Goal: Communication & Community: Share content

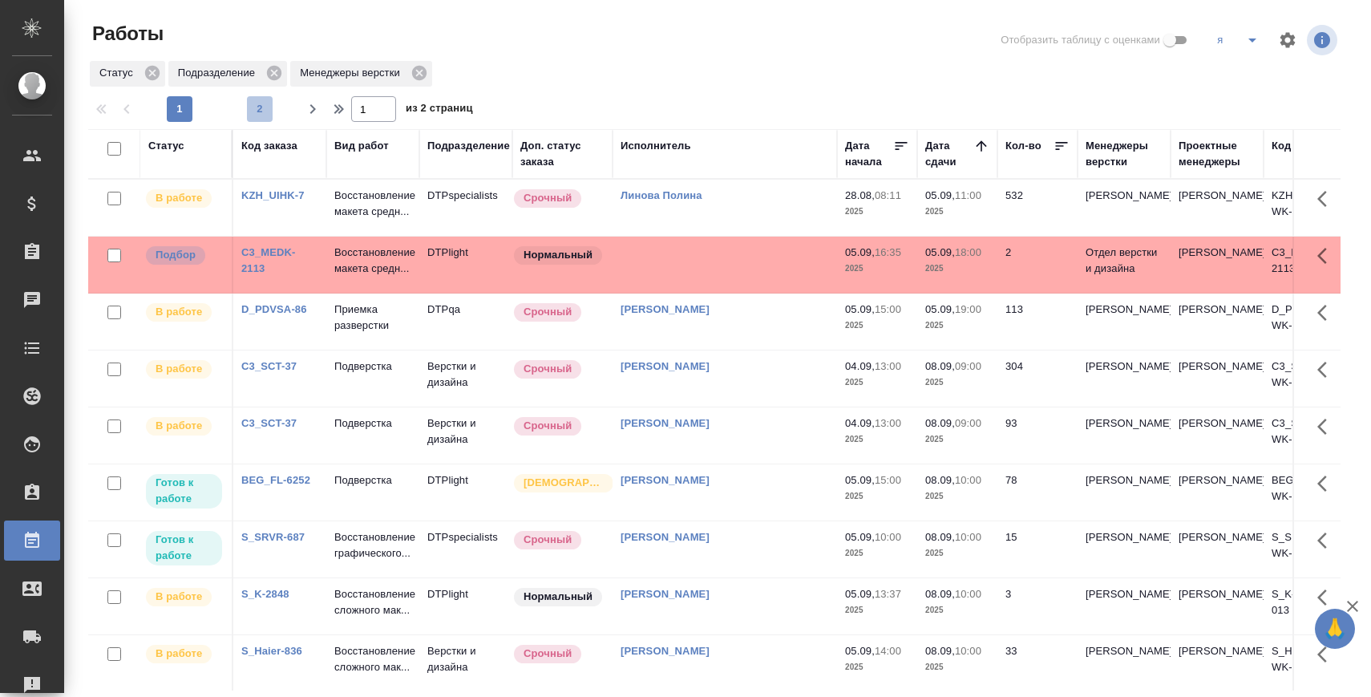
click at [261, 107] on span "2" at bounding box center [260, 109] width 26 height 16
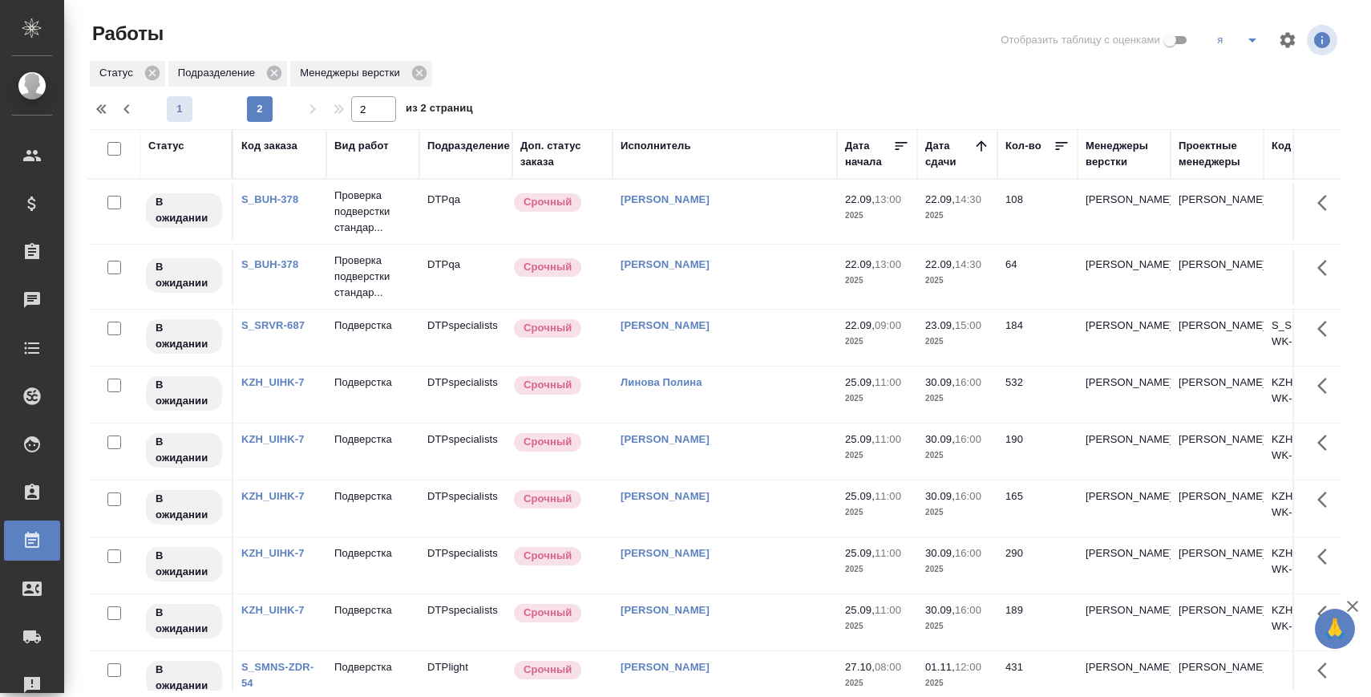
click at [180, 103] on span "1" at bounding box center [180, 109] width 26 height 16
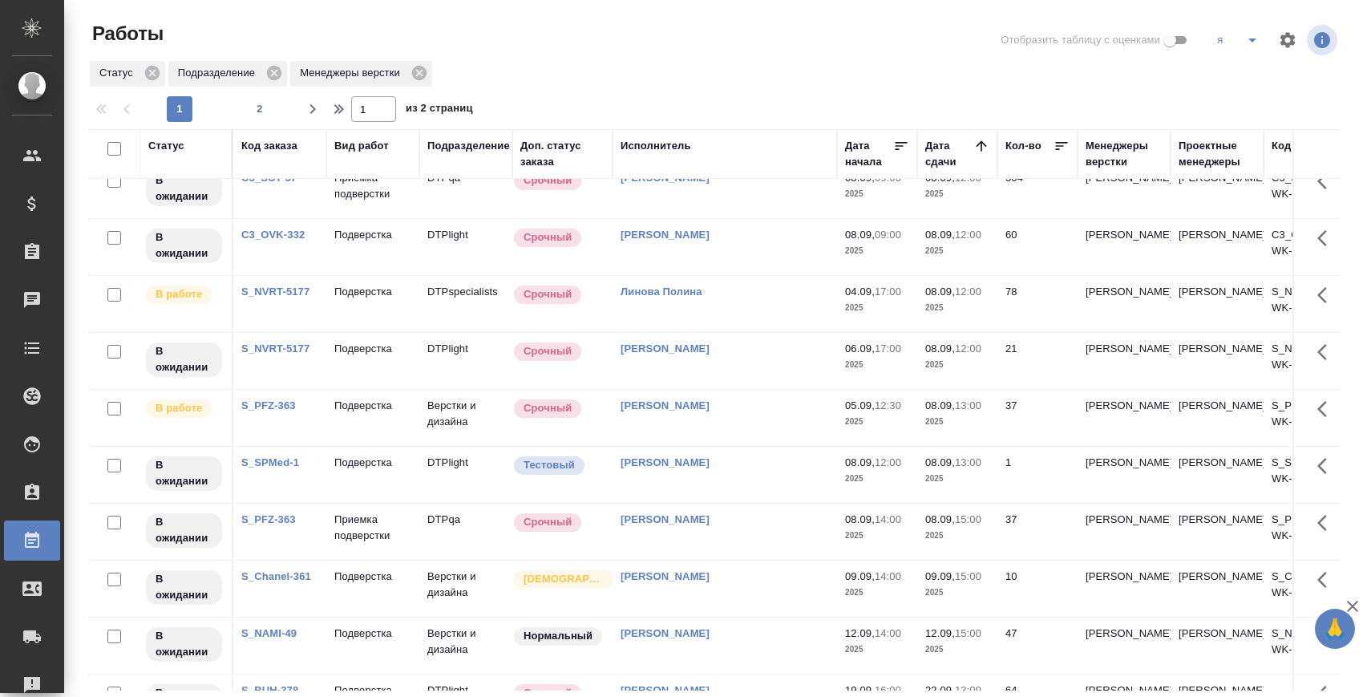
scroll to position [833, 0]
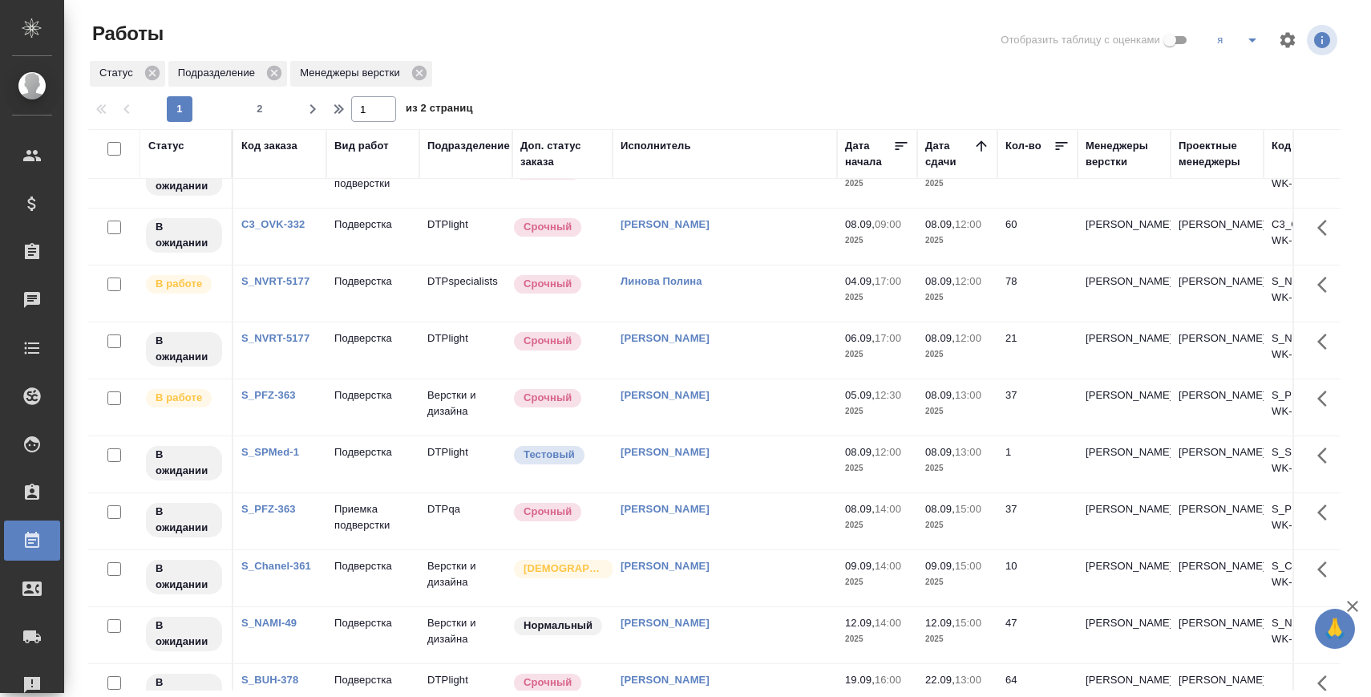
click at [293, 287] on link "S_NVRT-5177" at bounding box center [275, 281] width 68 height 12
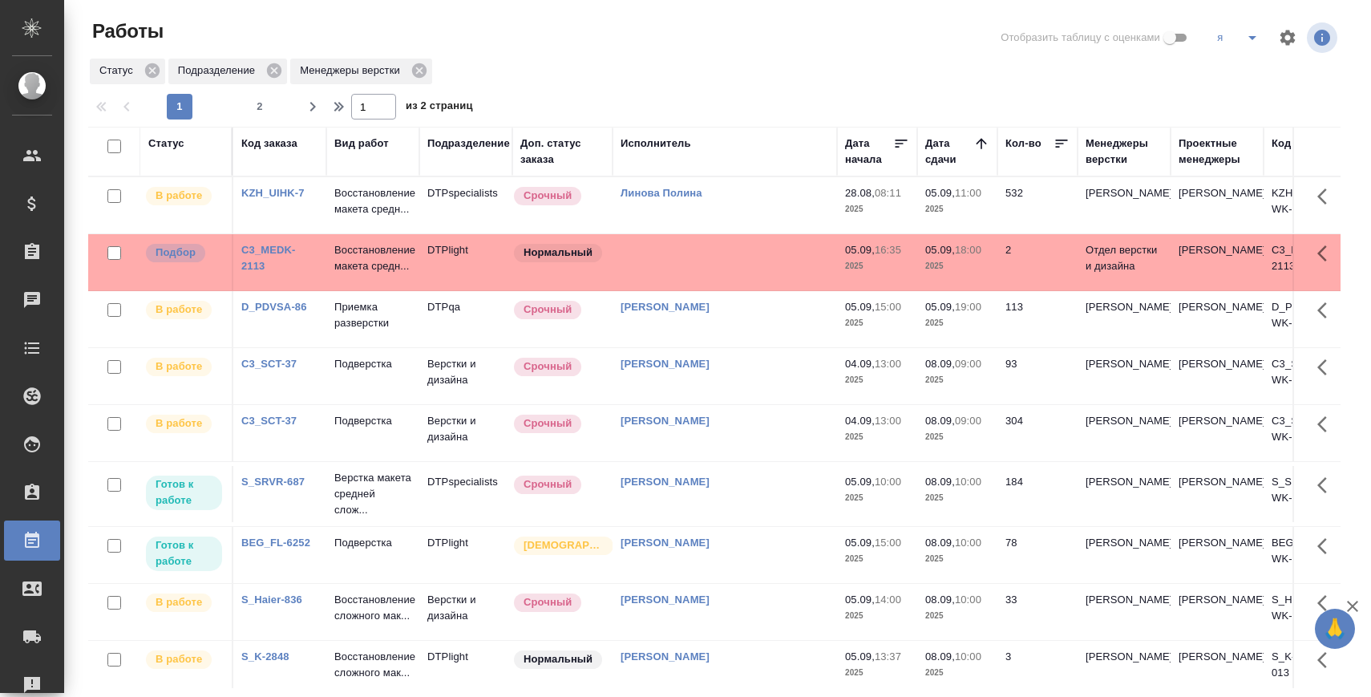
scroll to position [0, 0]
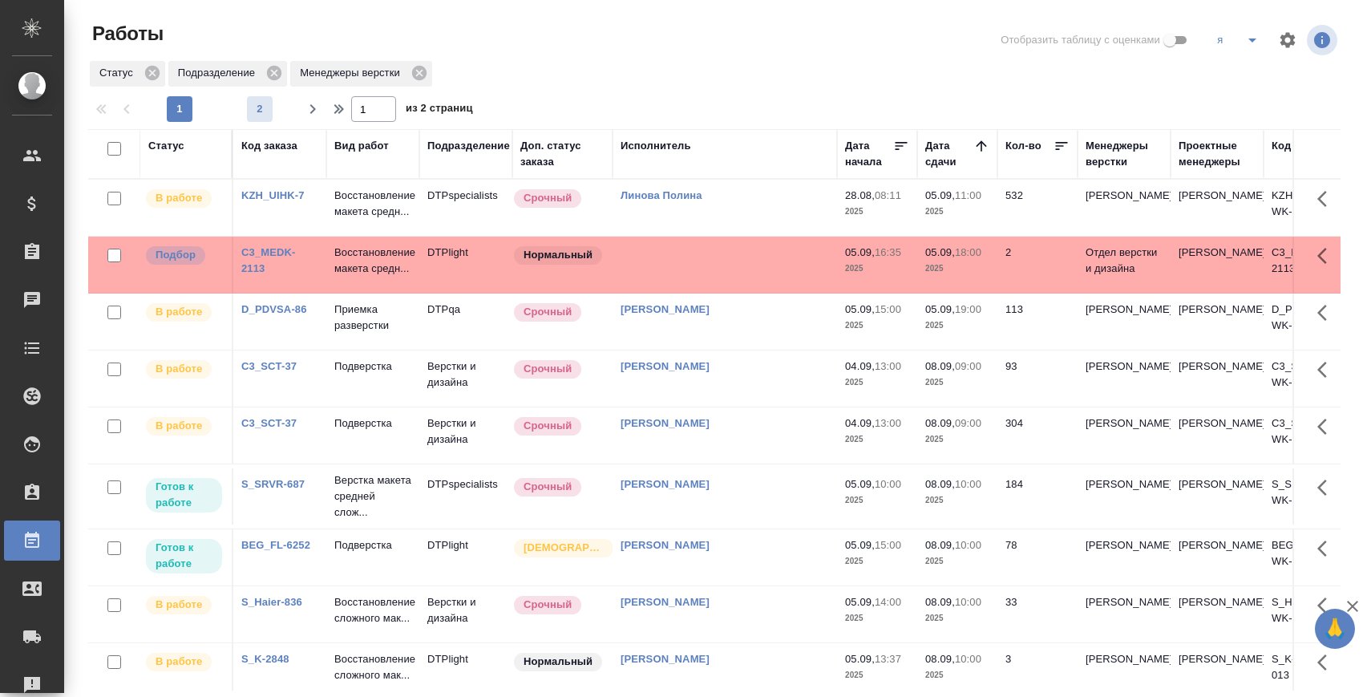
click at [259, 108] on span "2" at bounding box center [260, 109] width 26 height 16
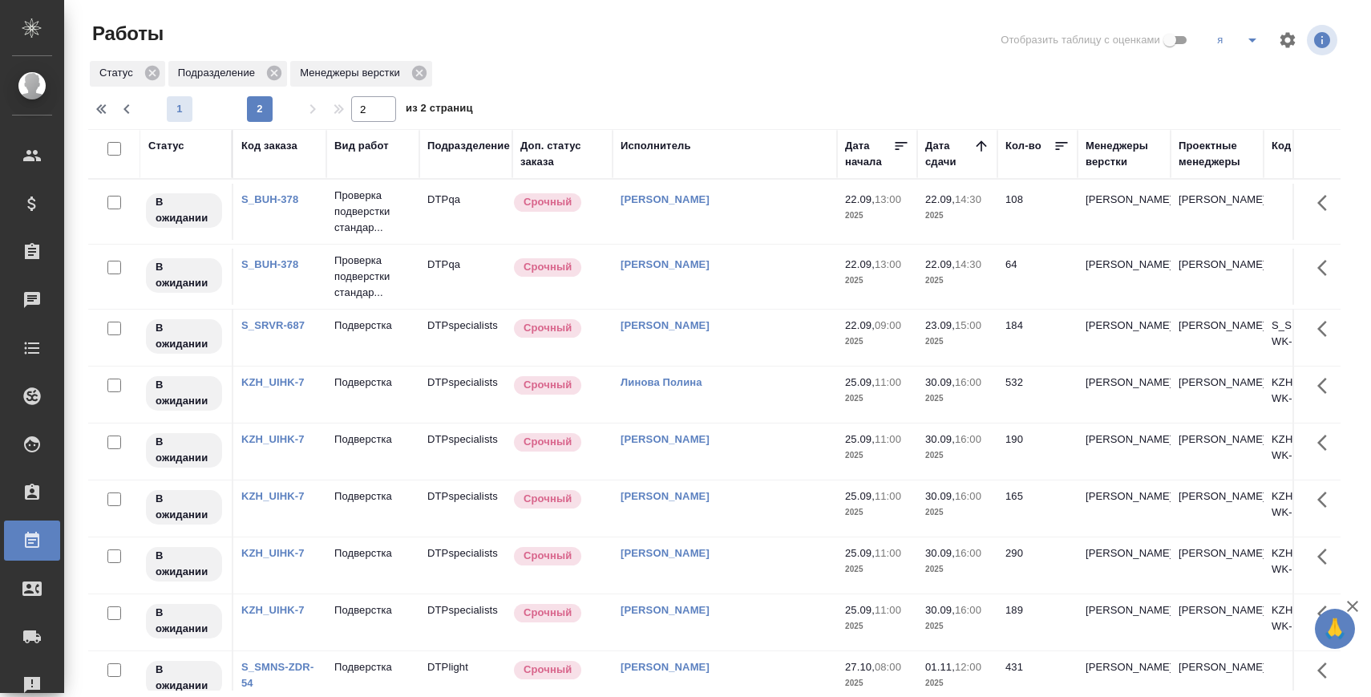
click at [176, 101] on span "1" at bounding box center [180, 109] width 26 height 16
type input "1"
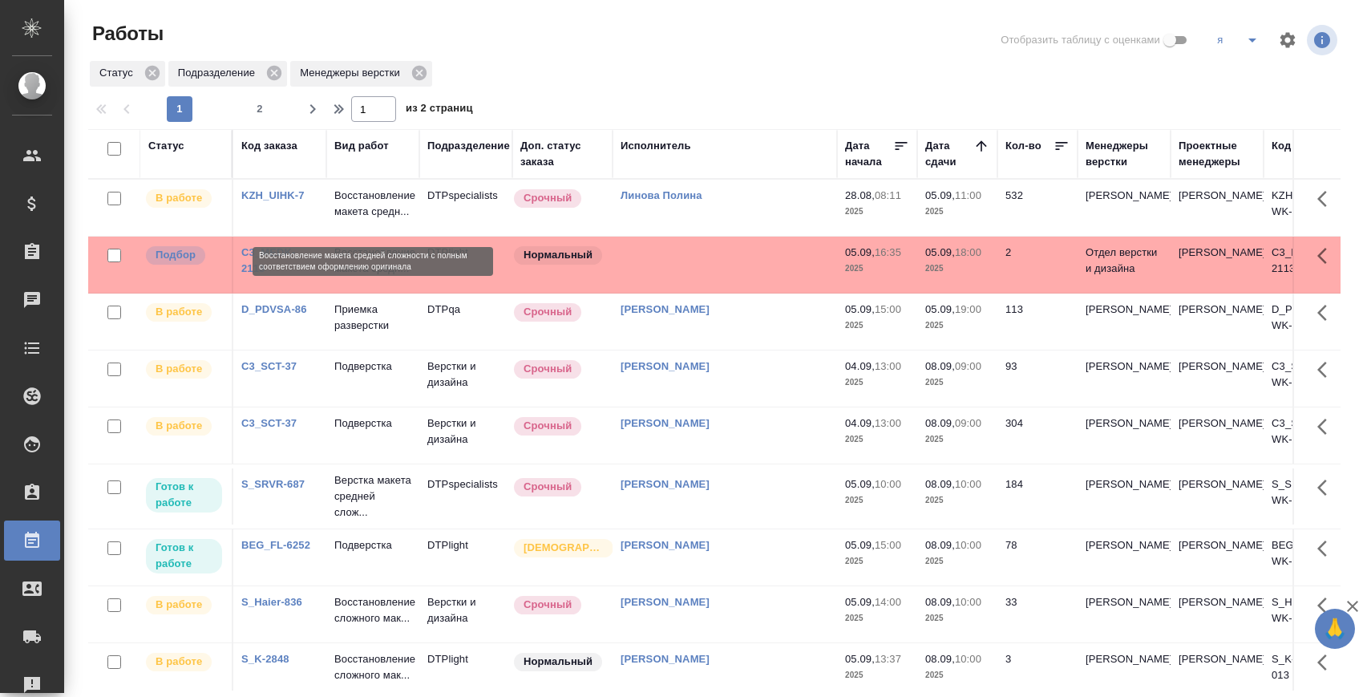
click at [370, 196] on p "Восстановление макета средн..." at bounding box center [372, 204] width 77 height 32
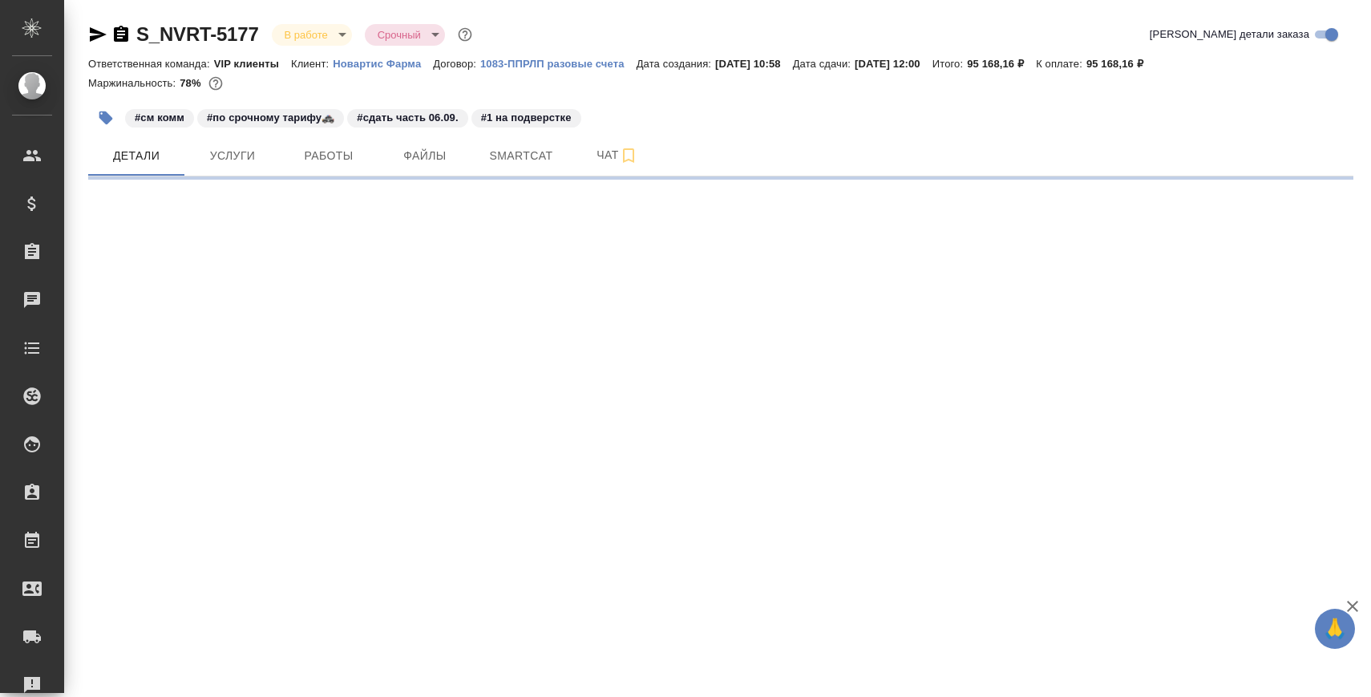
select select "RU"
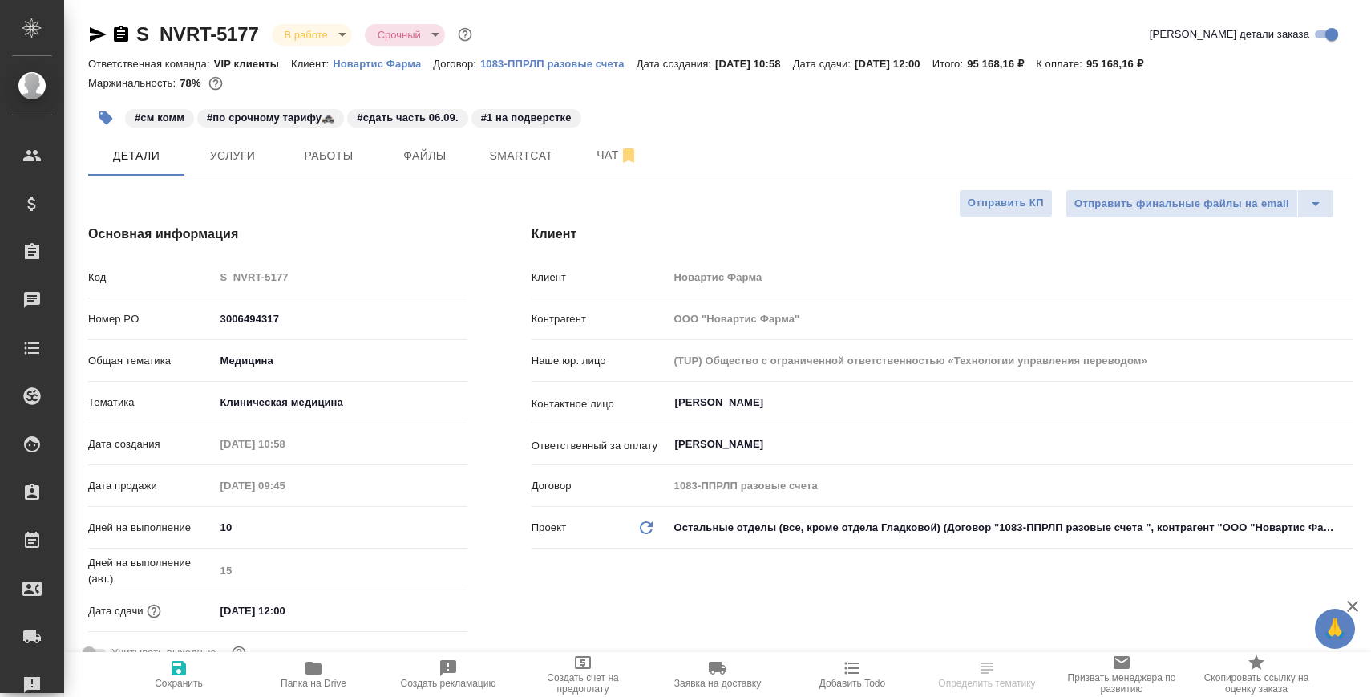
type textarea "x"
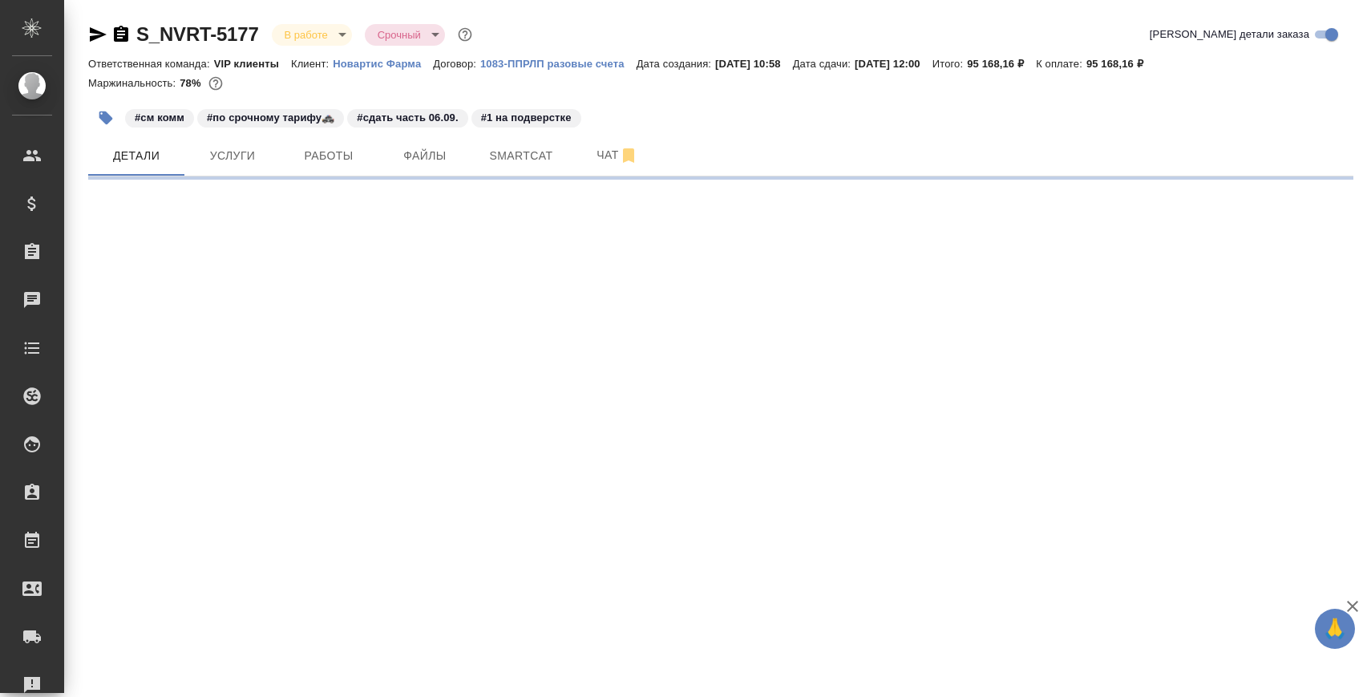
select select "RU"
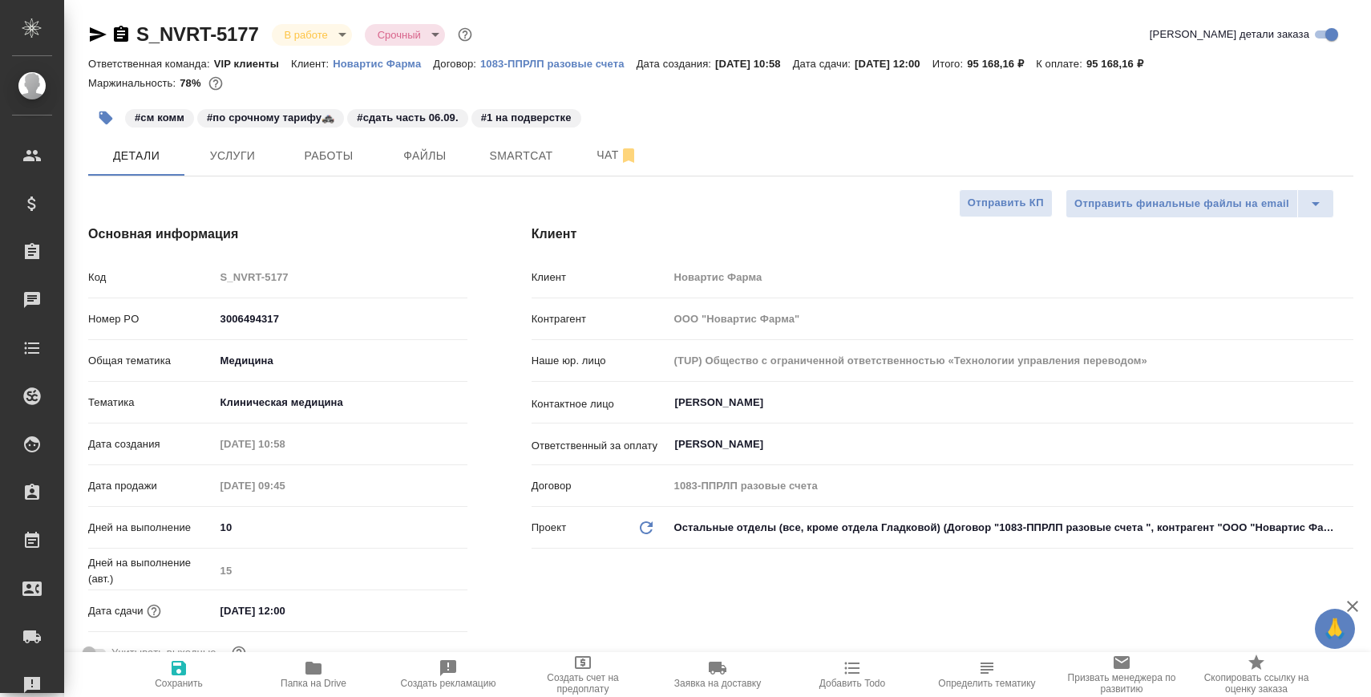
type textarea "x"
click at [588, 154] on span "Чат" at bounding box center [617, 155] width 77 height 20
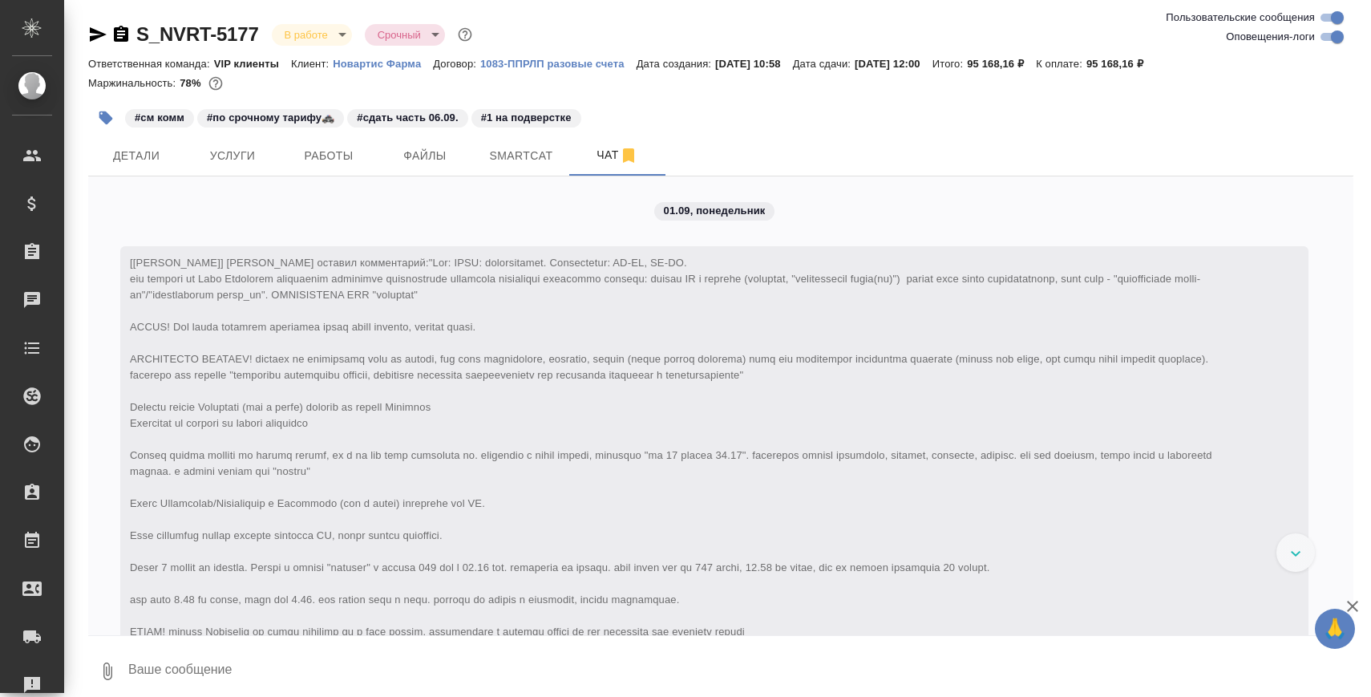
click at [395, 650] on textarea at bounding box center [740, 671] width 1227 height 55
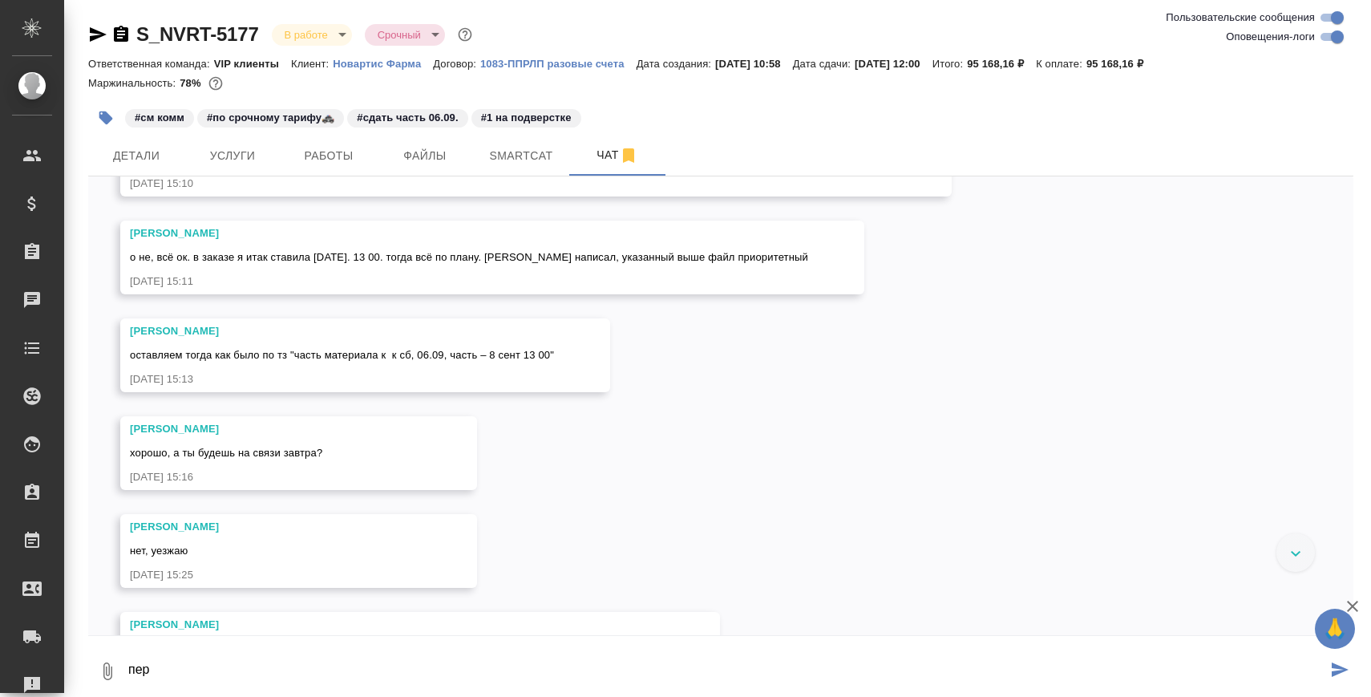
scroll to position [15194, 0]
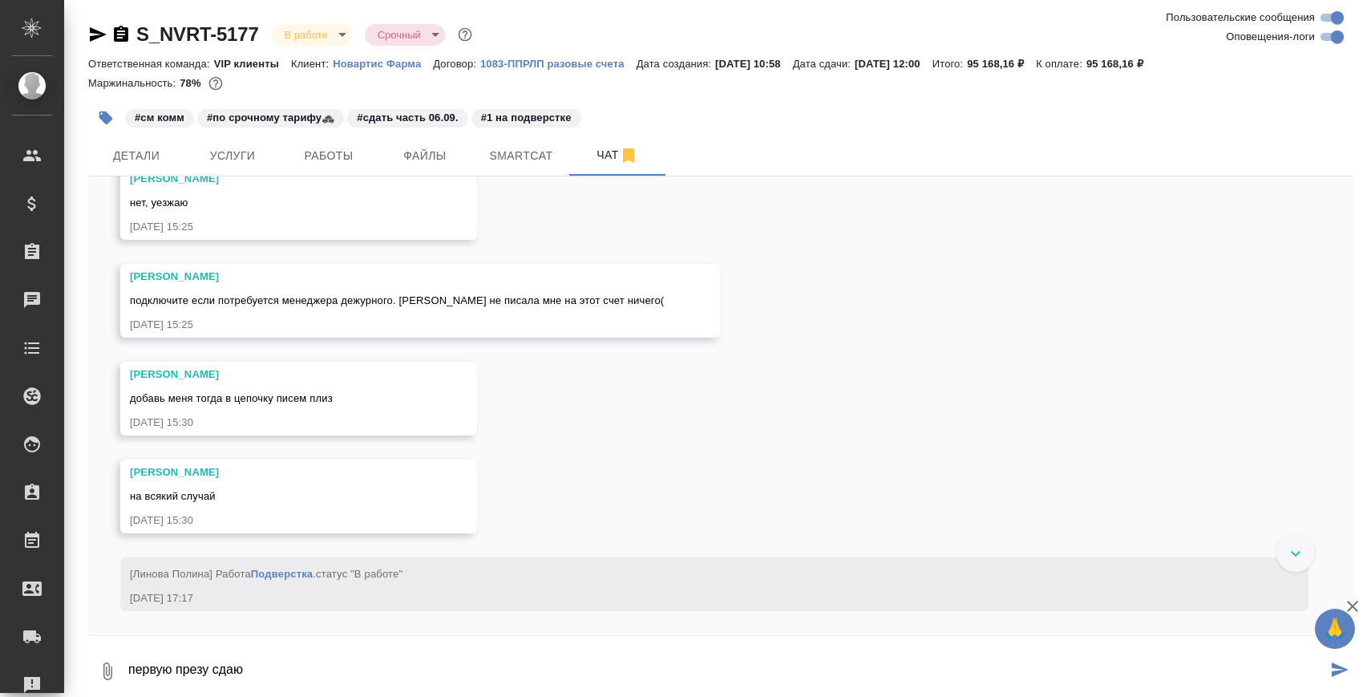
paste textarea "https://drive.awatera.com/apps/files/files/10256352?dir=/Shares/Novartos_Pharma…"
type textarea "первую презу сдаю https://drive.awatera.com/apps/files/files/10256352?dir=/Shar…"
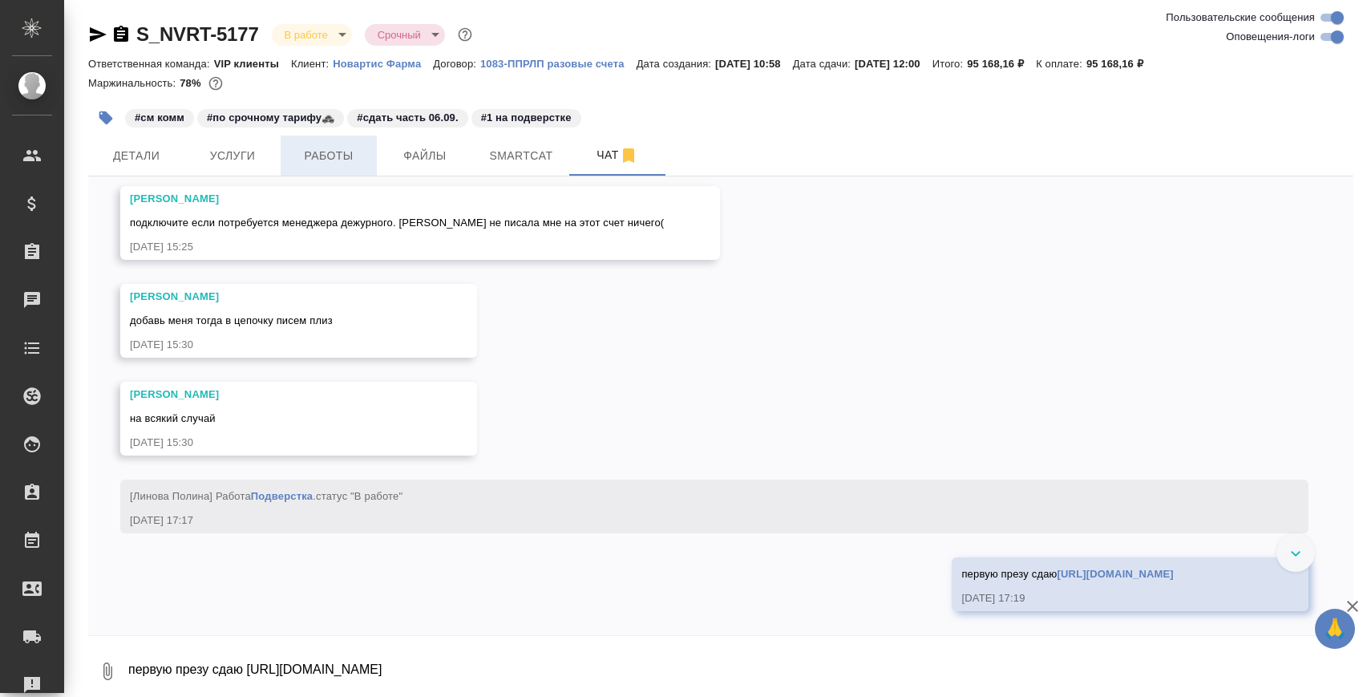
scroll to position [15352, 0]
click at [299, 153] on span "Работы" at bounding box center [328, 156] width 77 height 20
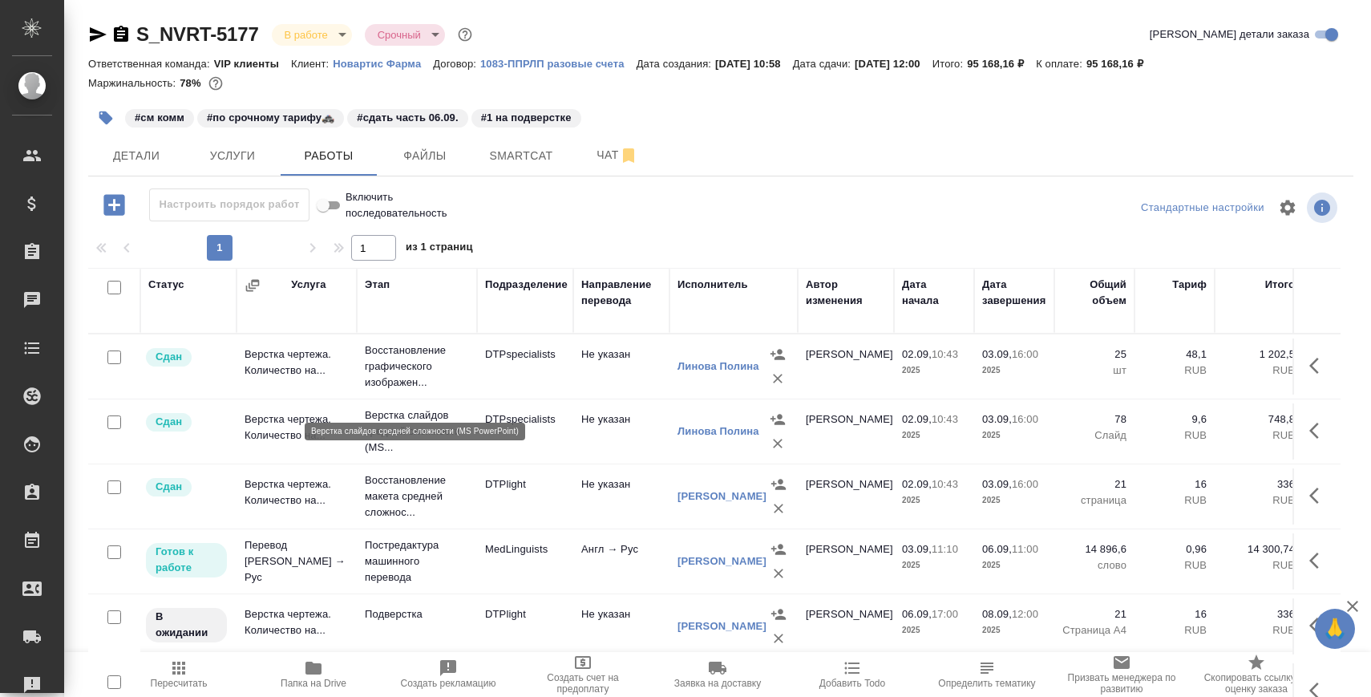
scroll to position [93, 0]
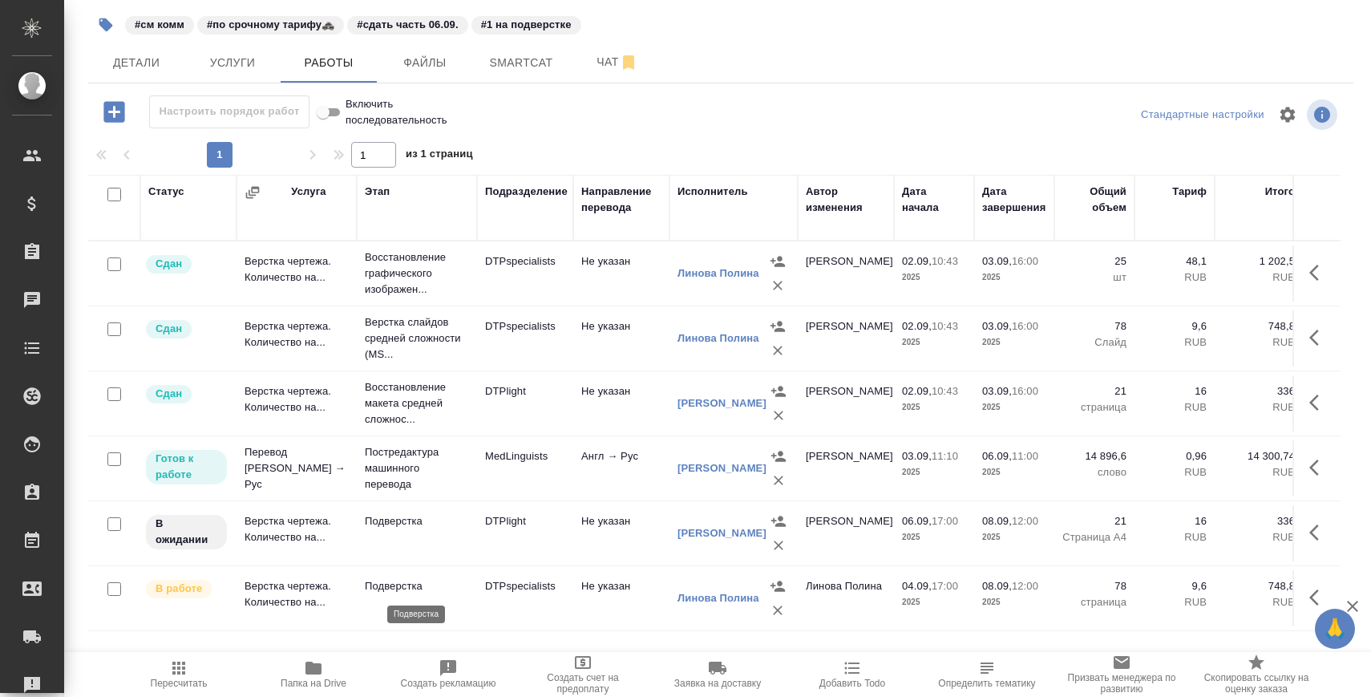
click at [381, 584] on p "Подверстка" at bounding box center [417, 586] width 104 height 16
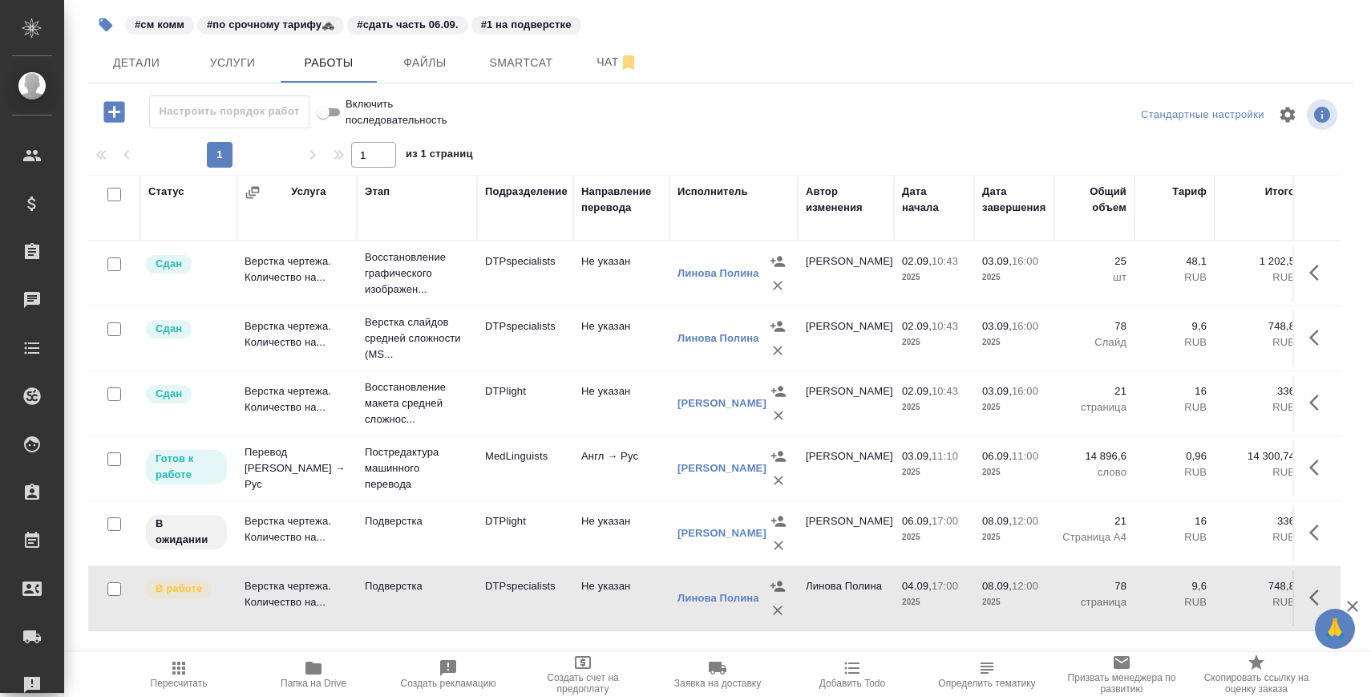
click at [377, 596] on td "Подверстка" at bounding box center [417, 598] width 120 height 56
click at [602, 59] on span "Чат" at bounding box center [617, 62] width 77 height 20
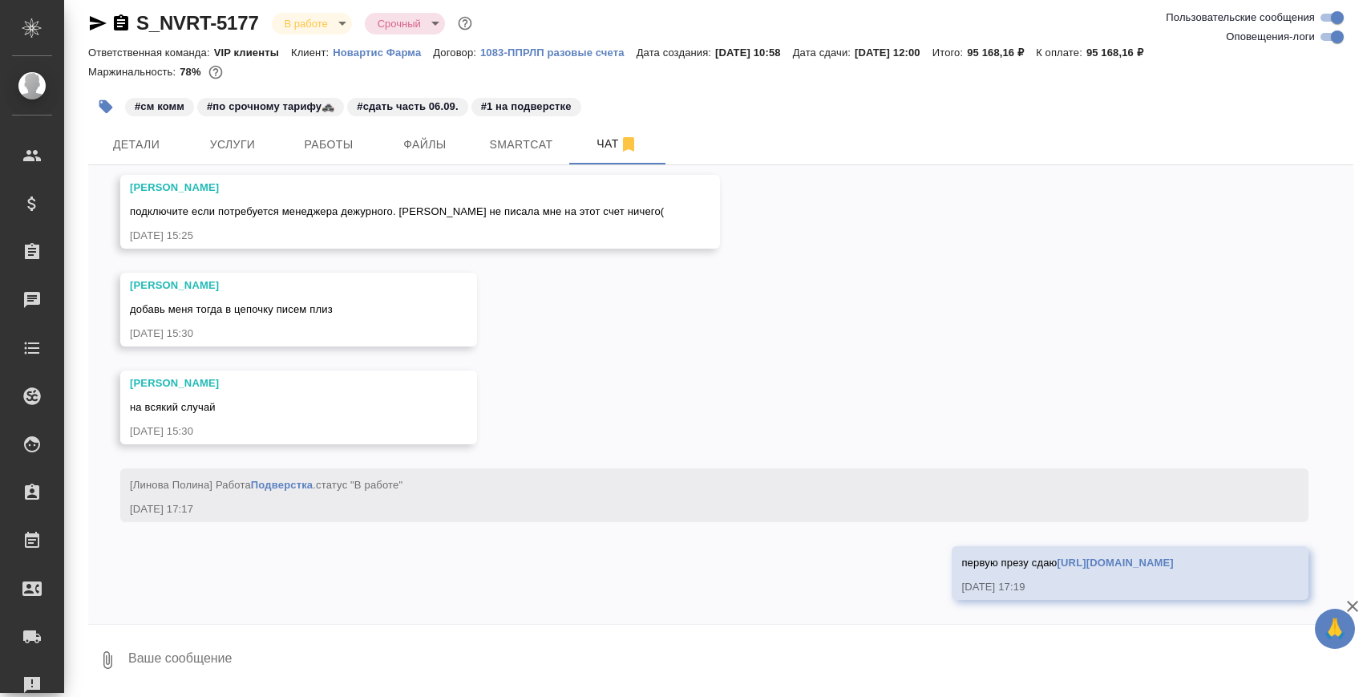
scroll to position [15352, 0]
click at [425, 665] on textarea at bounding box center [740, 660] width 1227 height 55
type textarea "ю"
type textarea "больше с перевода ничего не прислали, поэтому уже"
type textarea "я"
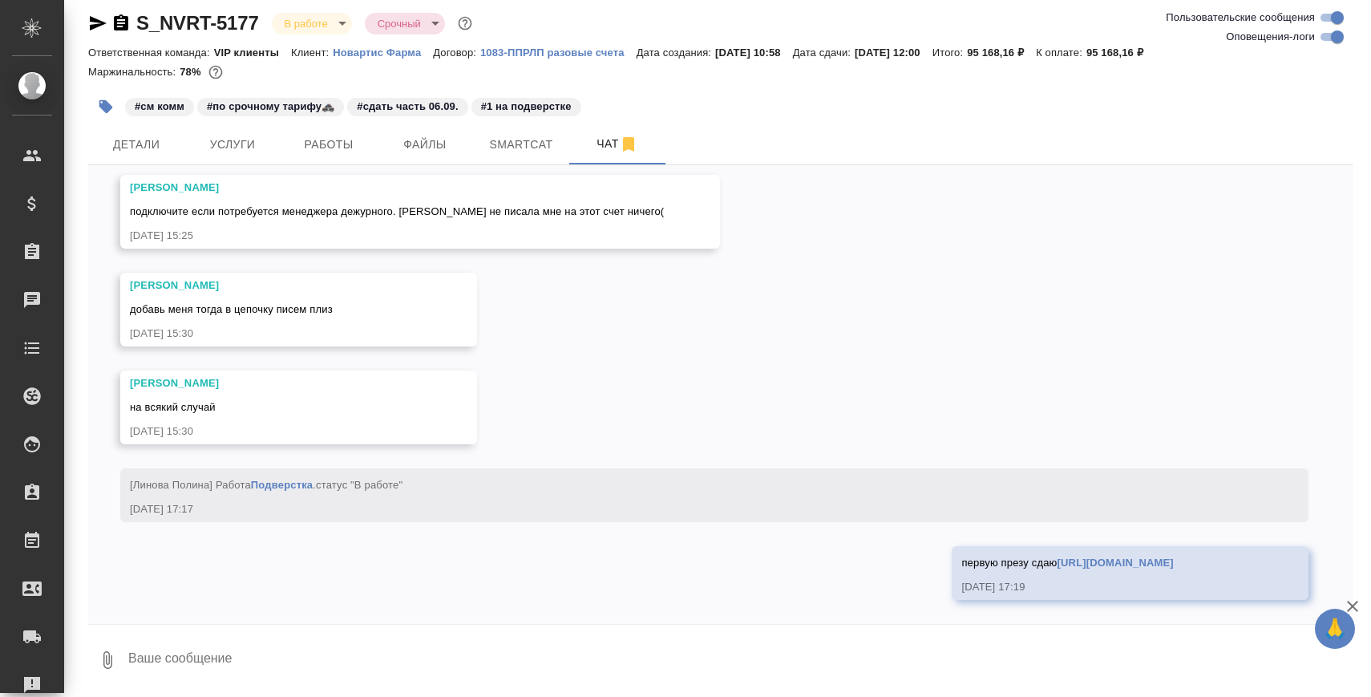
type textarea "я"
click at [465, 667] on textarea "больше с перевода ничего не прислали, поэтому уже" at bounding box center [727, 660] width 1200 height 55
type textarea "больше с перевода ничего не прислали, поэтому уже к пн сдадим остаток"
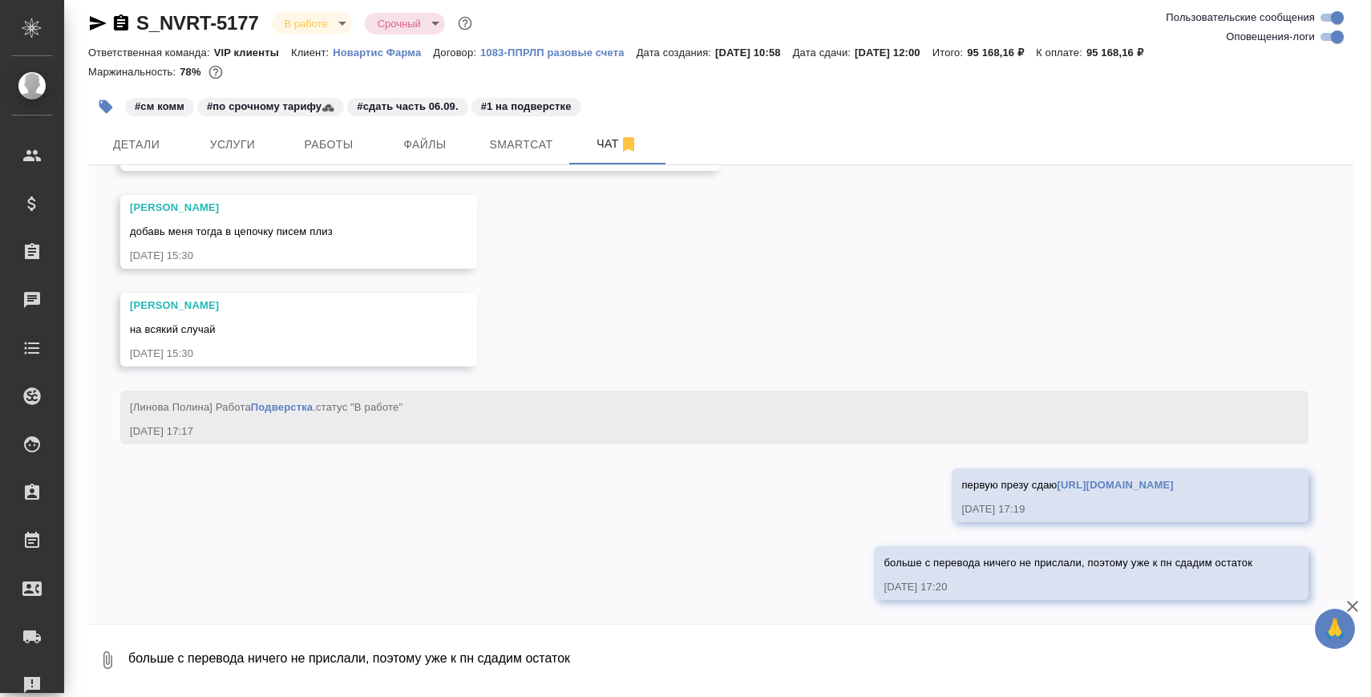
scroll to position [15430, 0]
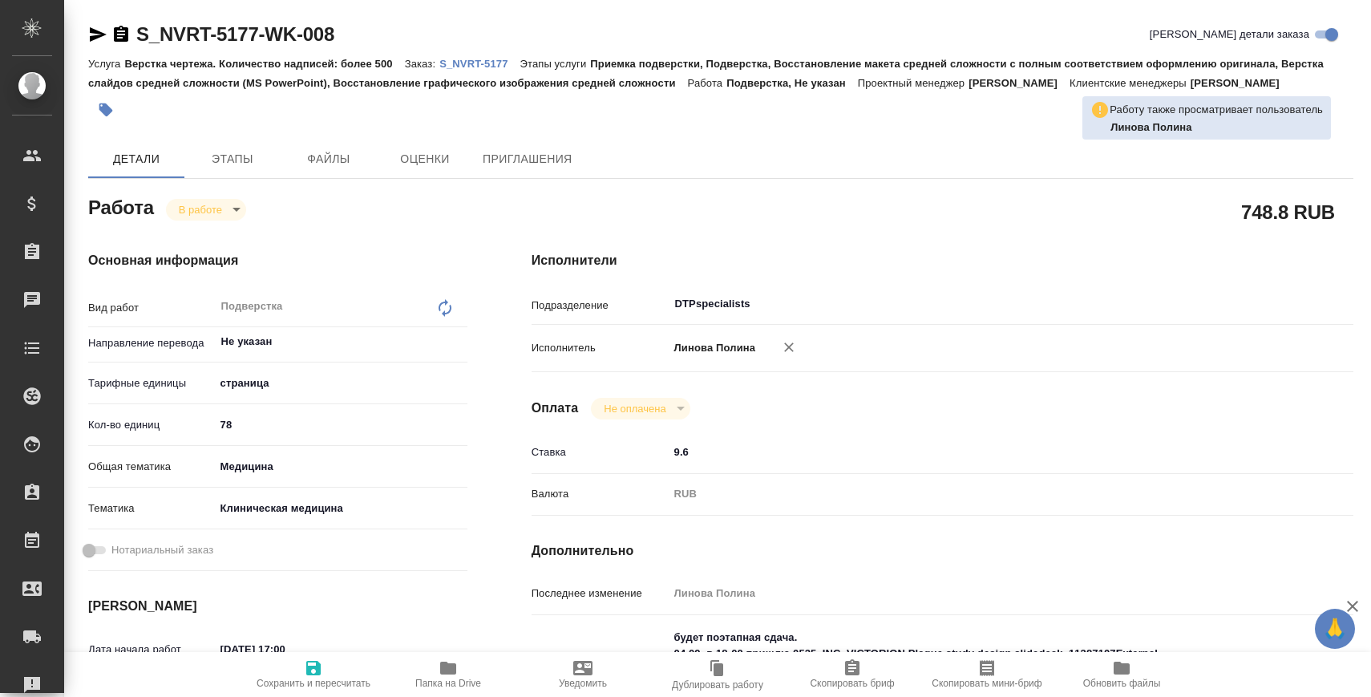
type textarea "x"
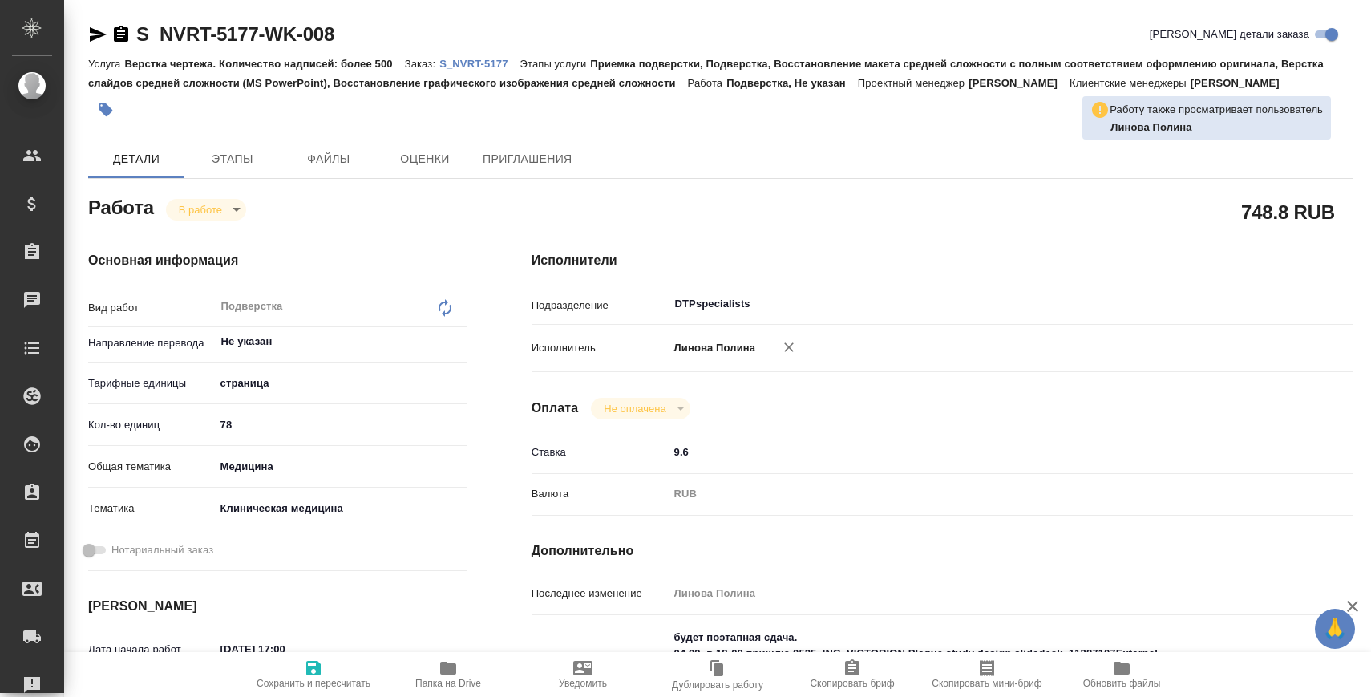
type textarea "x"
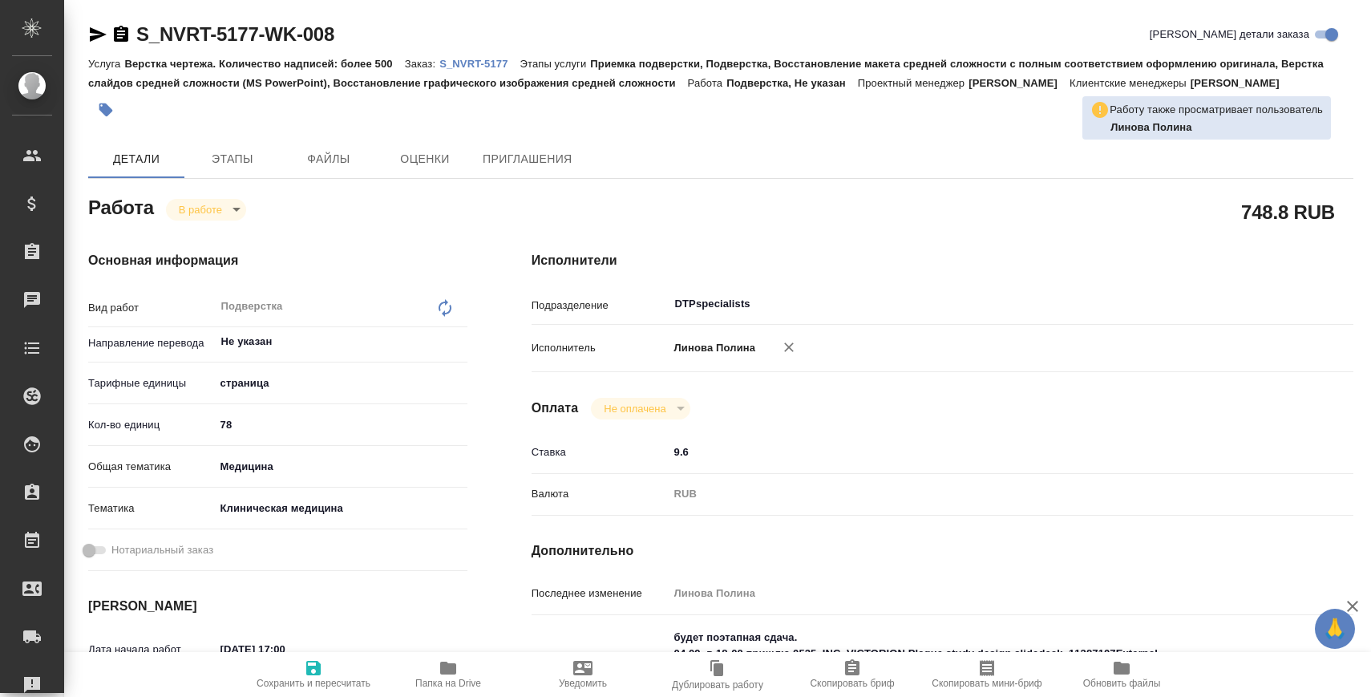
type textarea "x"
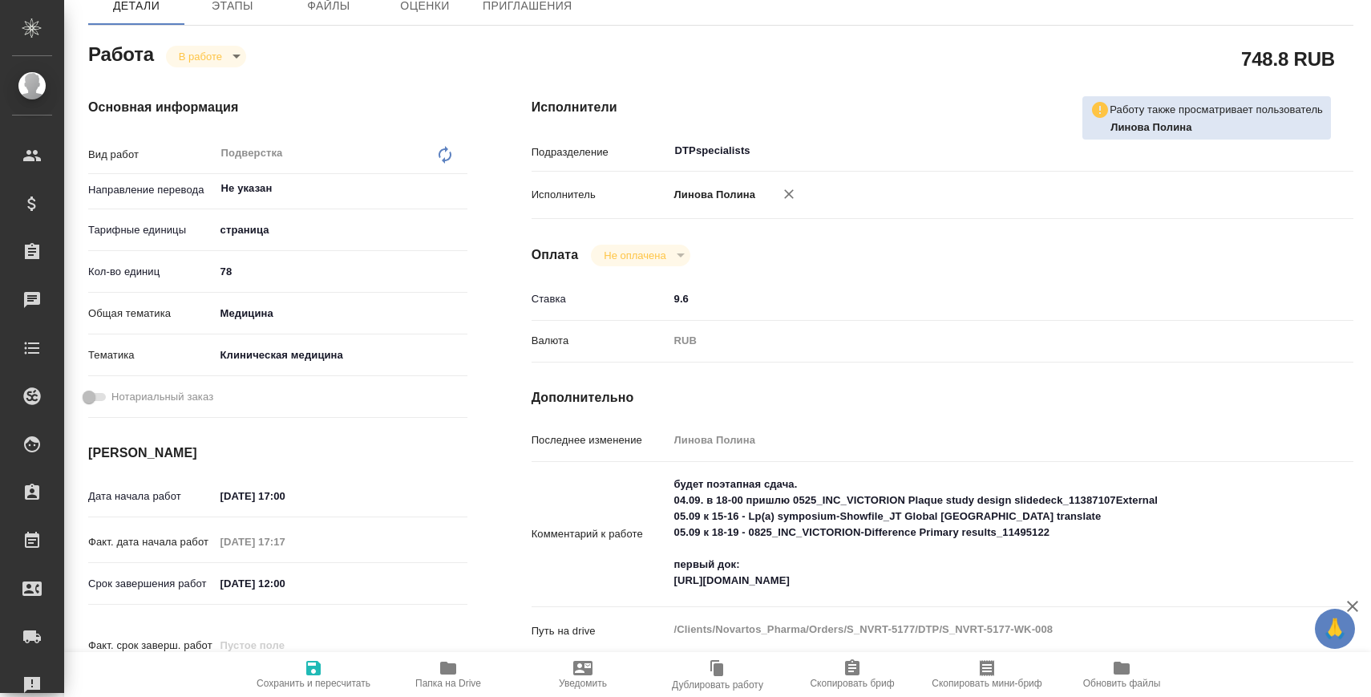
type textarea "x"
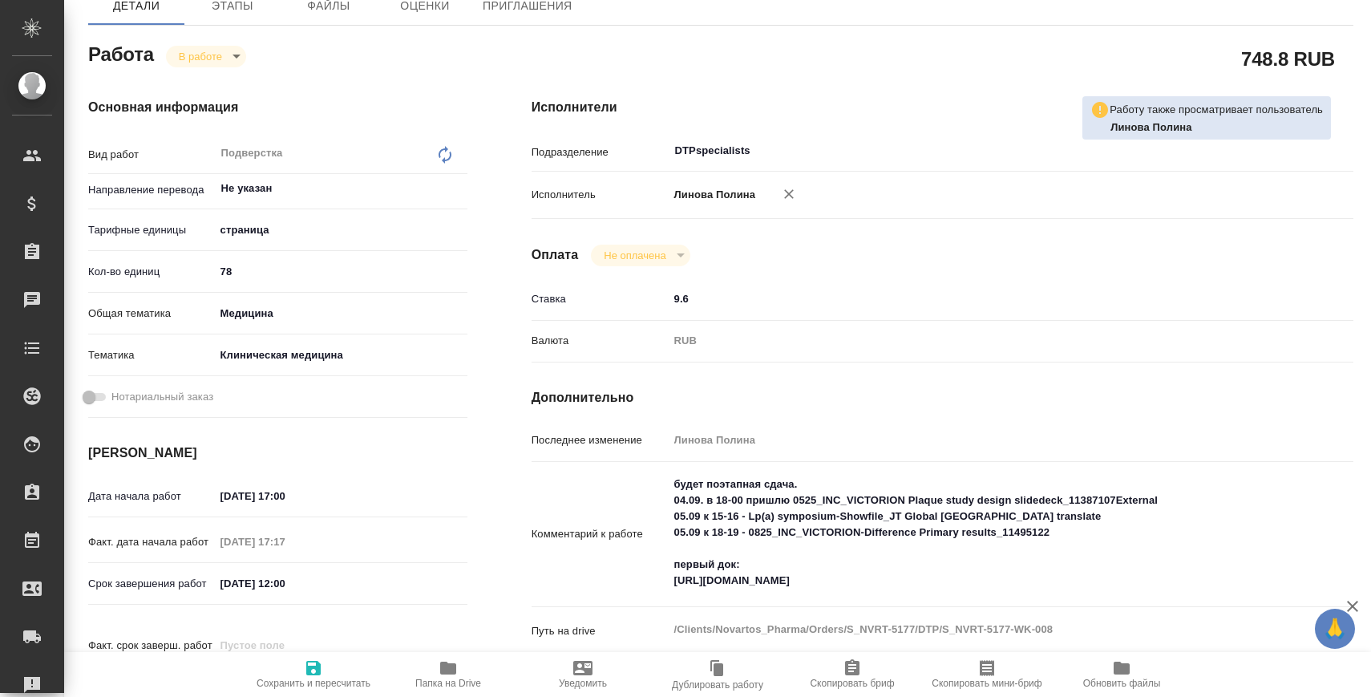
scroll to position [164, 0]
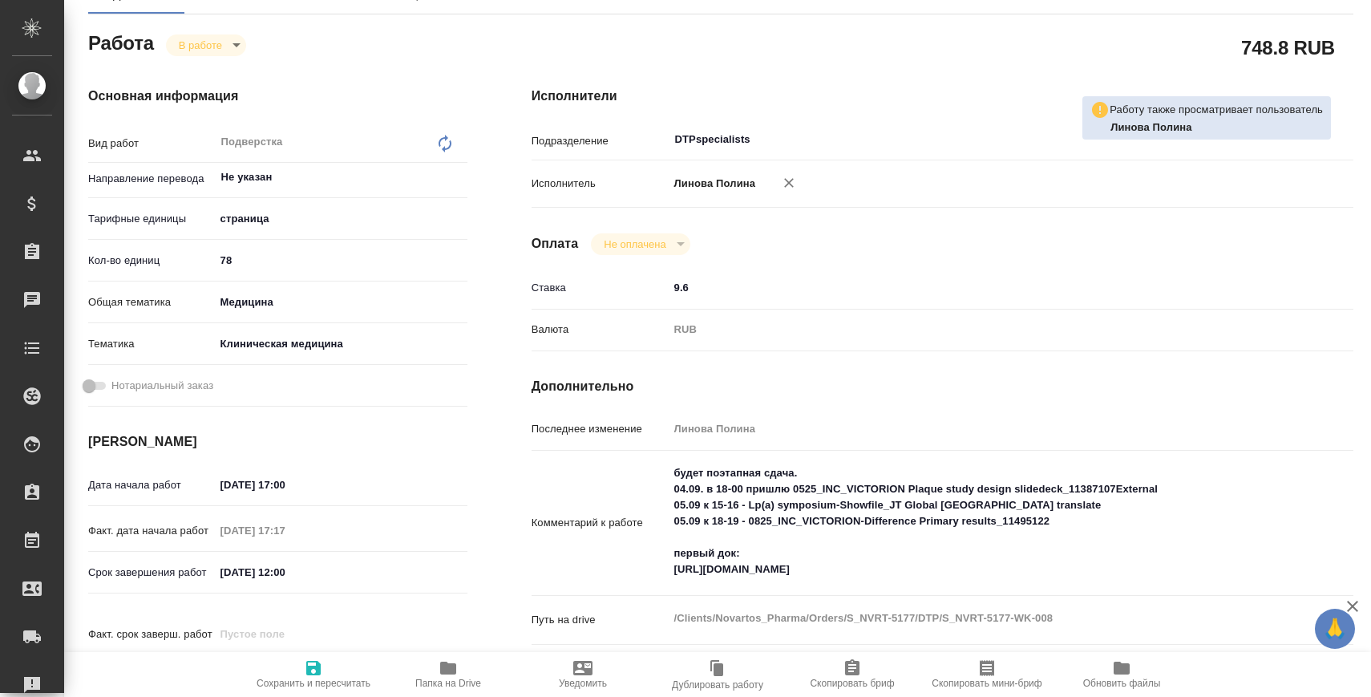
type textarea "x"
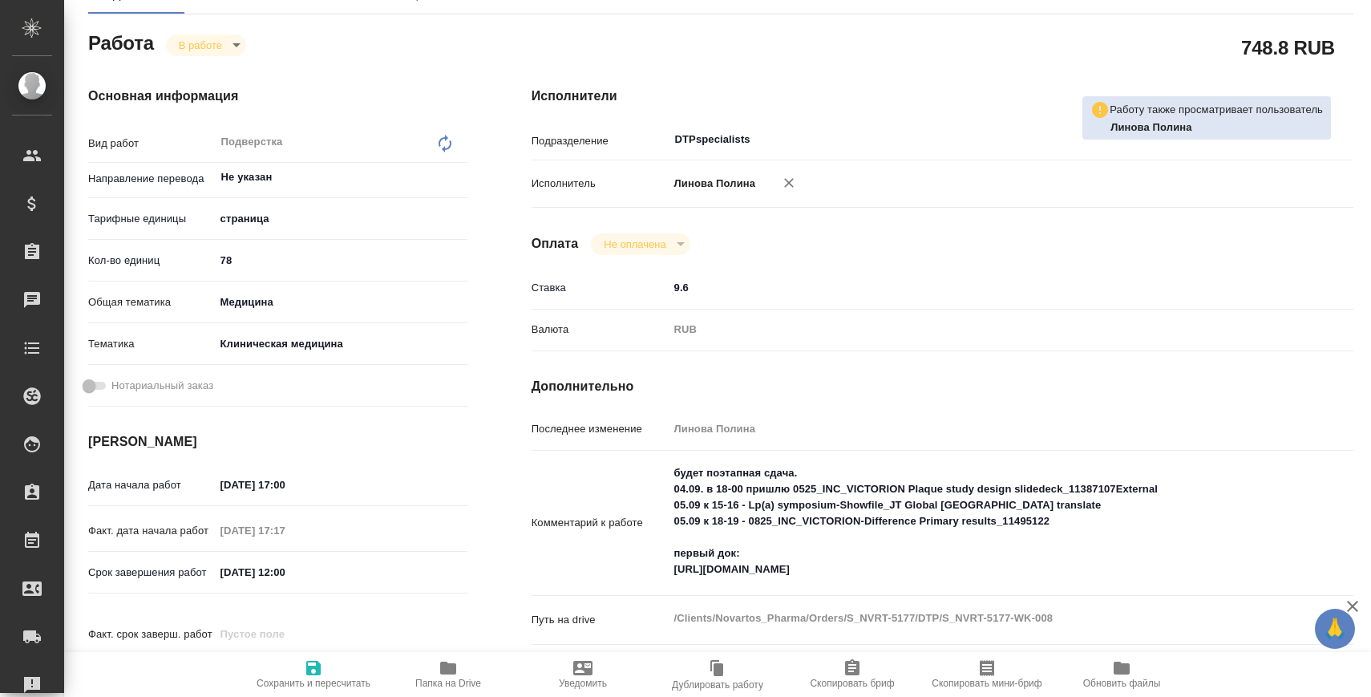
type textarea "x"
click at [734, 570] on textarea "будет поэтапная сдача. 04.09. в 18-00 пришлю 0525_INC_VICTORION Plaque study de…" at bounding box center [976, 521] width 615 height 123
type textarea "x"
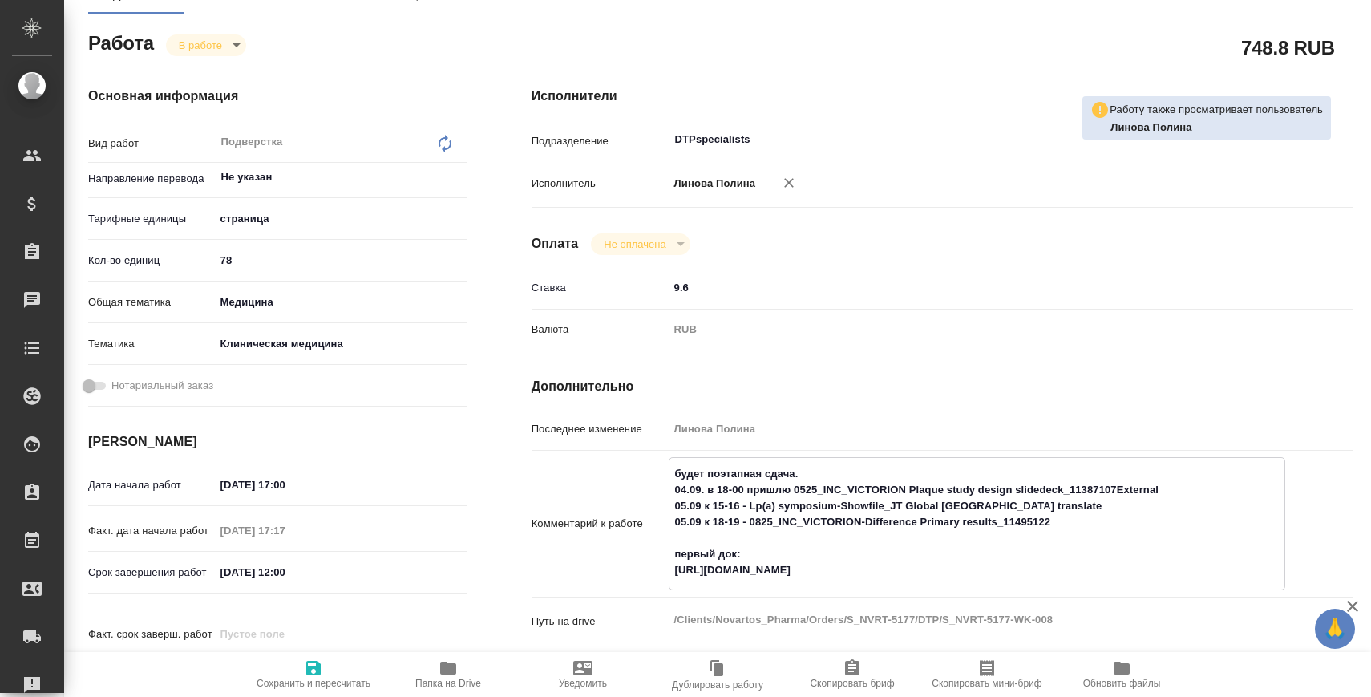
type textarea "x"
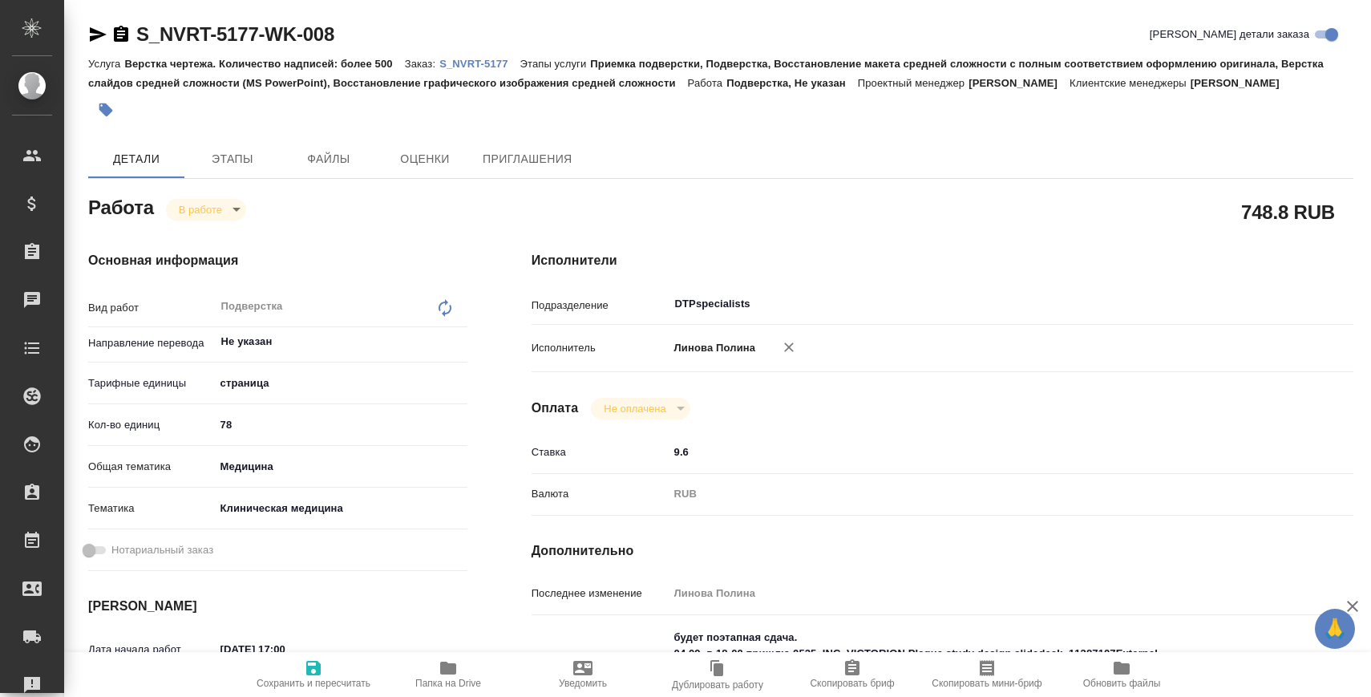
type textarea "x"
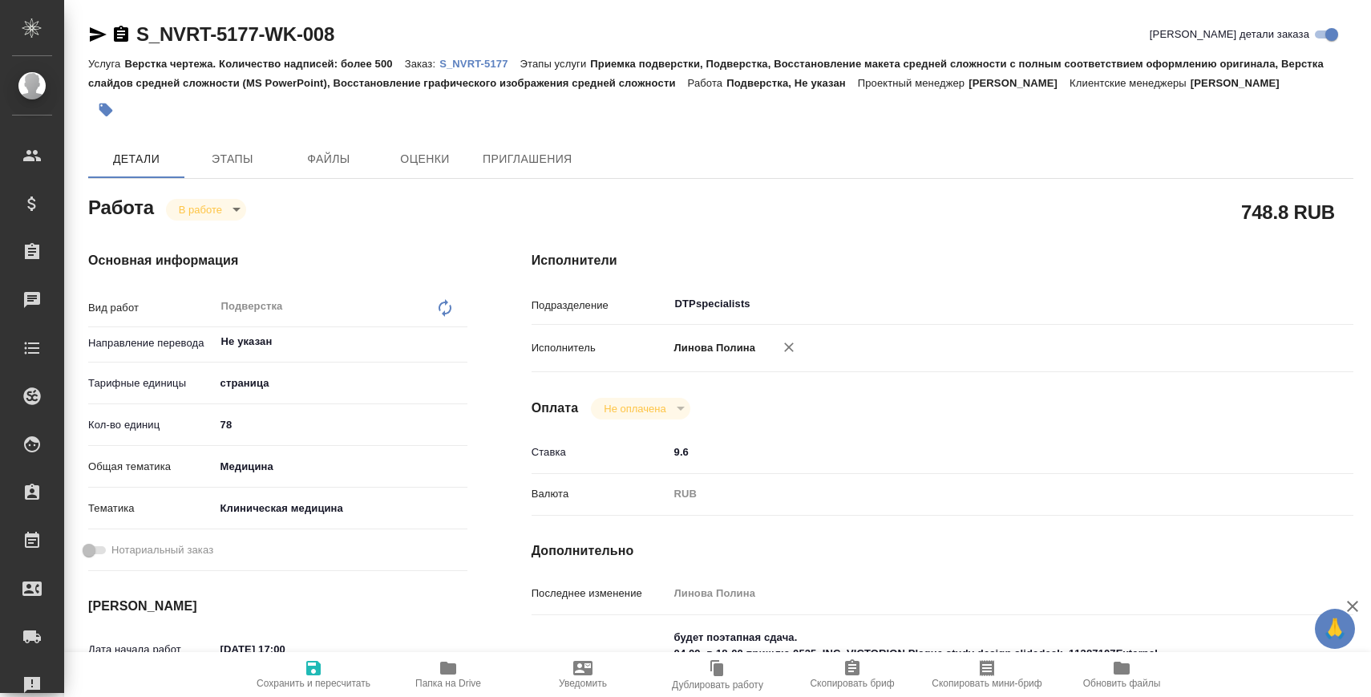
type textarea "x"
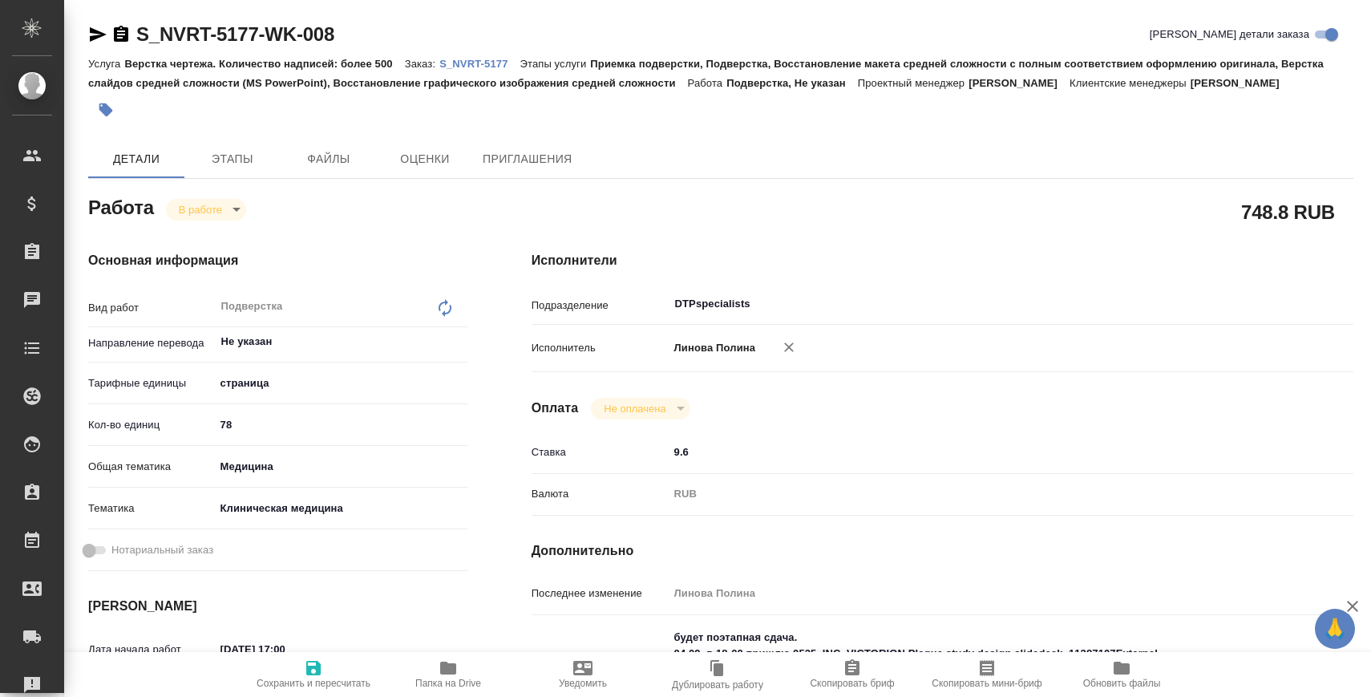
scroll to position [443, 0]
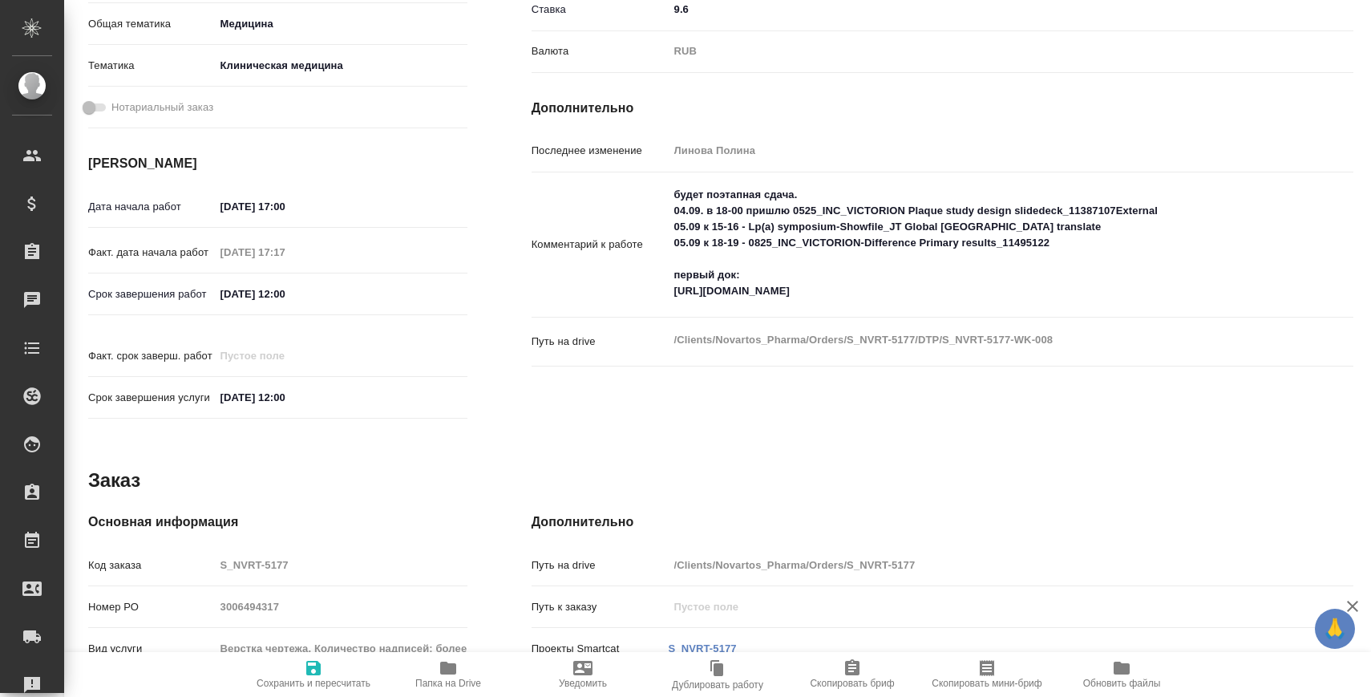
type textarea "x"
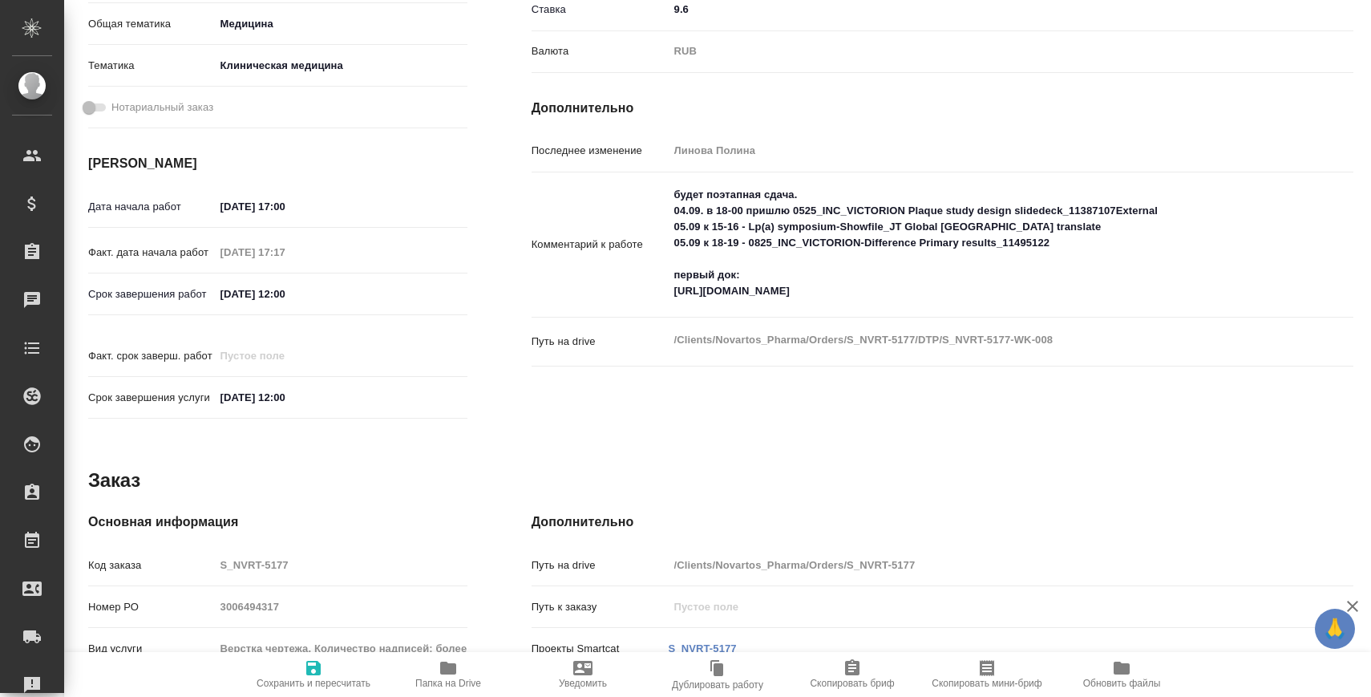
type textarea "x"
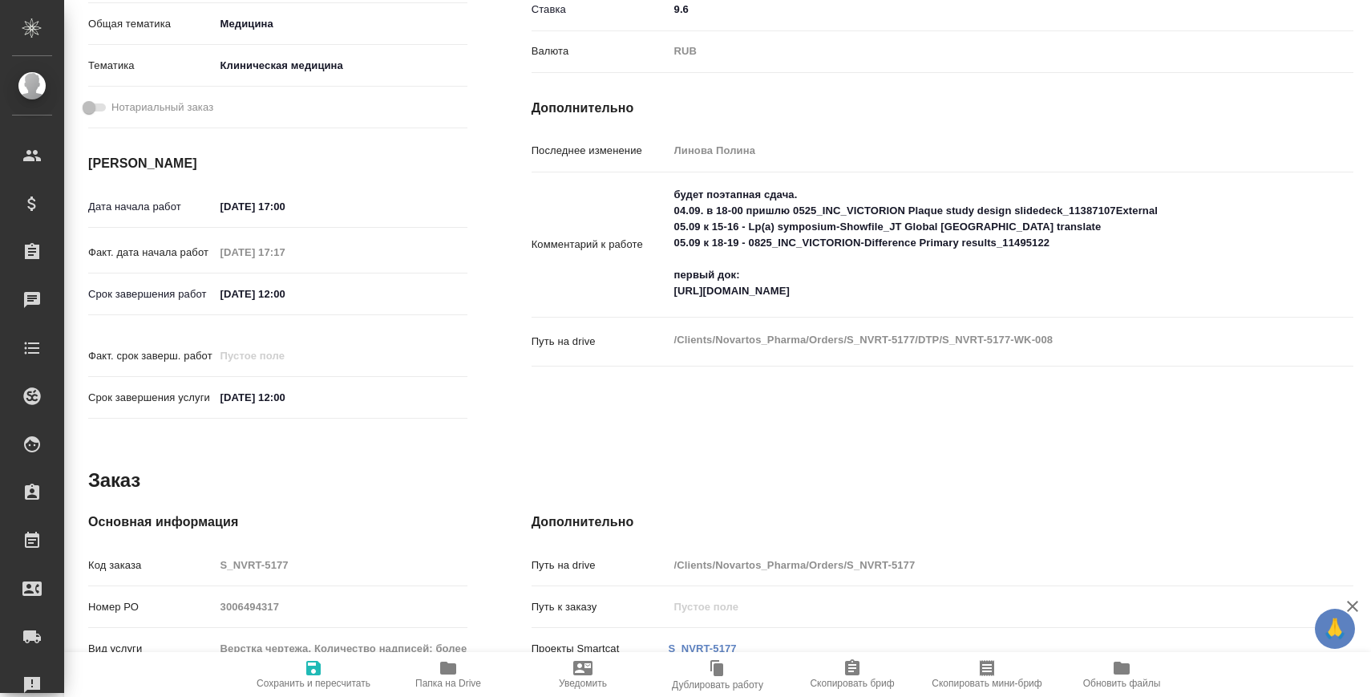
type textarea "x"
click at [826, 290] on textarea "будет поэтапная сдача. 04.09. в 18-00 пришлю 0525_INC_VICTORION Plaque study de…" at bounding box center [977, 242] width 617 height 123
click at [826, 290] on textarea "будет поэтапная сдача. 04.09. в 18-00 пришлю 0525_INC_VICTORION Plaque study de…" at bounding box center [976, 243] width 615 height 123
type textarea "x"
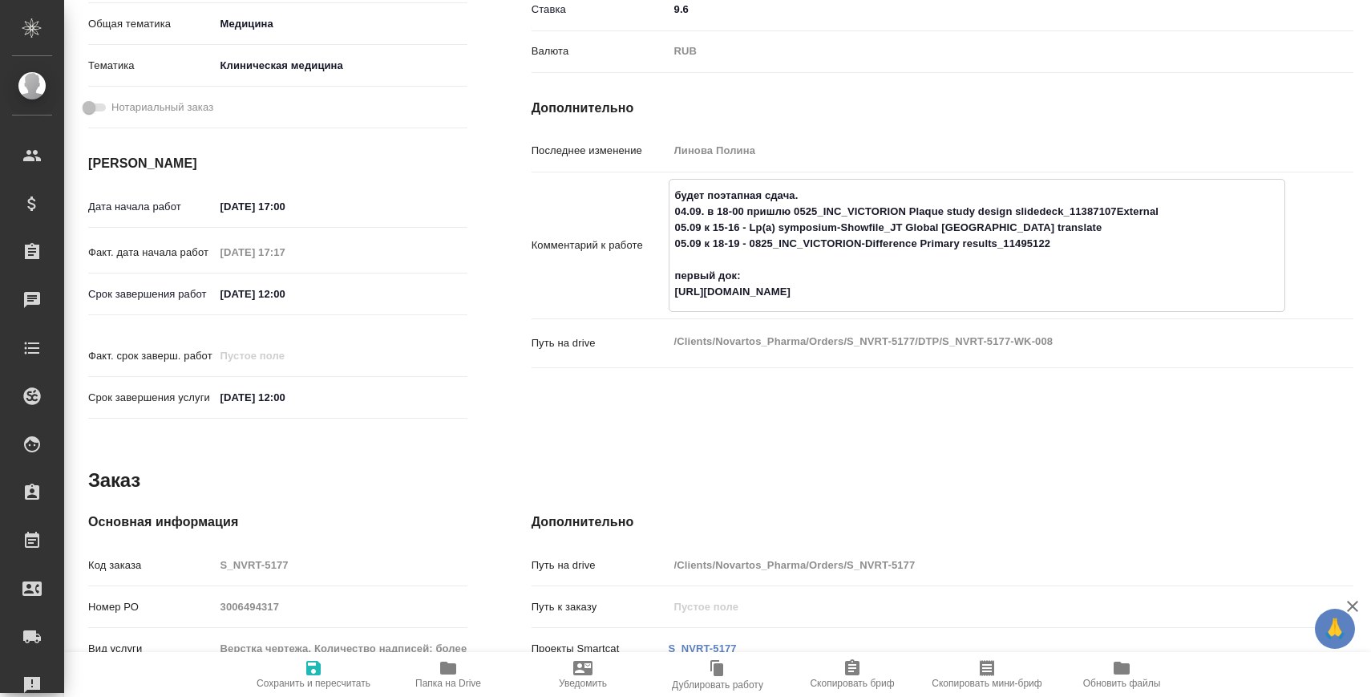
type textarea "x"
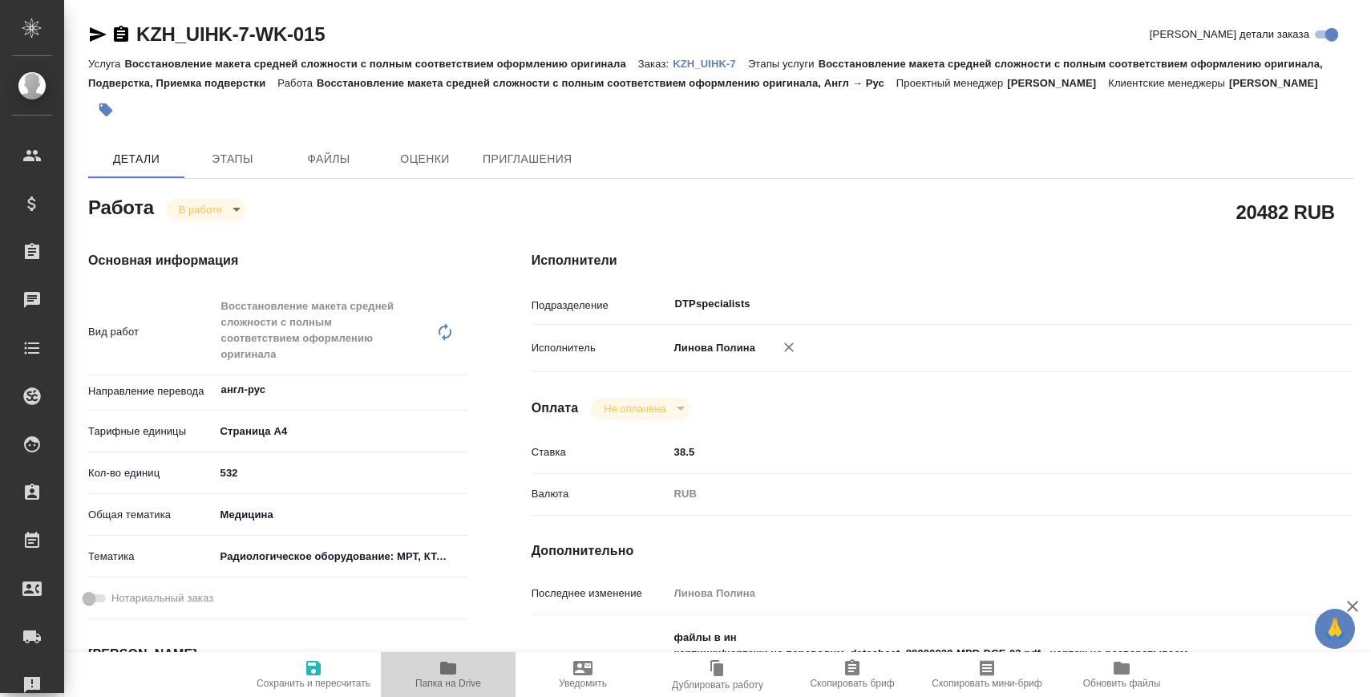
click at [424, 670] on span "Папка на Drive" at bounding box center [447, 673] width 115 height 30
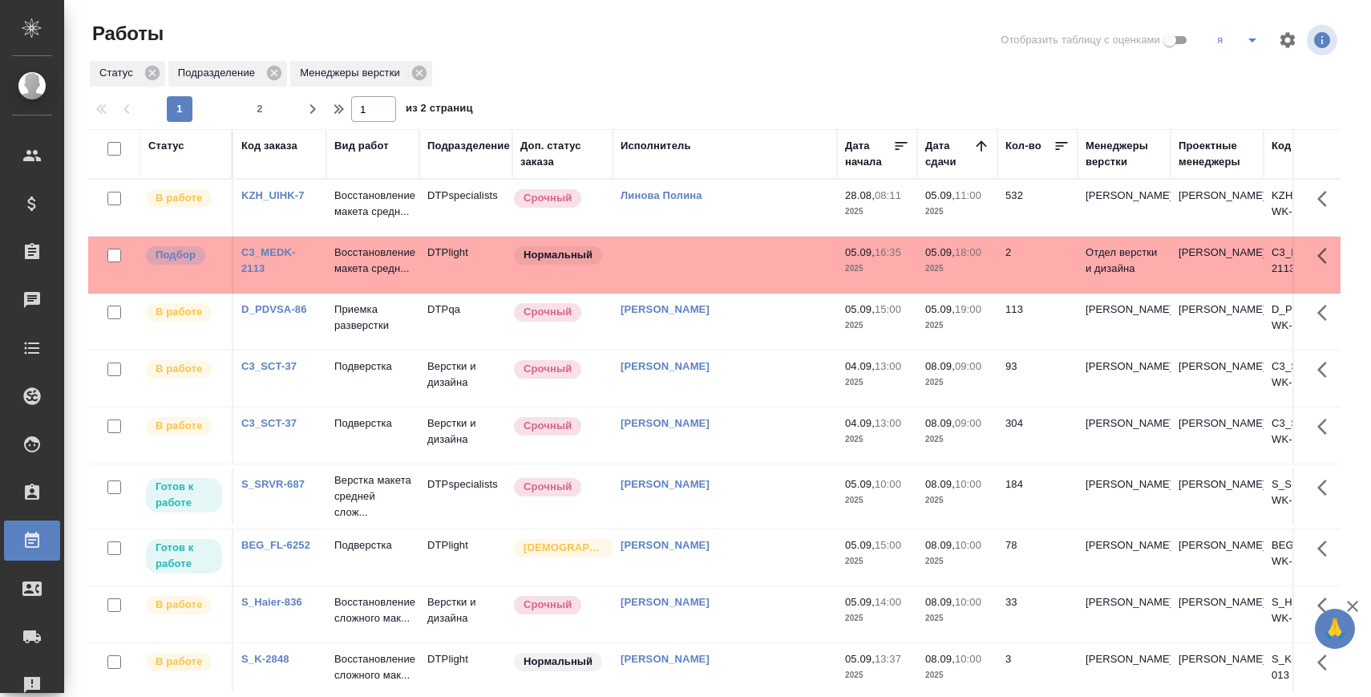
click at [275, 110] on div "1 2" at bounding box center [220, 109] width 160 height 26
click at [264, 110] on span "2" at bounding box center [260, 109] width 26 height 16
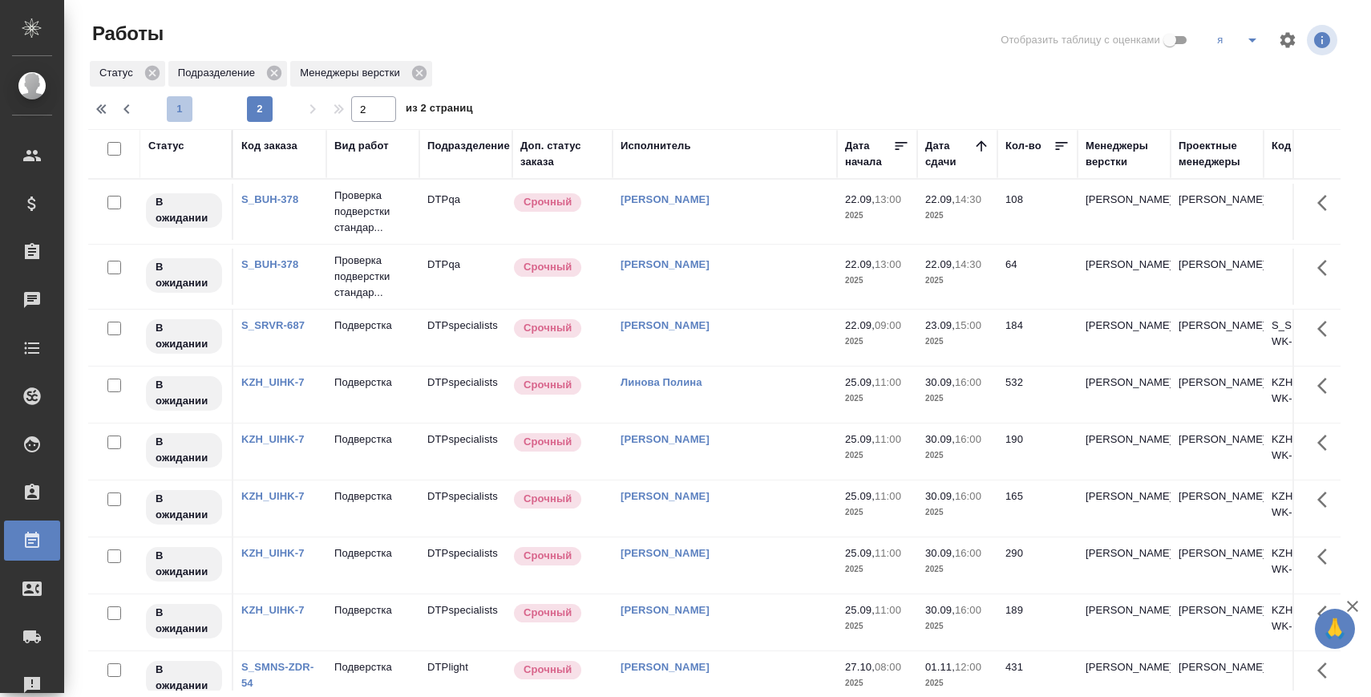
click at [189, 103] on span "1" at bounding box center [180, 109] width 26 height 16
type input "1"
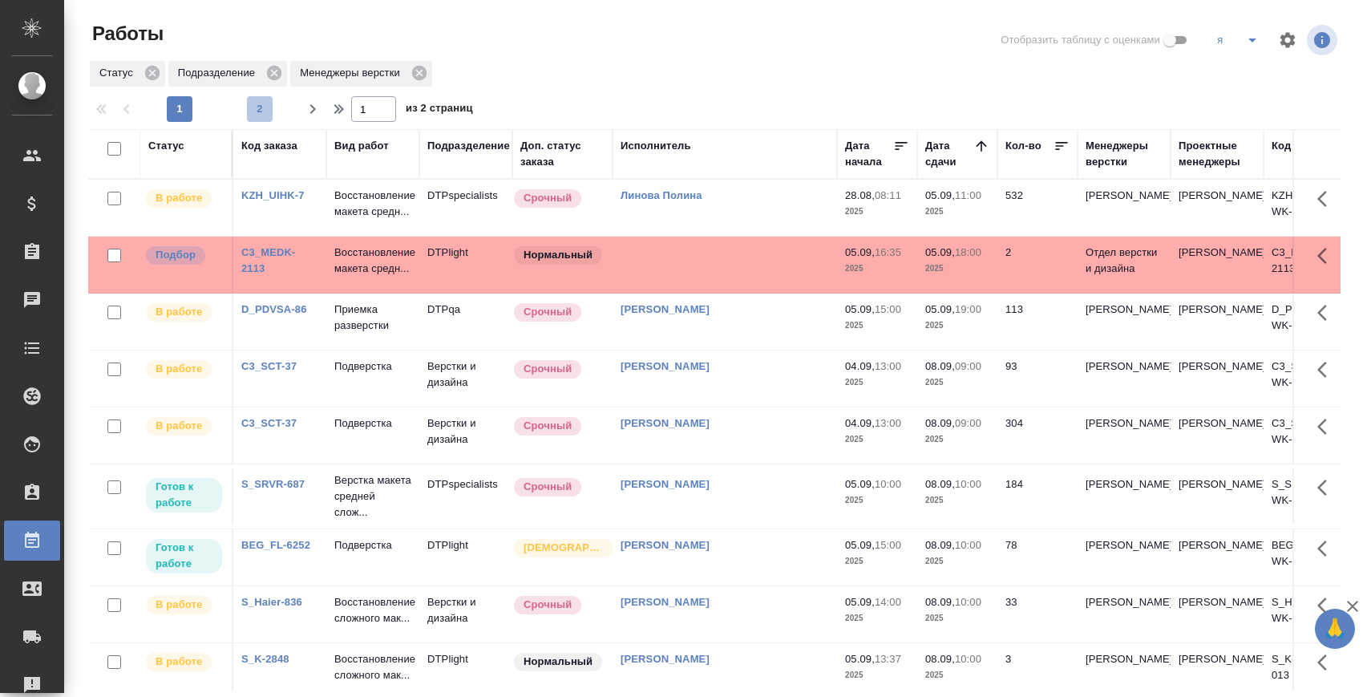
click at [269, 105] on span "2" at bounding box center [260, 109] width 26 height 16
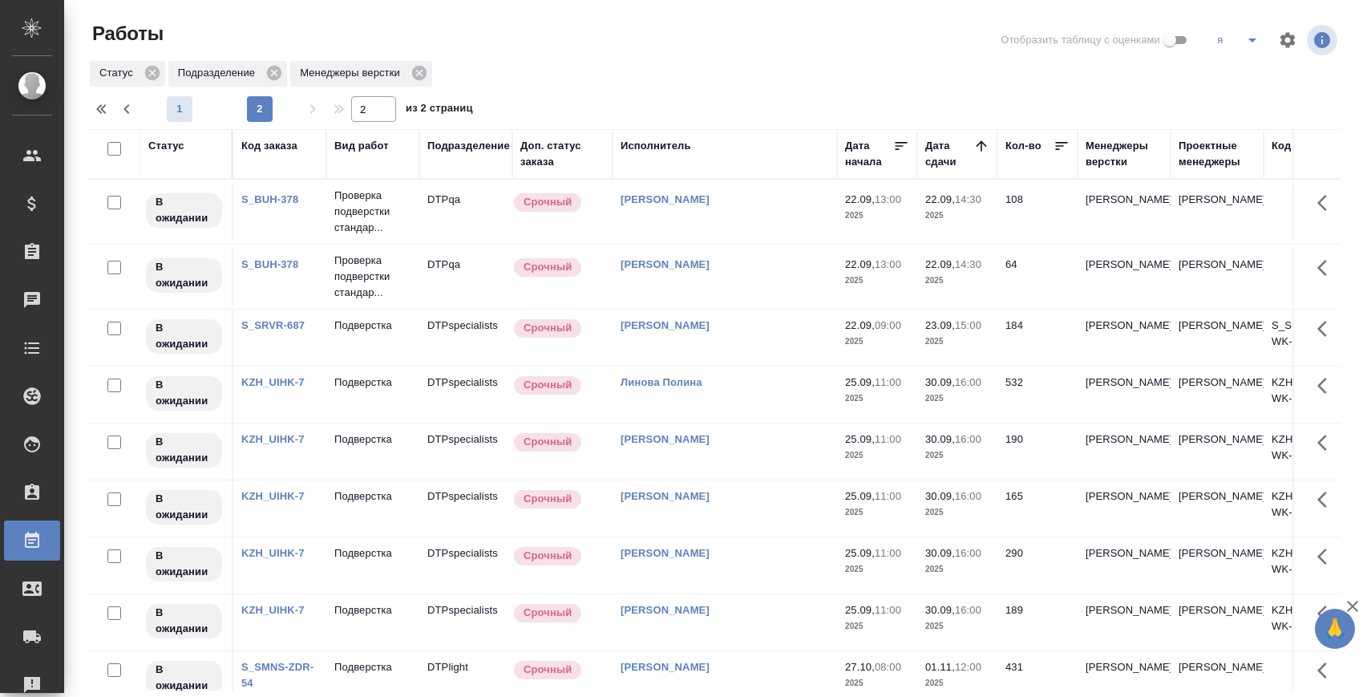
click at [176, 107] on span "1" at bounding box center [180, 109] width 26 height 16
type input "1"
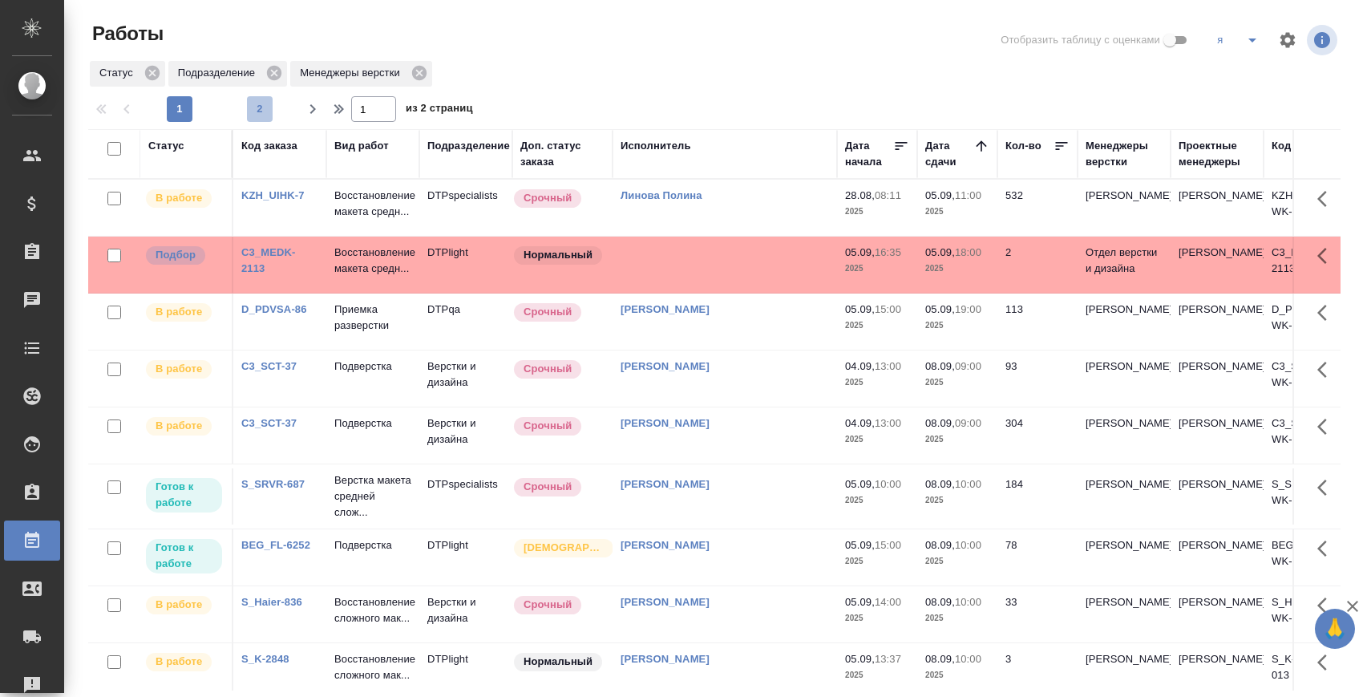
click at [253, 99] on button "2" at bounding box center [260, 109] width 26 height 26
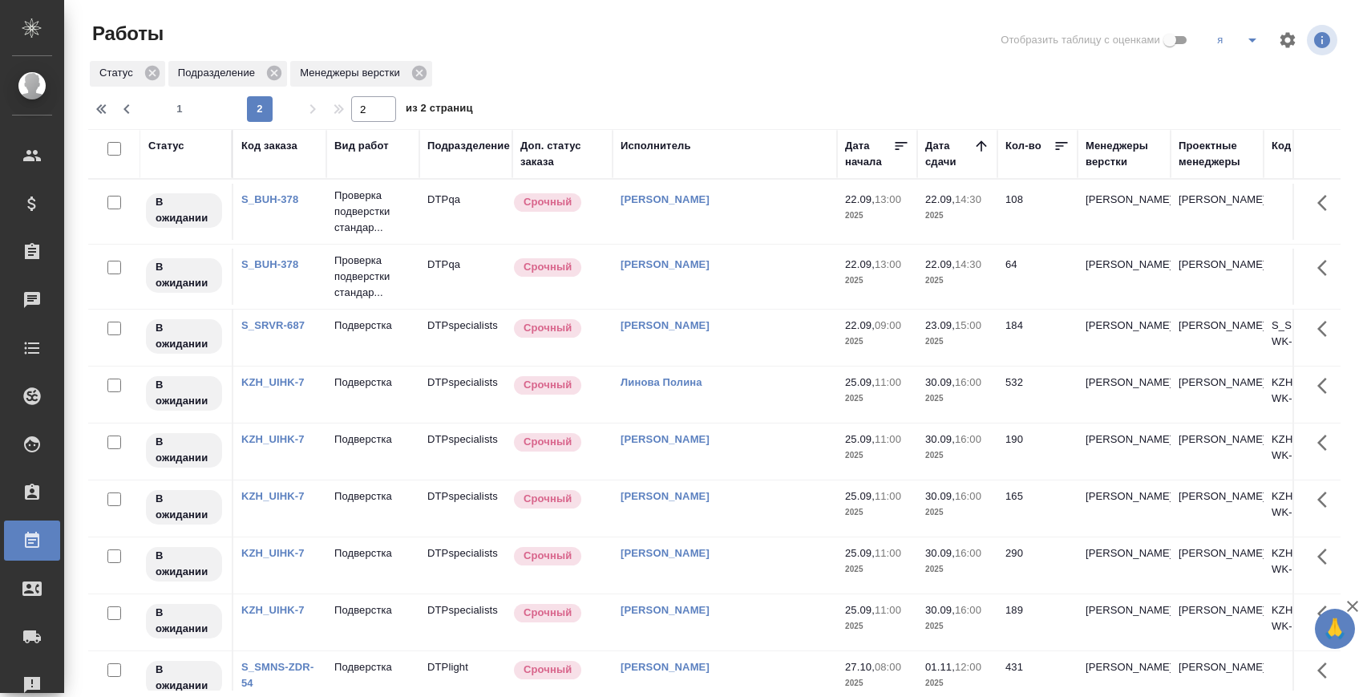
click at [194, 99] on div "1 2" at bounding box center [220, 109] width 160 height 26
click at [181, 101] on span "1" at bounding box center [180, 109] width 26 height 16
type input "1"
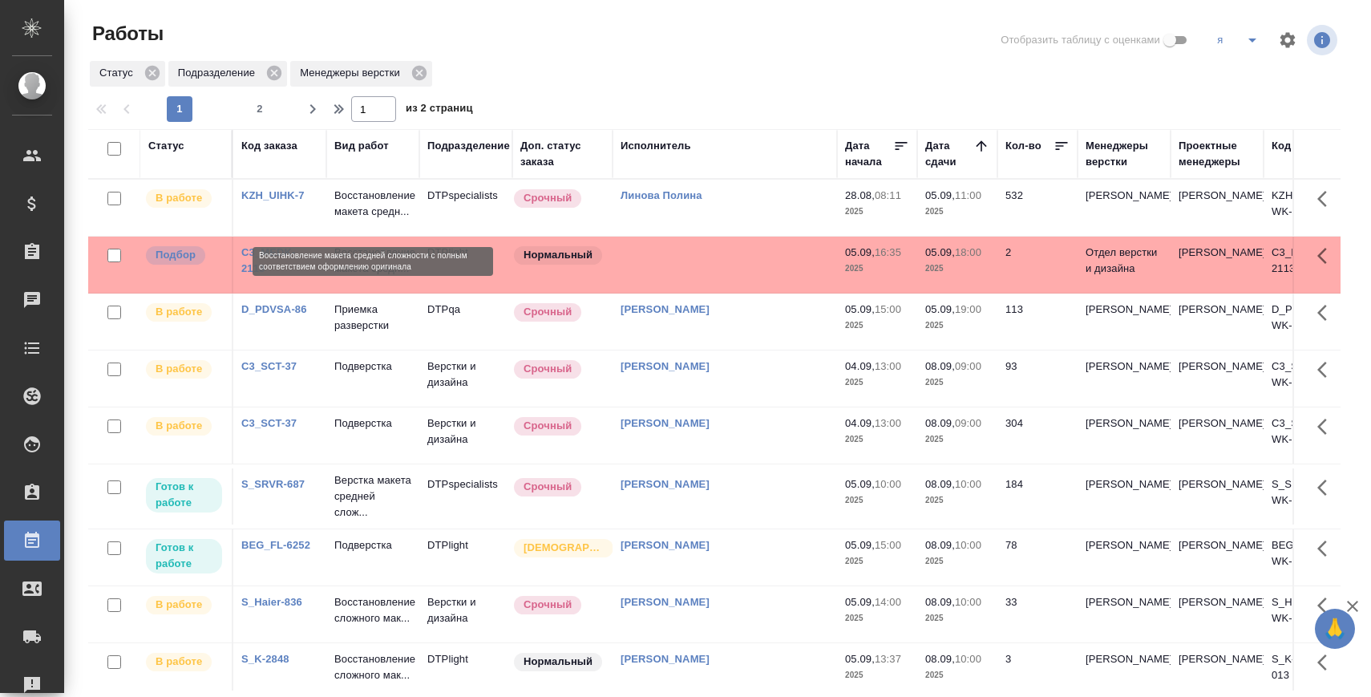
click at [389, 220] on p "Восстановление макета средн..." at bounding box center [372, 204] width 77 height 32
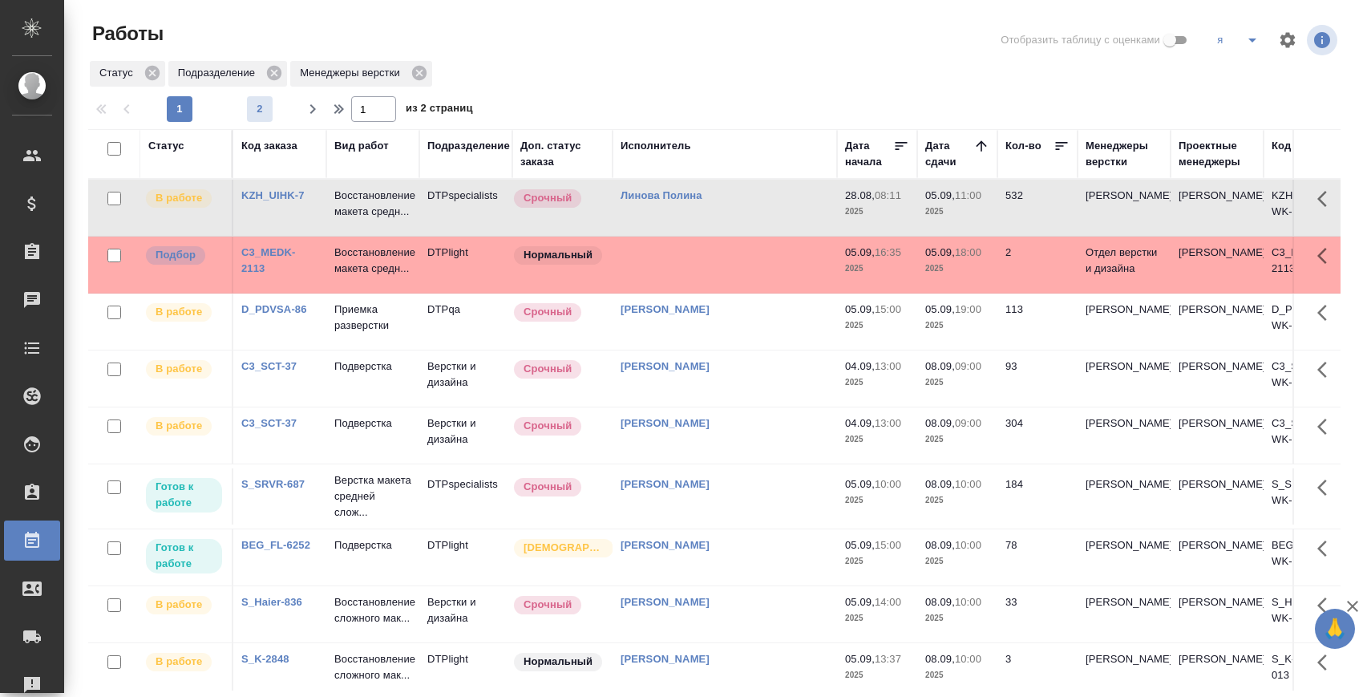
click at [255, 121] on button "2" at bounding box center [260, 109] width 26 height 26
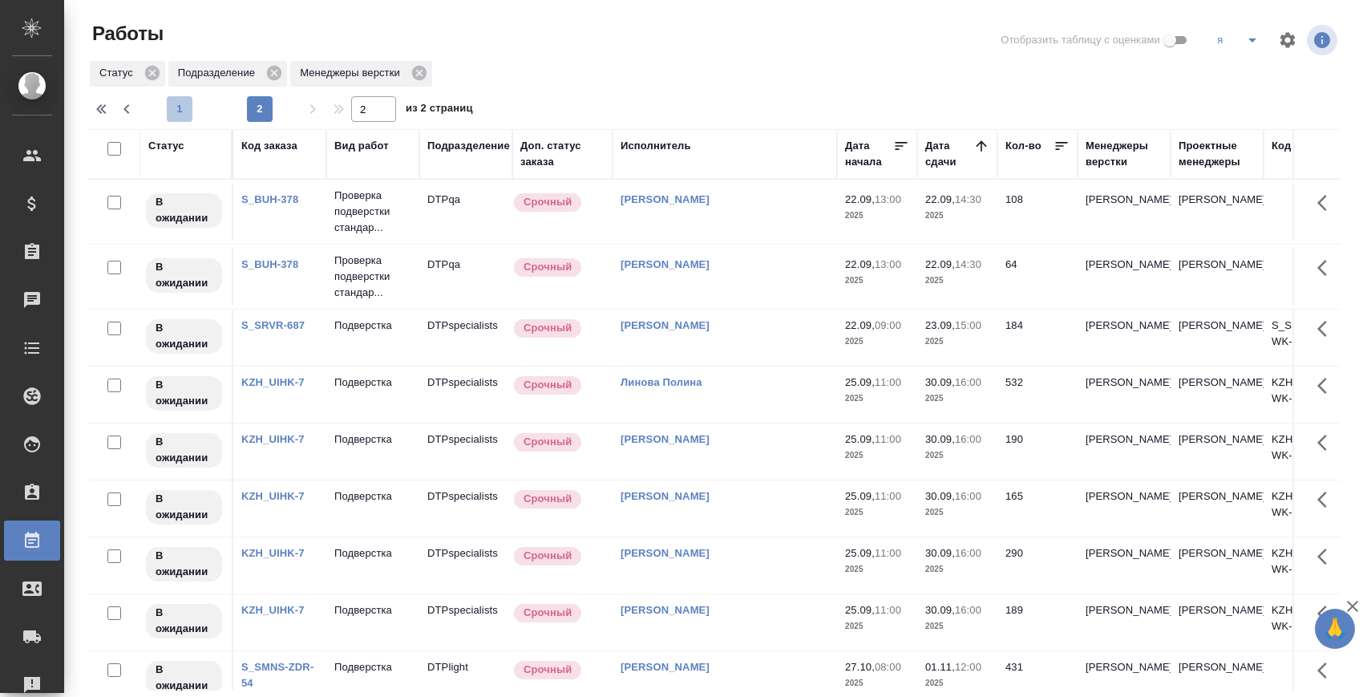
click at [181, 113] on span "1" at bounding box center [180, 109] width 26 height 16
type input "1"
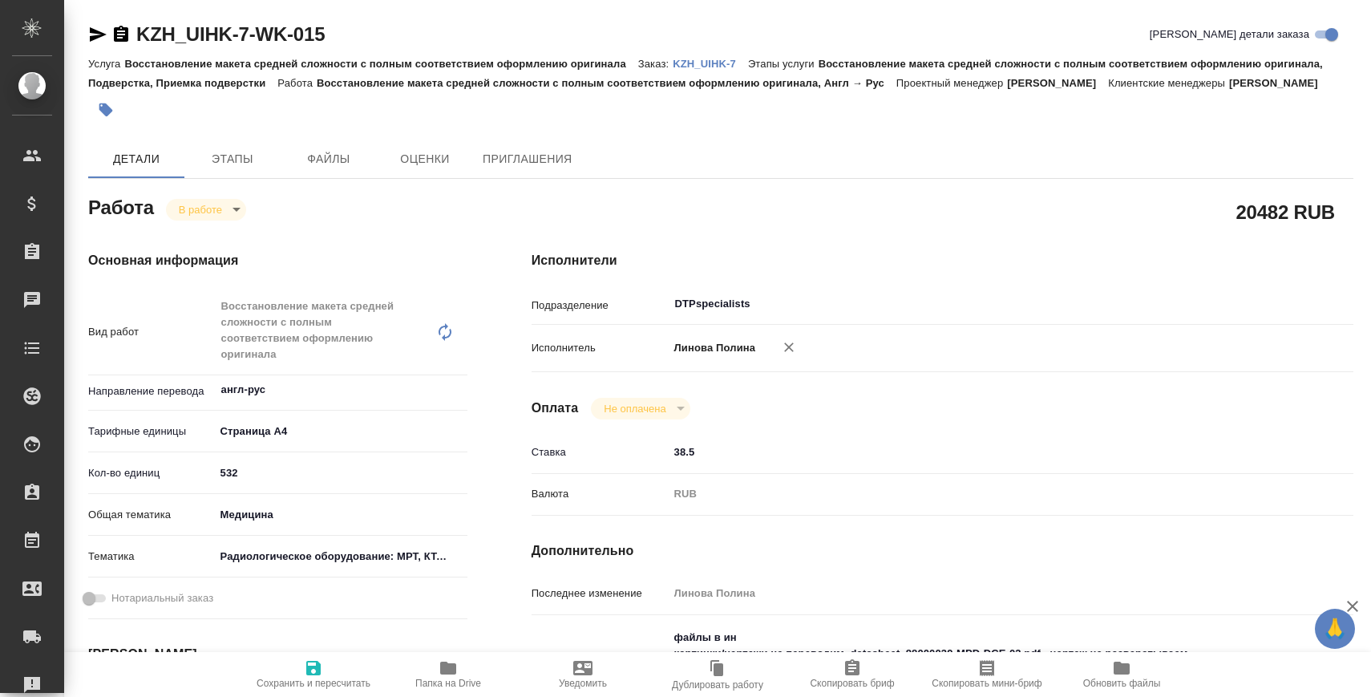
click at [443, 667] on icon "button" at bounding box center [448, 667] width 16 height 13
click at [95, 36] on icon "button" at bounding box center [98, 34] width 17 height 14
click at [717, 48] on div "KZH_UIHK-7-WK-015 Кратко детали заказа" at bounding box center [720, 38] width 1265 height 32
click at [715, 63] on p "KZH_UIHK-7" at bounding box center [710, 64] width 75 height 12
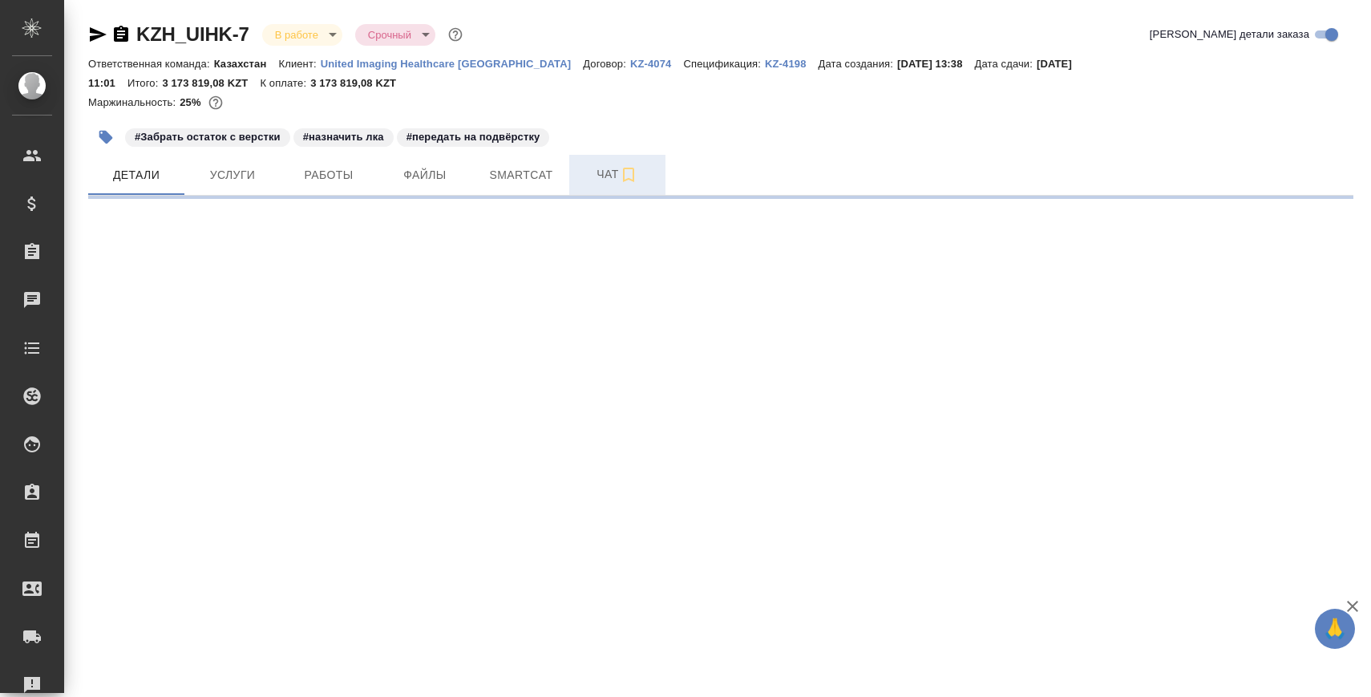
click at [592, 171] on span "Чат" at bounding box center [617, 174] width 77 height 20
select select "RU"
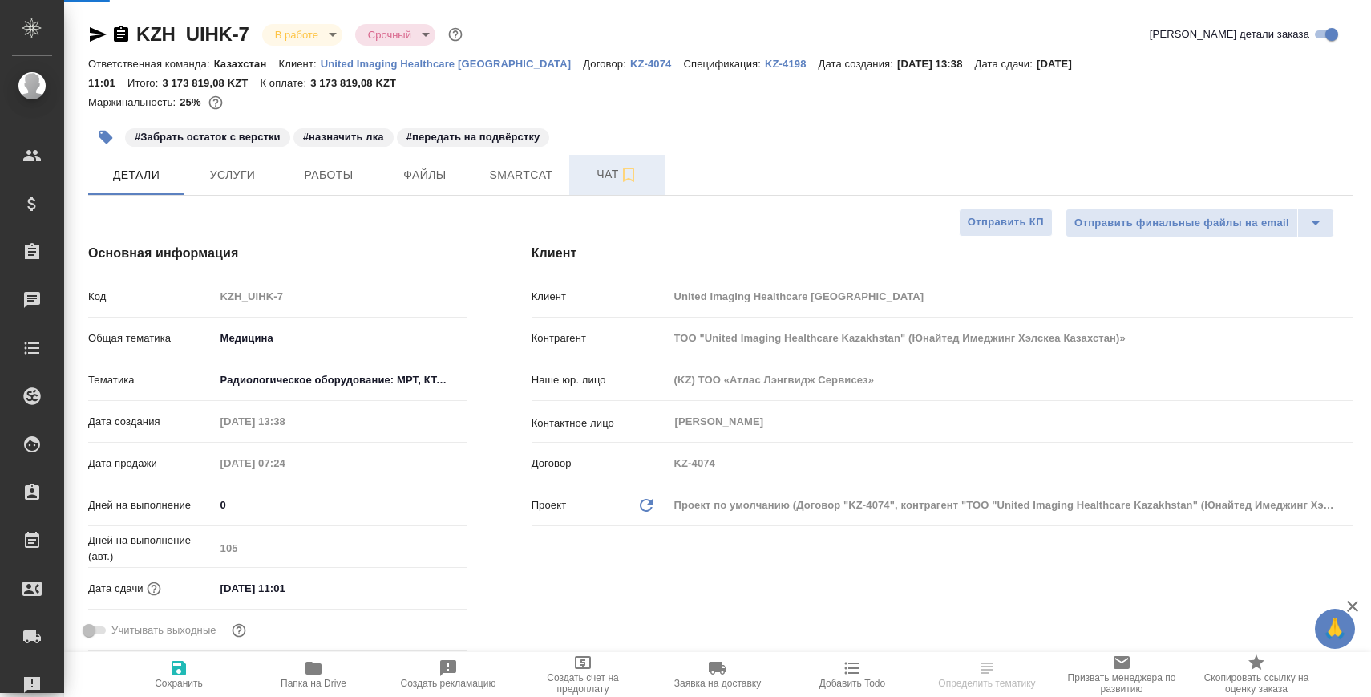
type textarea "x"
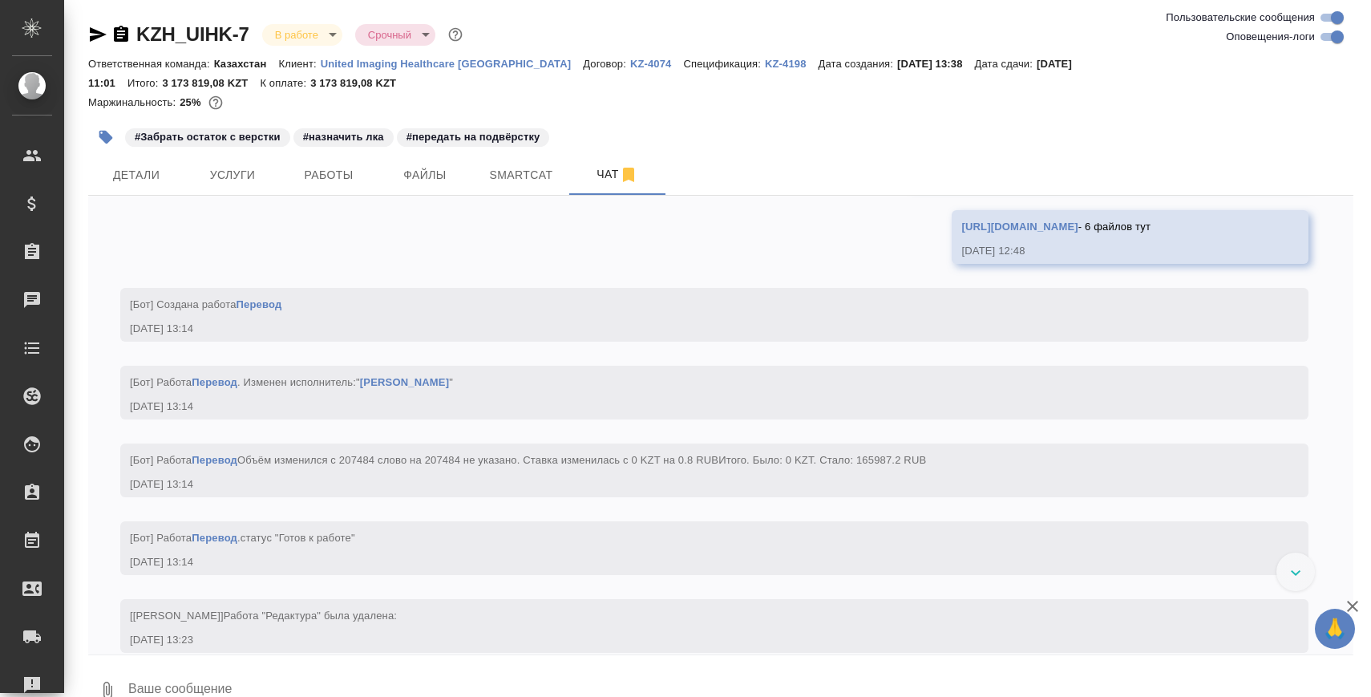
scroll to position [16553, 0]
click at [404, 675] on textarea at bounding box center [740, 690] width 1227 height 55
type textarea "к 19:15 Полина закончит с остатком"
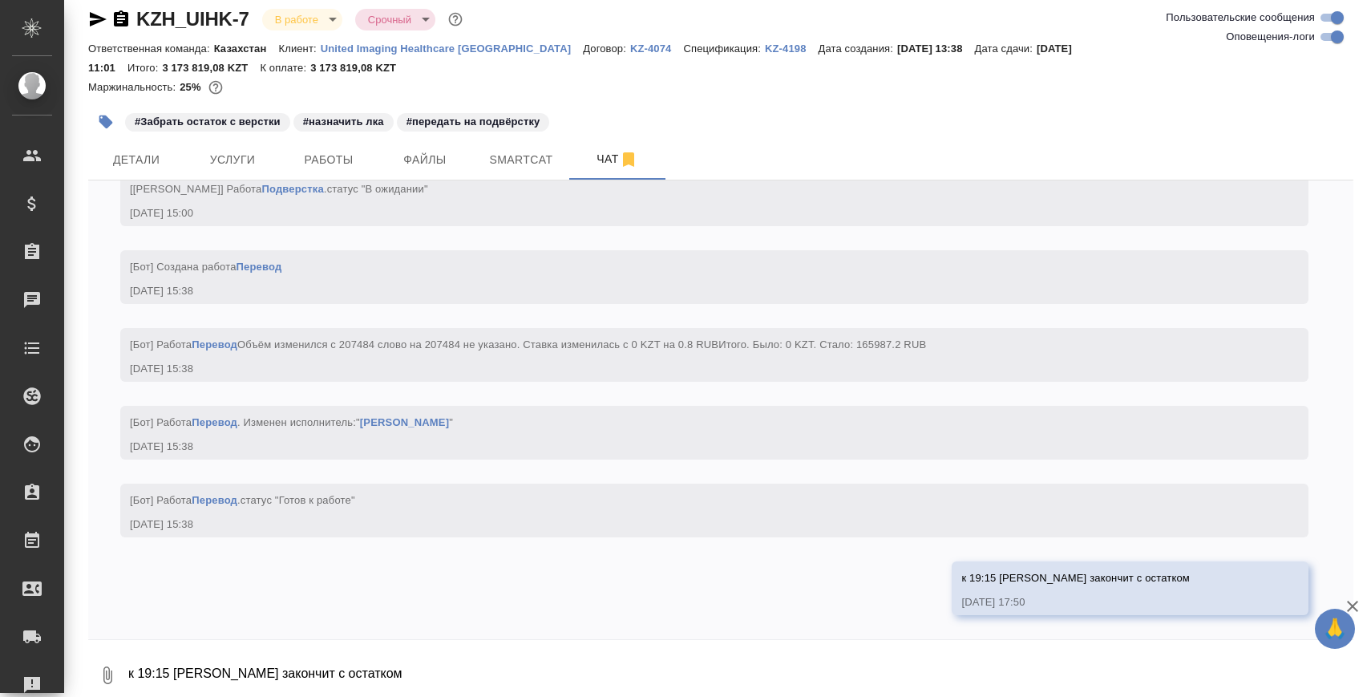
scroll to position [20805, 0]
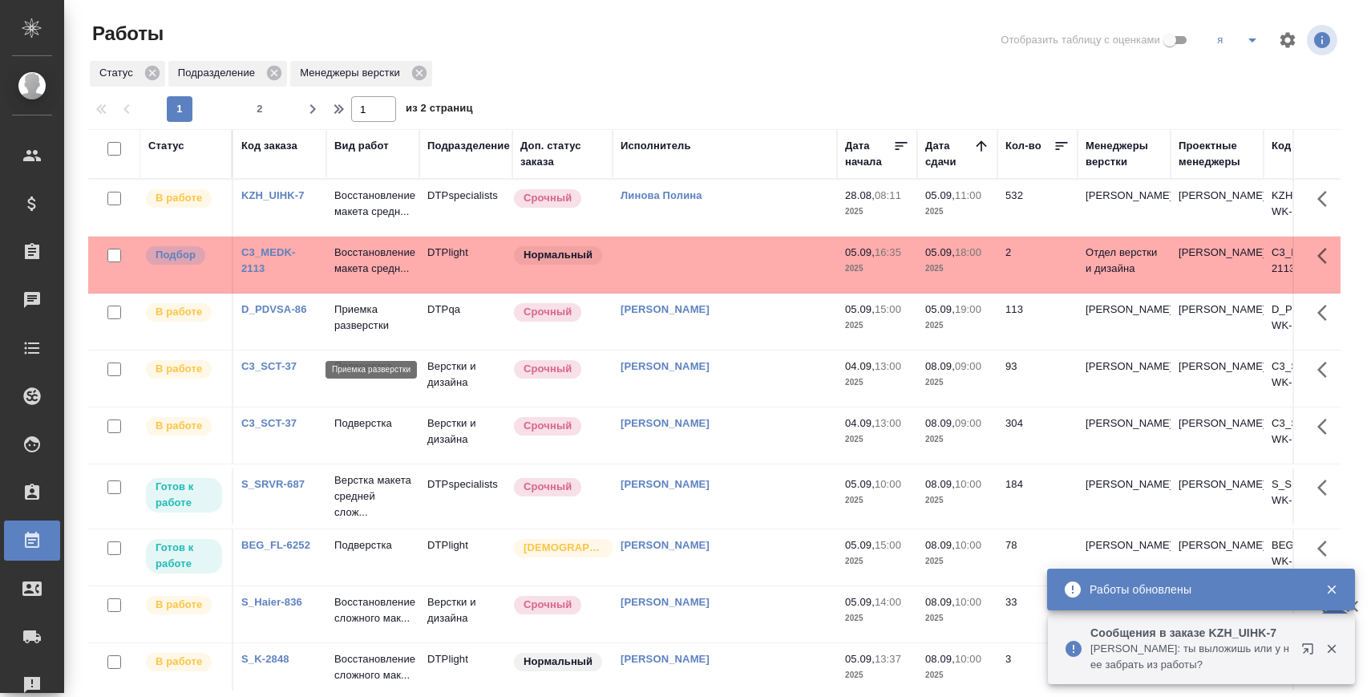
click at [358, 334] on p "Приемка разверстки" at bounding box center [372, 317] width 77 height 32
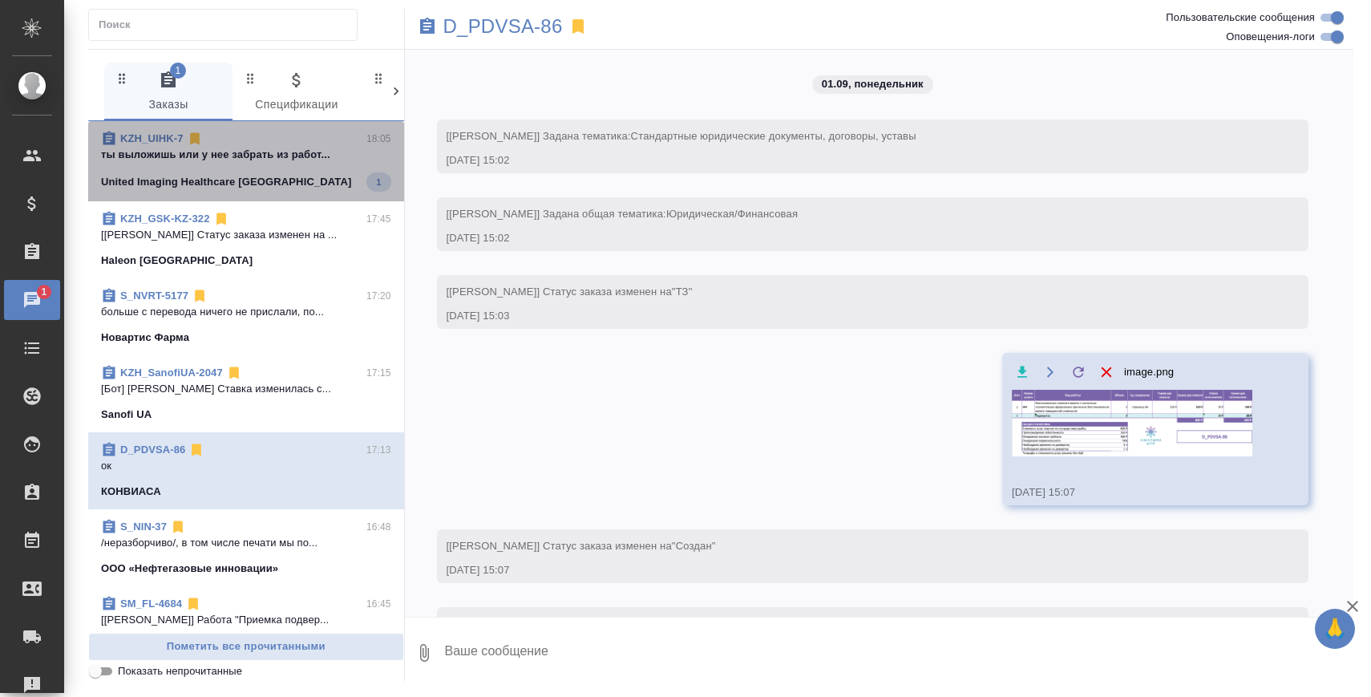
scroll to position [14952, 0]
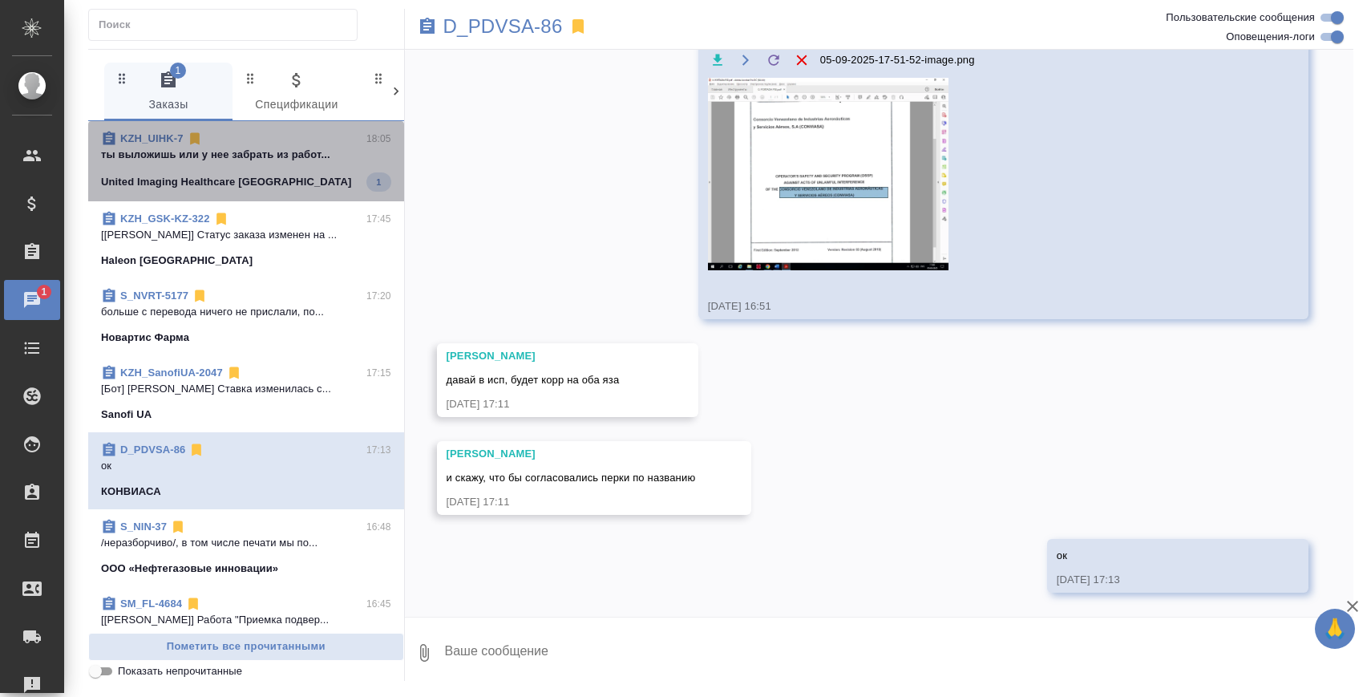
click at [290, 168] on span "KZH_UIHK-7 18:05 ты выложишь или у нее забрать из работ... United Imaging Healt…" at bounding box center [246, 161] width 290 height 61
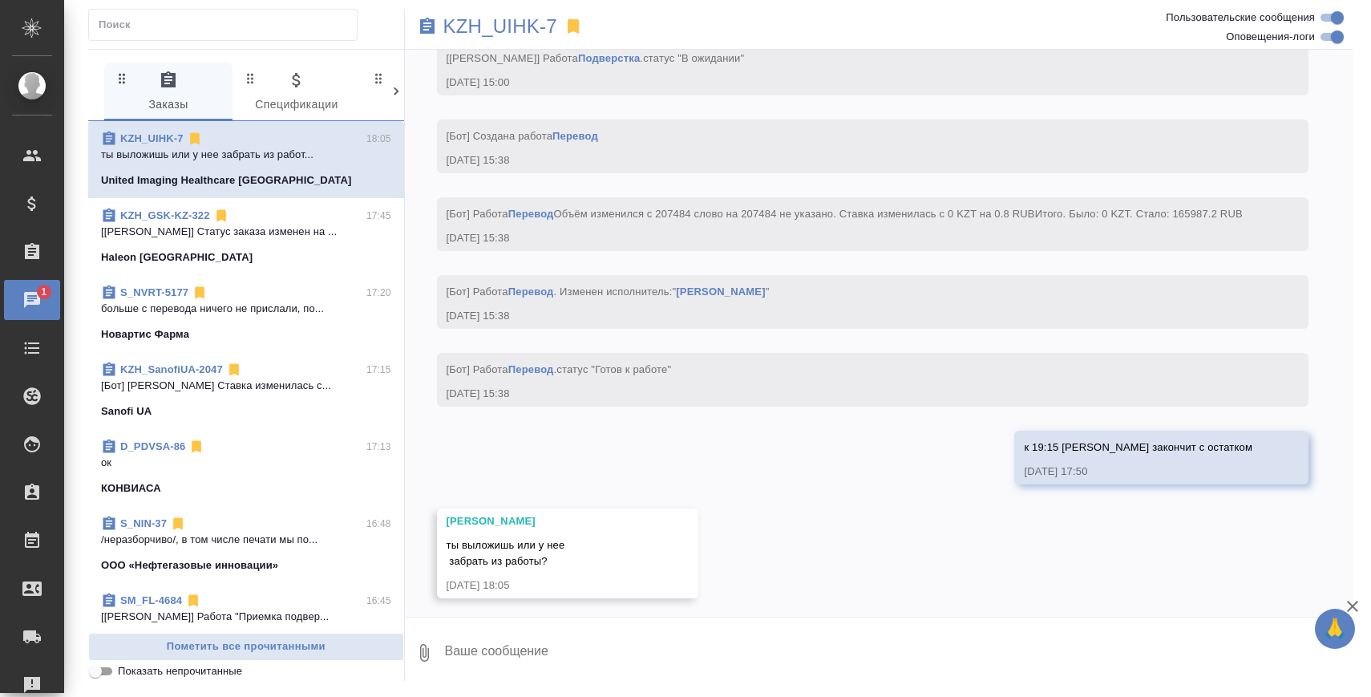
scroll to position [21893, 0]
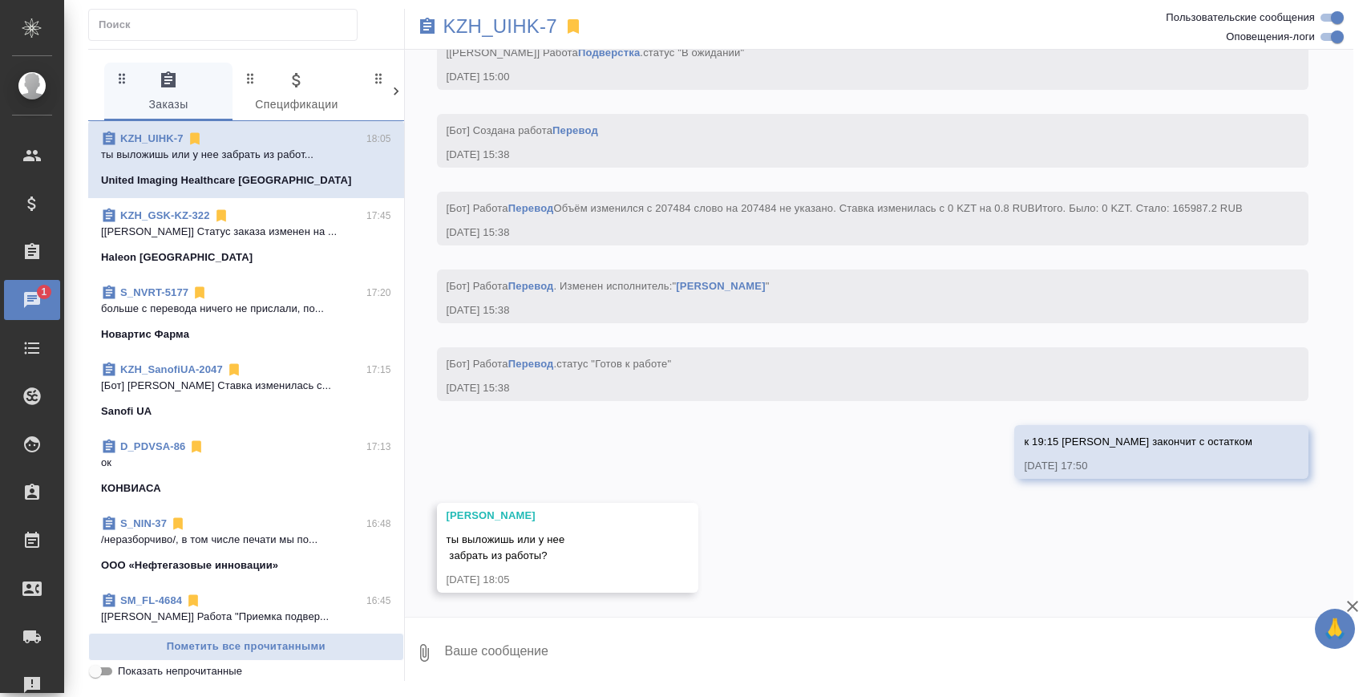
click at [495, 642] on textarea at bounding box center [898, 652] width 911 height 55
type textarea "я вложуф"
type textarea "я сдам"
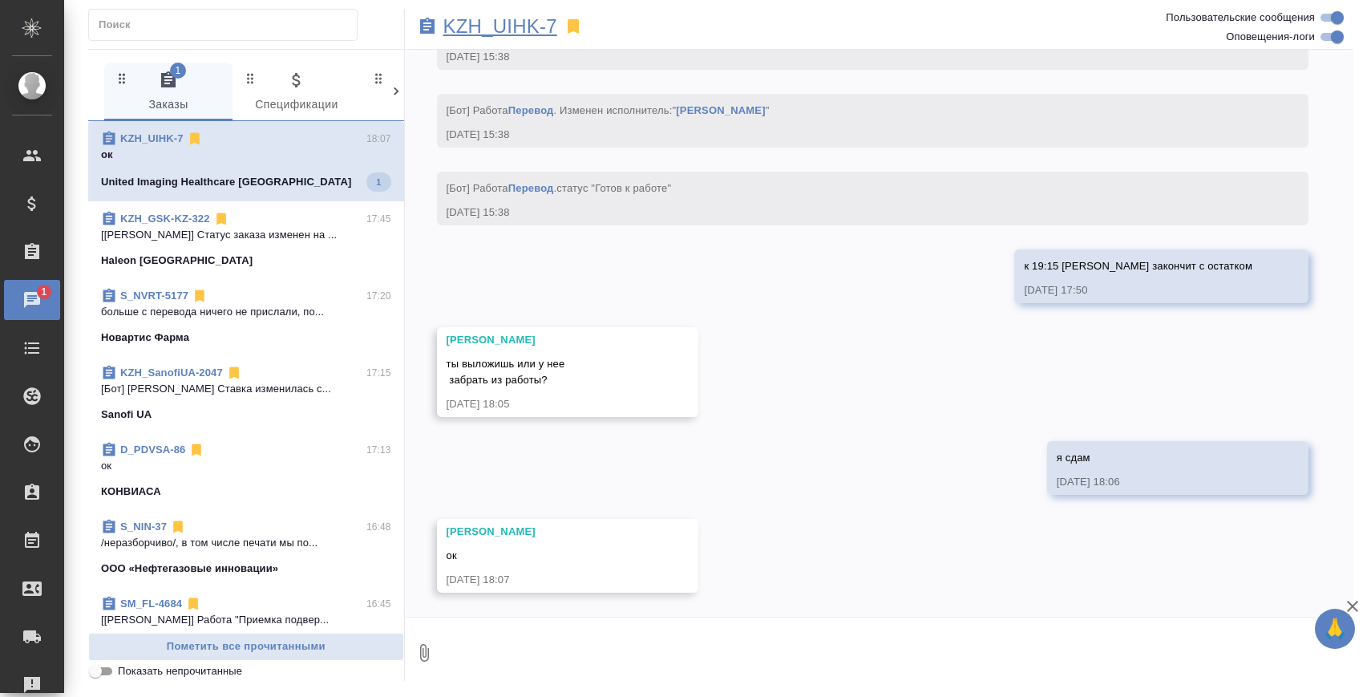
scroll to position [22069, 0]
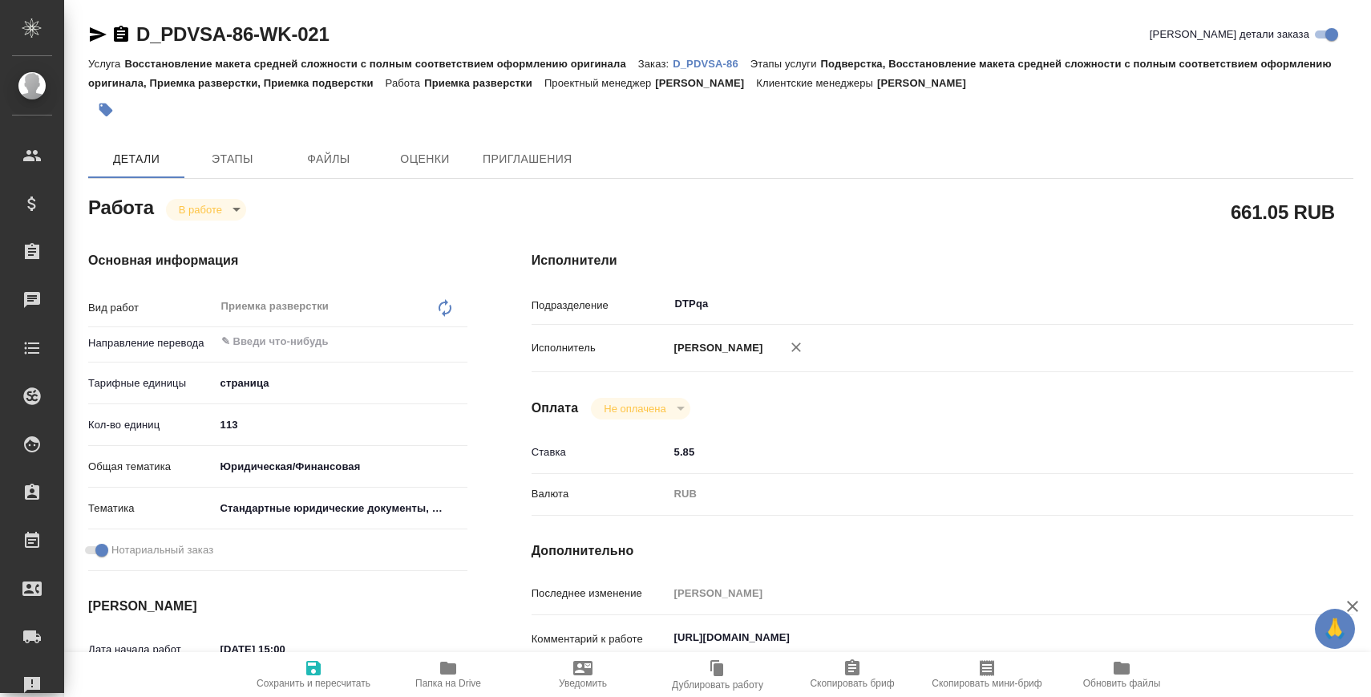
type textarea "x"
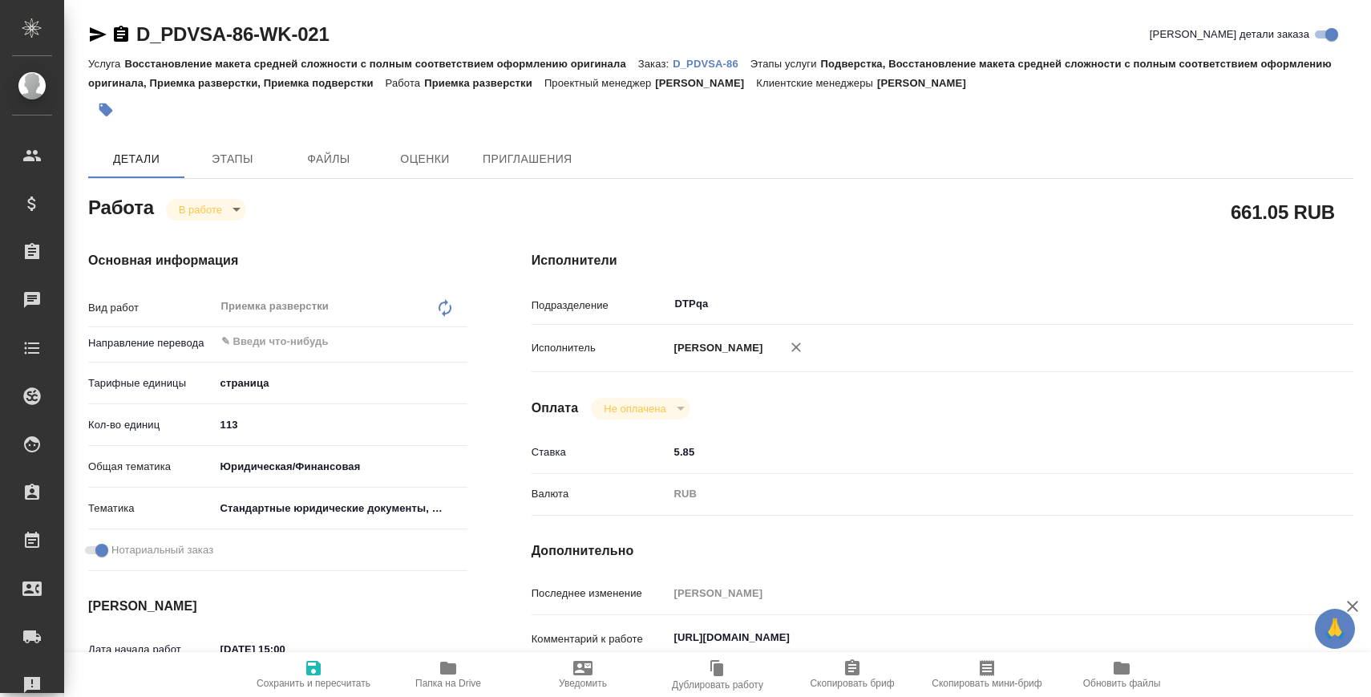
type textarea "x"
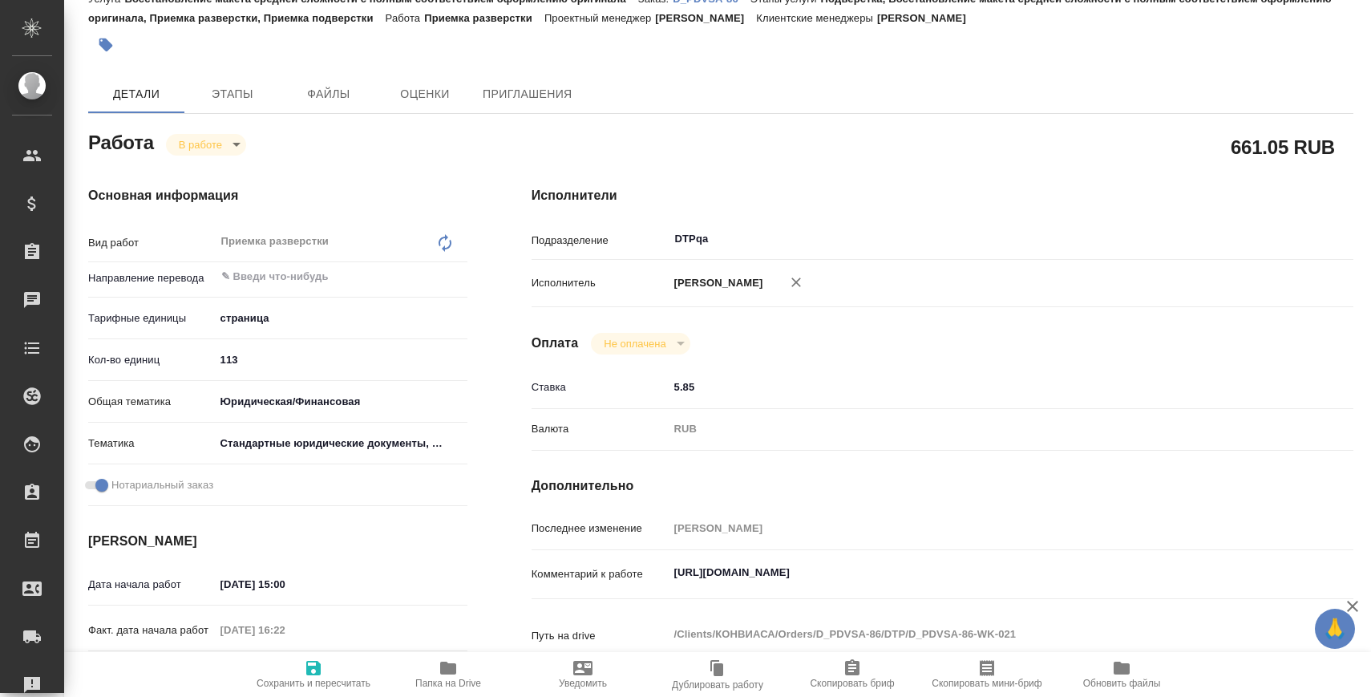
type textarea "x"
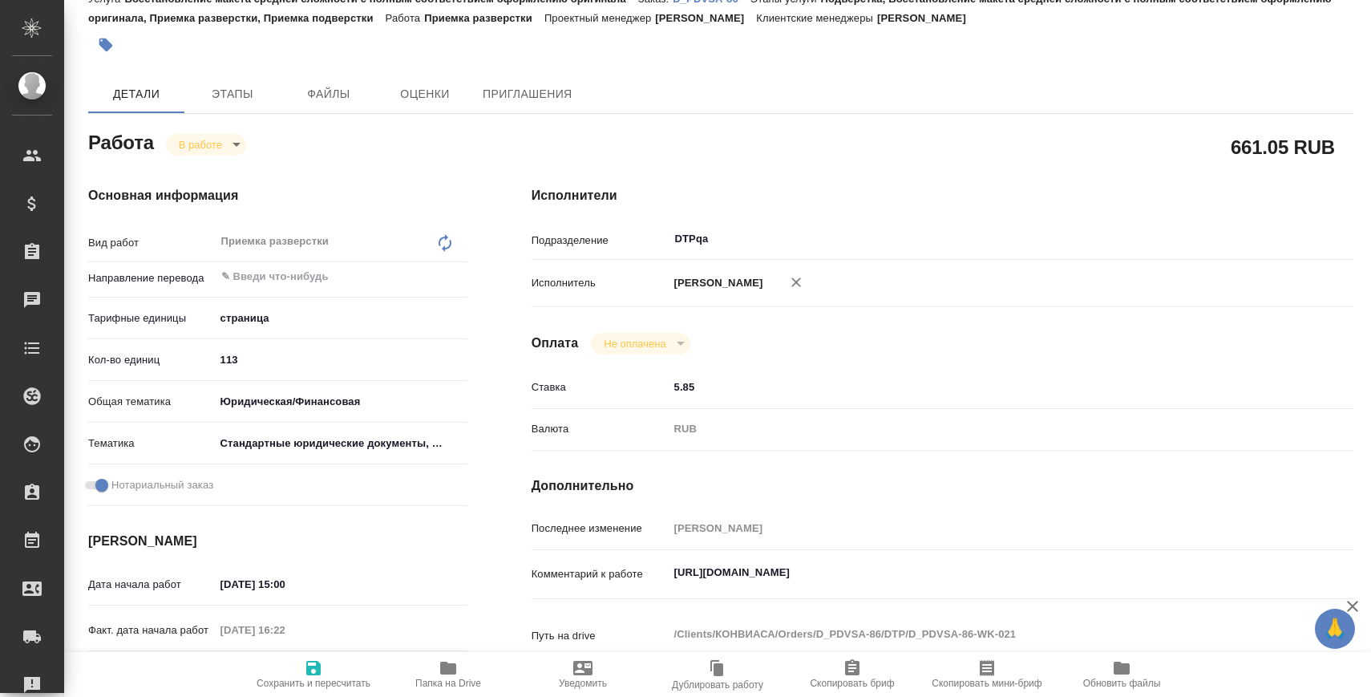
scroll to position [205, 0]
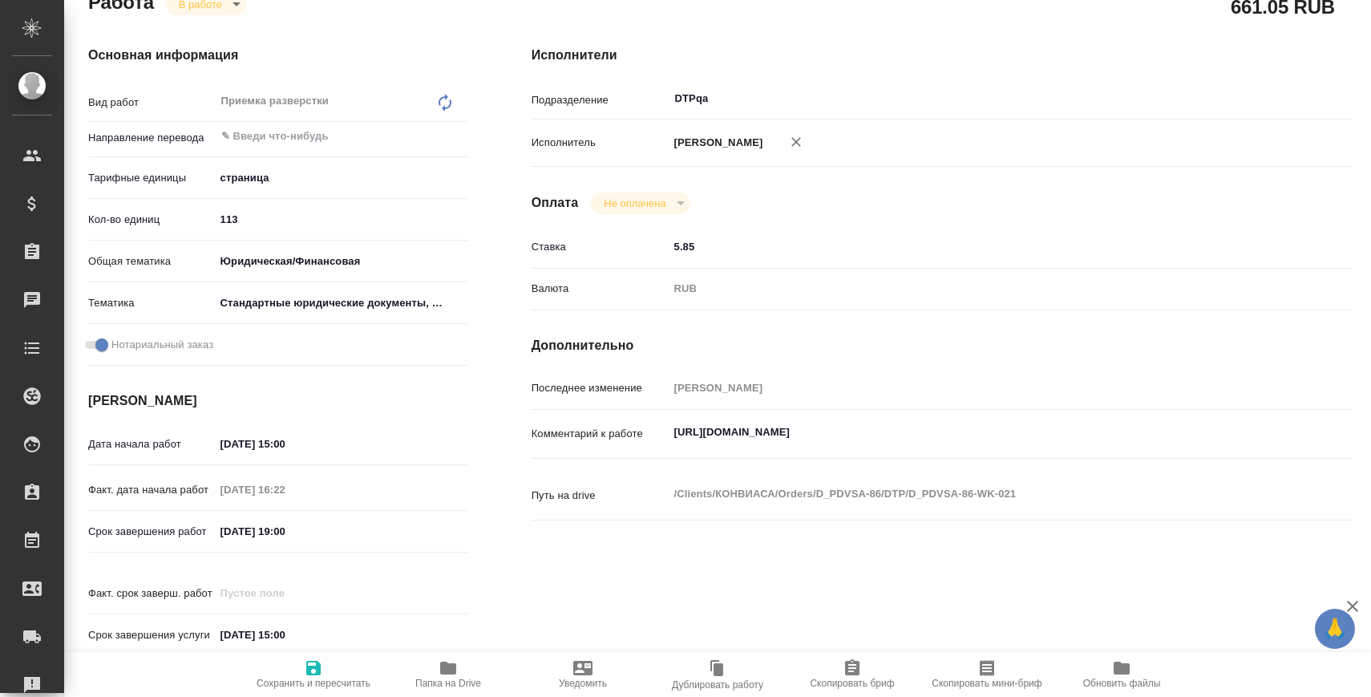
type textarea "x"
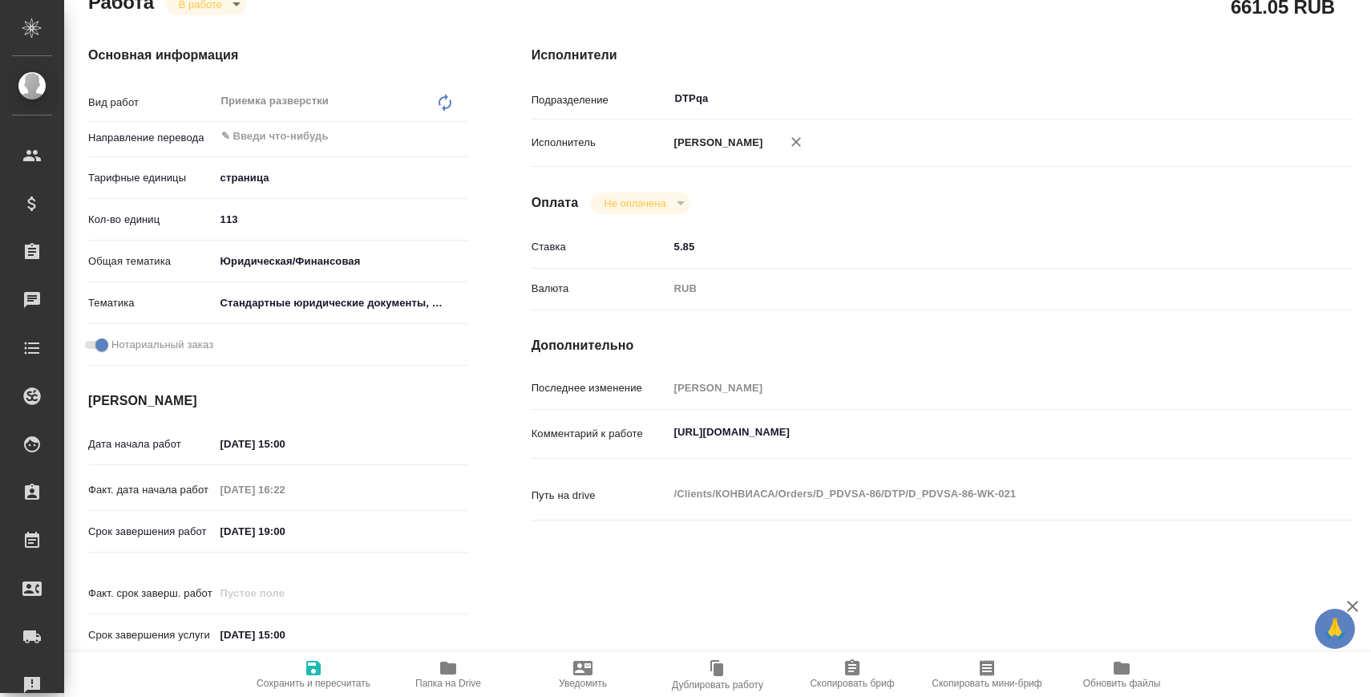
type textarea "x"
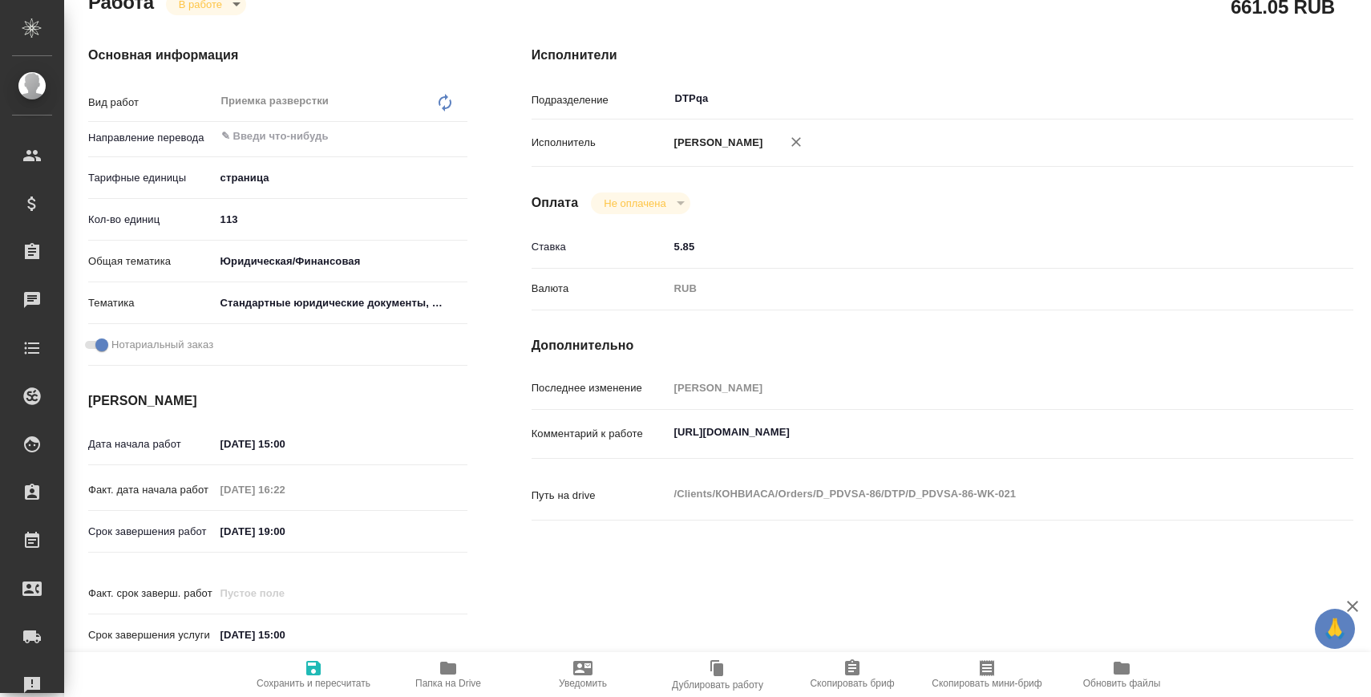
type textarea "x"
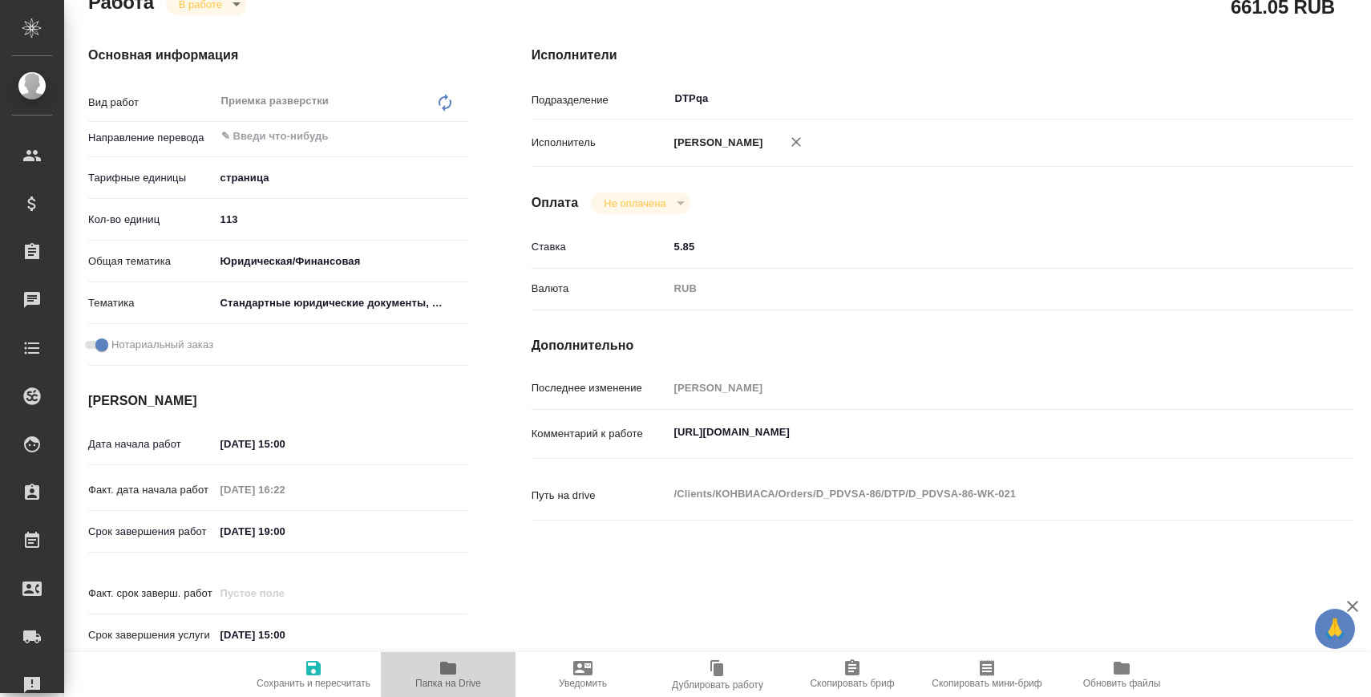
click at [423, 665] on span "Папка на Drive" at bounding box center [447, 673] width 115 height 30
type textarea "x"
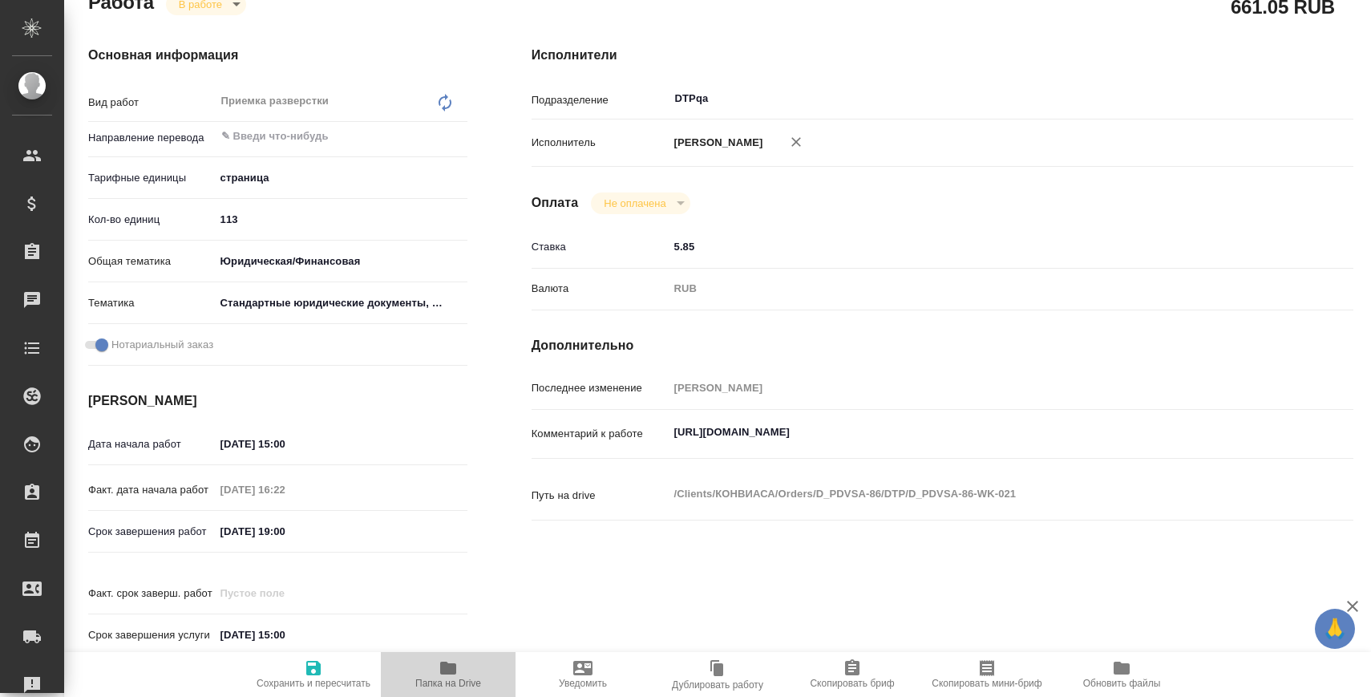
type textarea "x"
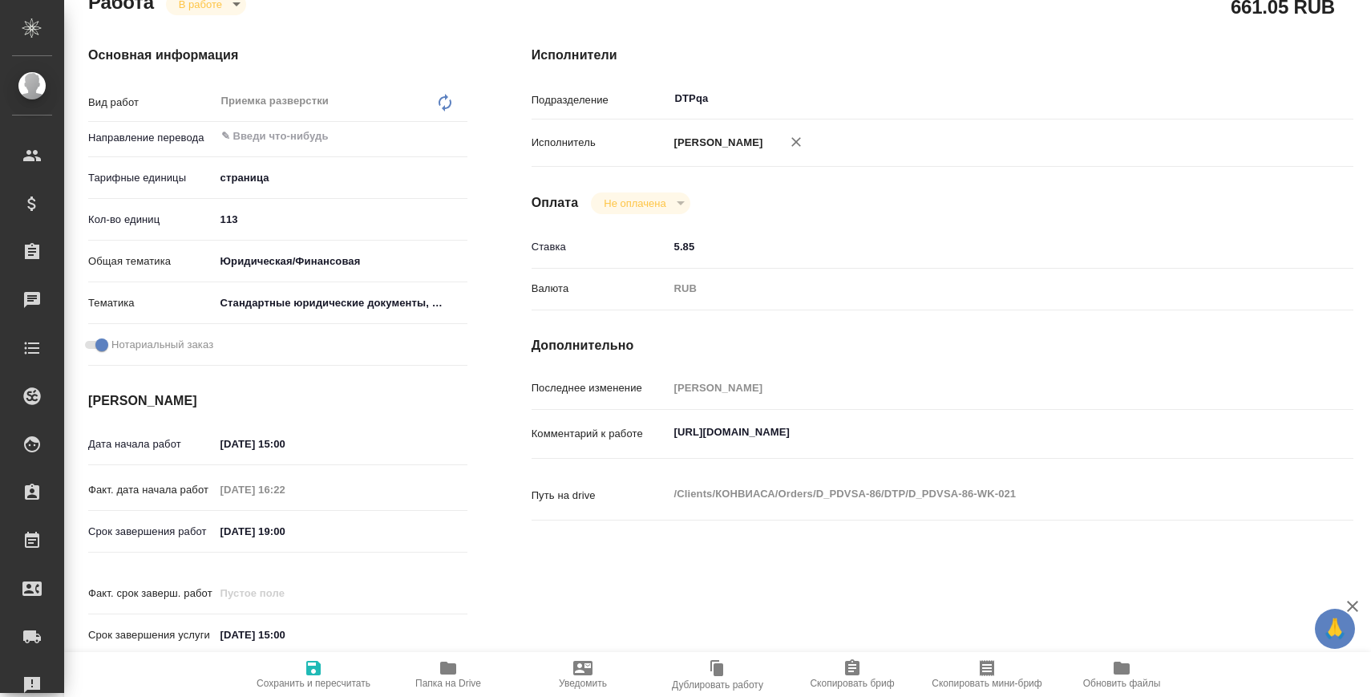
type textarea "x"
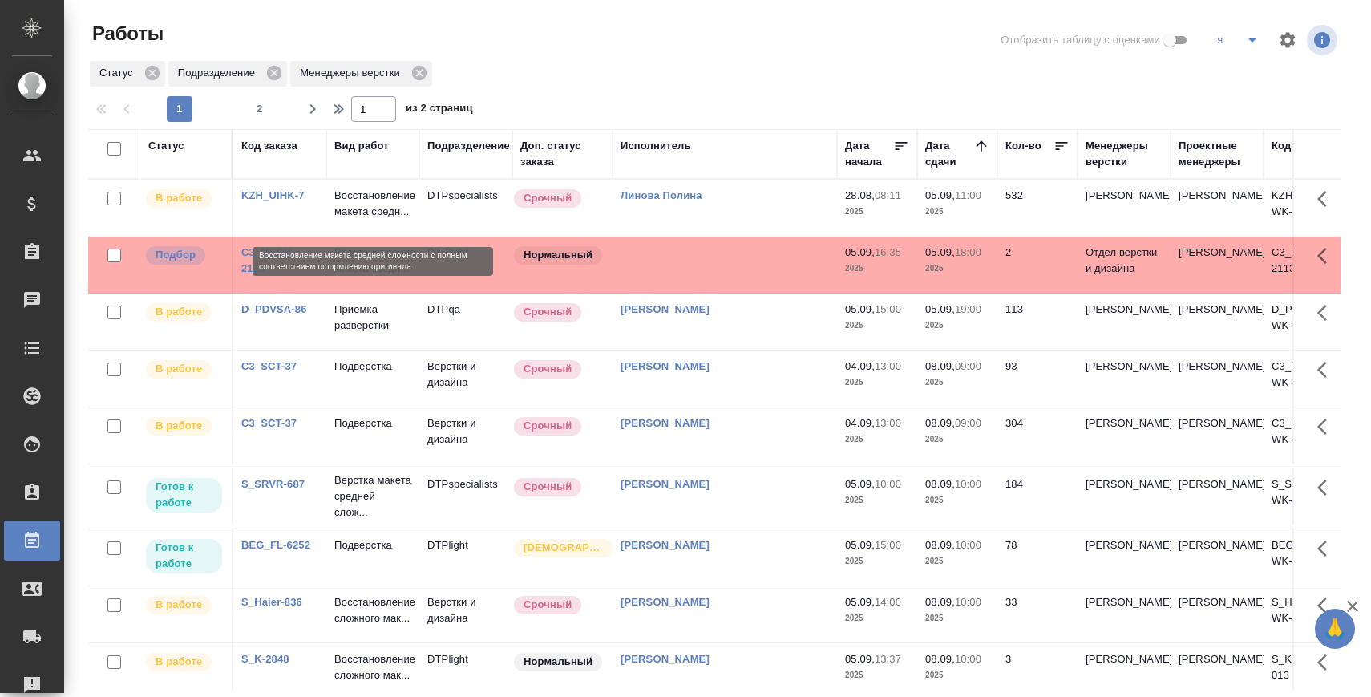
click at [371, 200] on p "Восстановление макета средн..." at bounding box center [372, 204] width 77 height 32
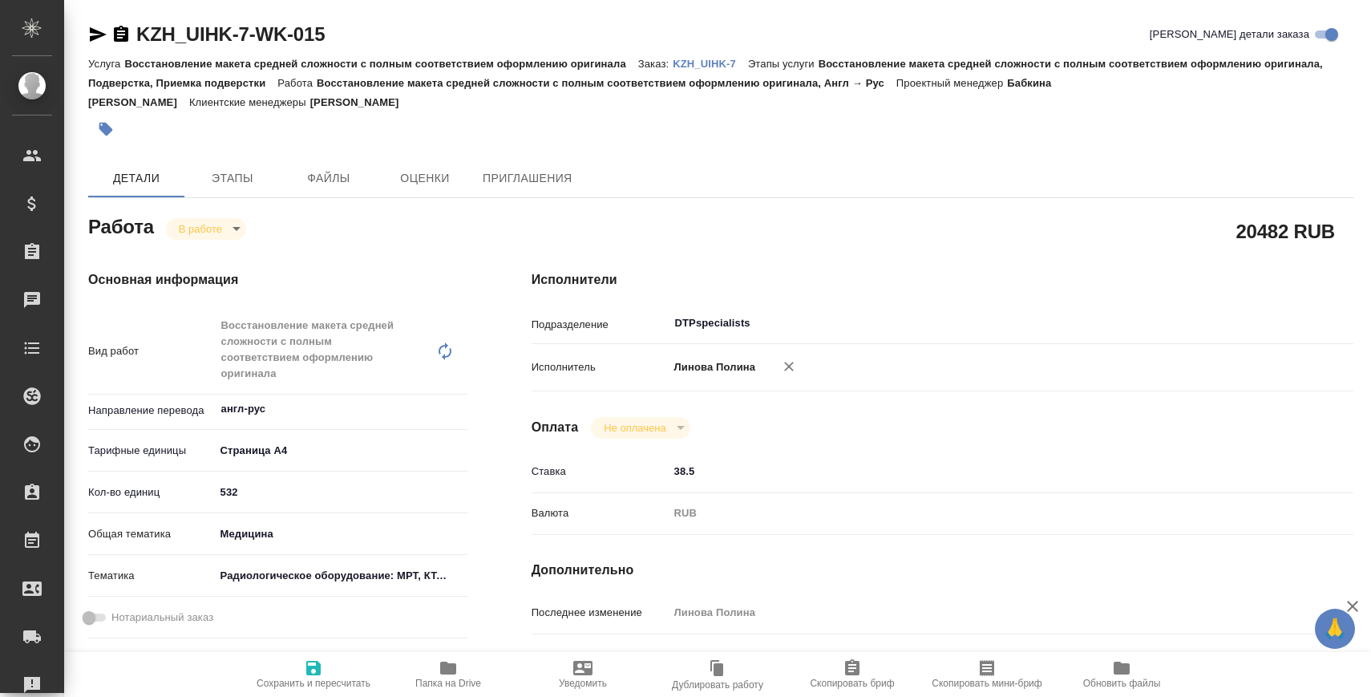
click at [479, 677] on span "Папка на Drive" at bounding box center [448, 682] width 66 height 11
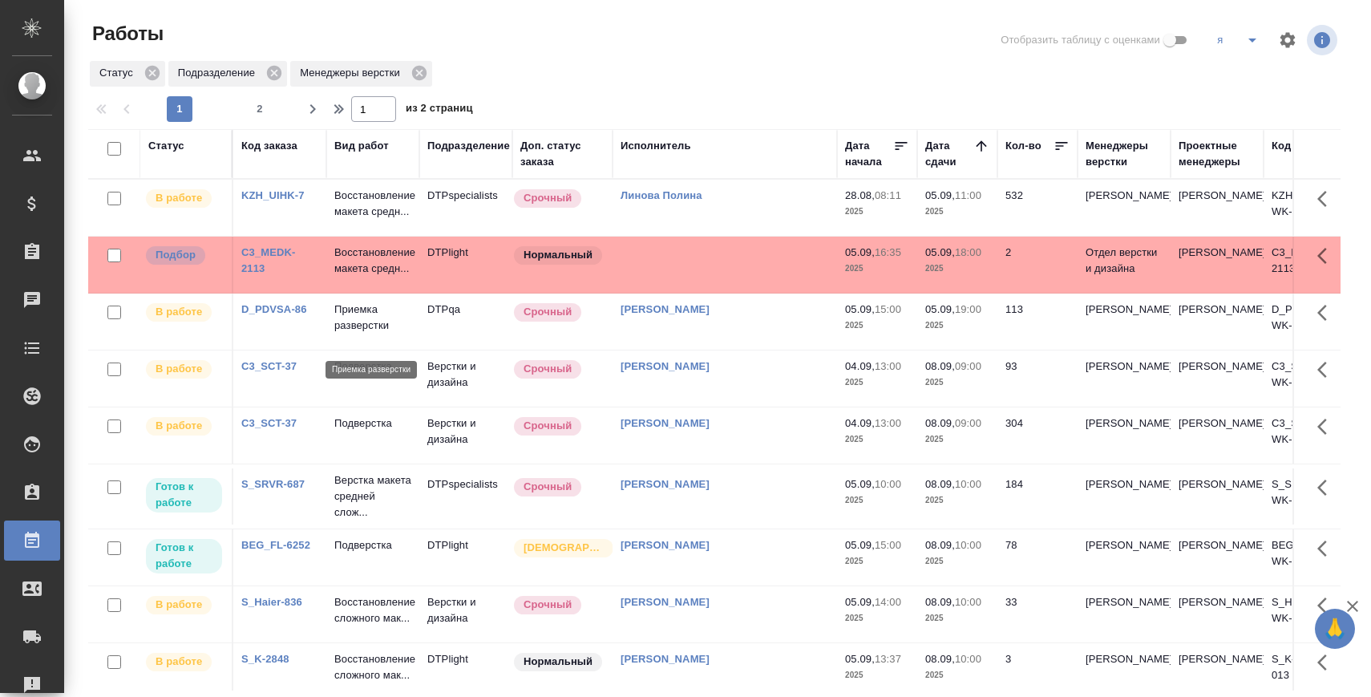
click at [351, 332] on p "Приемка разверстки" at bounding box center [372, 317] width 77 height 32
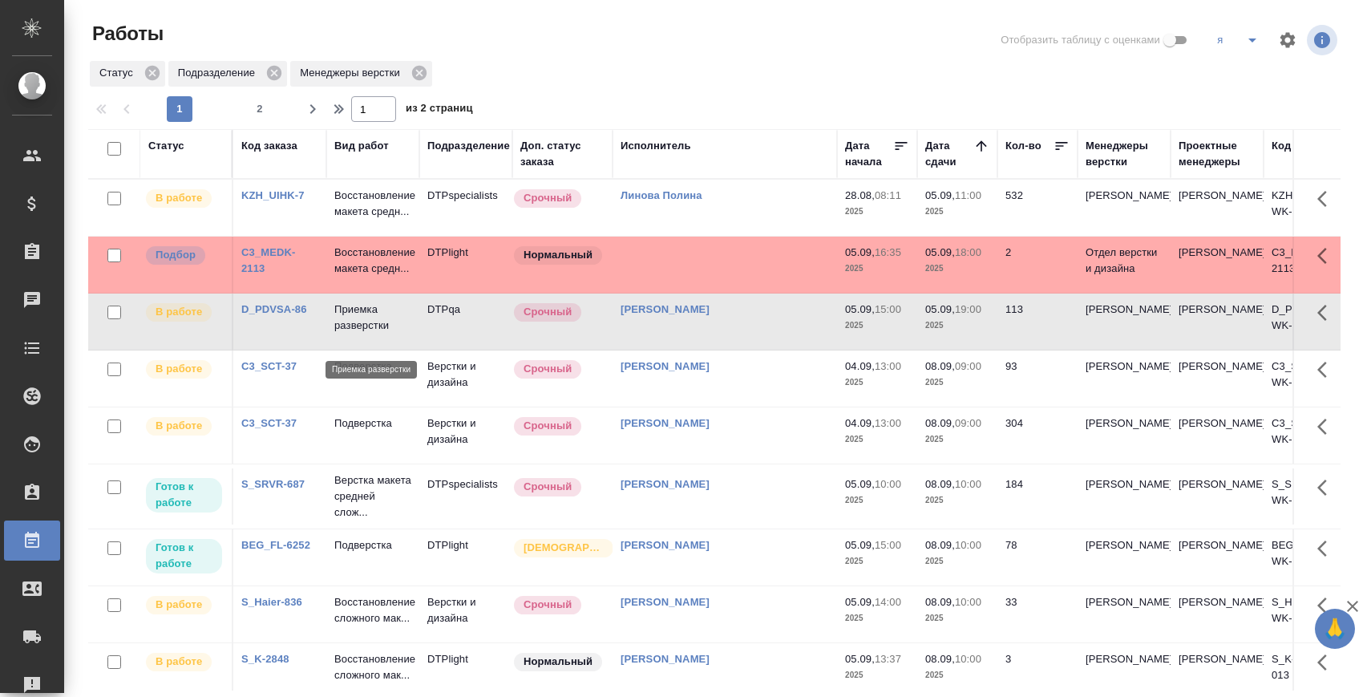
click at [351, 332] on p "Приемка разверстки" at bounding box center [372, 317] width 77 height 32
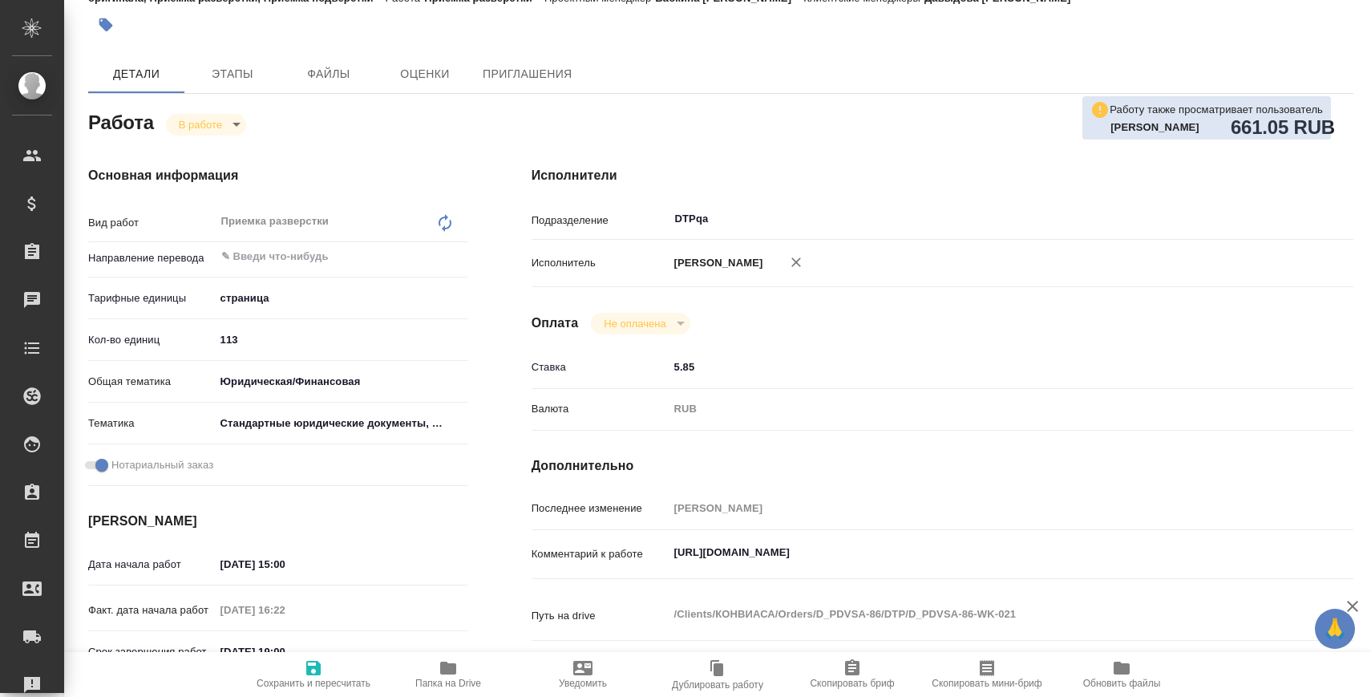
scroll to position [106, 0]
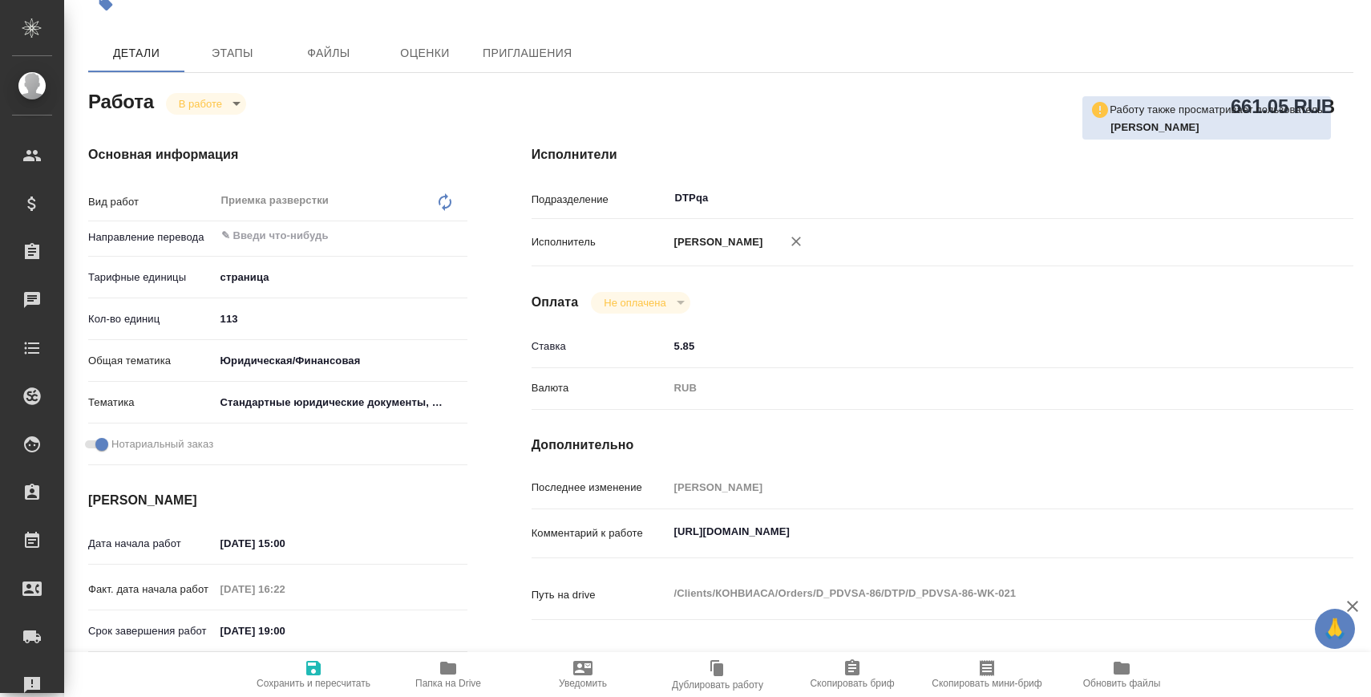
click at [431, 195] on div "Приемка разверстки x ​" at bounding box center [325, 202] width 220 height 37
click at [439, 195] on icon at bounding box center [444, 201] width 19 height 19
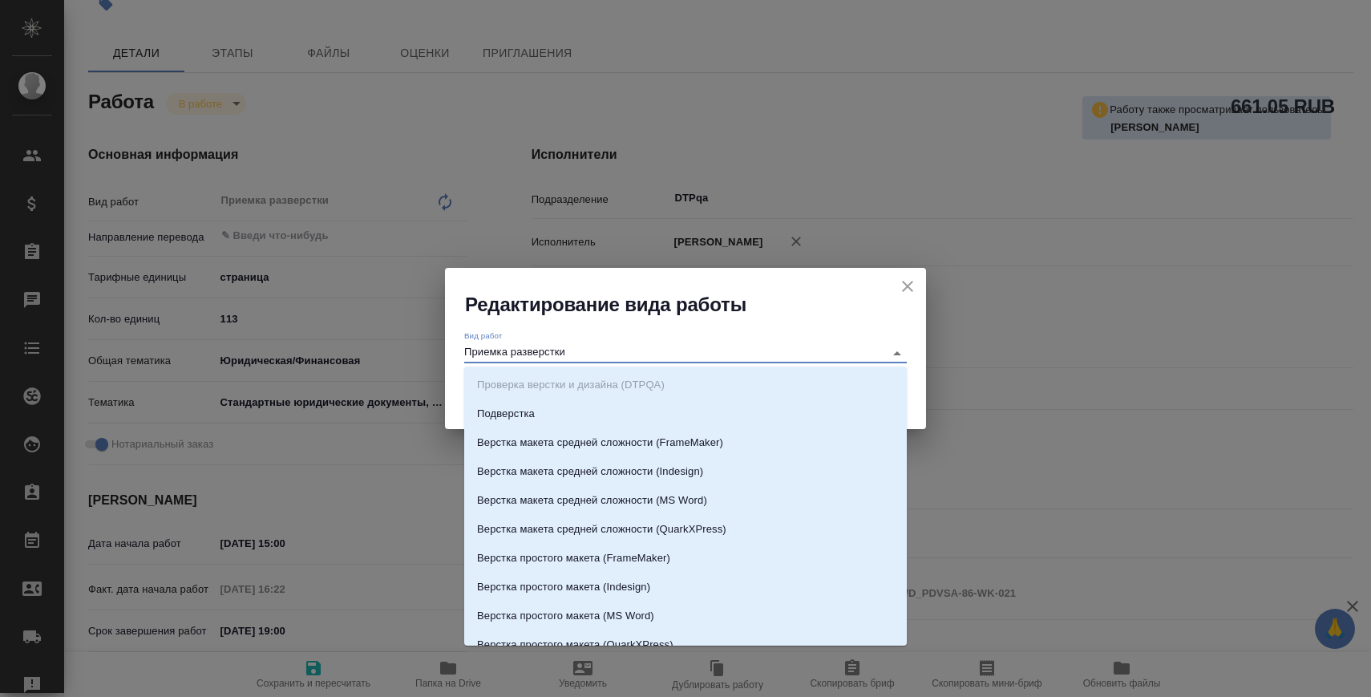
click at [552, 347] on input "Приемка разверстки" at bounding box center [670, 352] width 412 height 19
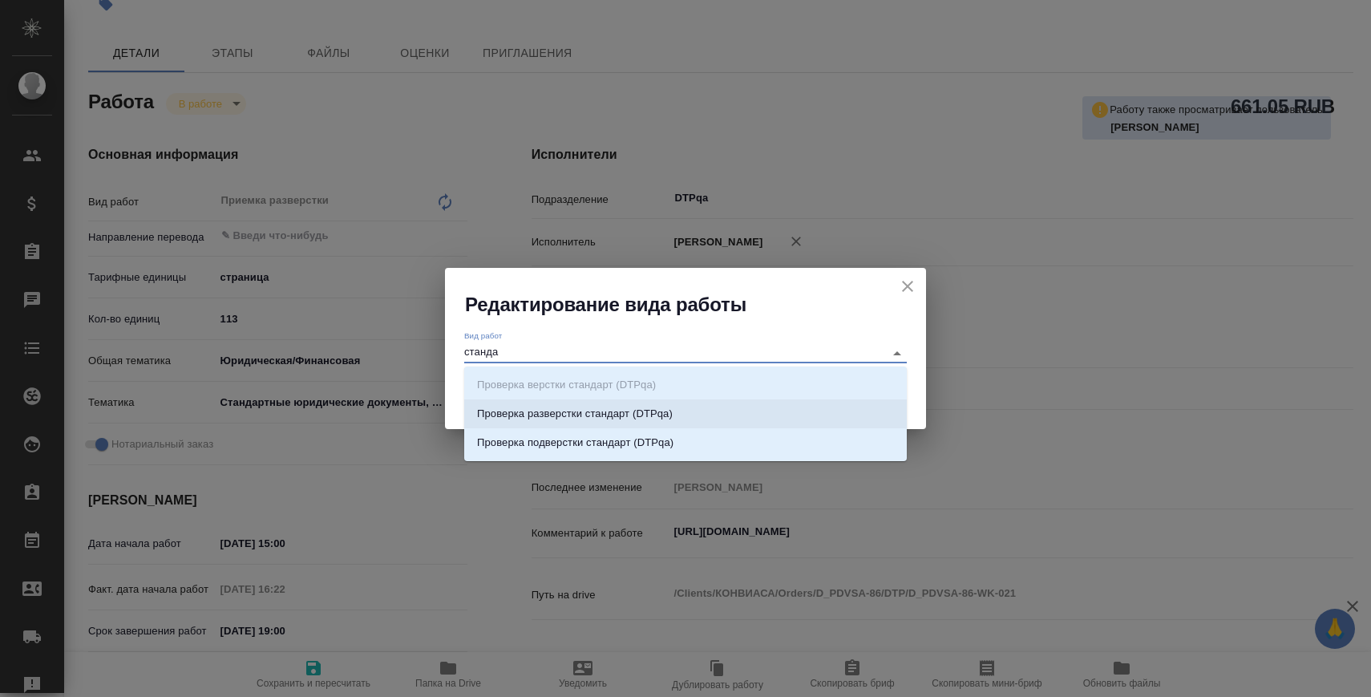
click at [572, 407] on p "Проверка разверстки стандарт (DTPqa)" at bounding box center [575, 414] width 196 height 16
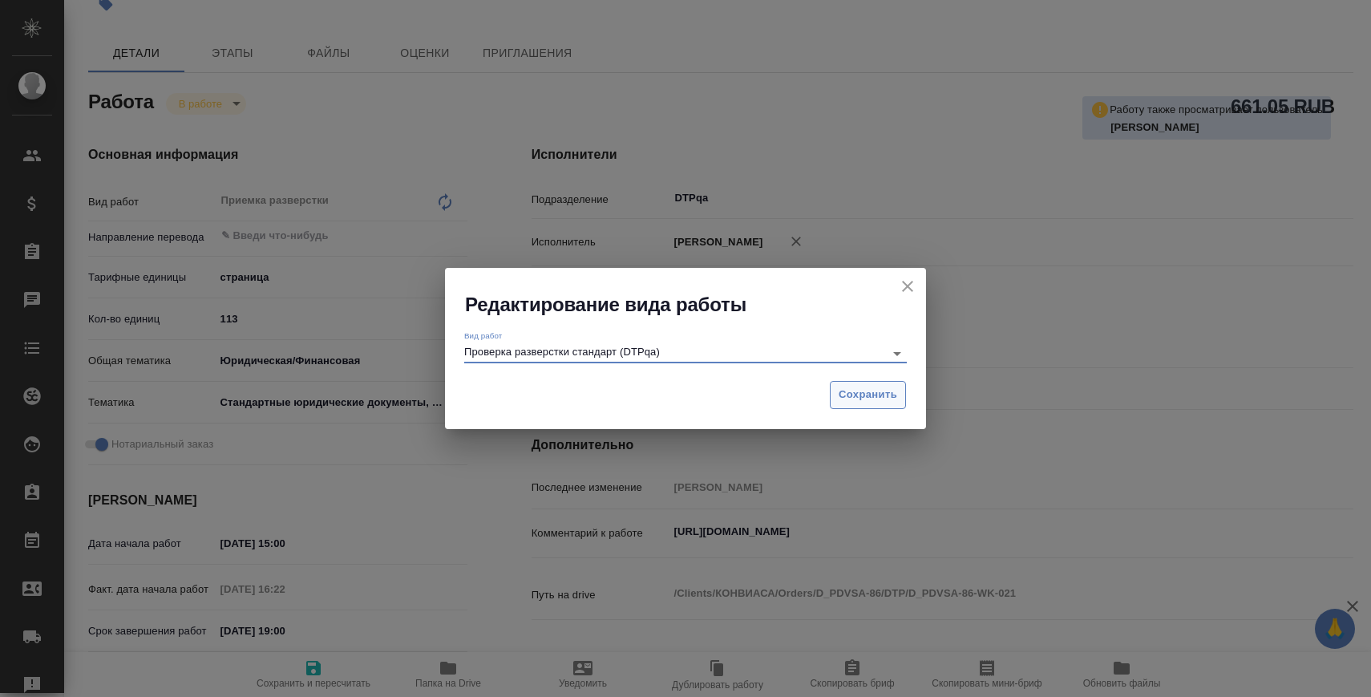
type input "Проверка разверстки стандарт (DTPqa)"
click at [881, 395] on span "Сохранить" at bounding box center [868, 395] width 59 height 18
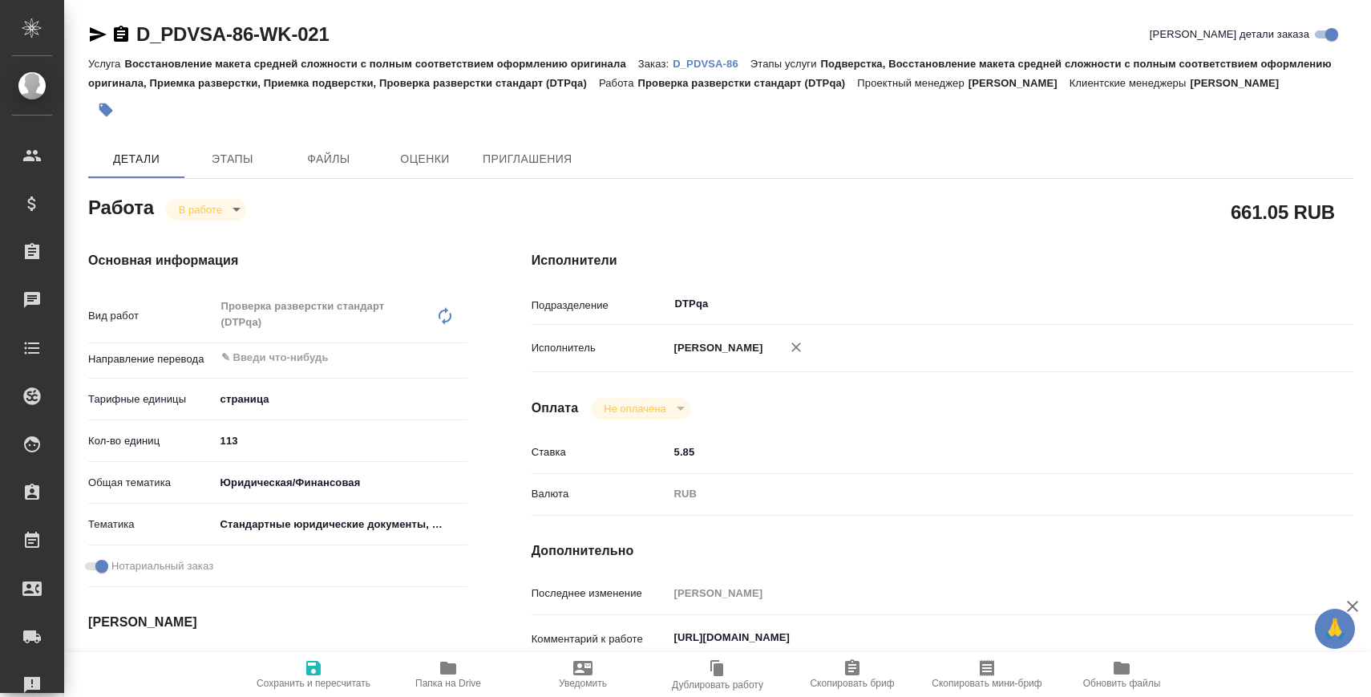
type textarea "x"
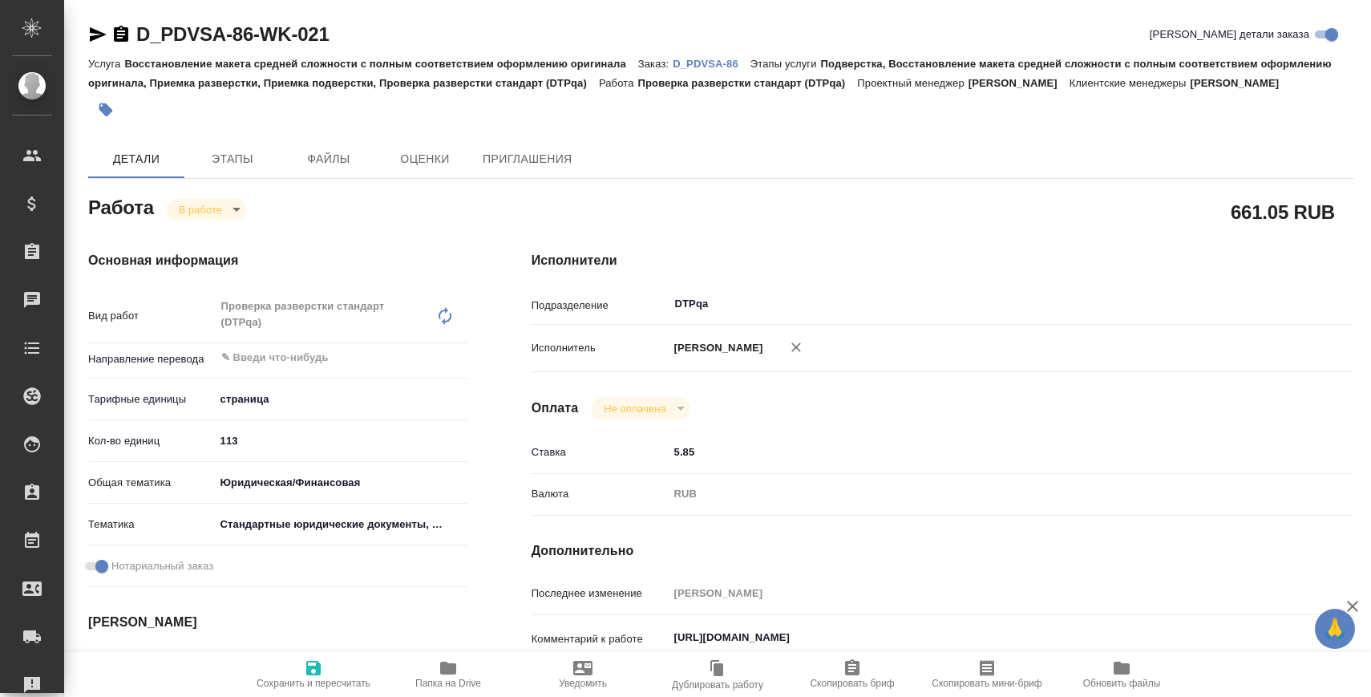
type textarea "x"
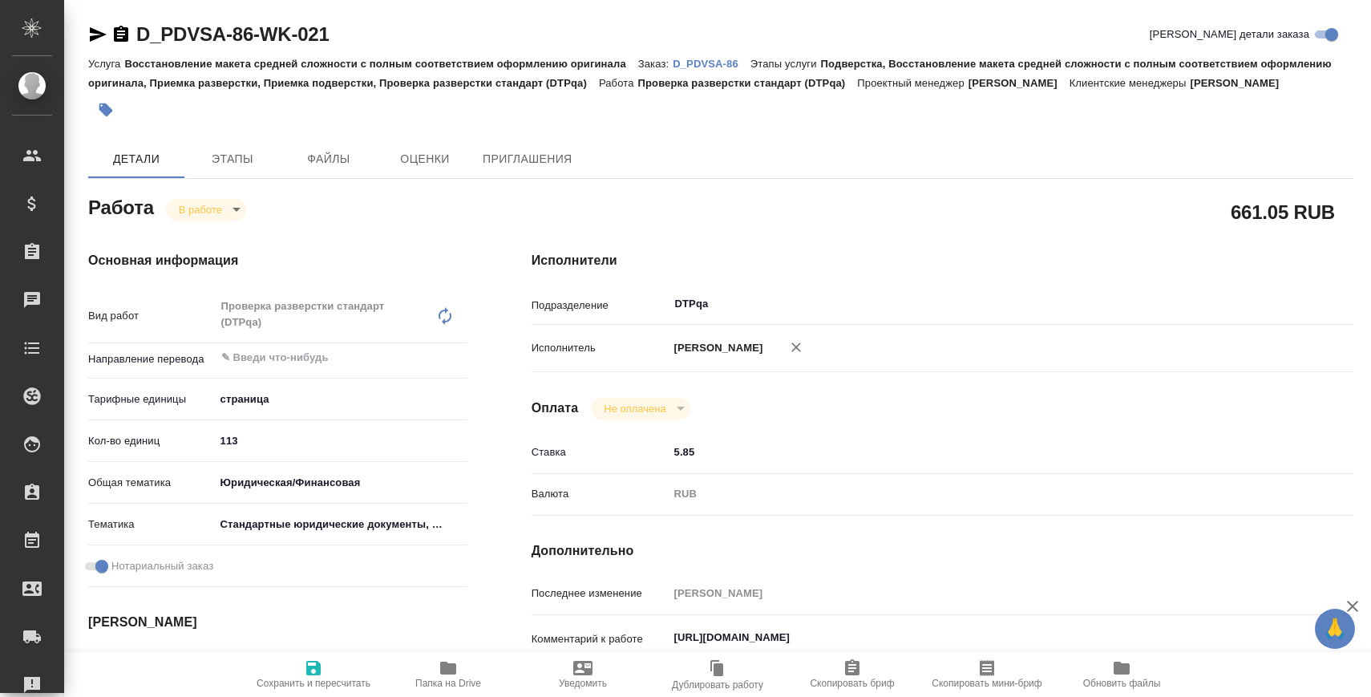
type textarea "x"
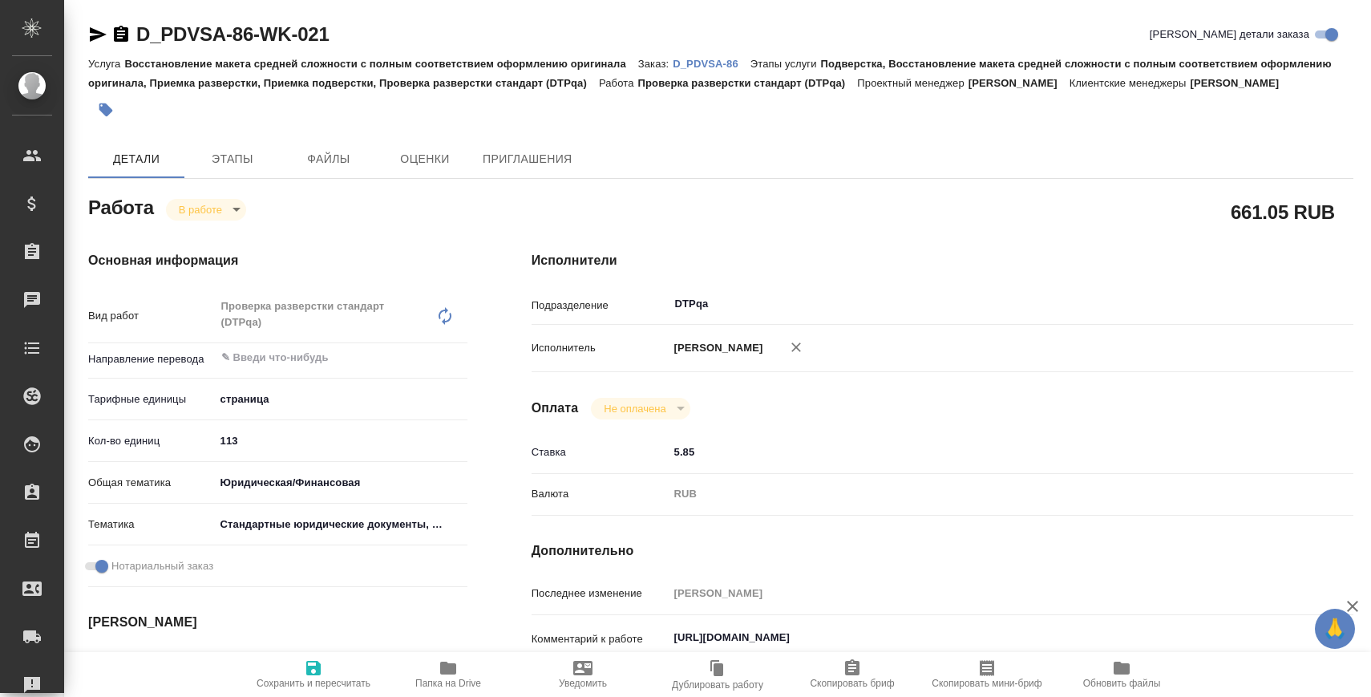
click at [676, 463] on input "5.85" at bounding box center [977, 451] width 617 height 23
type textarea "x"
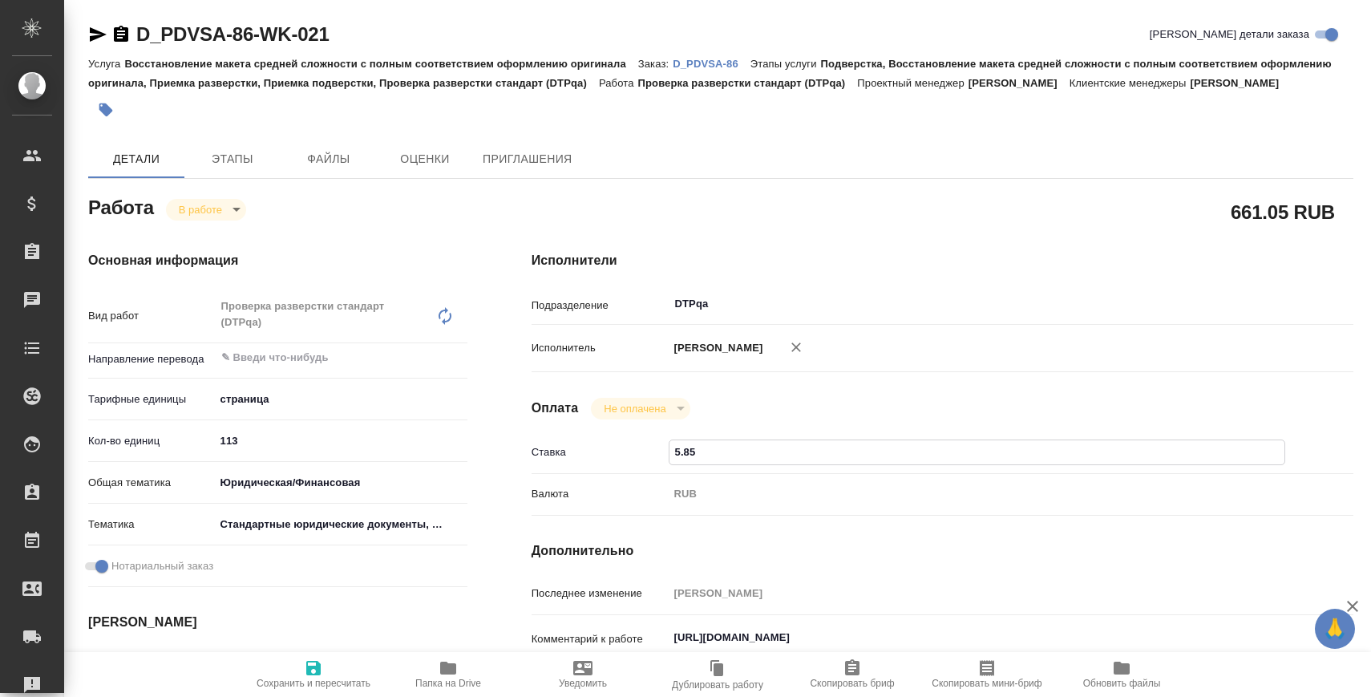
type textarea "x"
type input ".85"
type textarea "x"
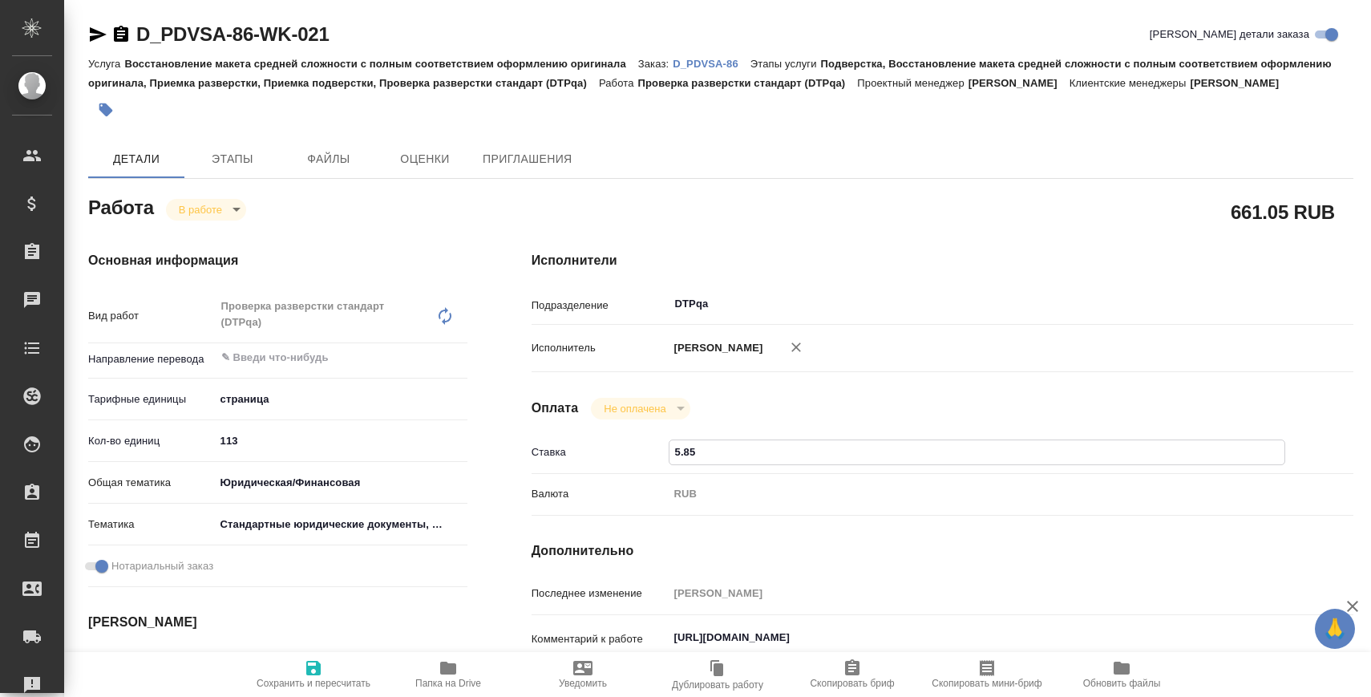
type textarea "x"
type input "8.85"
type textarea "x"
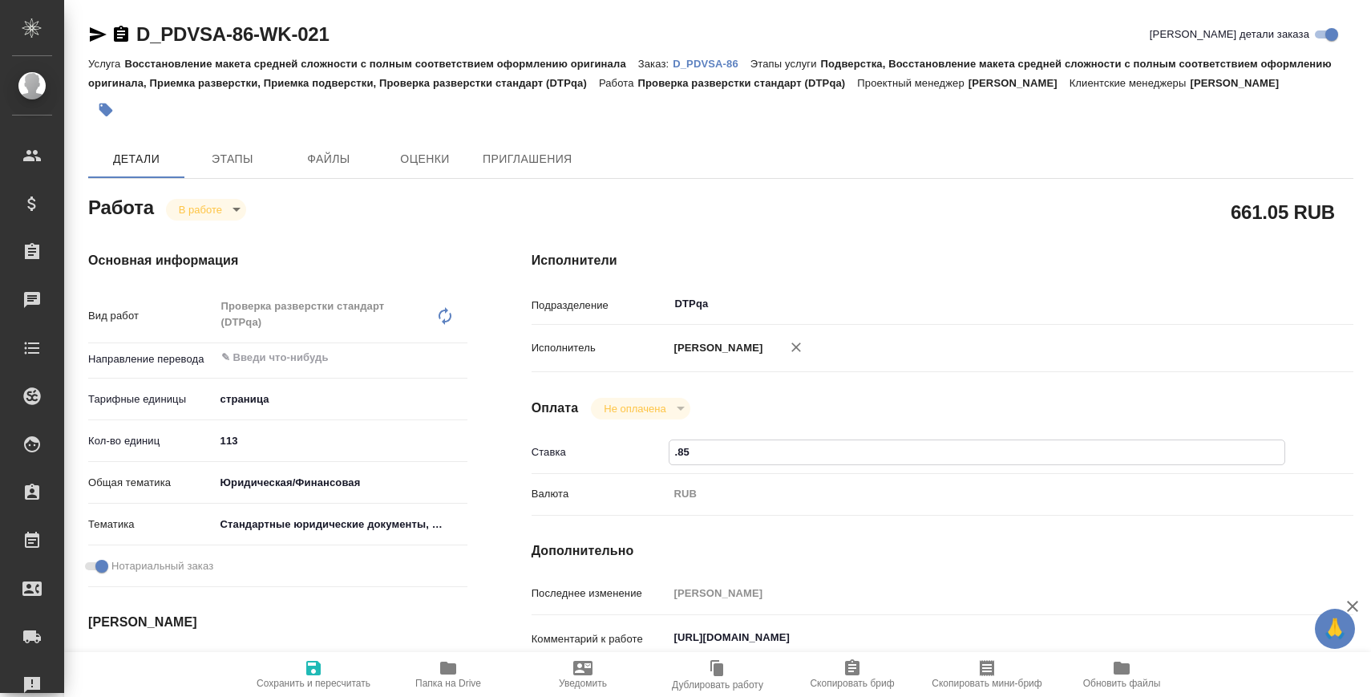
type textarea "x"
type input "8.8"
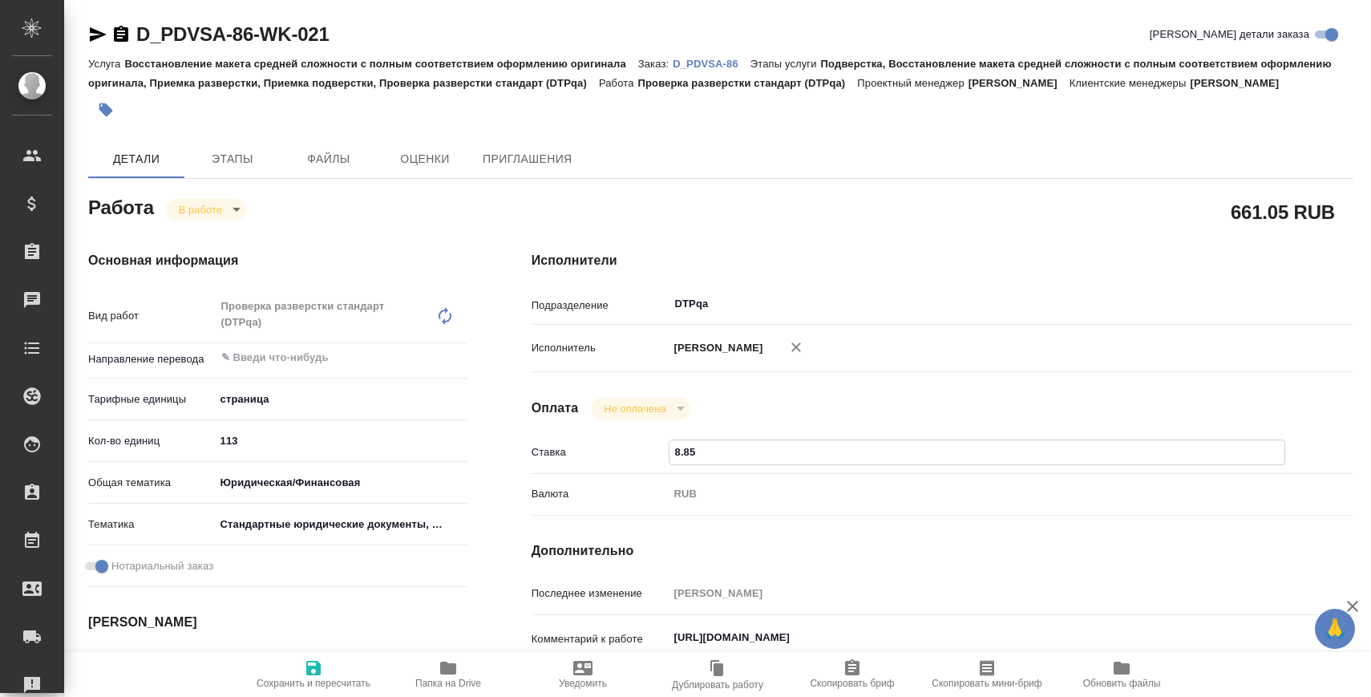
type textarea "x"
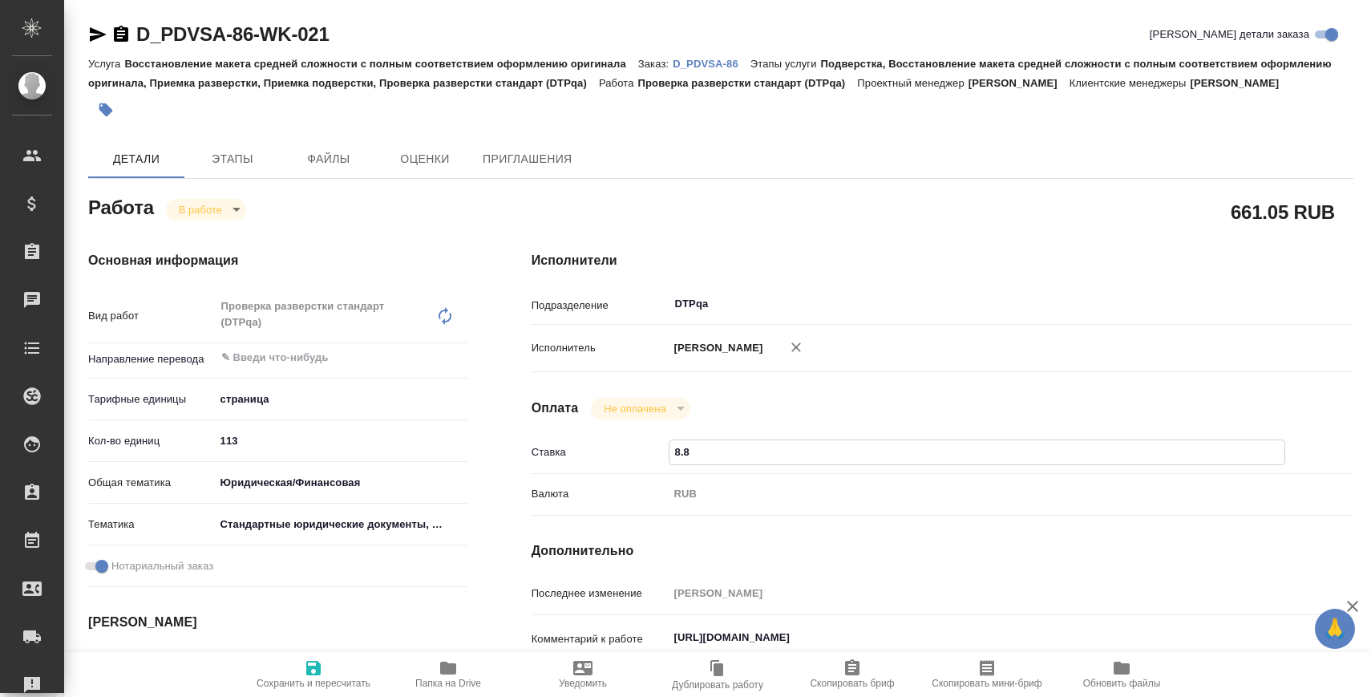
type input "8.81"
type textarea "x"
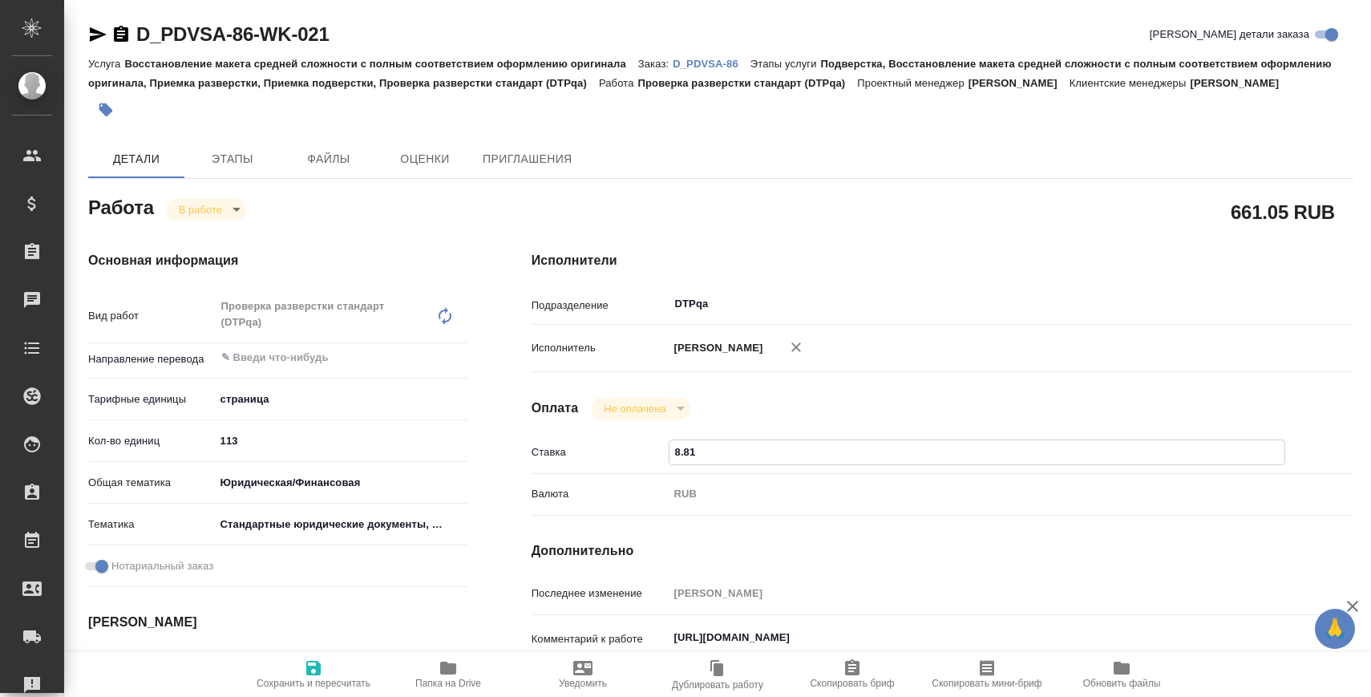
type textarea "x"
type input "8.8"
type textarea "x"
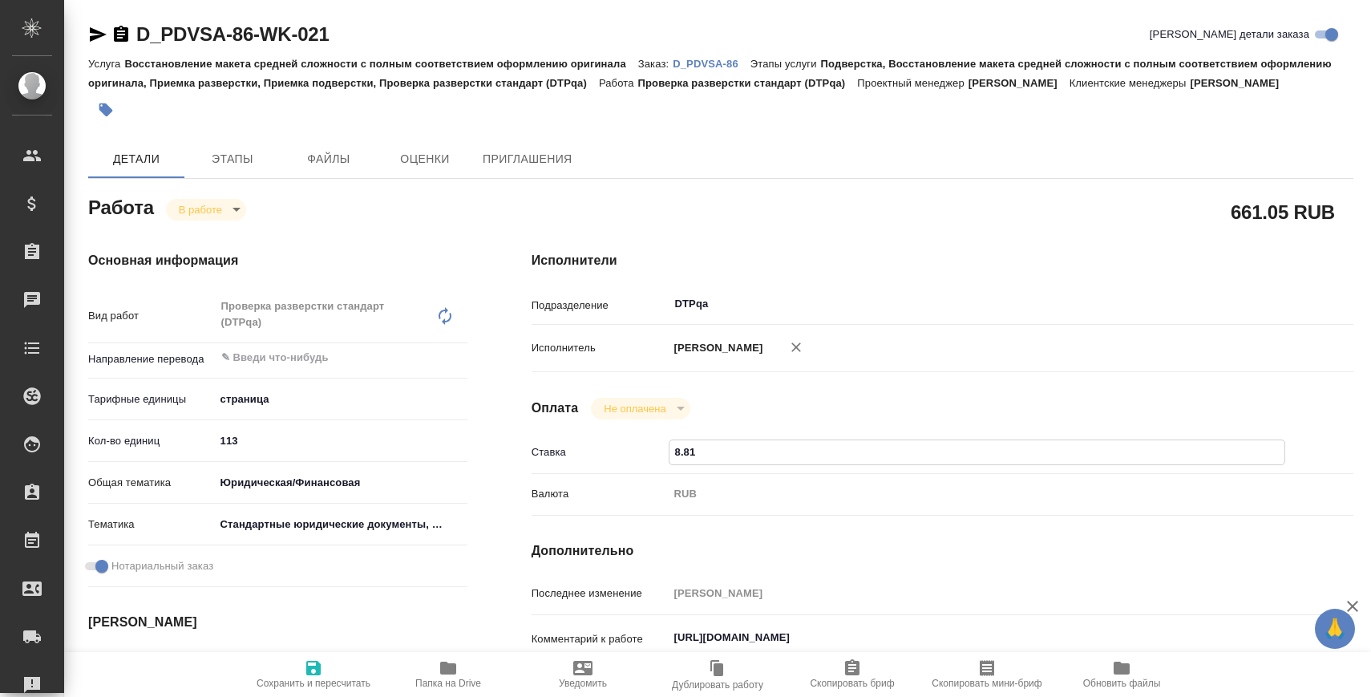
type textarea "x"
type input "8"
type textarea "x"
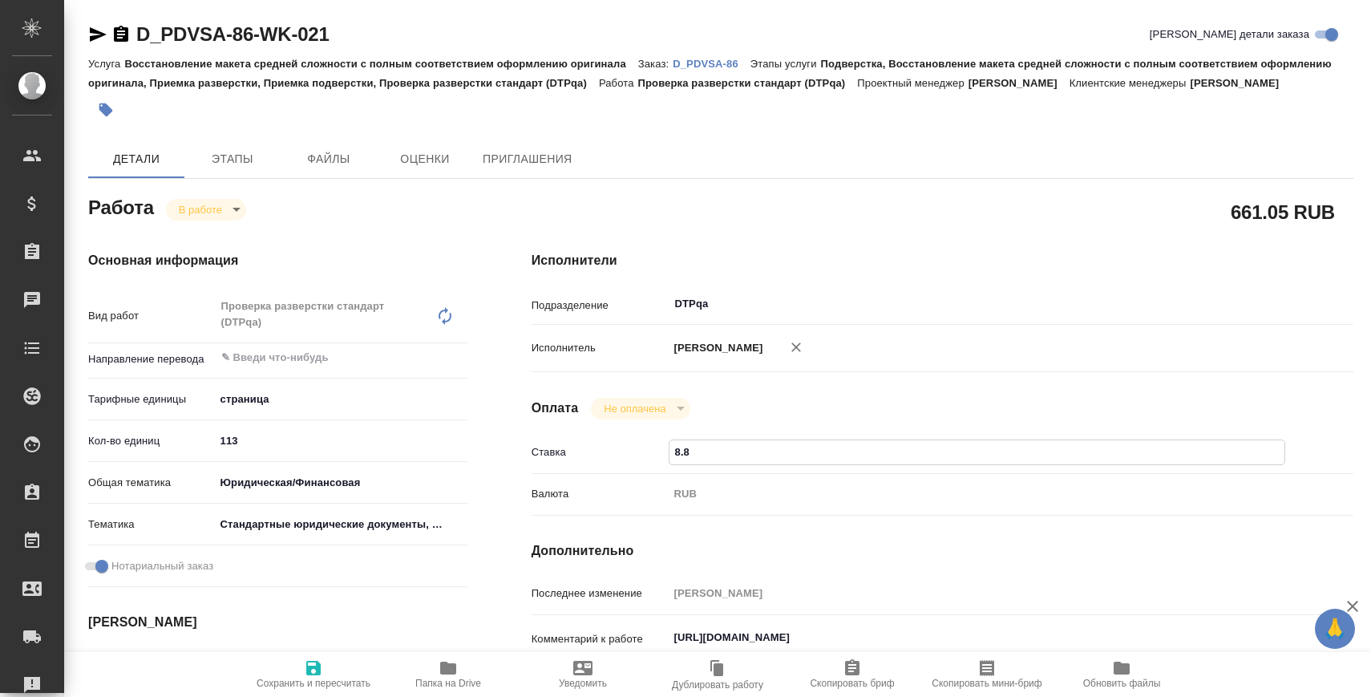
type textarea "x"
type input "8.1"
type textarea "x"
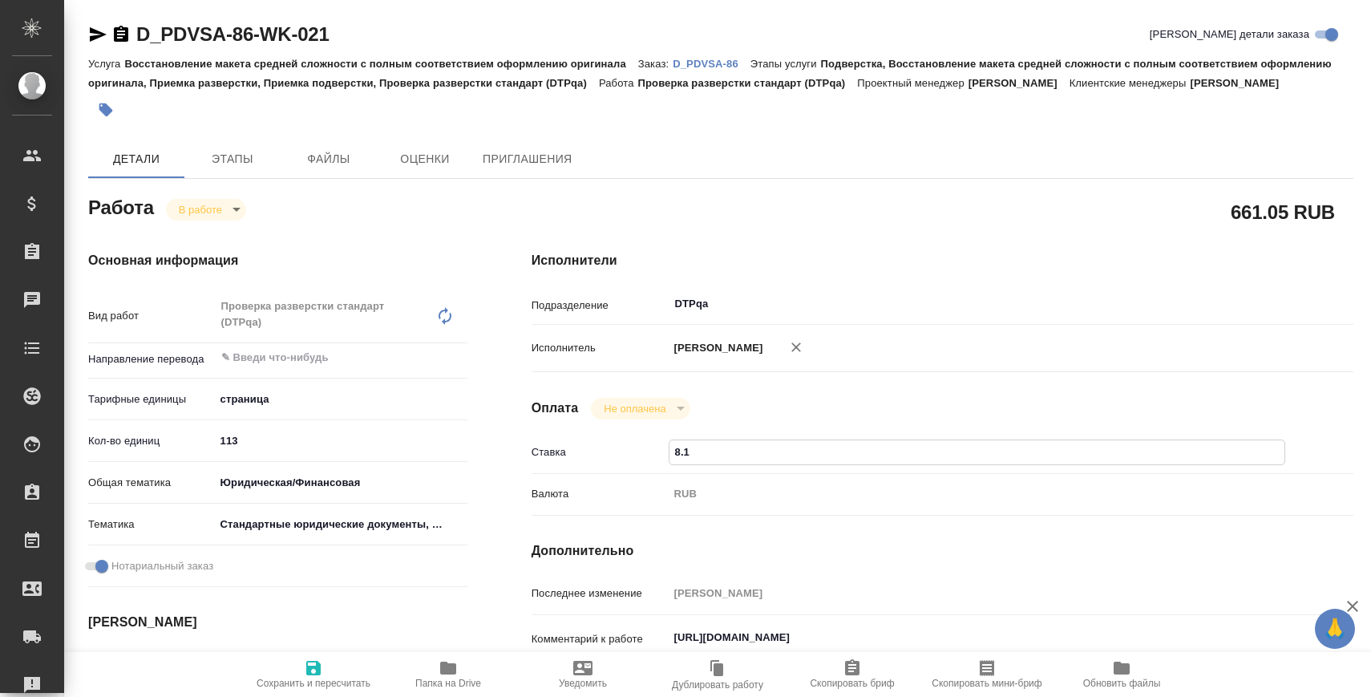
type textarea "x"
type input "8.10"
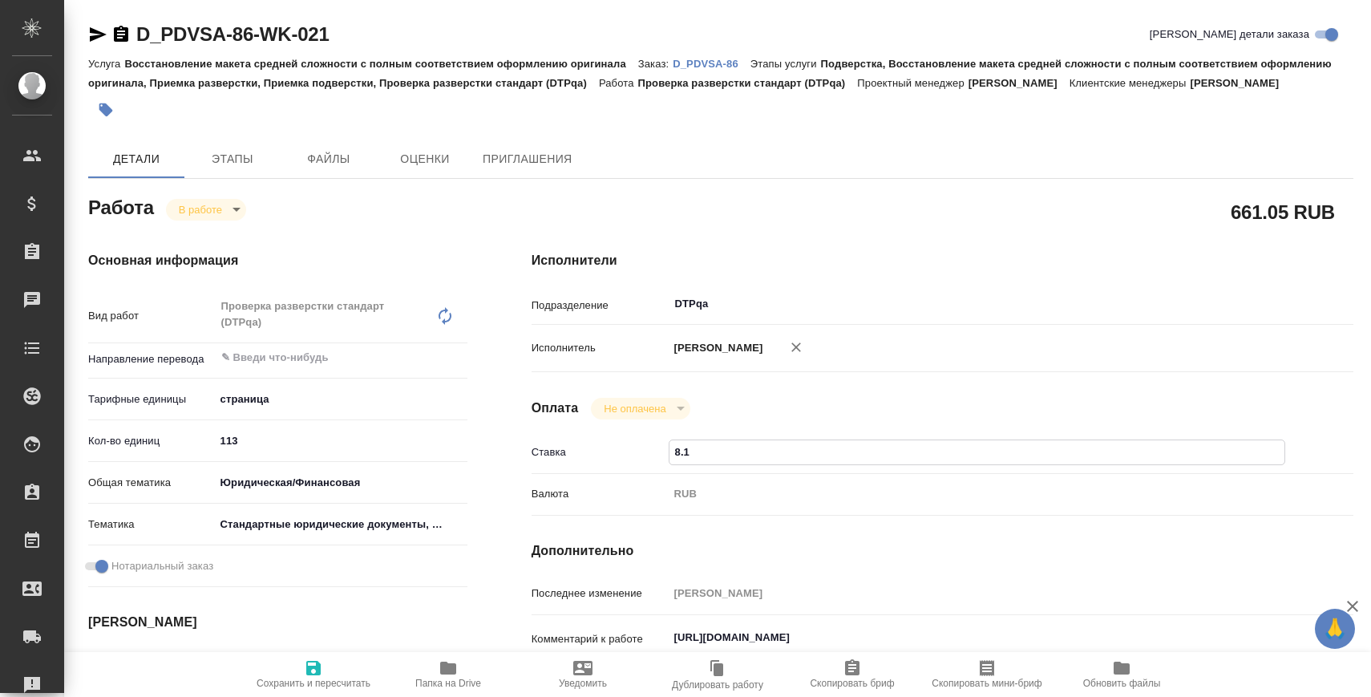
type textarea "x"
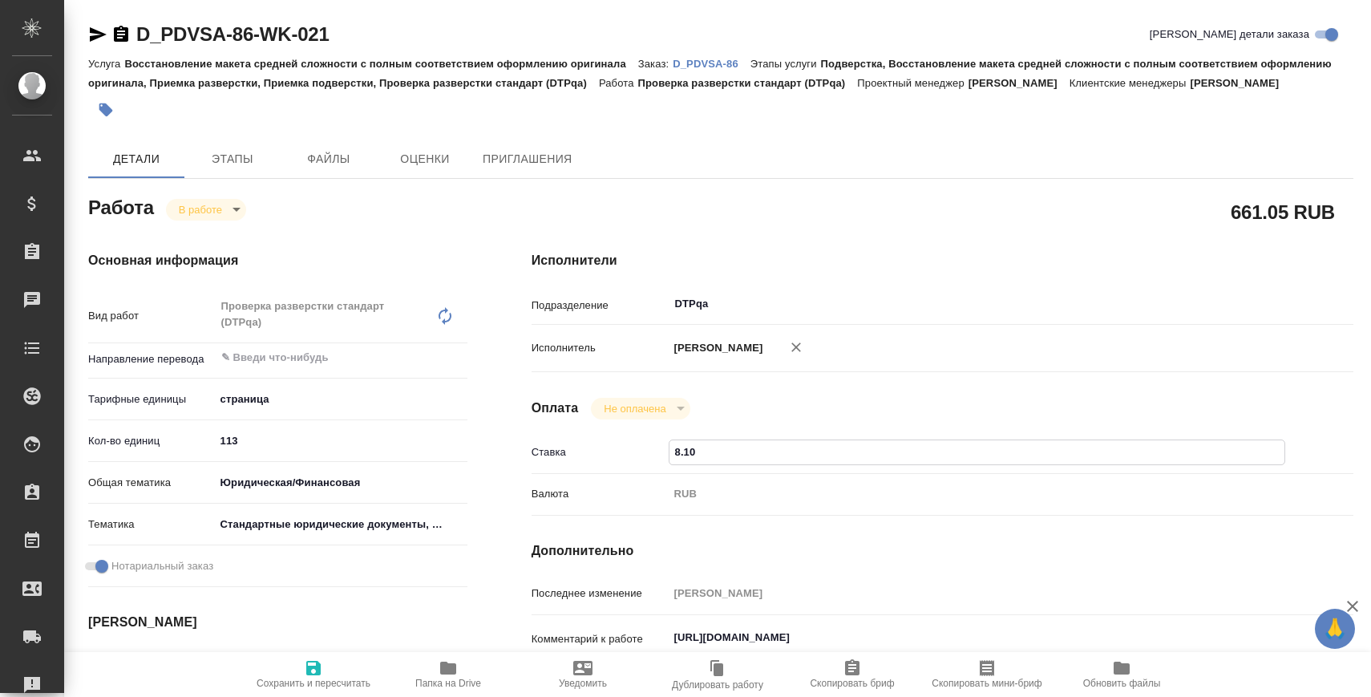
type input "8.1"
type textarea "x"
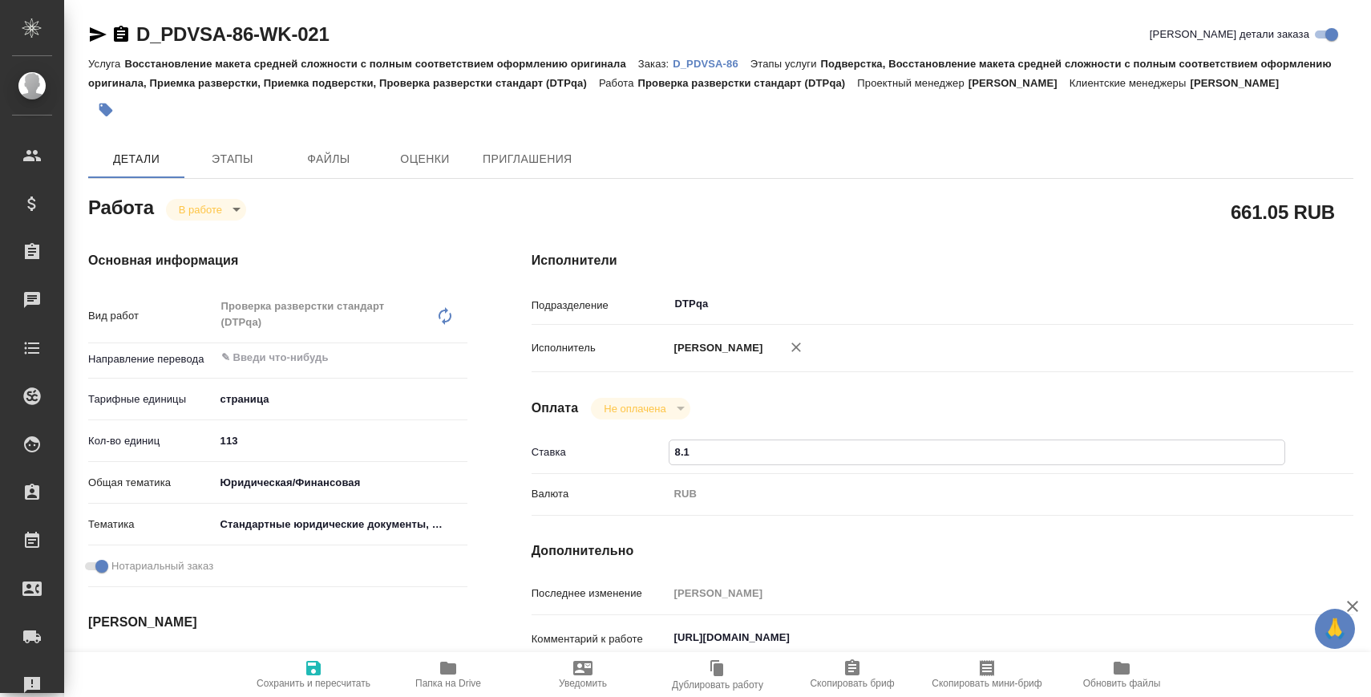
type textarea "x"
type input "8.19"
type textarea "x"
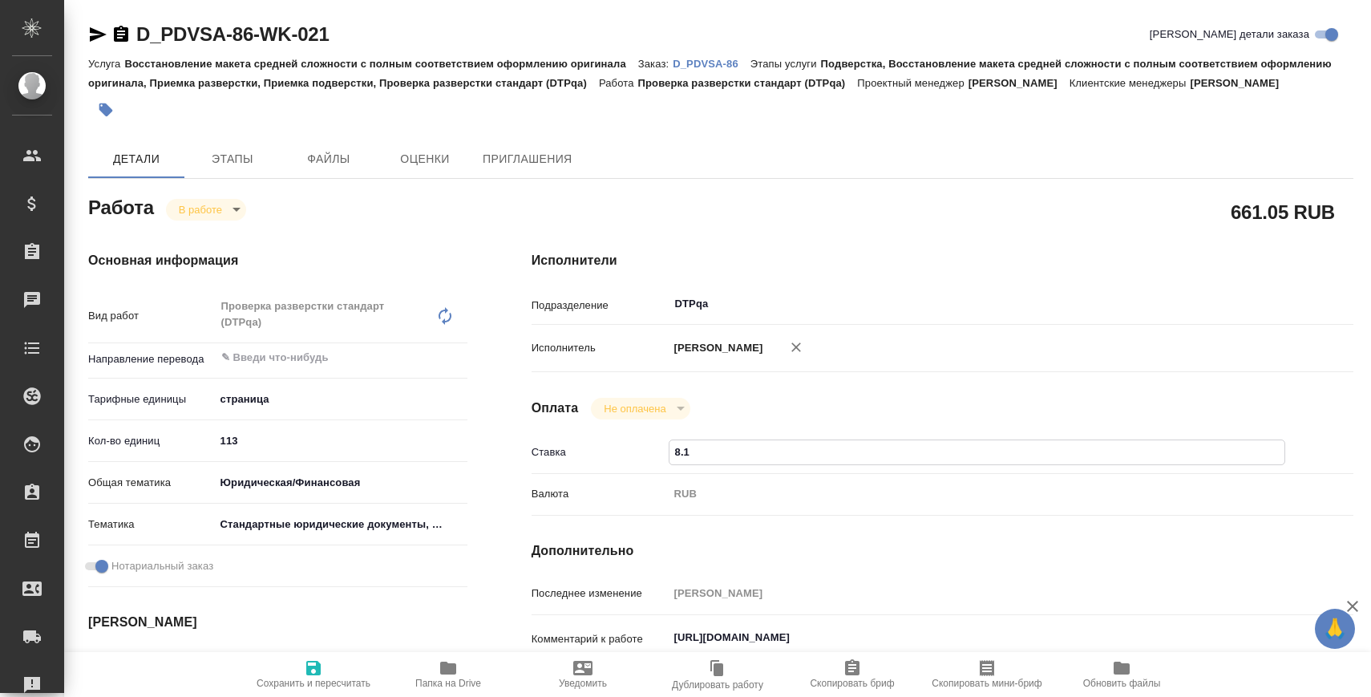
type textarea "x"
type input "8.19"
click at [303, 688] on span "Сохранить и пересчитать" at bounding box center [314, 682] width 114 height 11
type textarea "x"
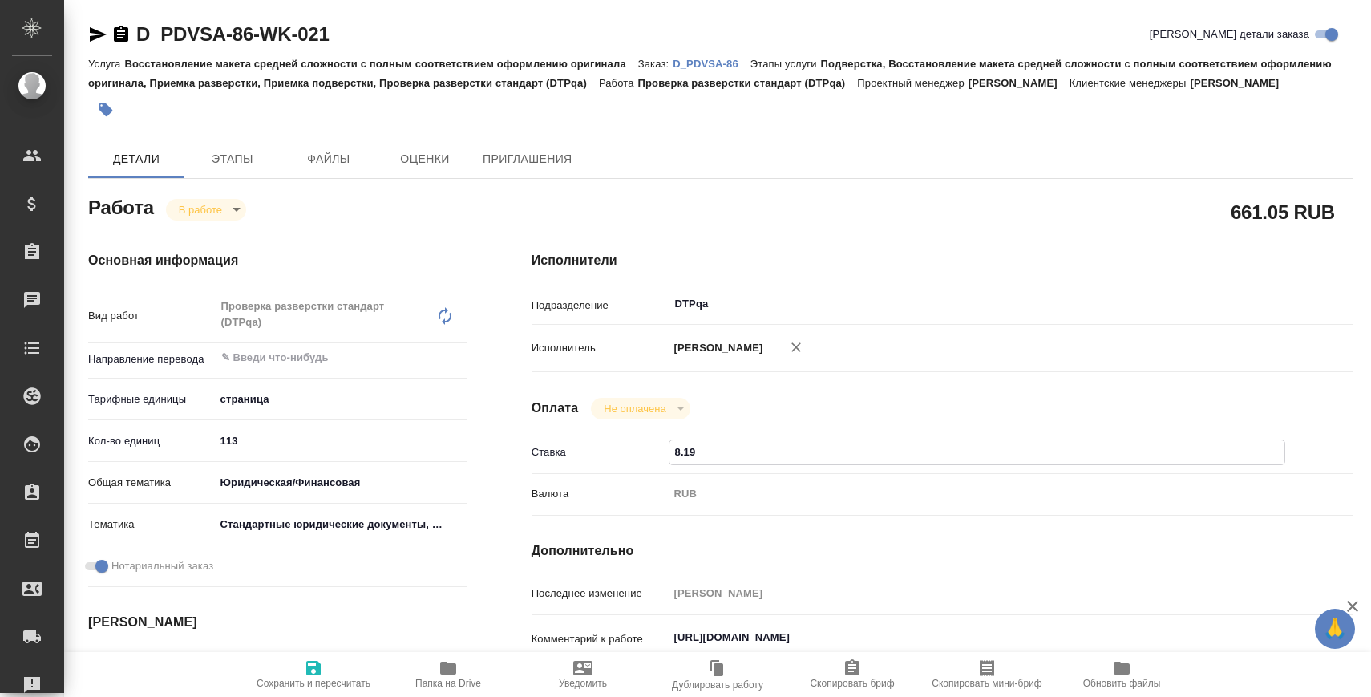
type textarea "x"
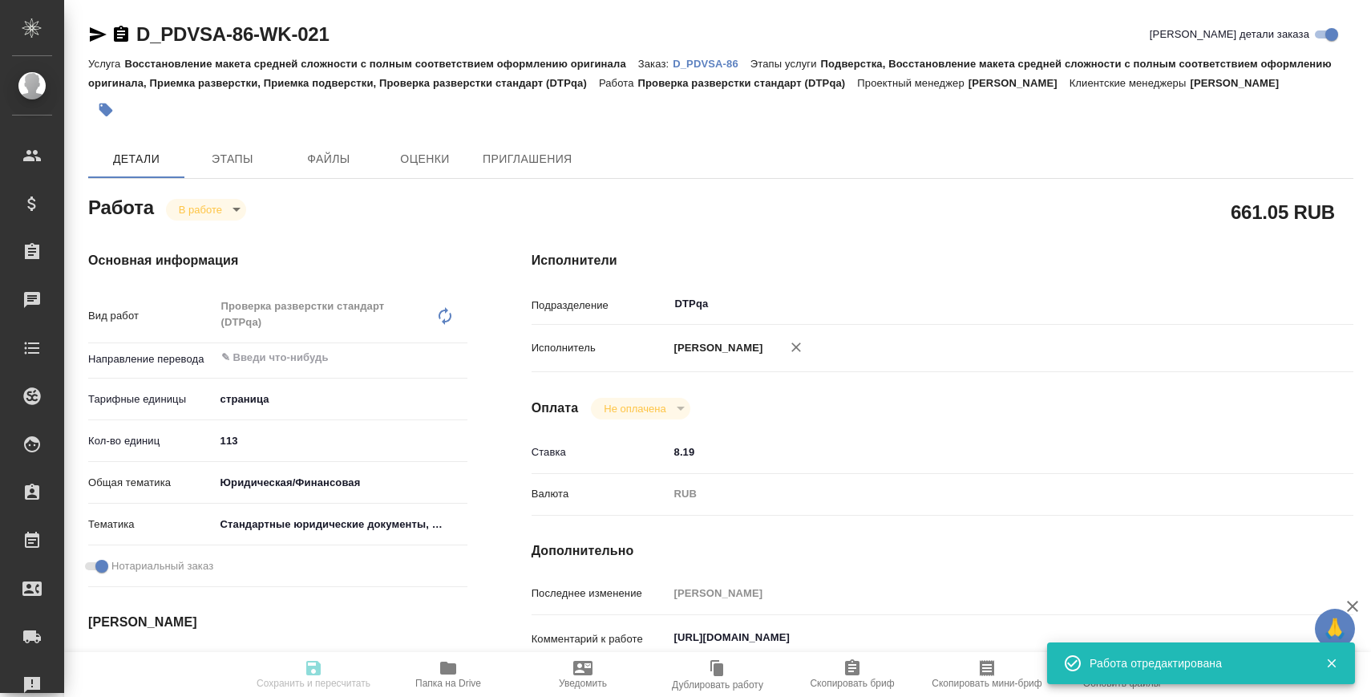
type textarea "x"
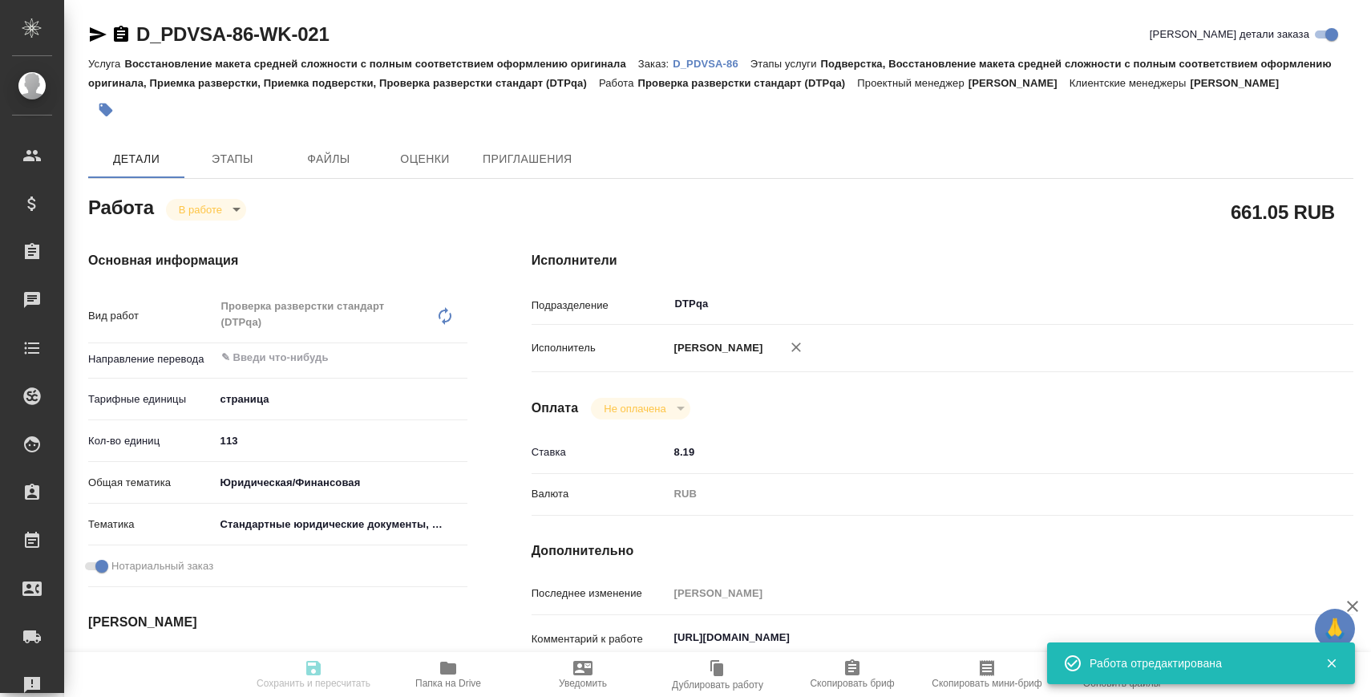
type input "inProgress"
type textarea "Проверка разверстки стандарт (DTPqa)"
type textarea "x"
type input "5a8b1489cc6b4906c91bfdb2"
type input "113"
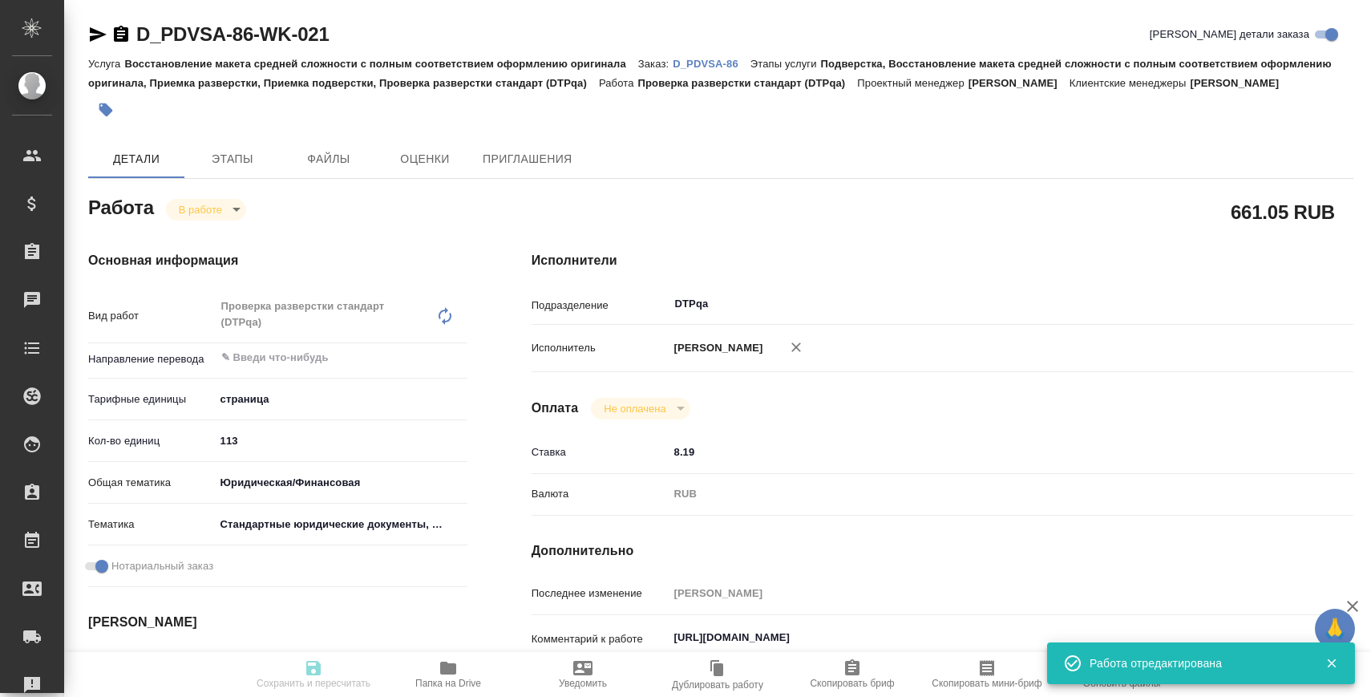
type input "yr-fn"
type input "5f647205b73bc97568ca66bf"
checkbox input "true"
type input "05.09.2025 15:00"
type input "05.09.2025 16:22"
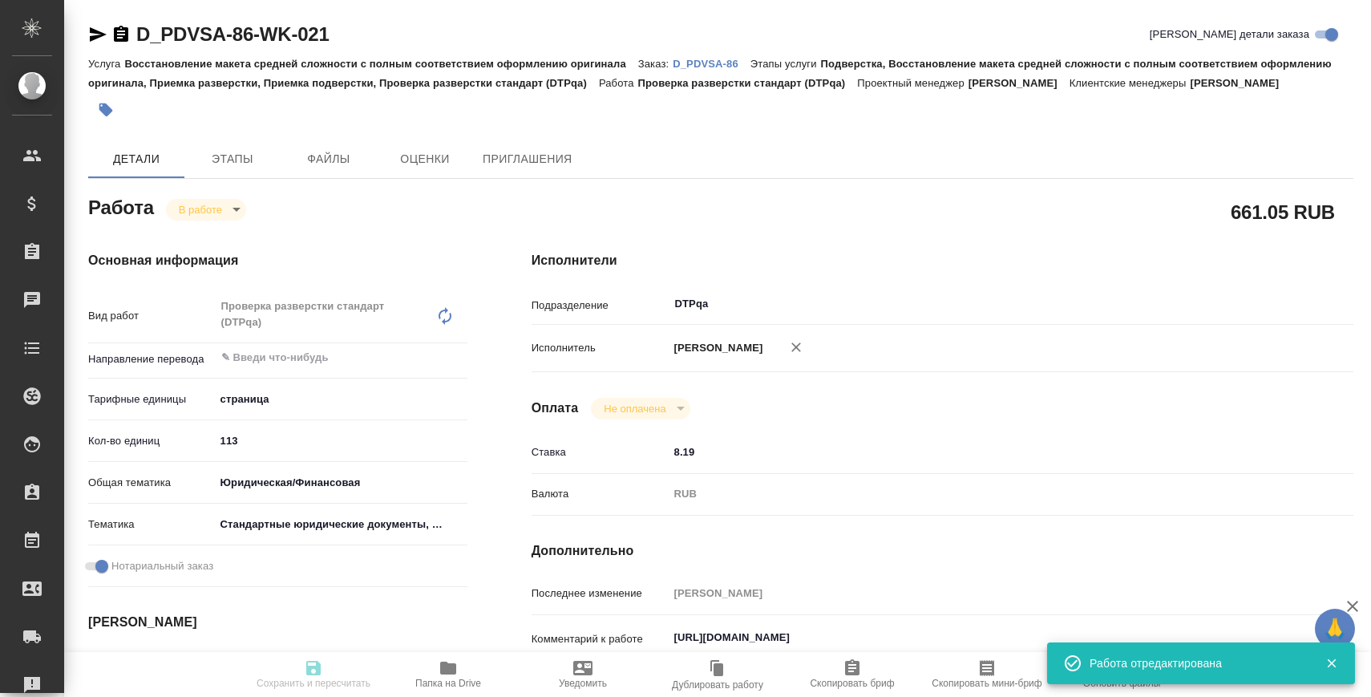
type input "05.09.2025 19:00"
type input "[DATE] 15:00"
type input "DTPqa"
type input "notPayed"
type input "8.19"
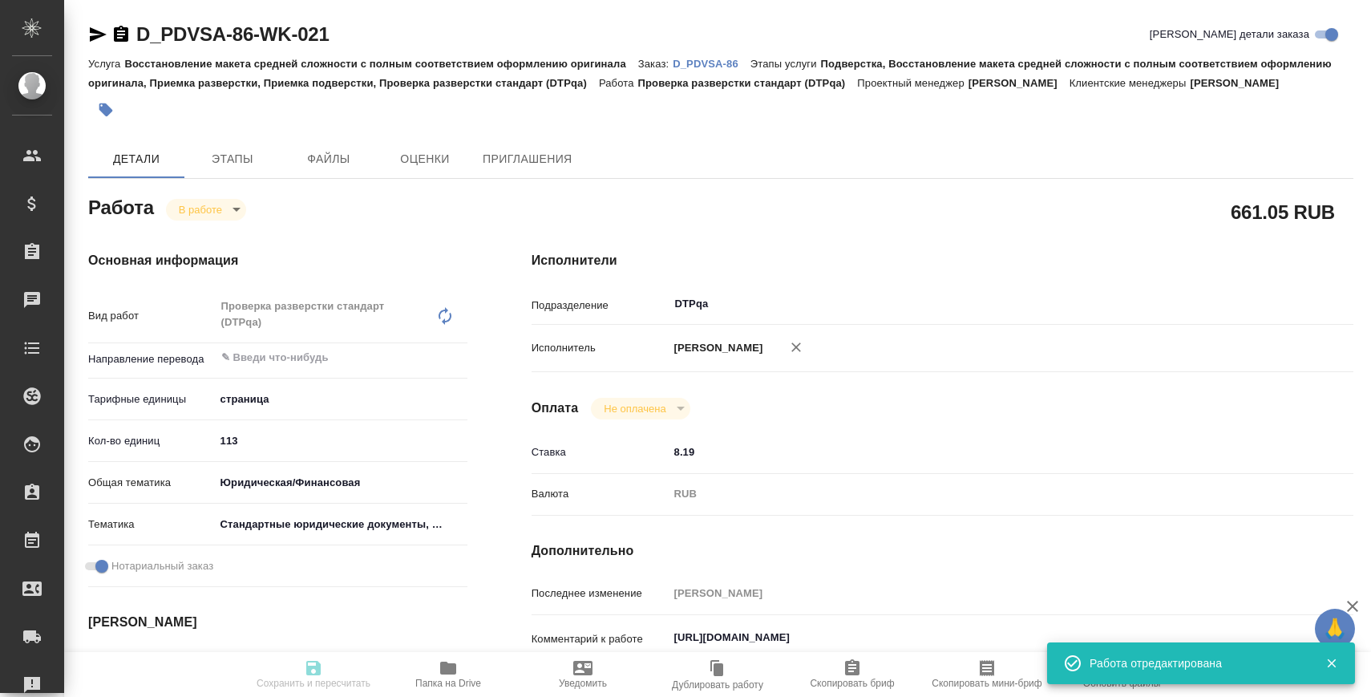
type input "RUB"
type input "[PERSON_NAME]"
type textarea "https://tera.awatera.com/Work/68b69a652f9fe9bf8b8d7453/"
type textarea "x"
type textarea "/Clients/КОНВИАСА/Orders/D_PDVSA-86/DTP/D_PDVSA-86-WK-021"
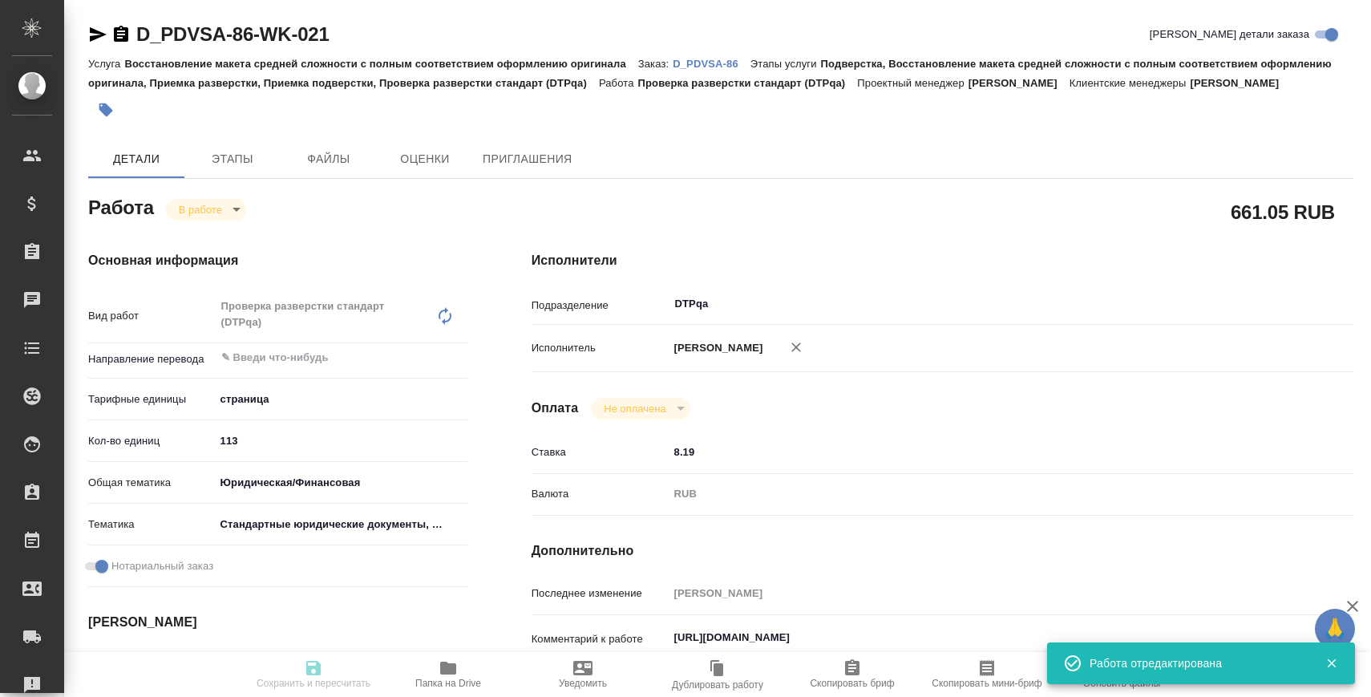
type textarea "x"
type input "D_PDVSA-86"
type input "Восстановление макета средней сложности с полным соответствием оформлению ориги…"
type input "Подверстка, Восстановление макета средней сложности с полным соответствием офор…"
type input "[PERSON_NAME]"
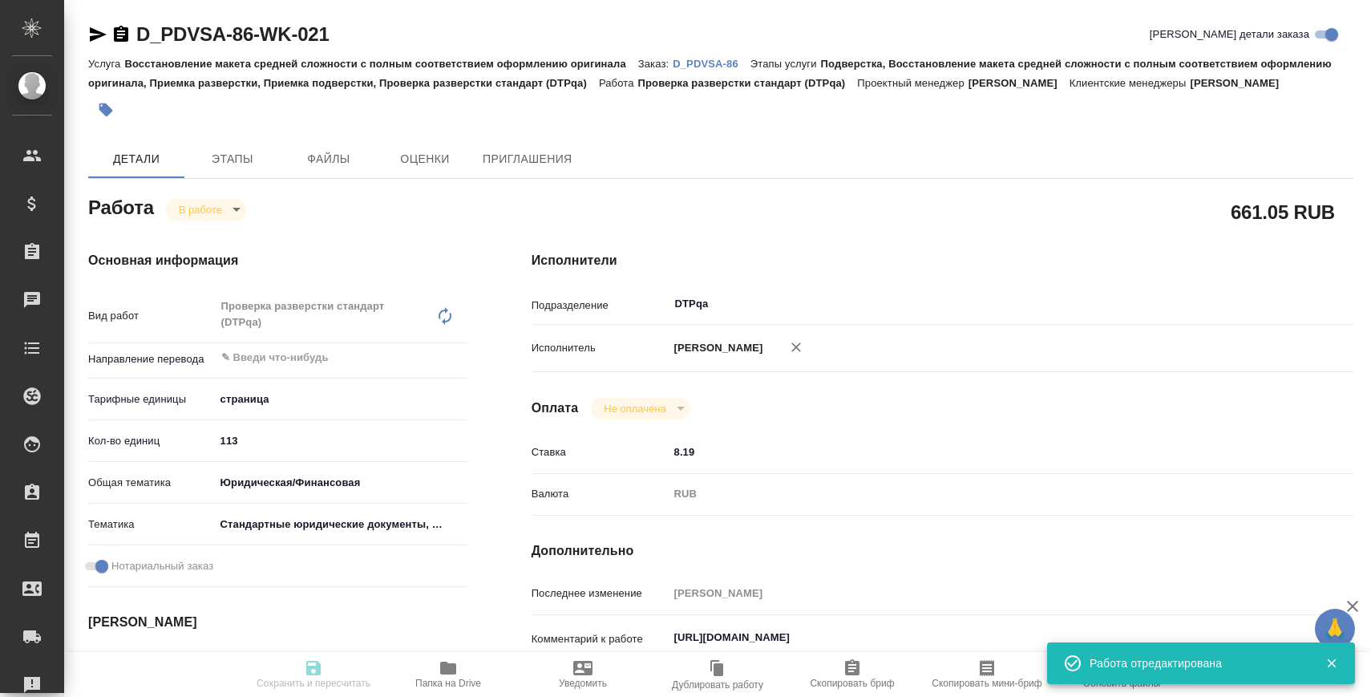
type input "[PERSON_NAME]"
type input "/Clients/КОНВИАСА/Orders/D_PDVSA-86"
type input "[URL][DOMAIN_NAME]"
type textarea "x"
type textarea "ссылка на СК англ [URL][DOMAIN_NAME]"
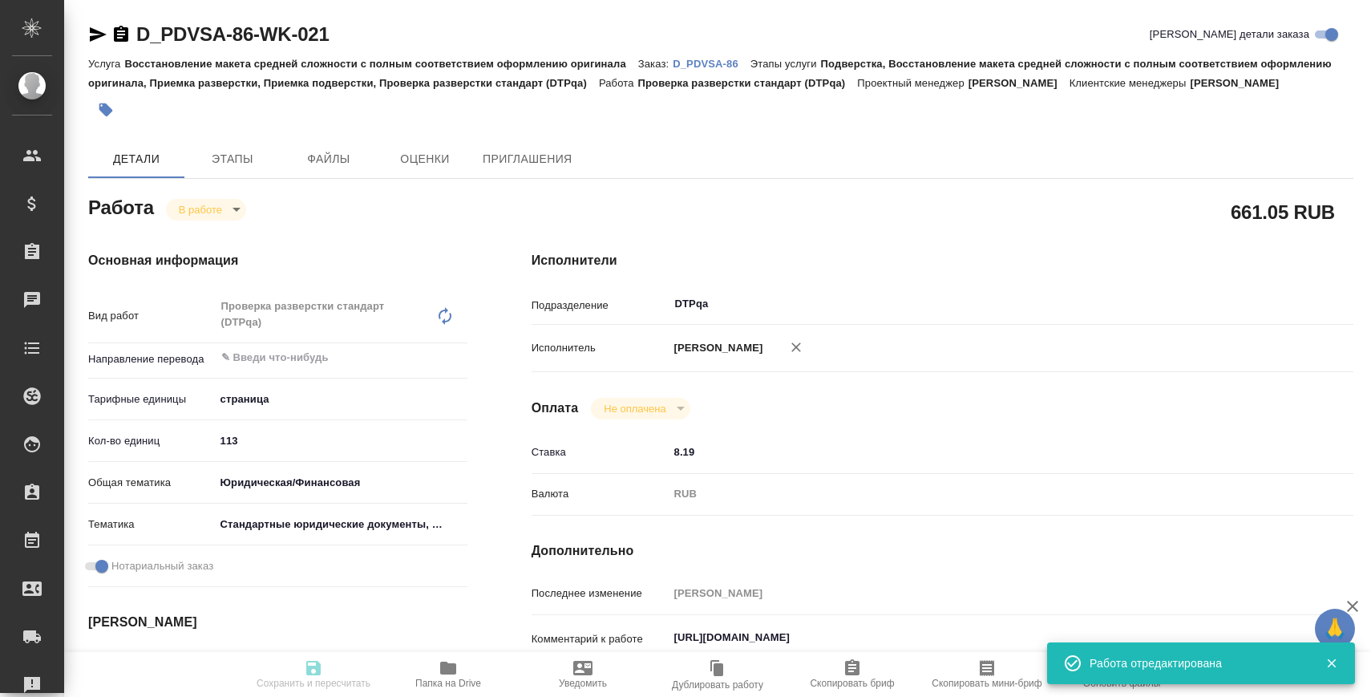
type textarea "x"
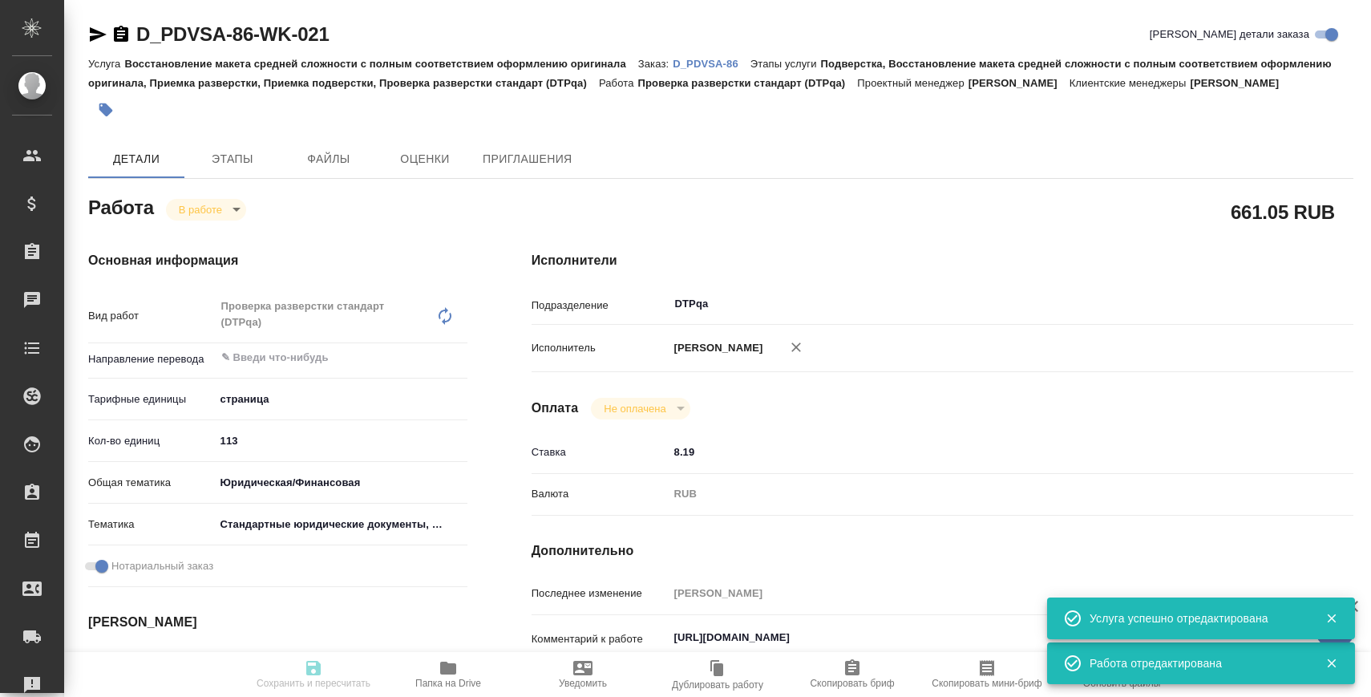
type textarea "x"
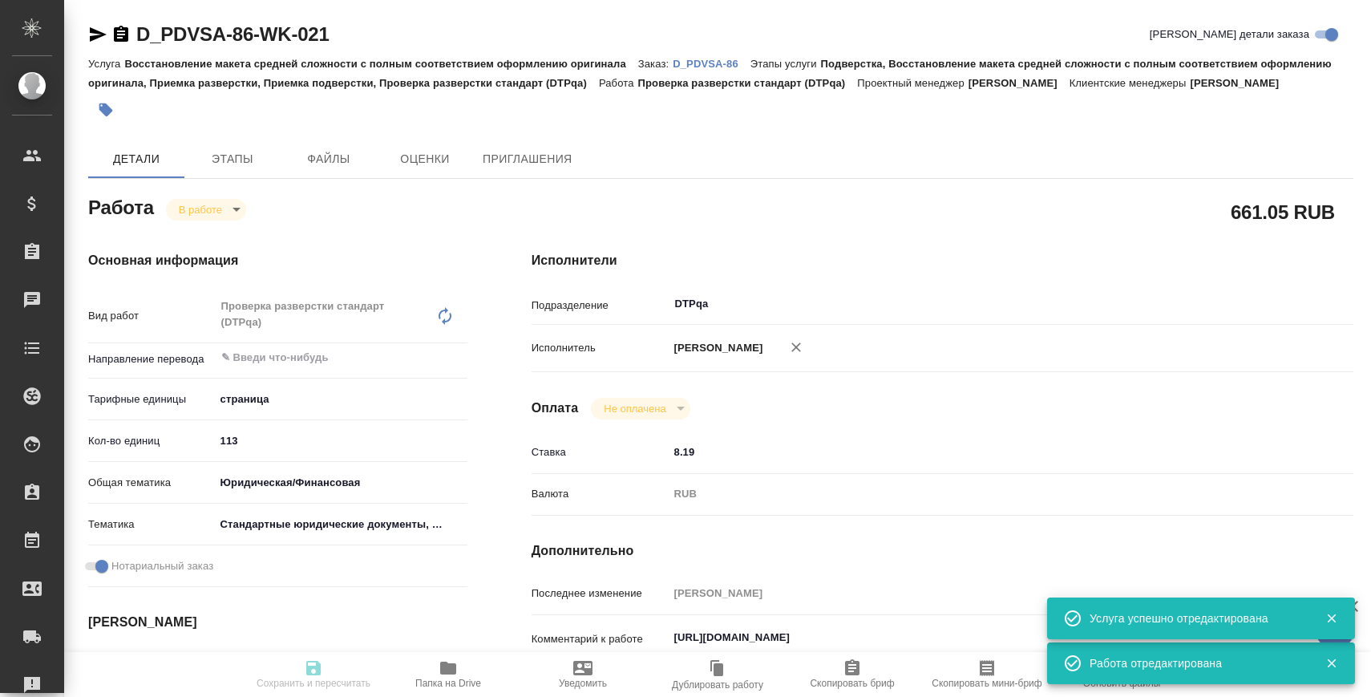
type textarea "x"
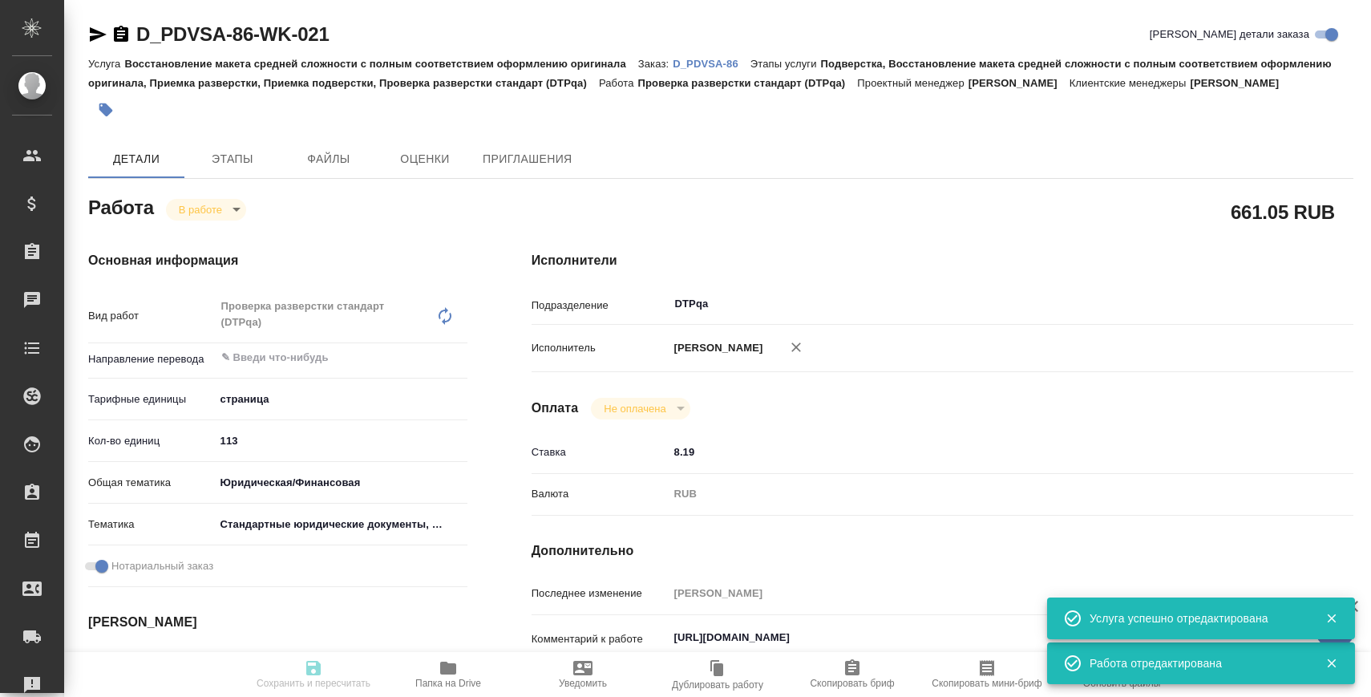
type textarea "x"
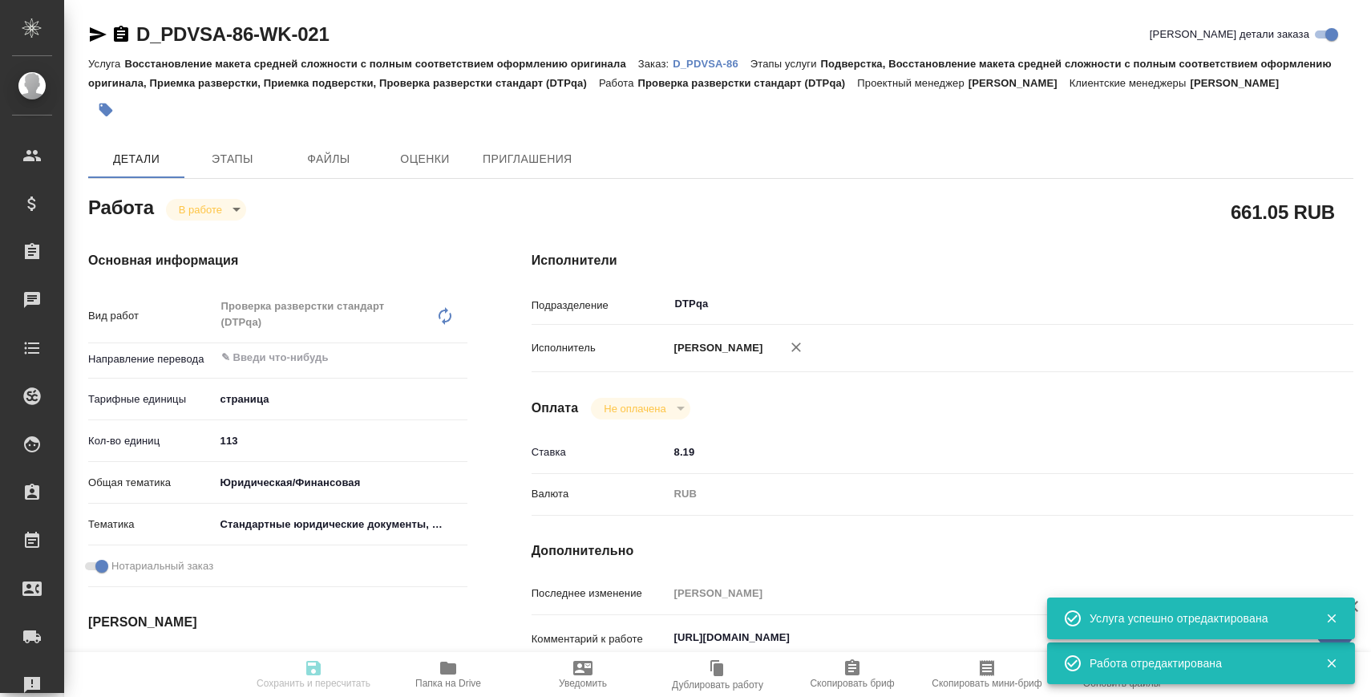
type textarea "x"
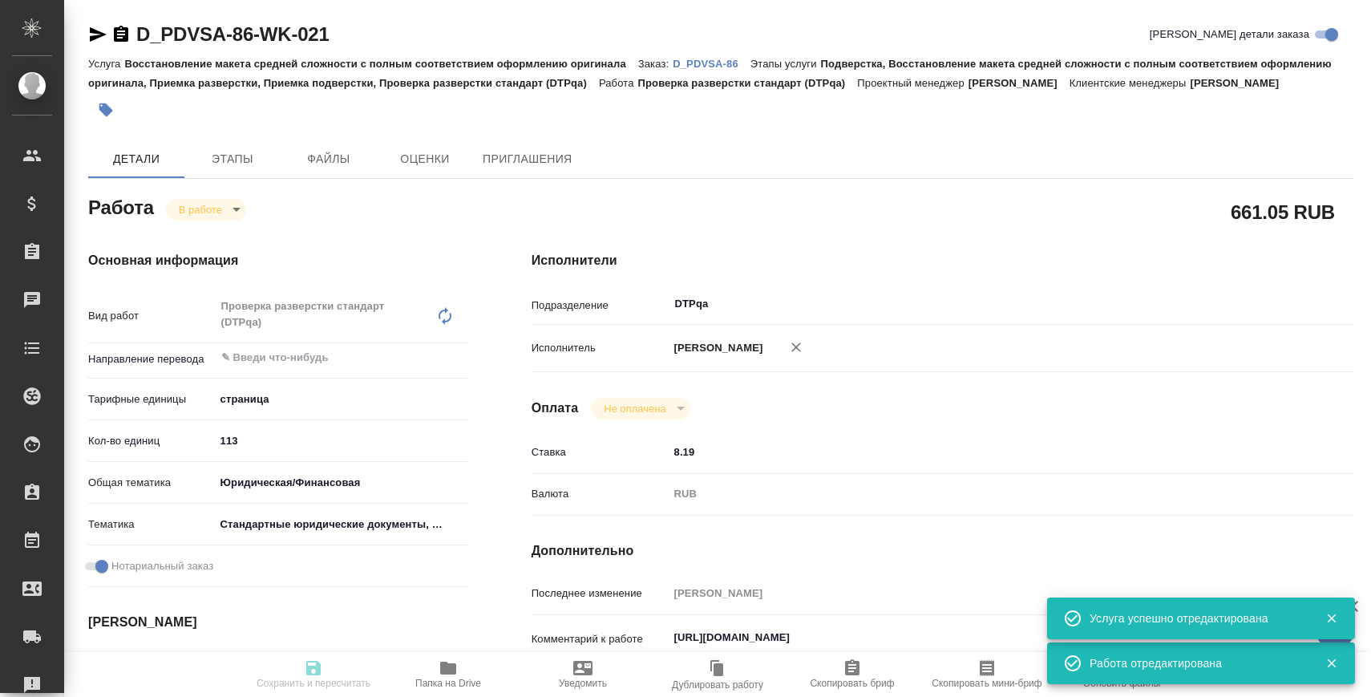
type input "inProgress"
type textarea "Проверка разверстки стандарт (DTPqa)"
type textarea "x"
type input "5a8b1489cc6b4906c91bfdb2"
type input "113"
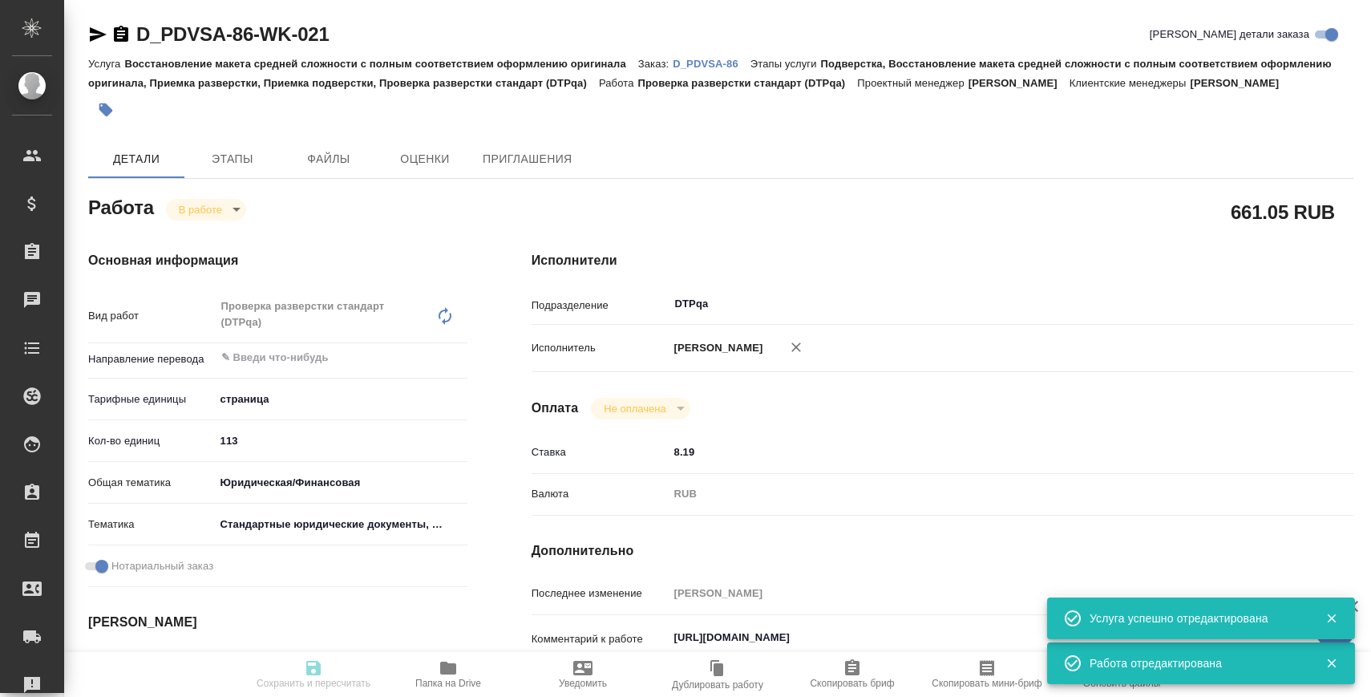
type input "yr-fn"
type input "5f647205b73bc97568ca66bf"
checkbox input "true"
type input "05.09.2025 15:00"
type input "05.09.2025 16:22"
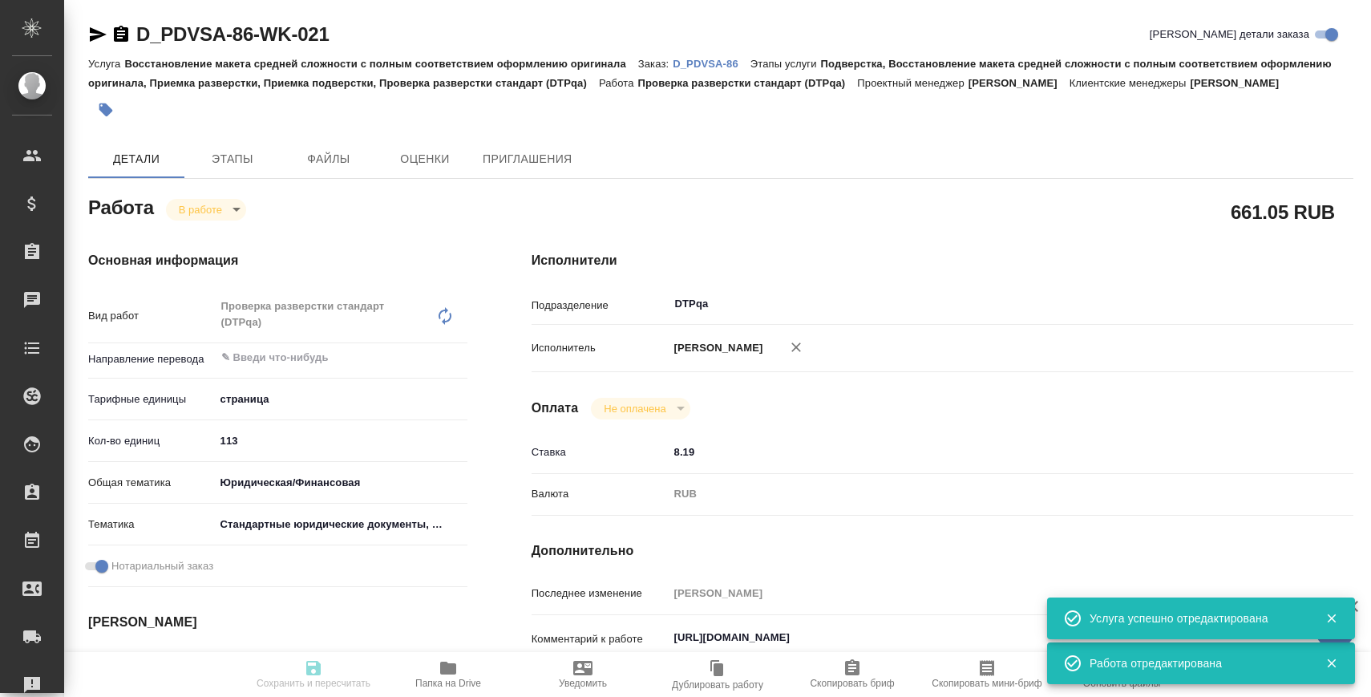
type input "05.09.2025 19:00"
type input "[DATE] 15:00"
type input "DTPqa"
type input "notPayed"
type input "8.19"
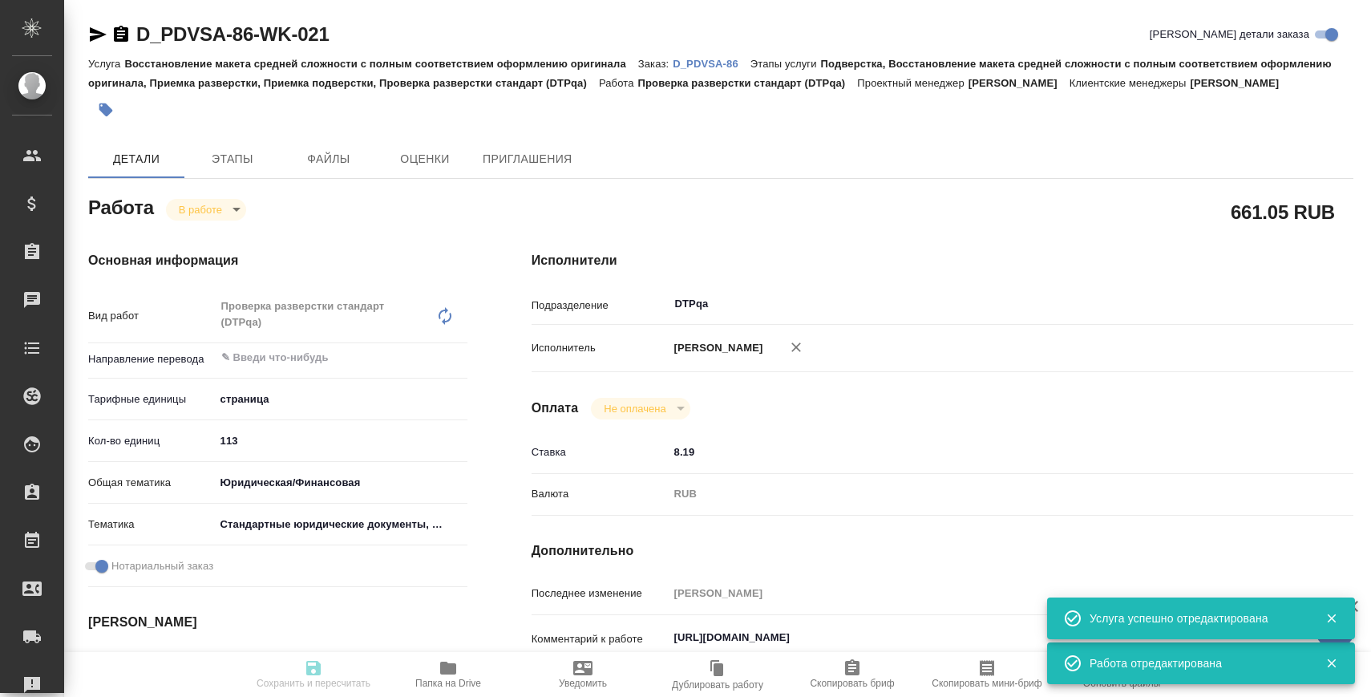
type input "RUB"
type input "[PERSON_NAME]"
type textarea "https://tera.awatera.com/Work/68b69a652f9fe9bf8b8d7453/"
type textarea "x"
type textarea "/Clients/КОНВИАСА/Orders/D_PDVSA-86/DTP/D_PDVSA-86-WK-021"
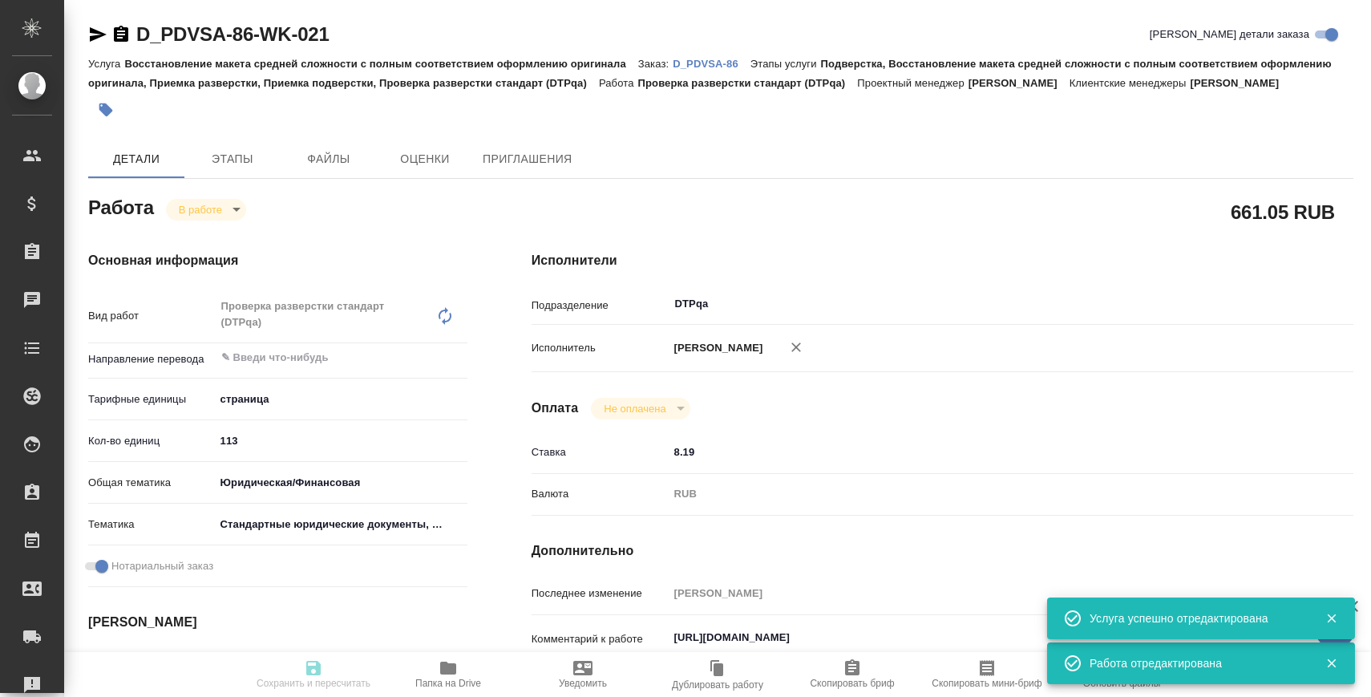
type textarea "x"
type input "D_PDVSA-86"
type input "Восстановление макета средней сложности с полным соответствием оформлению ориги…"
type input "Подверстка, Восстановление макета средней сложности с полным соответствием офор…"
type input "[PERSON_NAME]"
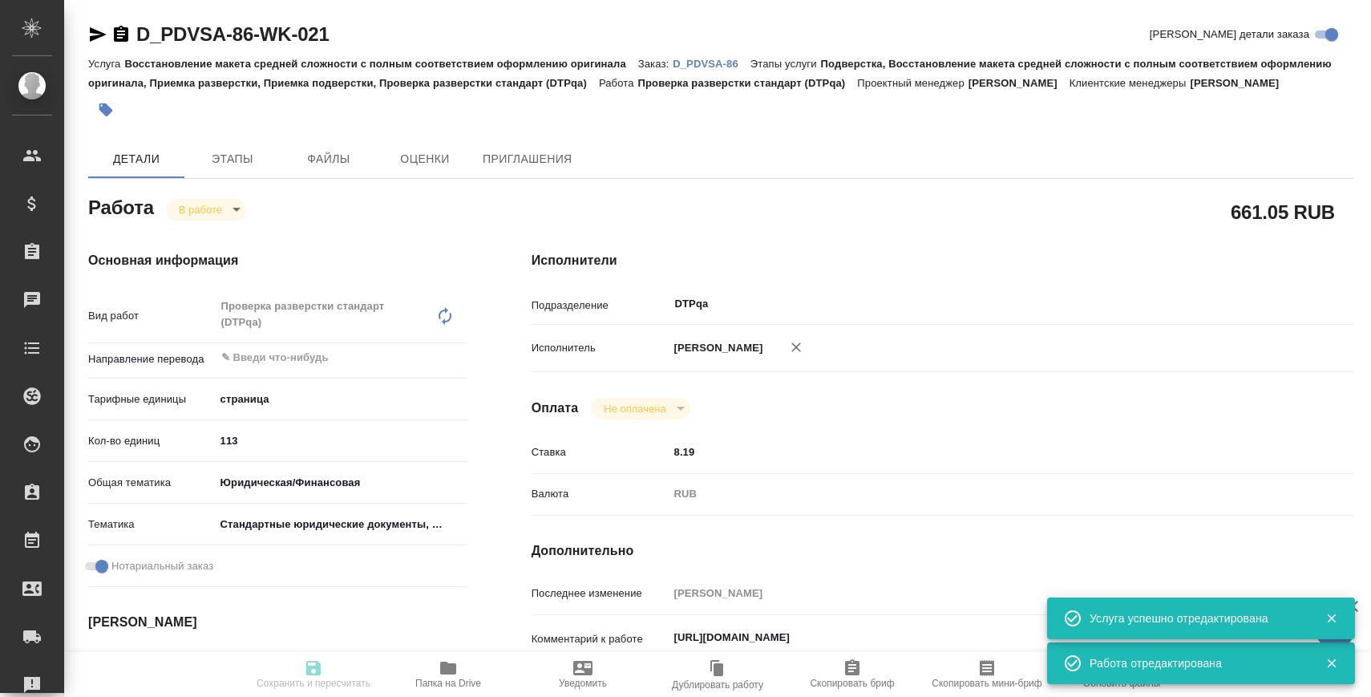
type input "[PERSON_NAME]"
type input "/Clients/КОНВИАСА/Orders/D_PDVSA-86"
type input "[URL][DOMAIN_NAME]"
type textarea "x"
type textarea "ссылка на СК англ [URL][DOMAIN_NAME]"
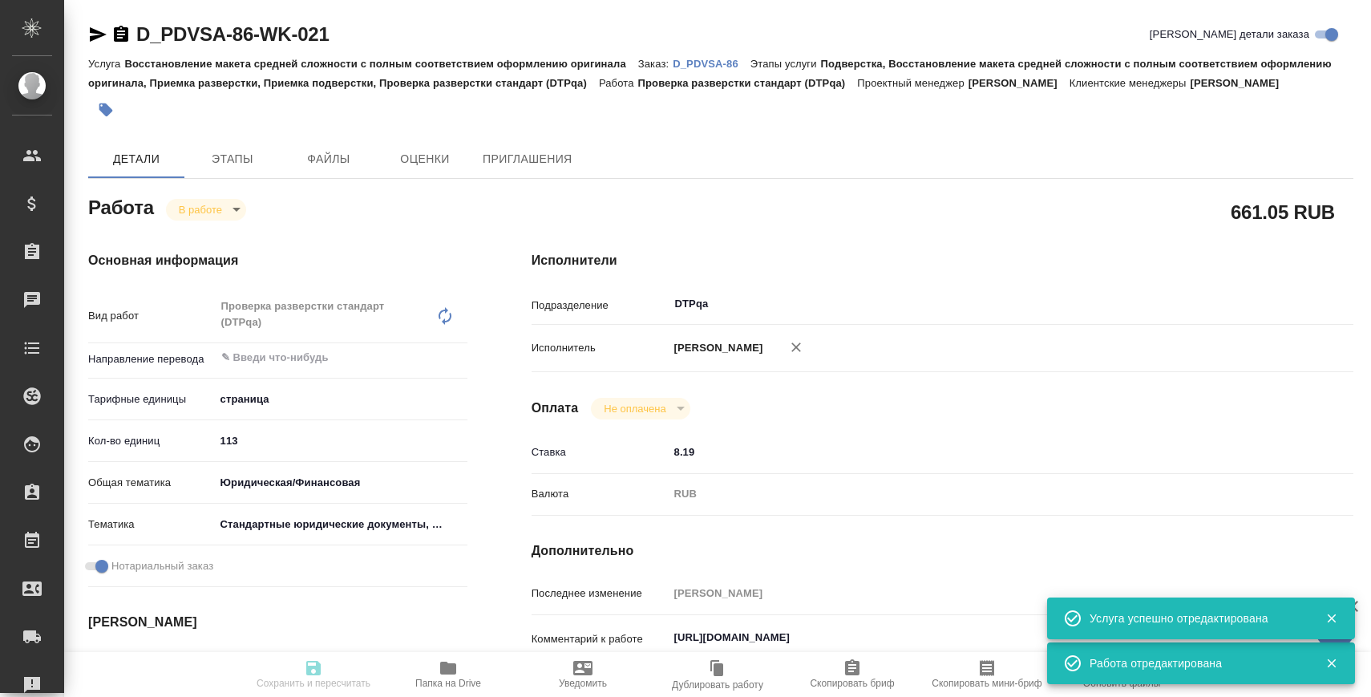
type textarea "x"
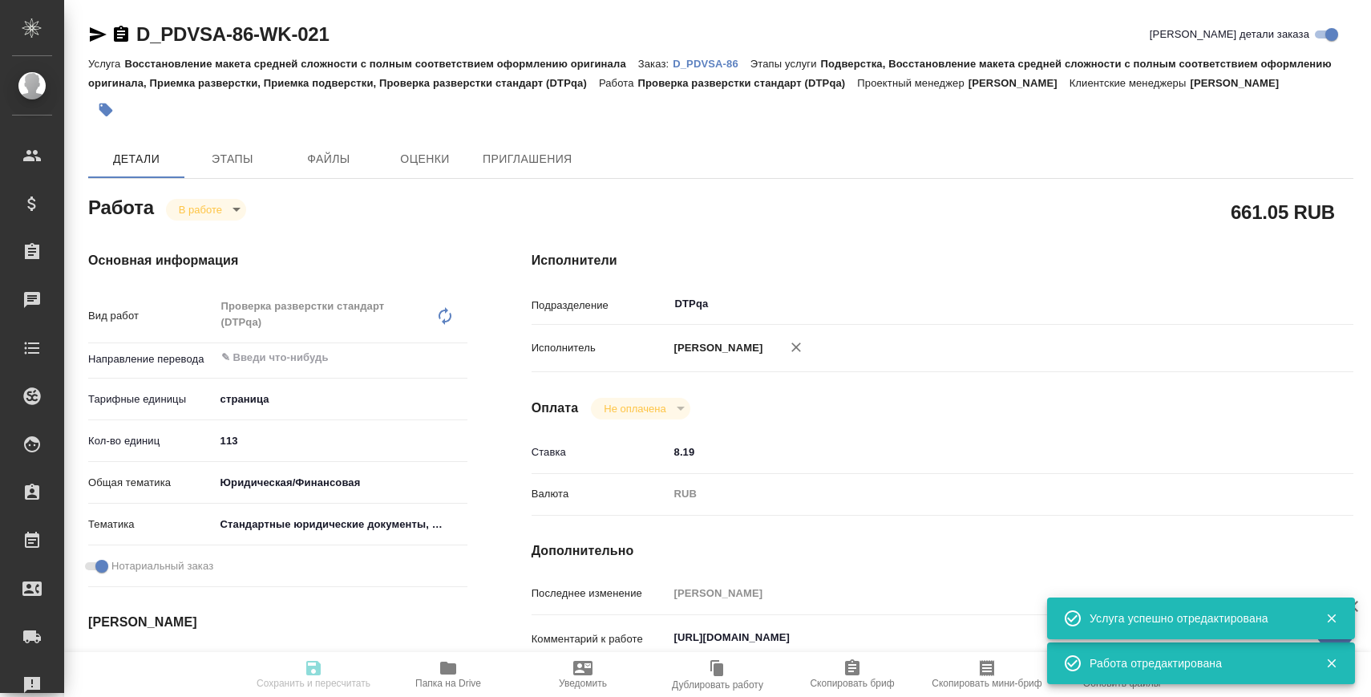
type textarea "x"
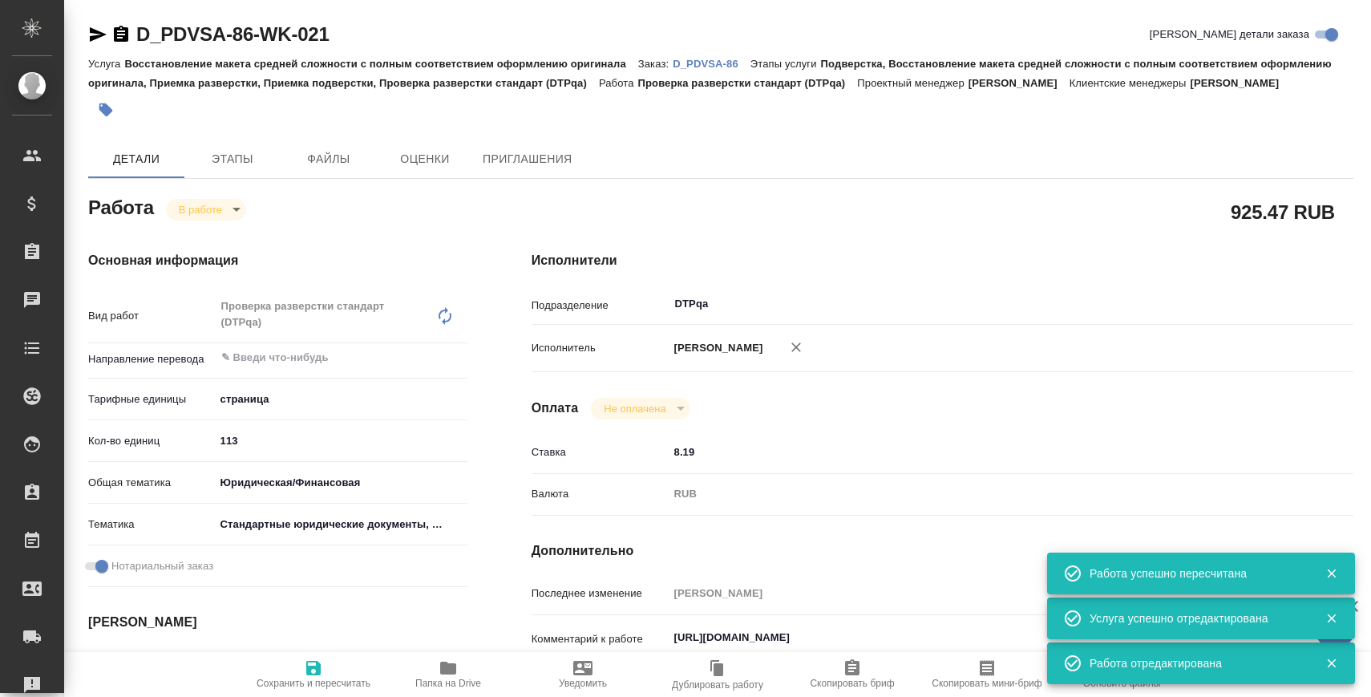
type textarea "x"
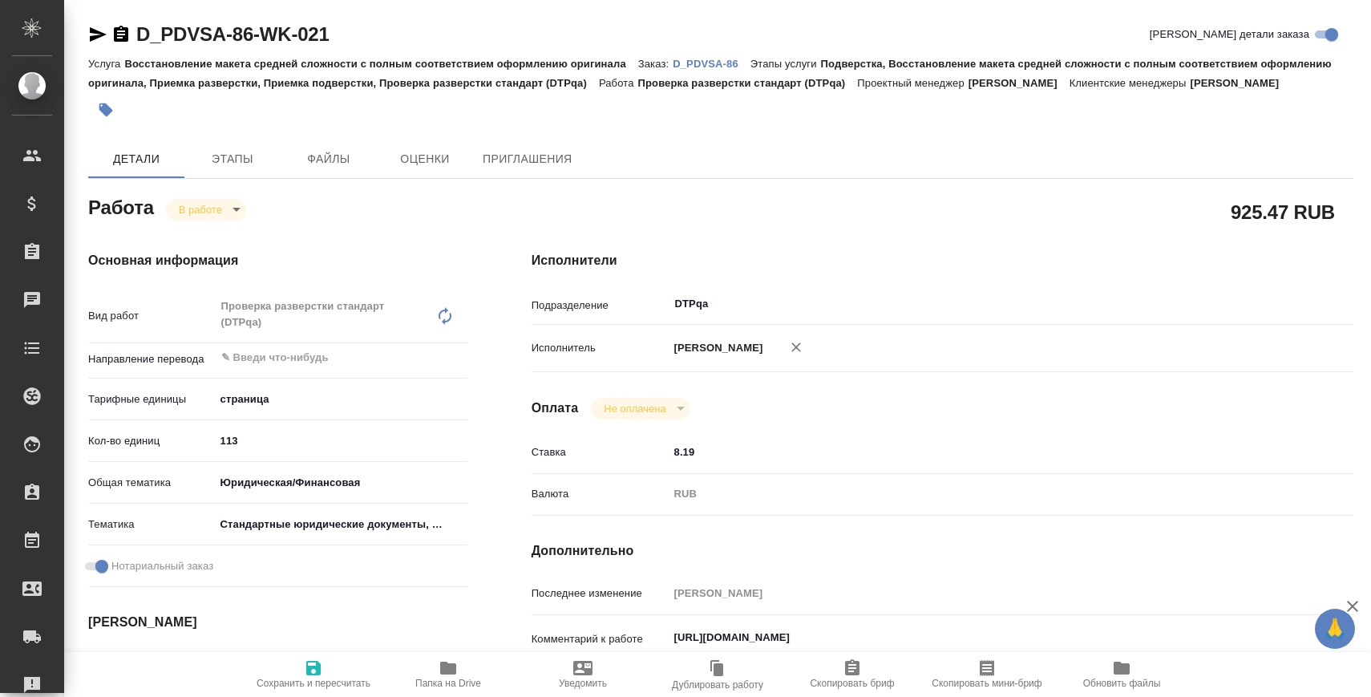
type textarea "x"
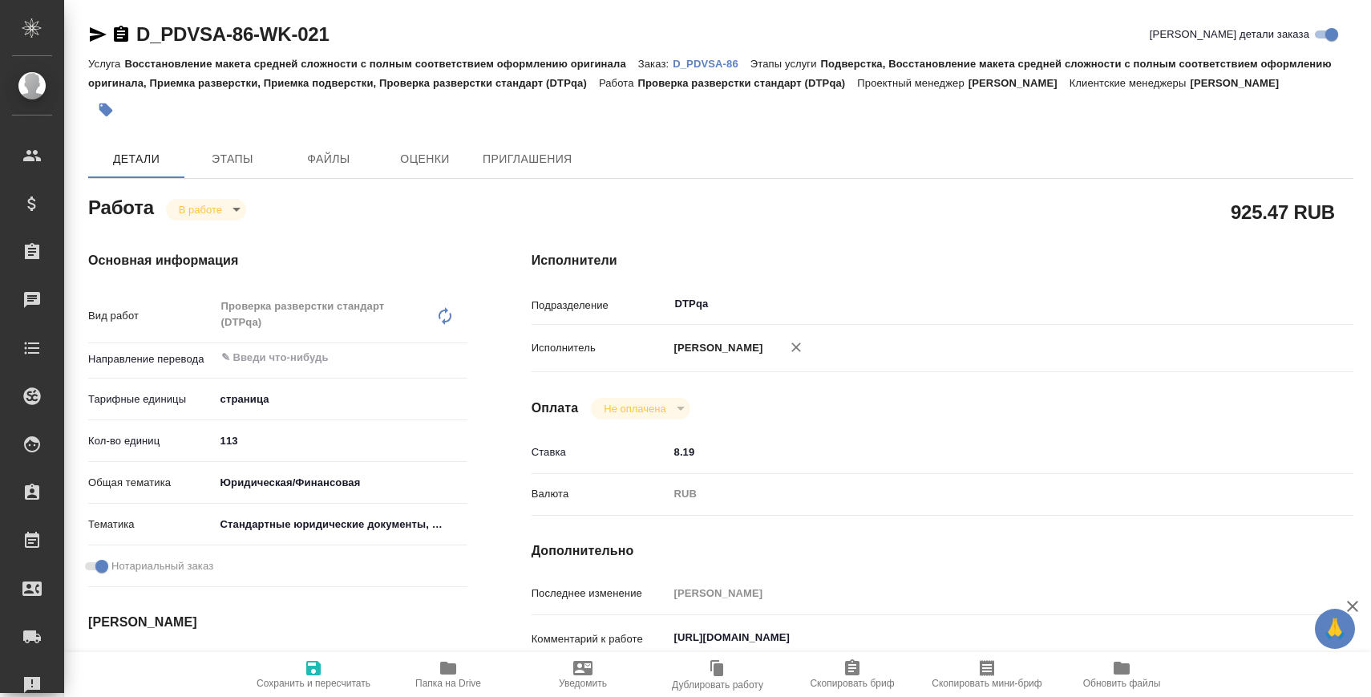
type textarea "x"
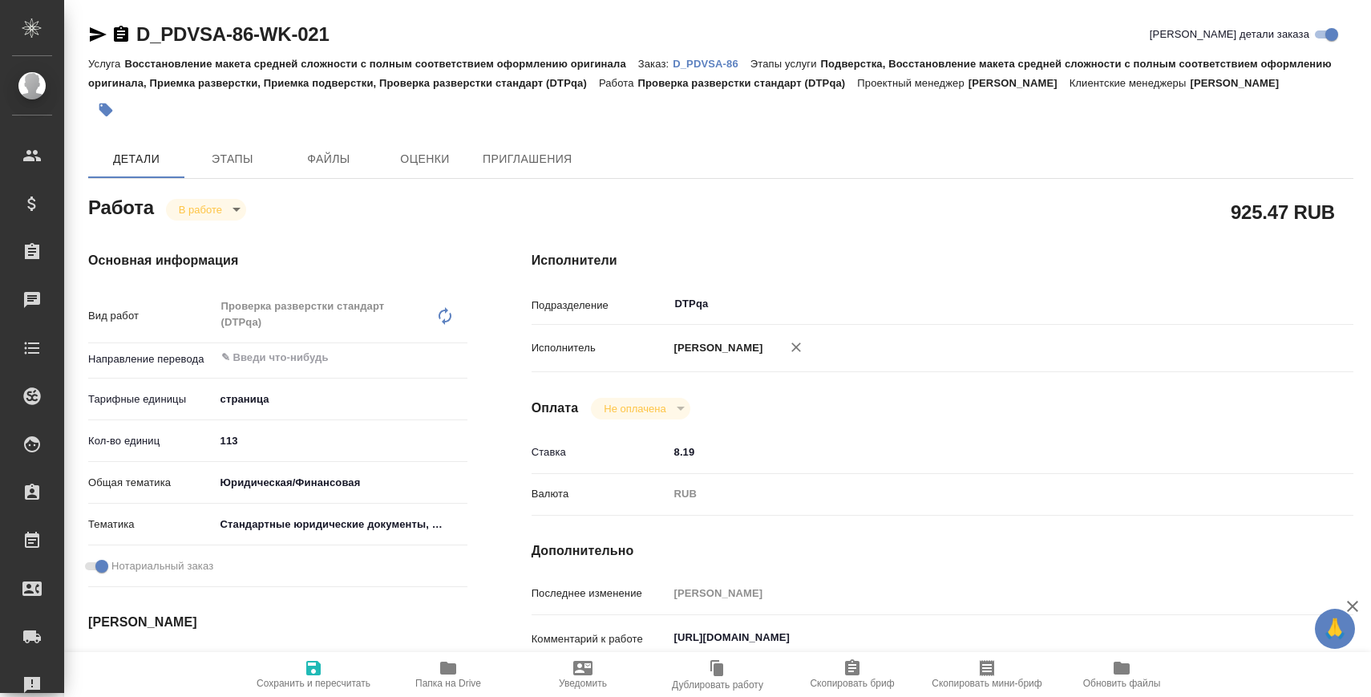
type textarea "x"
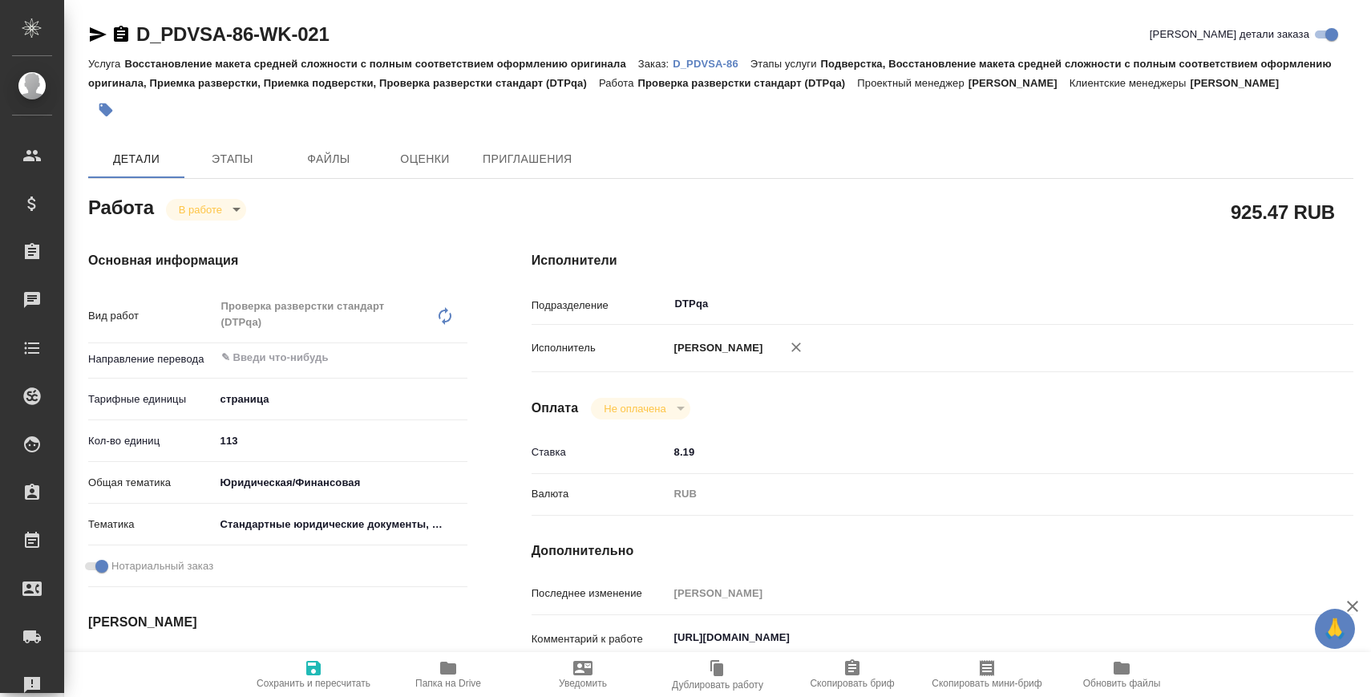
type textarea "x"
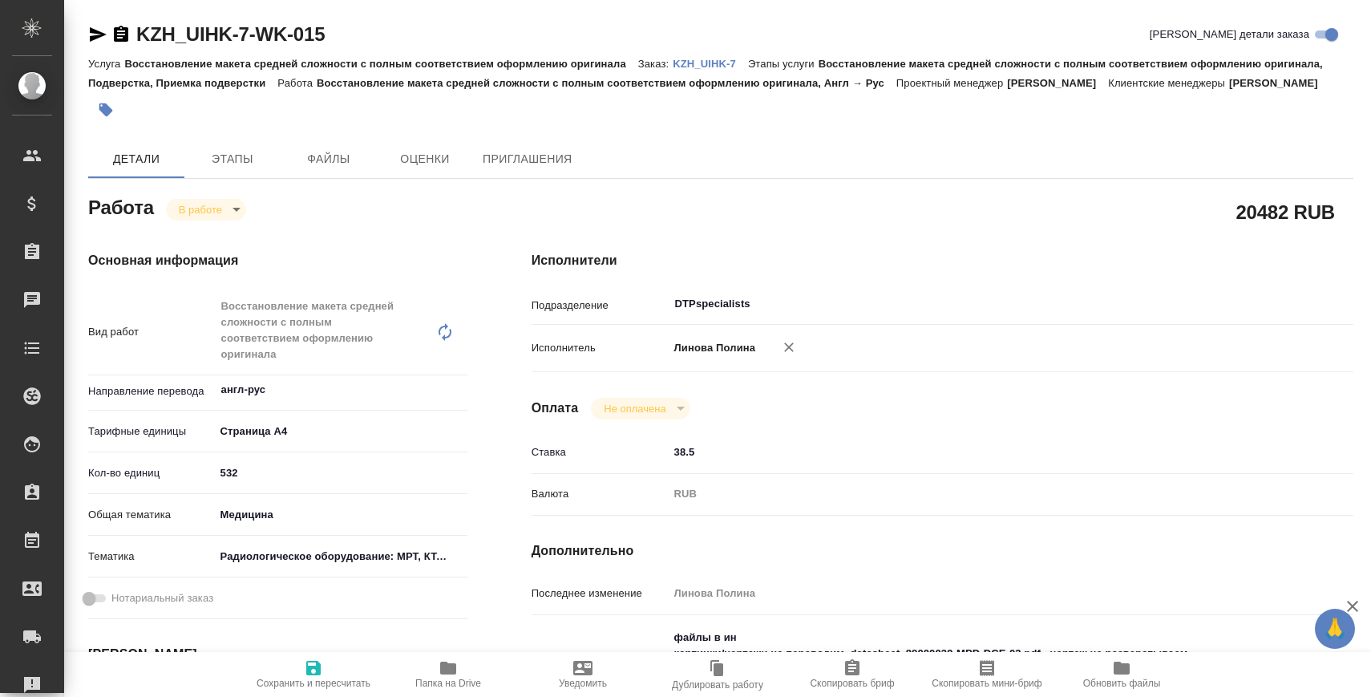
type textarea "x"
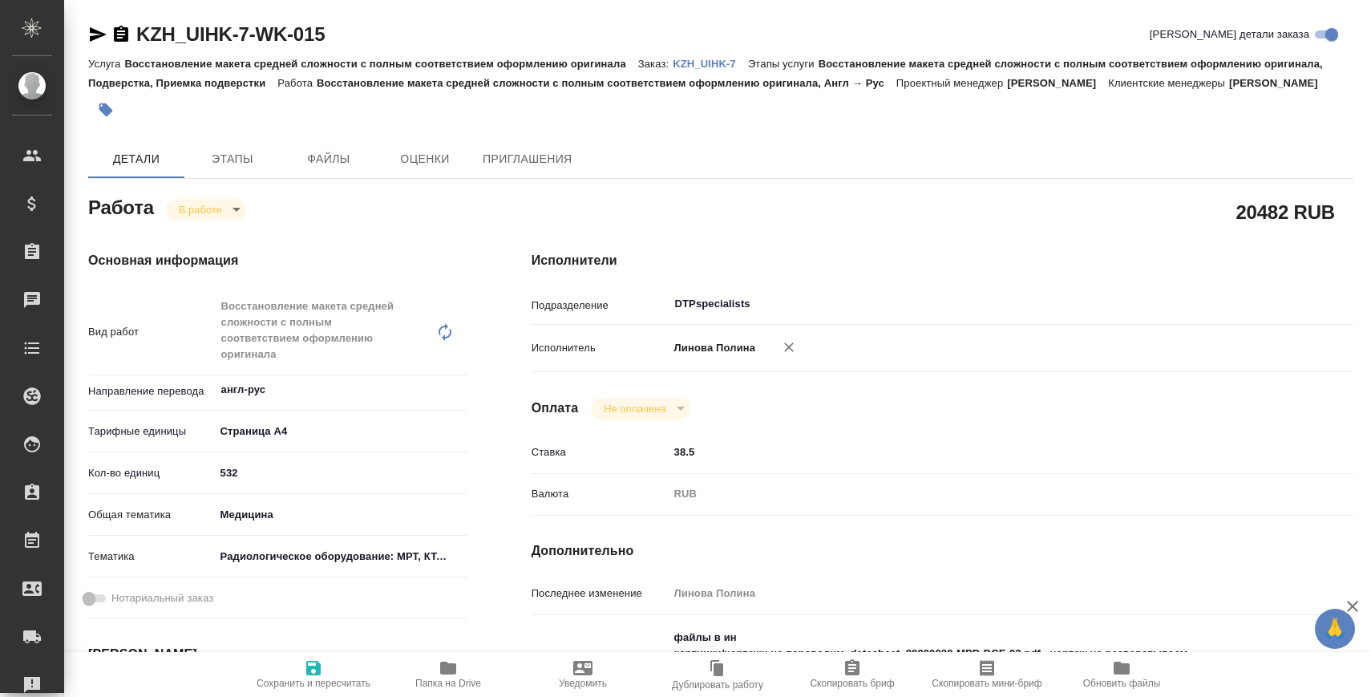
type textarea "x"
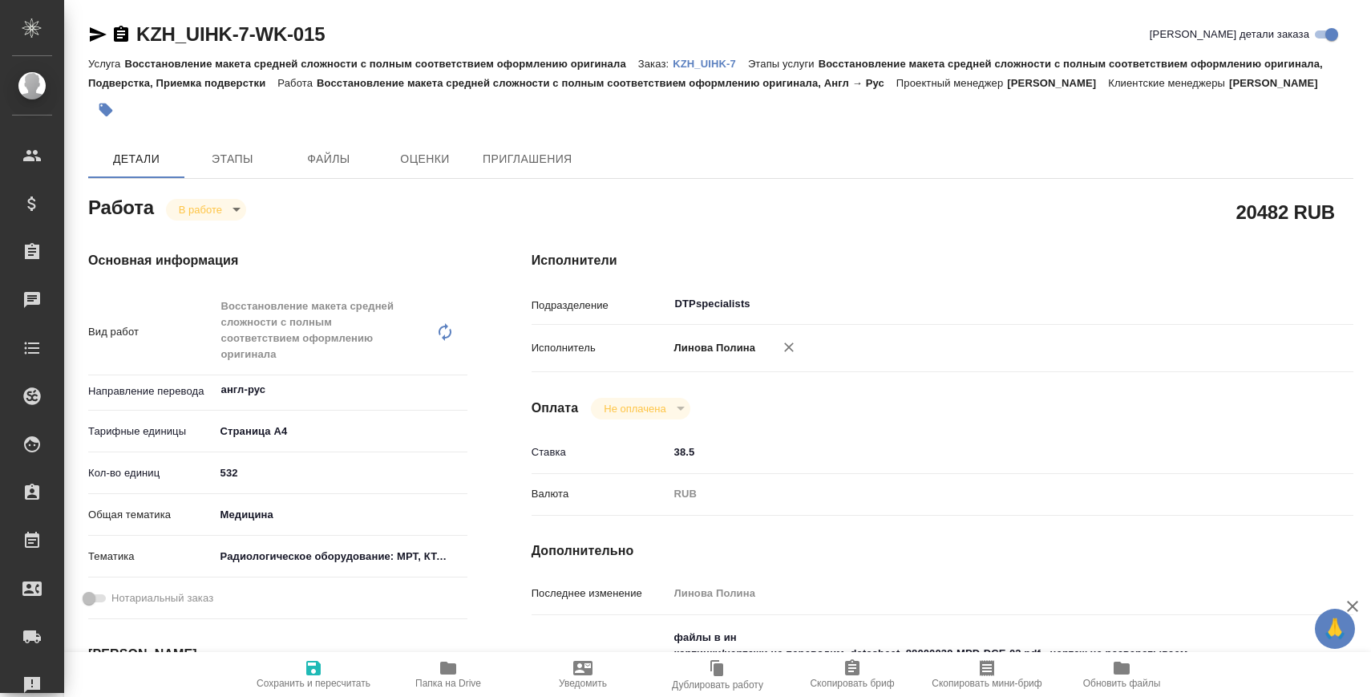
type textarea "x"
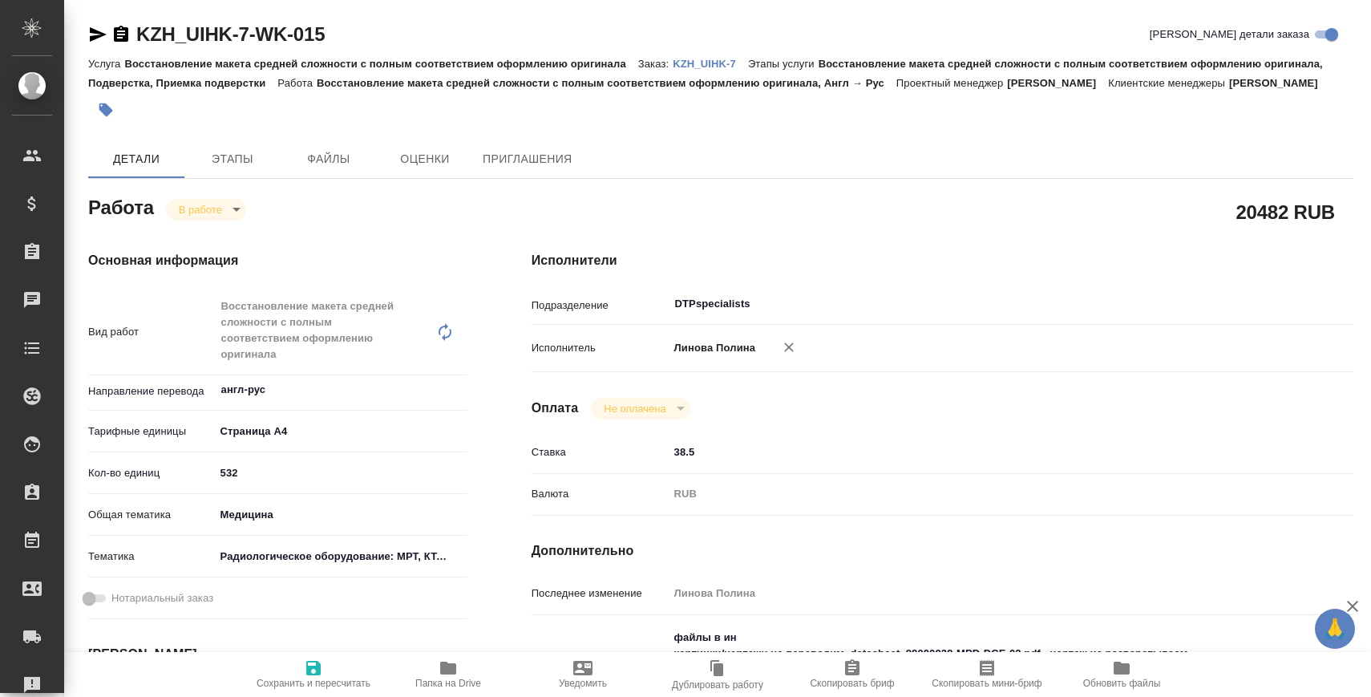
type textarea "x"
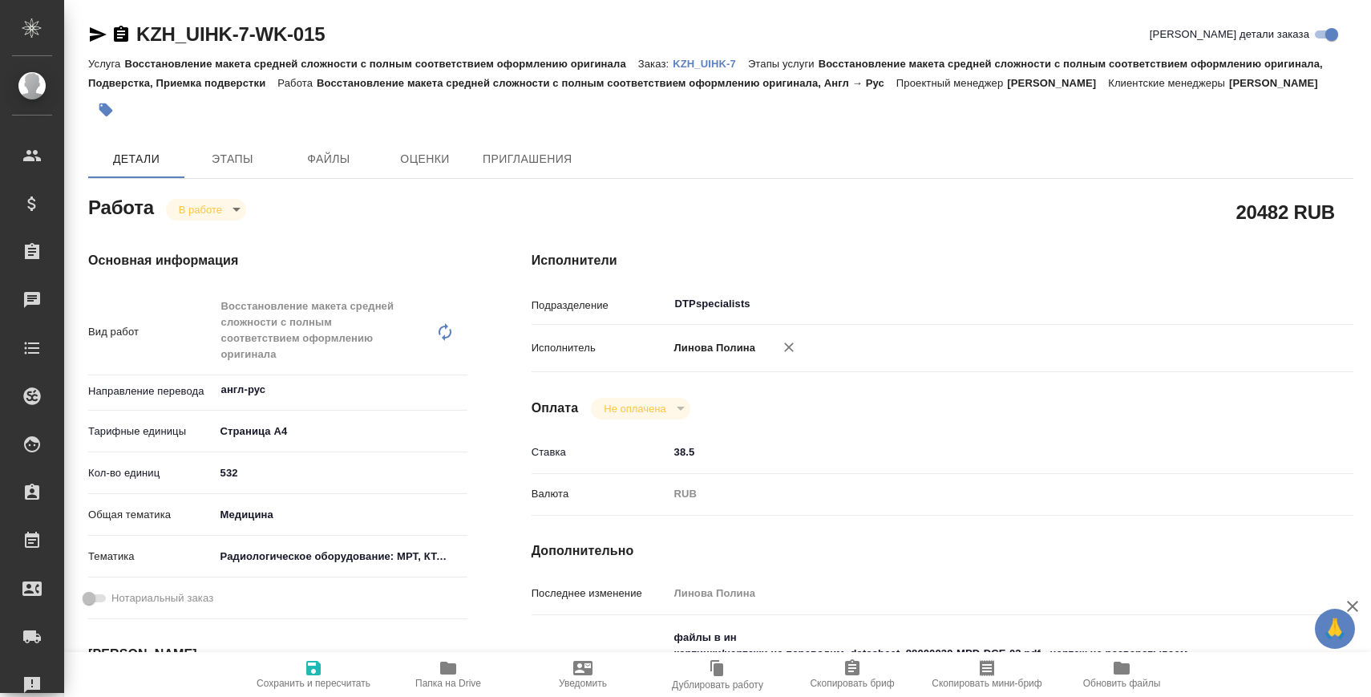
type textarea "x"
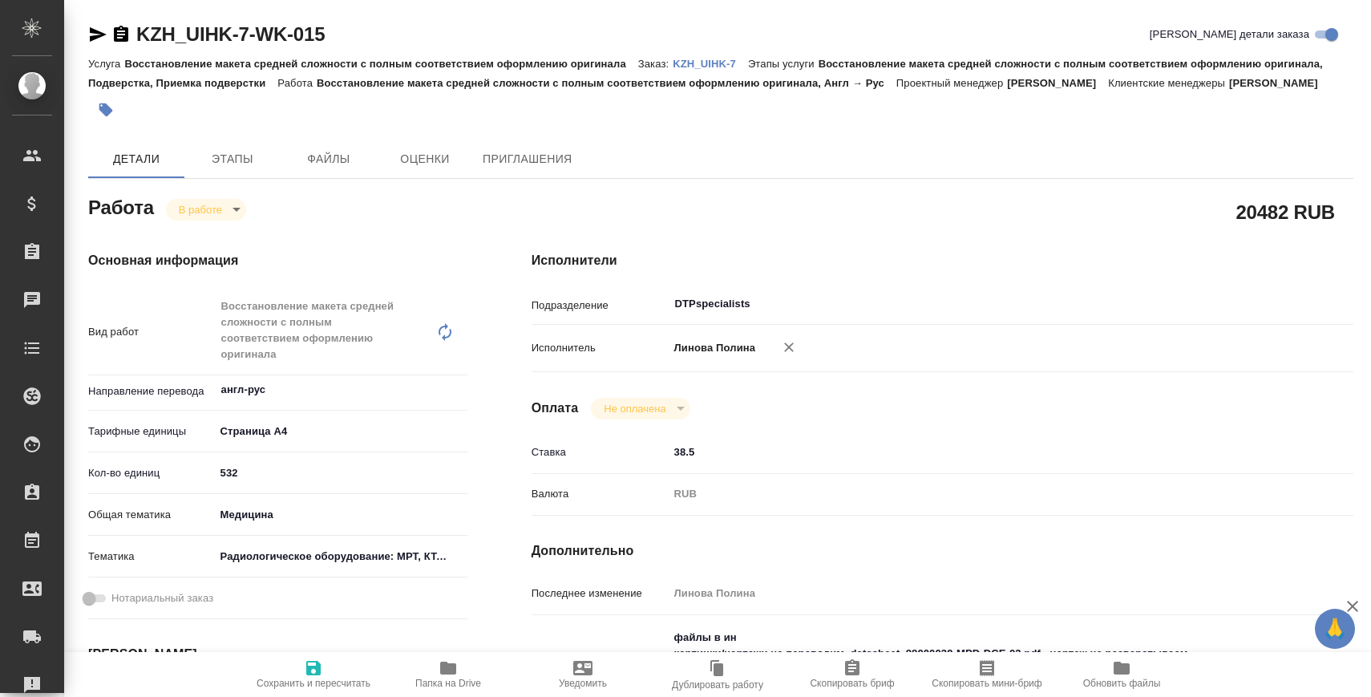
type textarea "x"
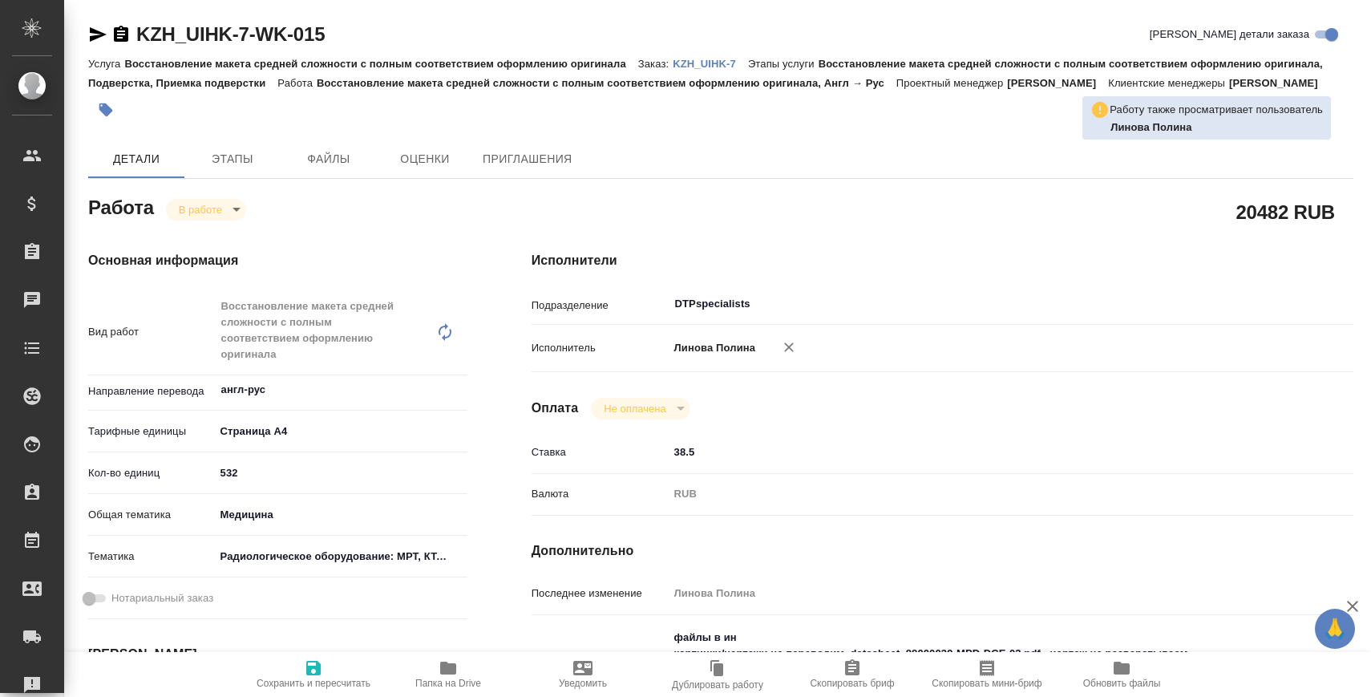
click at [239, 218] on body "🙏 .cls-1 fill:#fff; AWATERA Zaborova Aleksandra Клиенты Спецификации Заказы 0 Ч…" at bounding box center [685, 413] width 1371 height 826
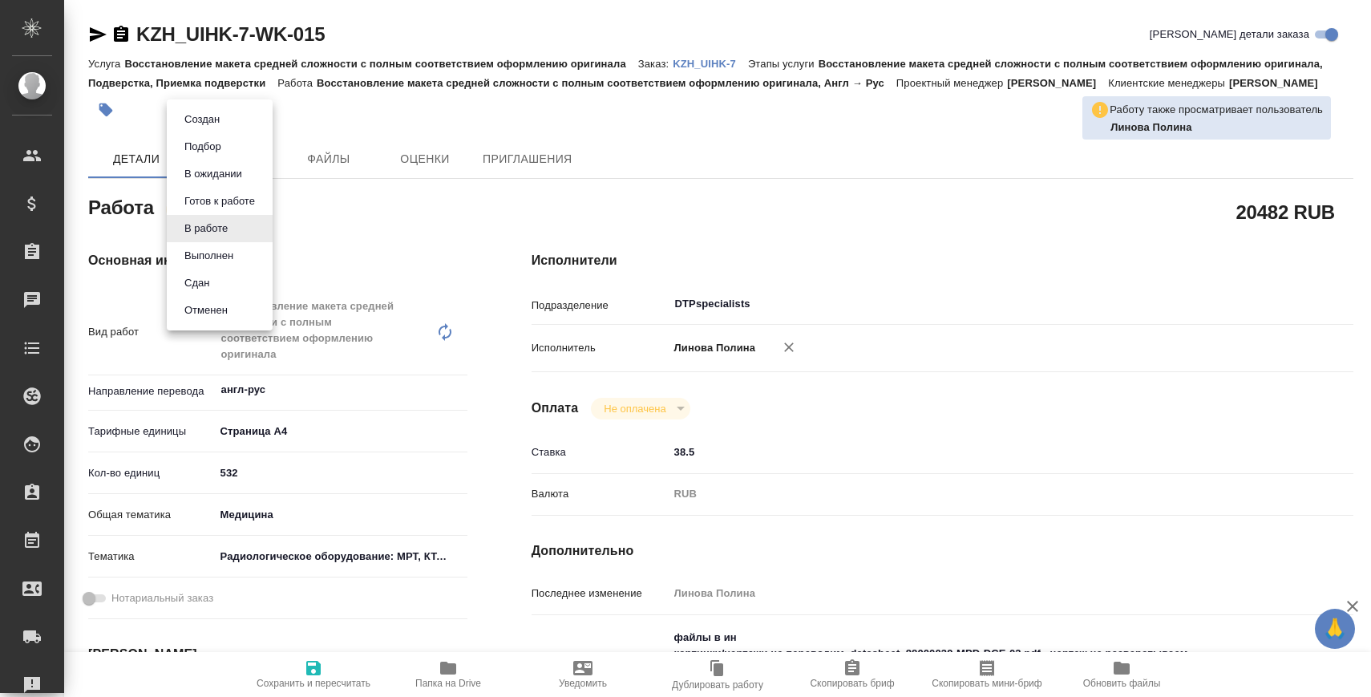
click at [231, 274] on li "Сдан" at bounding box center [220, 282] width 106 height 27
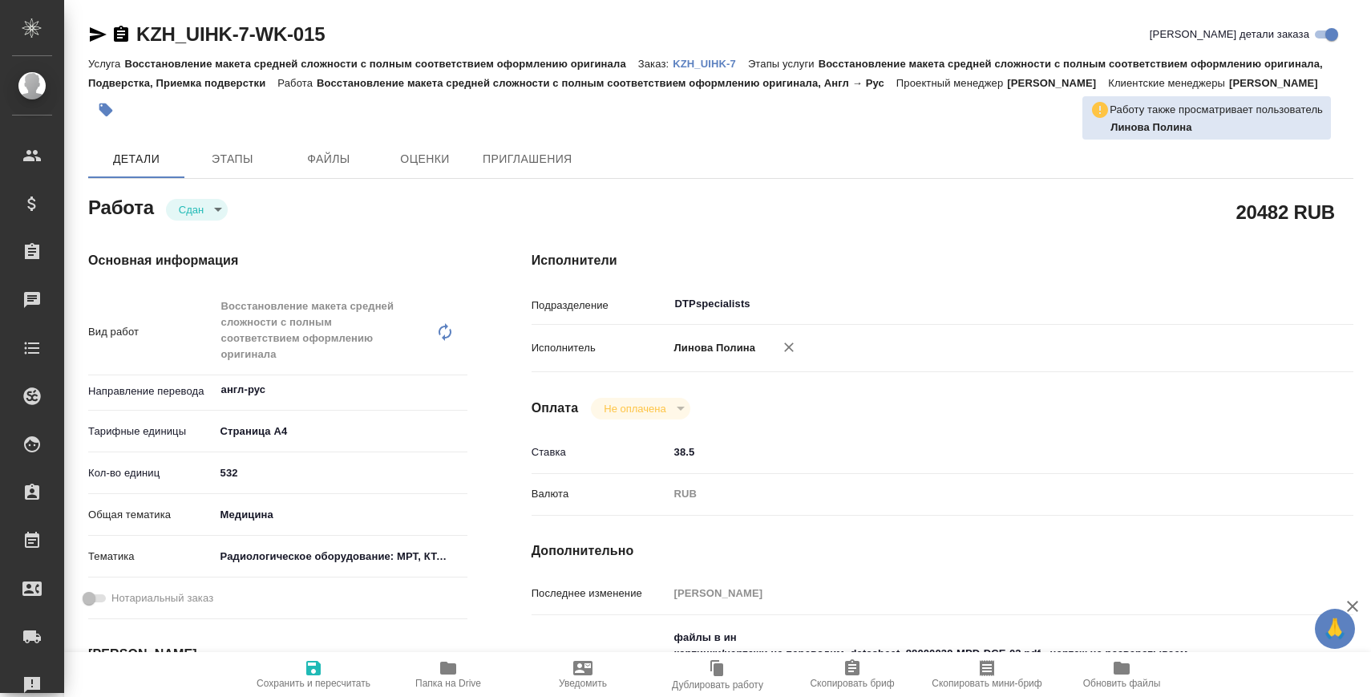
type textarea "x"
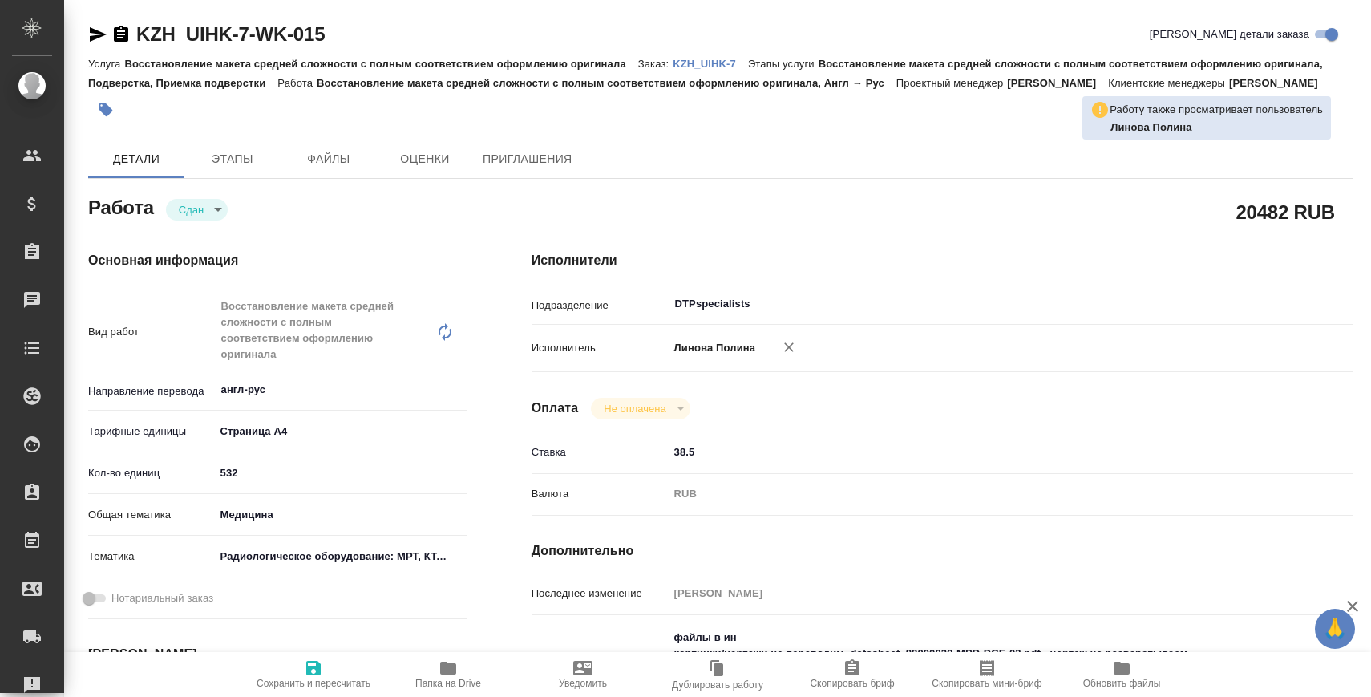
click at [697, 63] on p "KZH_UIHK-7" at bounding box center [710, 64] width 75 height 12
type textarea "x"
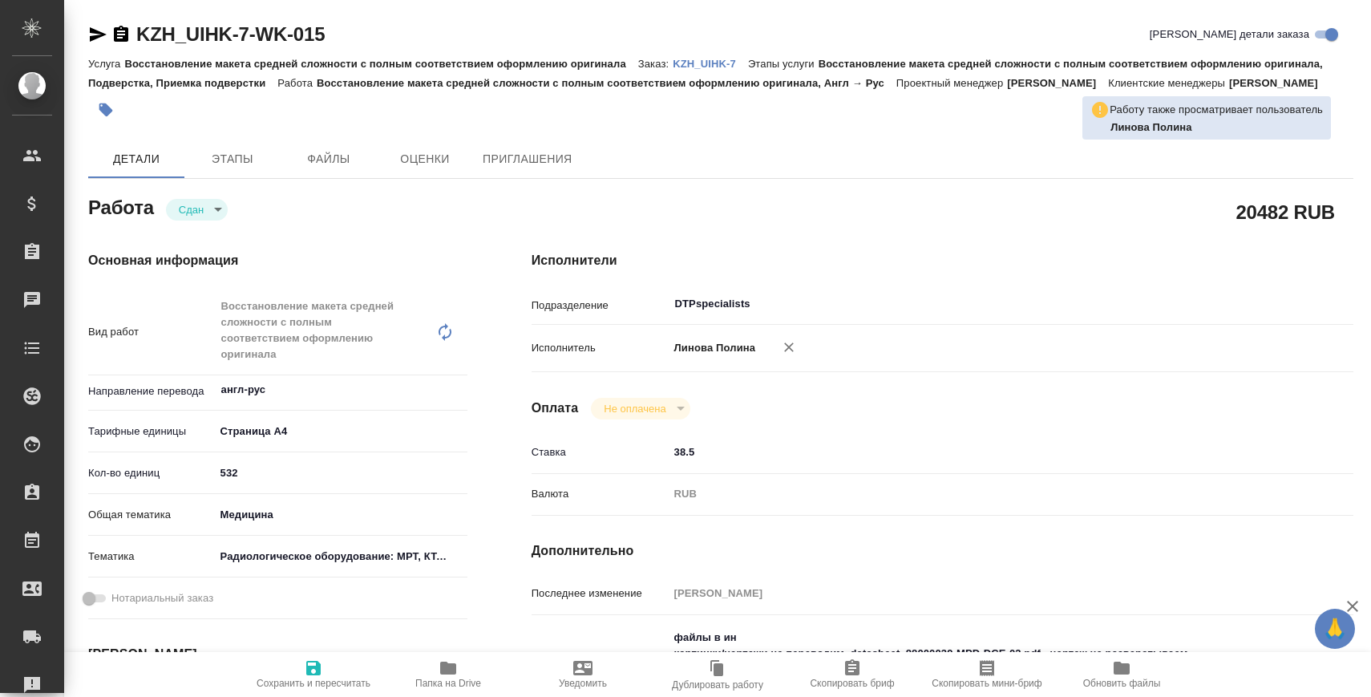
type textarea "x"
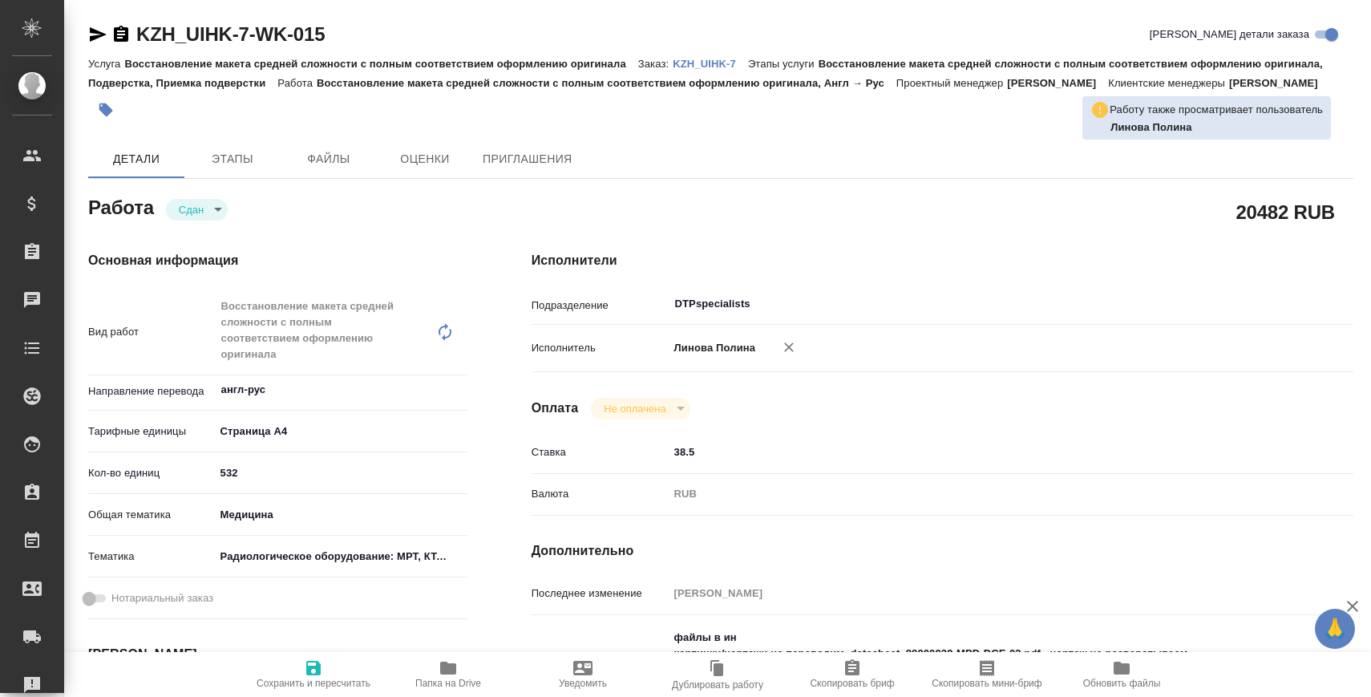
type textarea "x"
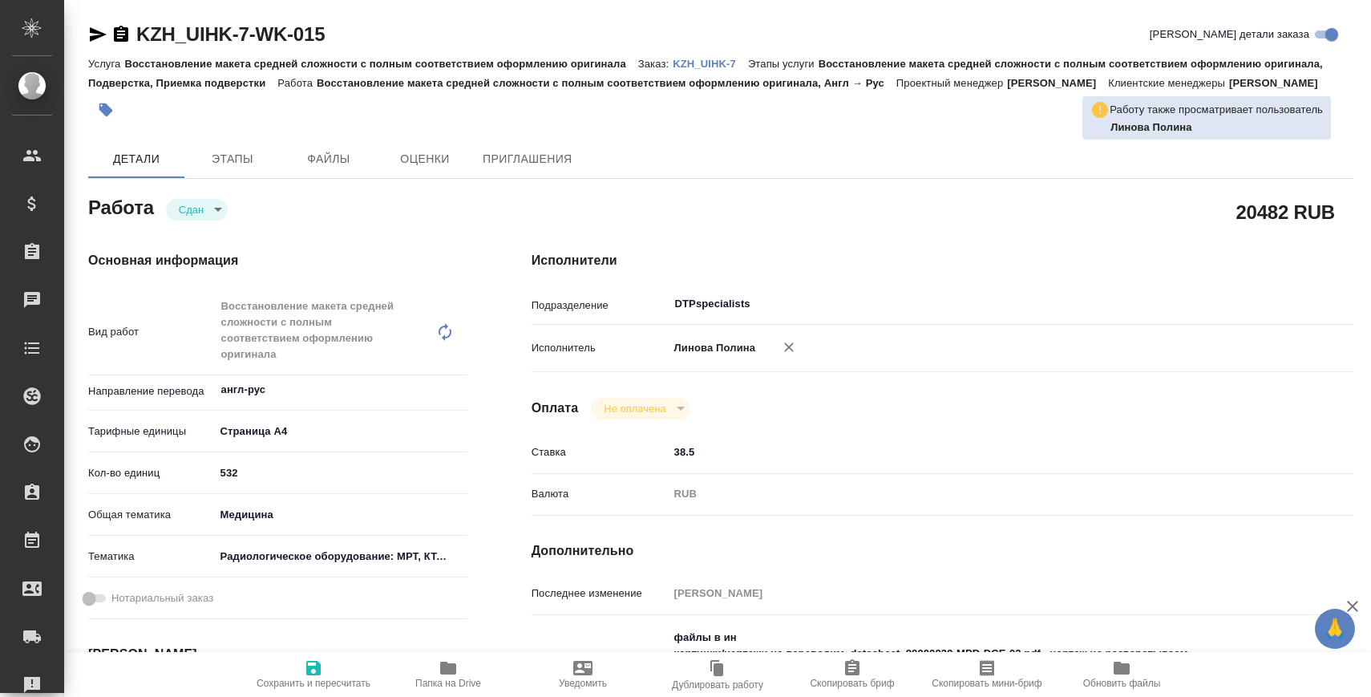
type textarea "x"
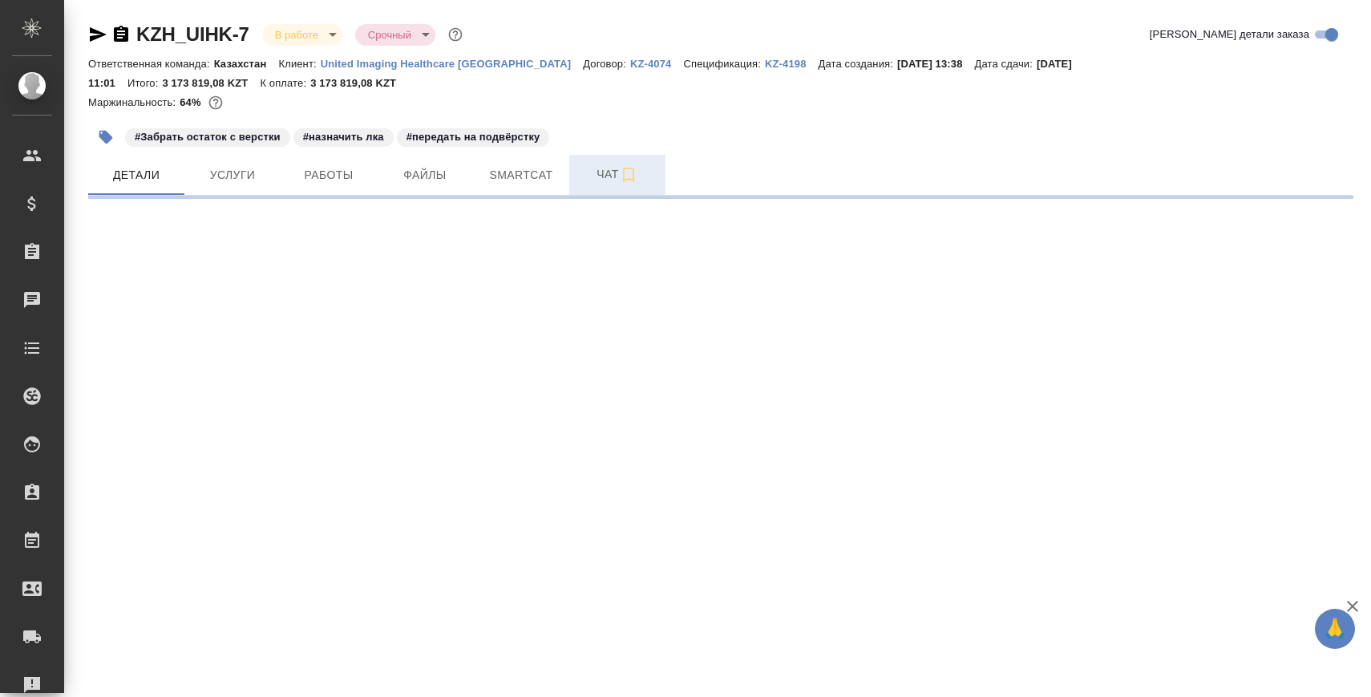
click at [577, 180] on button "Чат" at bounding box center [617, 175] width 96 height 40
select select "RU"
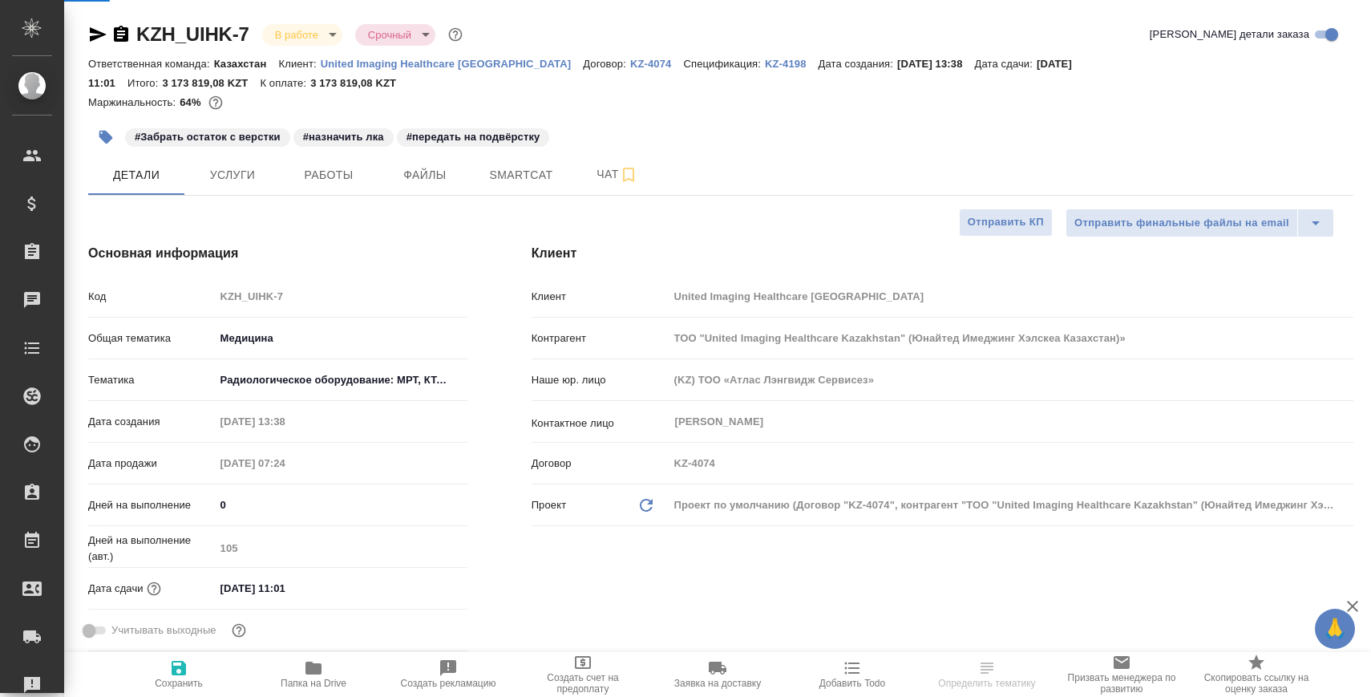
type textarea "x"
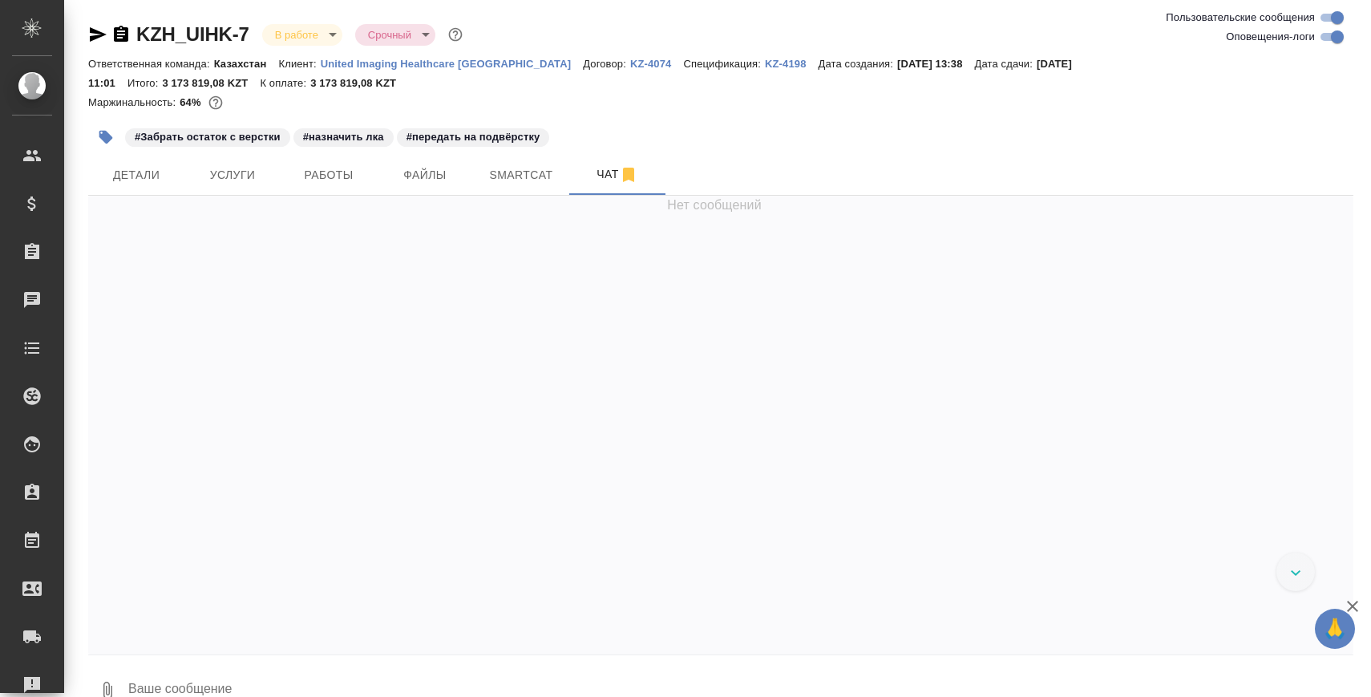
click at [358, 673] on textarea at bounding box center [740, 690] width 1227 height 55
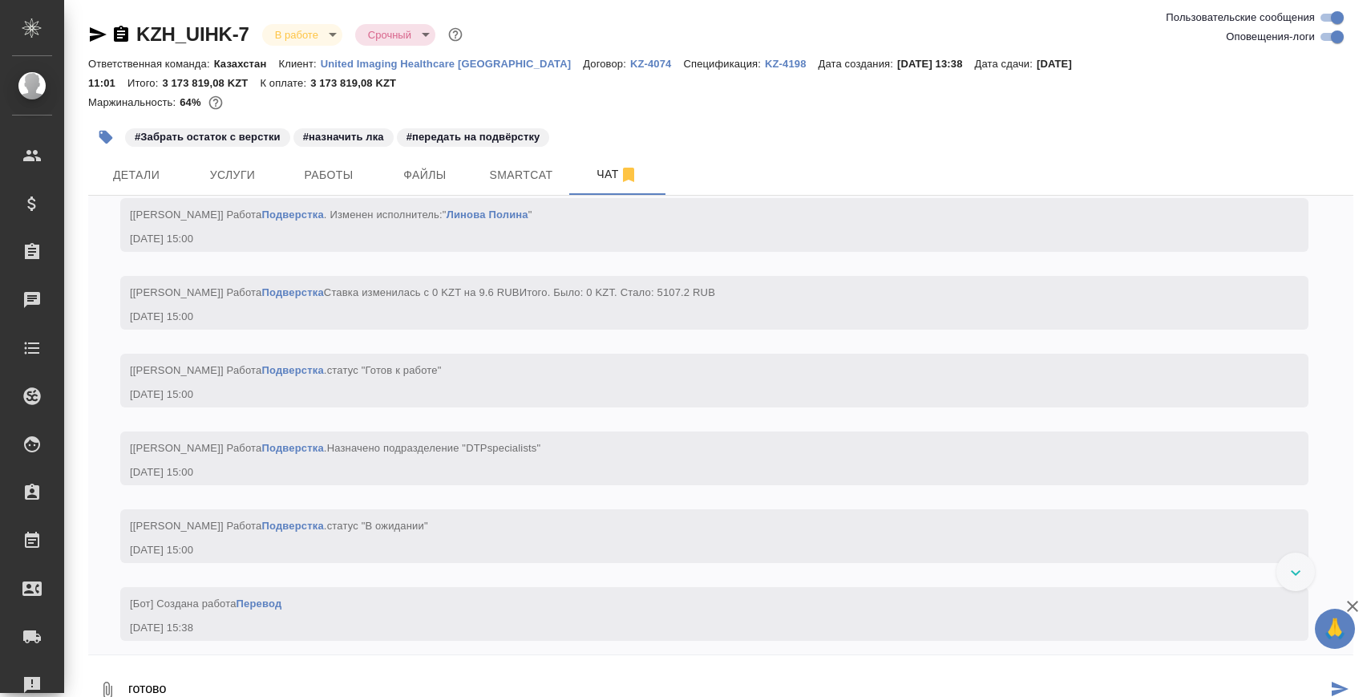
paste textarea "https://drive.awatera.com/apps/files/files/10307428?dir=/Shares/UIHK/Orders/KZH…"
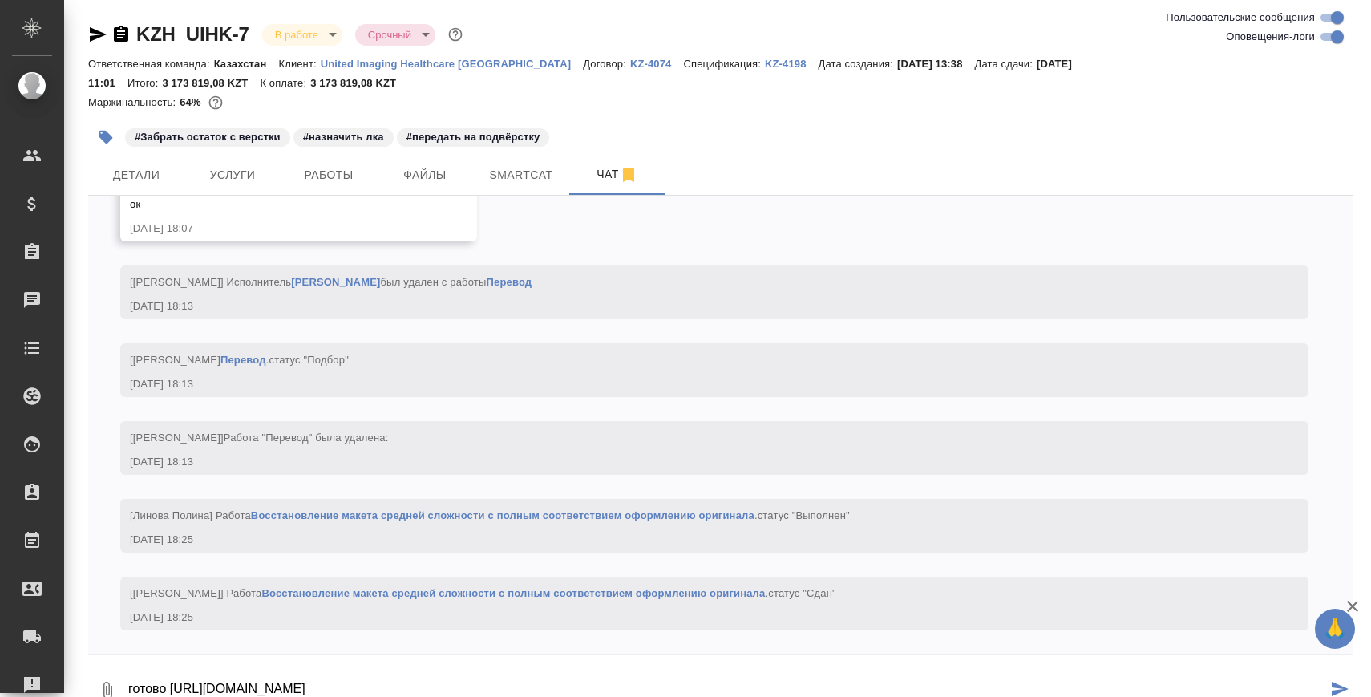
type textarea "готово https://drive.awatera.com/apps/files/files/10307428?dir=/Shares/UIHK/Ord…"
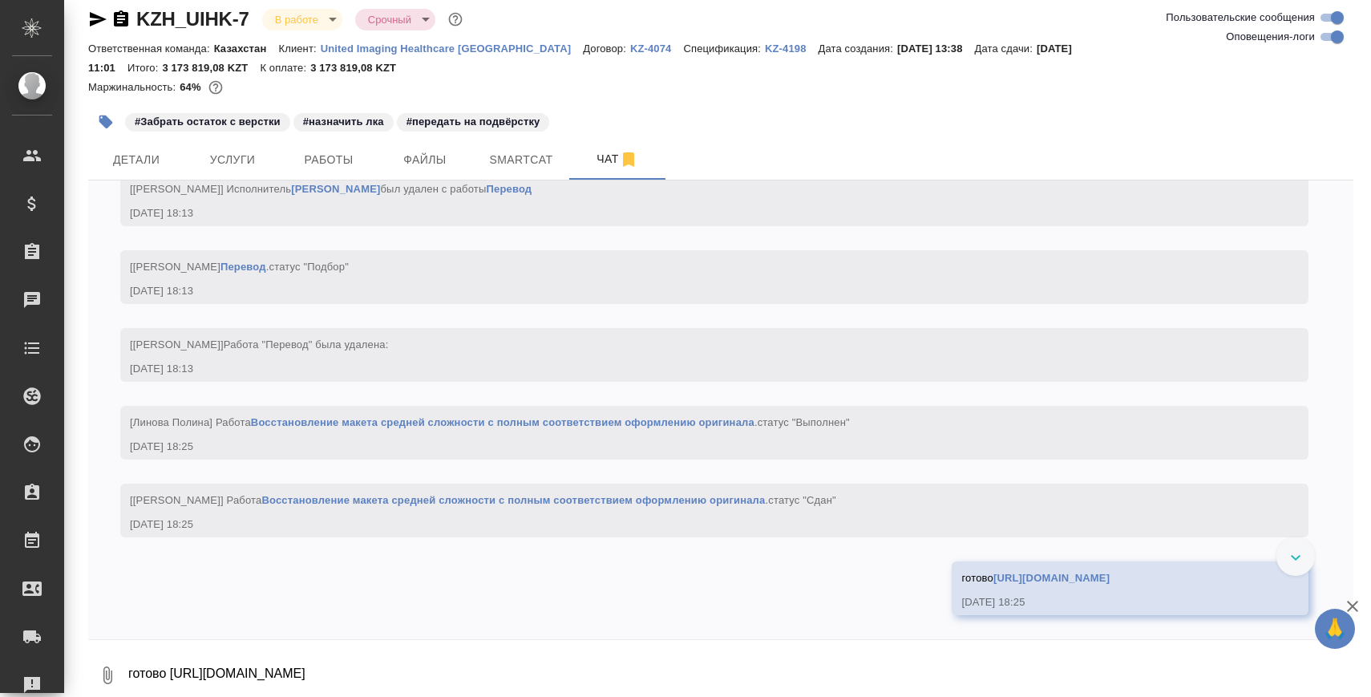
scroll to position [21561, 0]
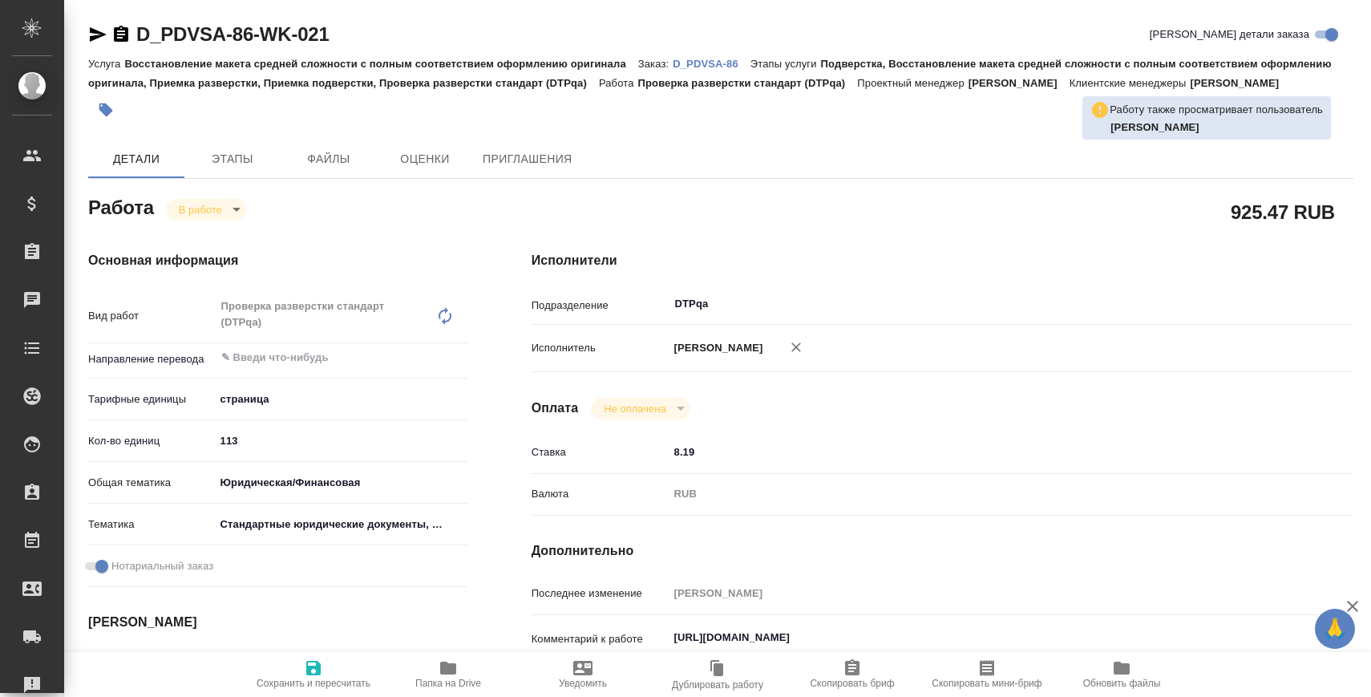
click at [451, 670] on icon "button" at bounding box center [448, 667] width 16 height 13
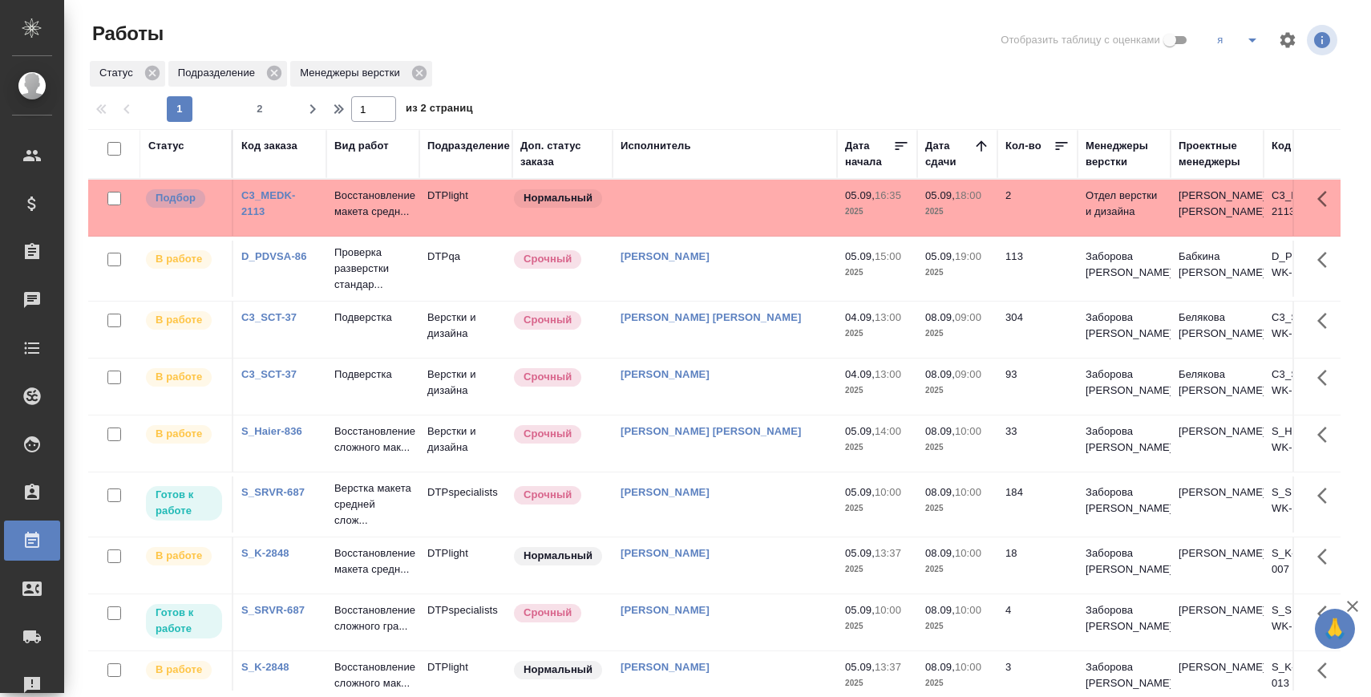
click at [292, 262] on link "D_PDVSA-86" at bounding box center [274, 256] width 66 height 12
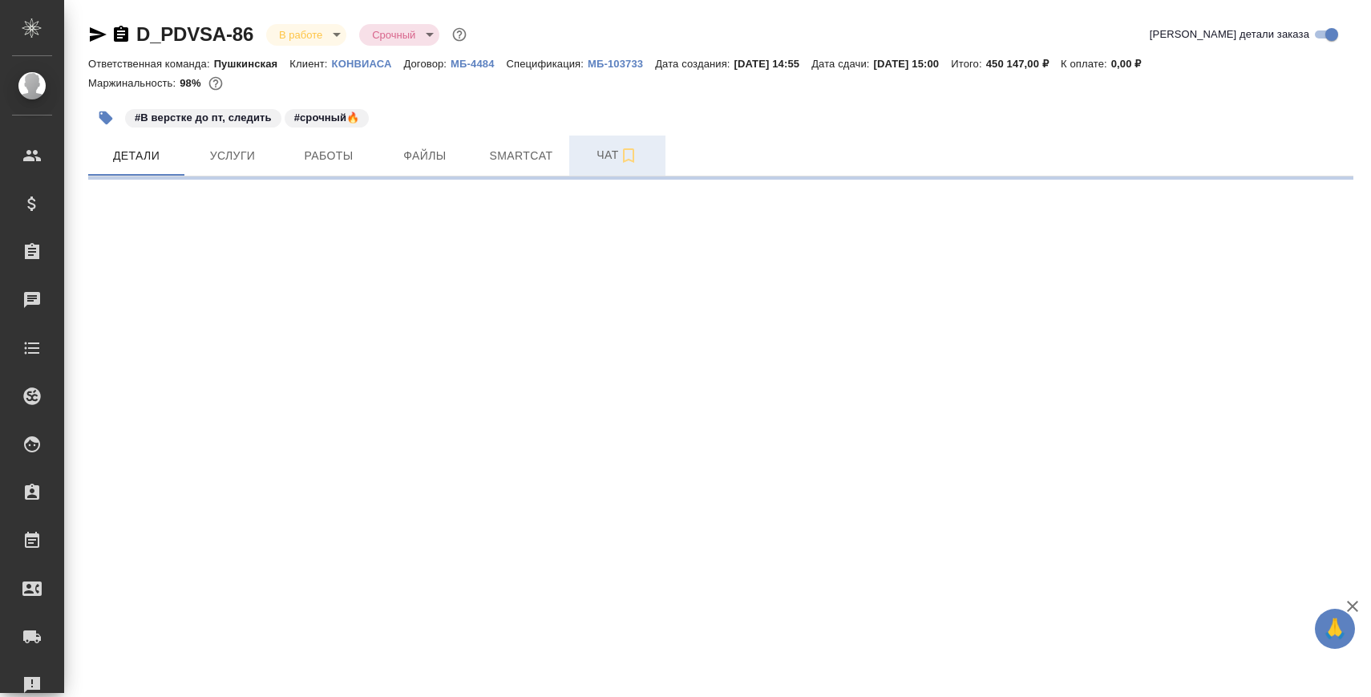
select select "RU"
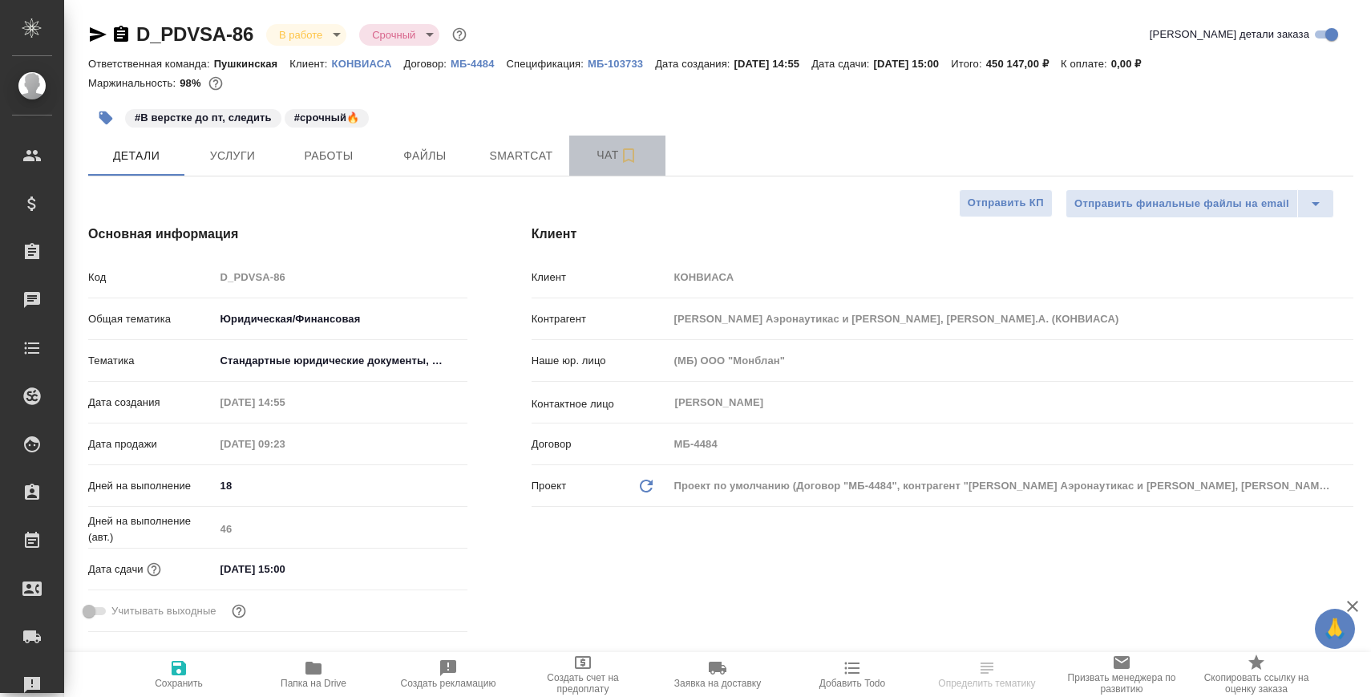
click at [588, 157] on span "Чат" at bounding box center [617, 155] width 77 height 20
type textarea "x"
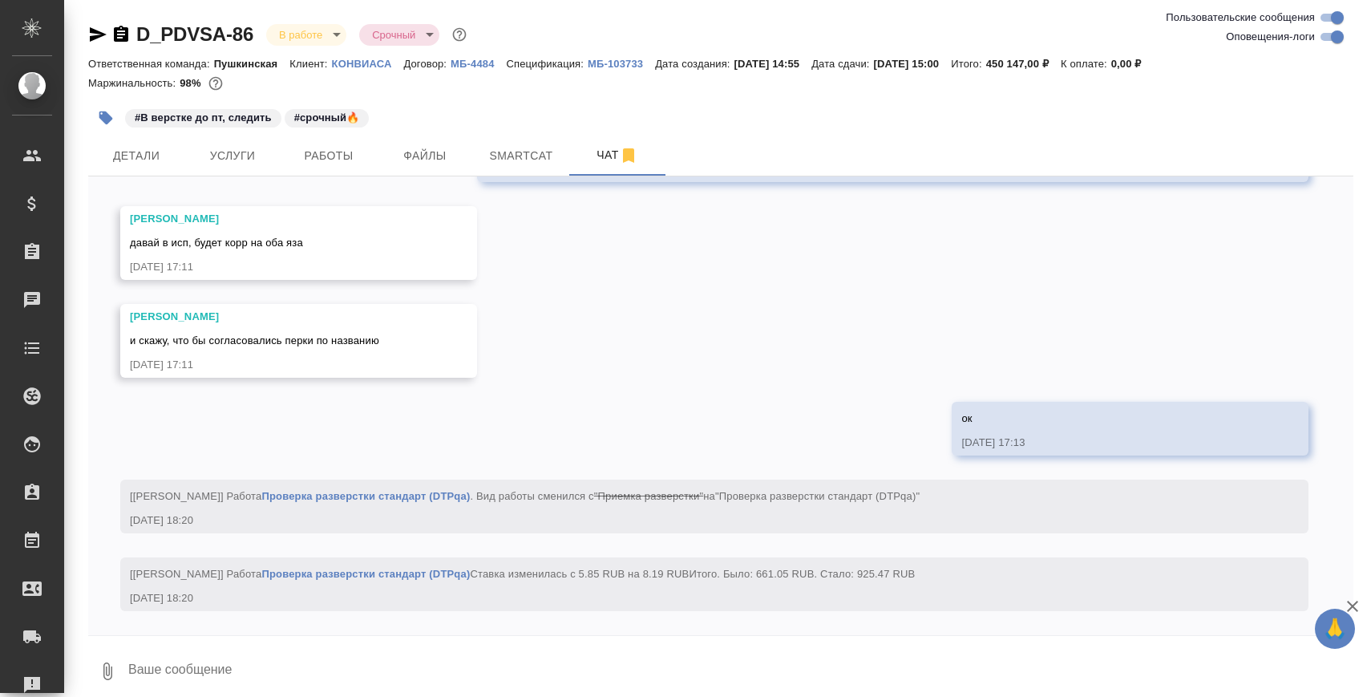
scroll to position [11, 0]
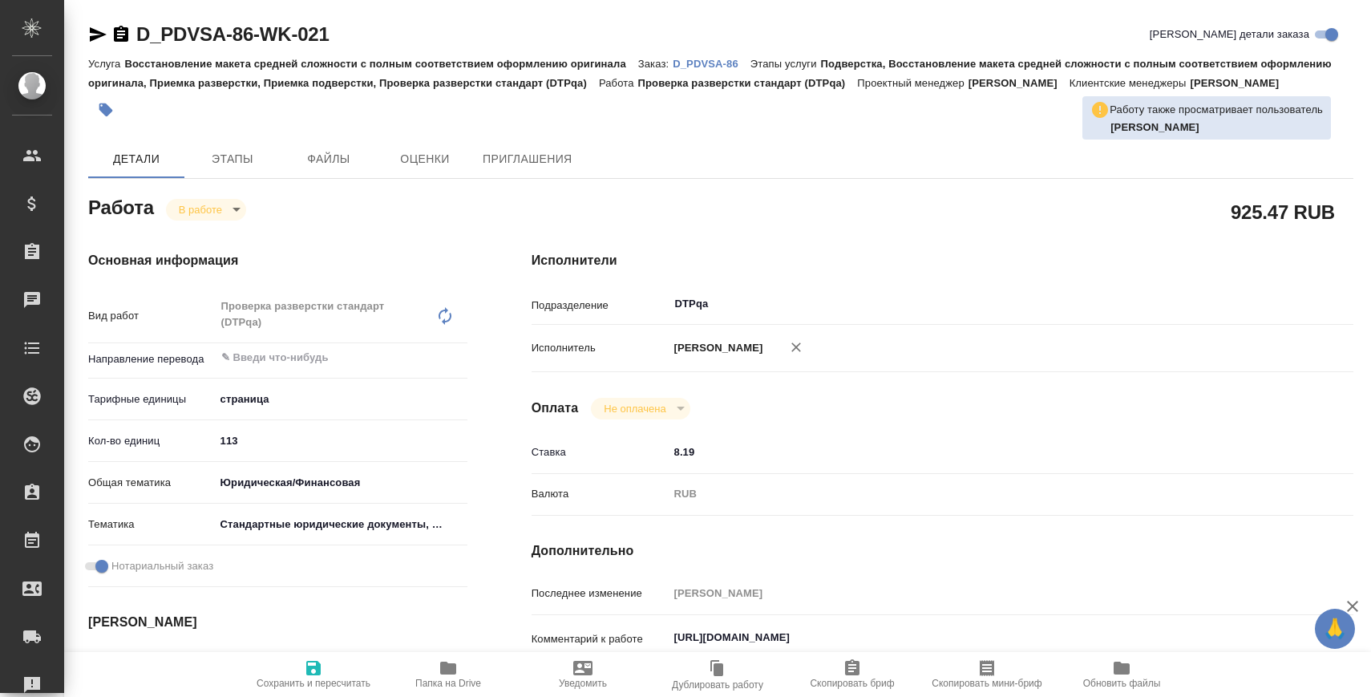
type textarea "x"
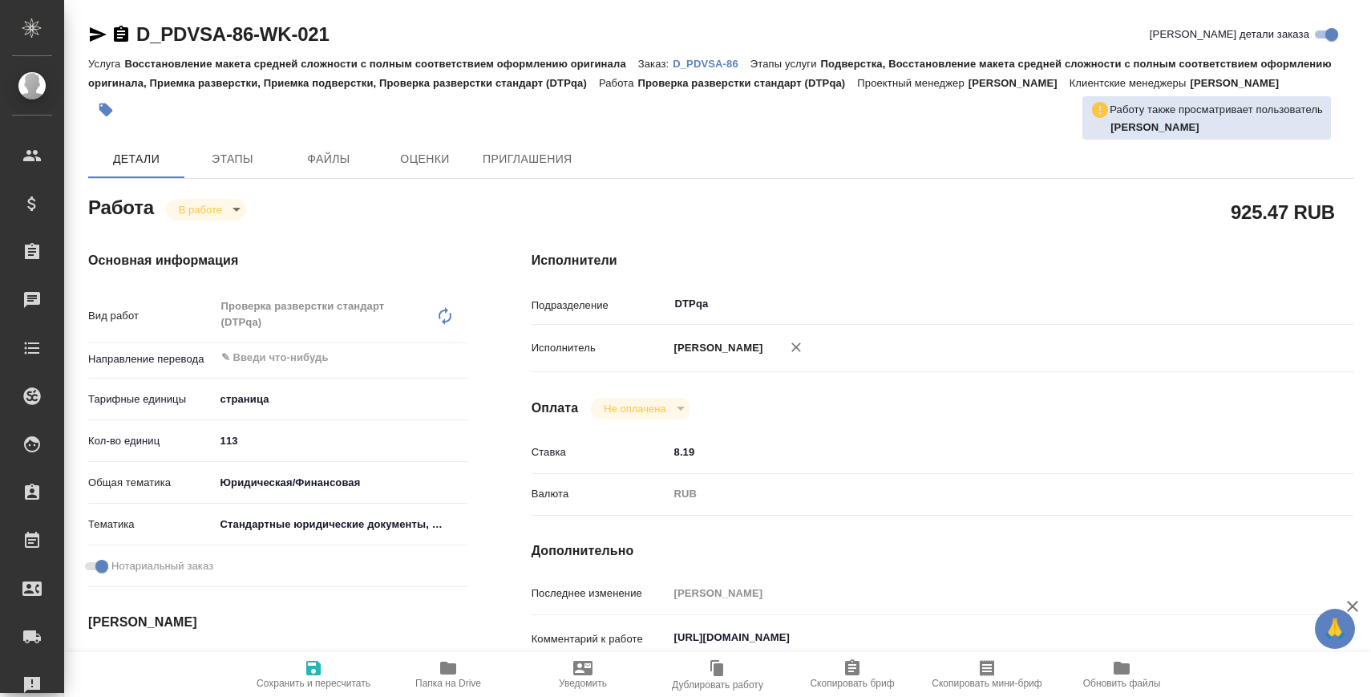
type textarea "x"
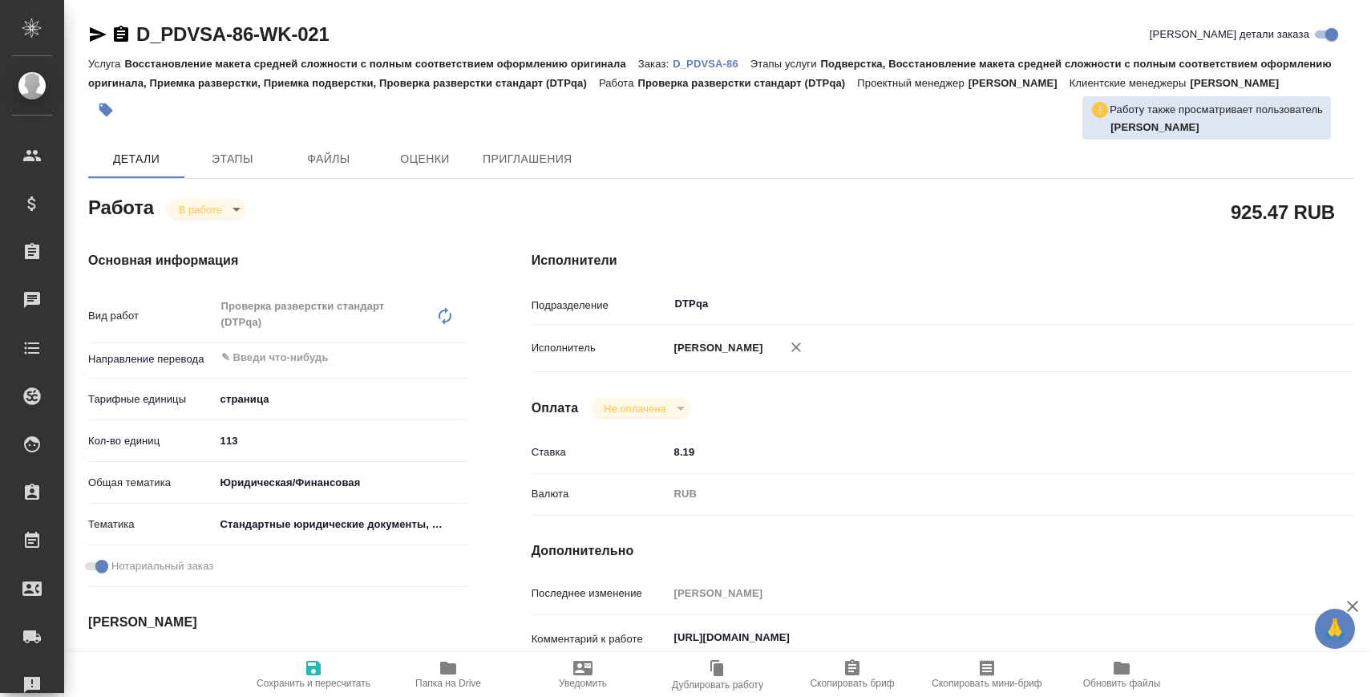
type textarea "x"
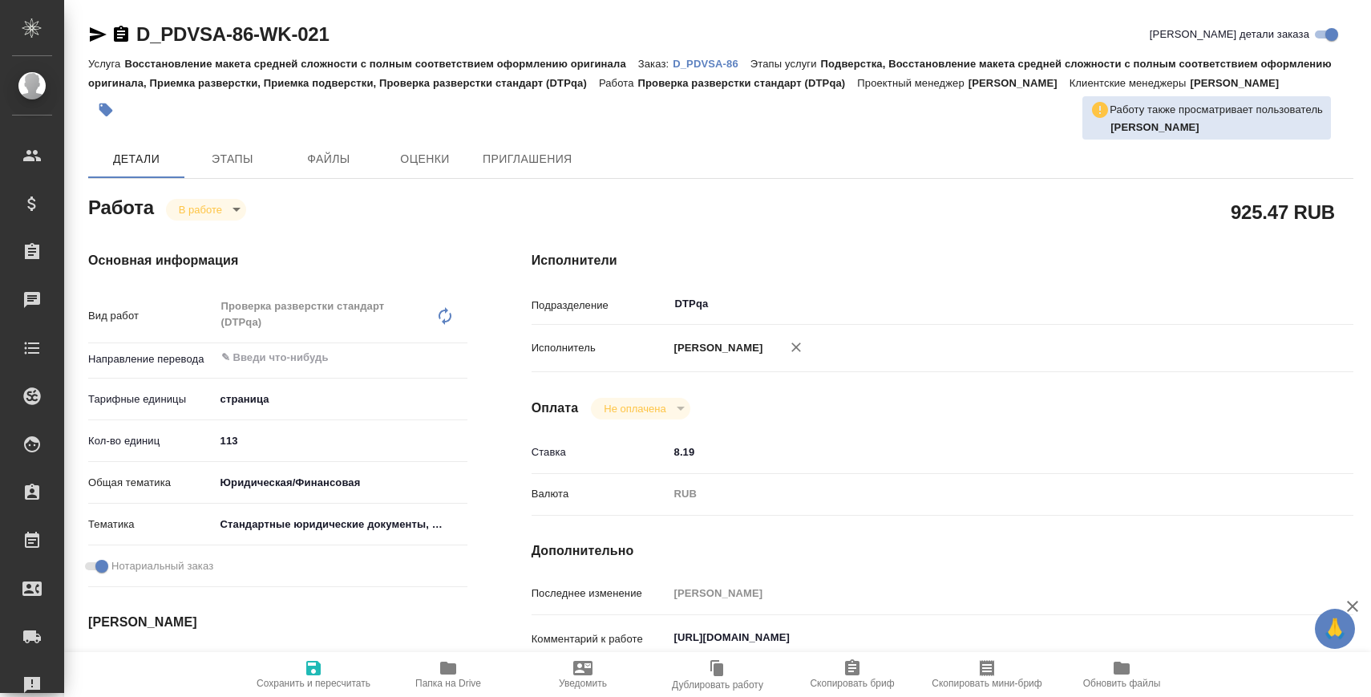
type textarea "x"
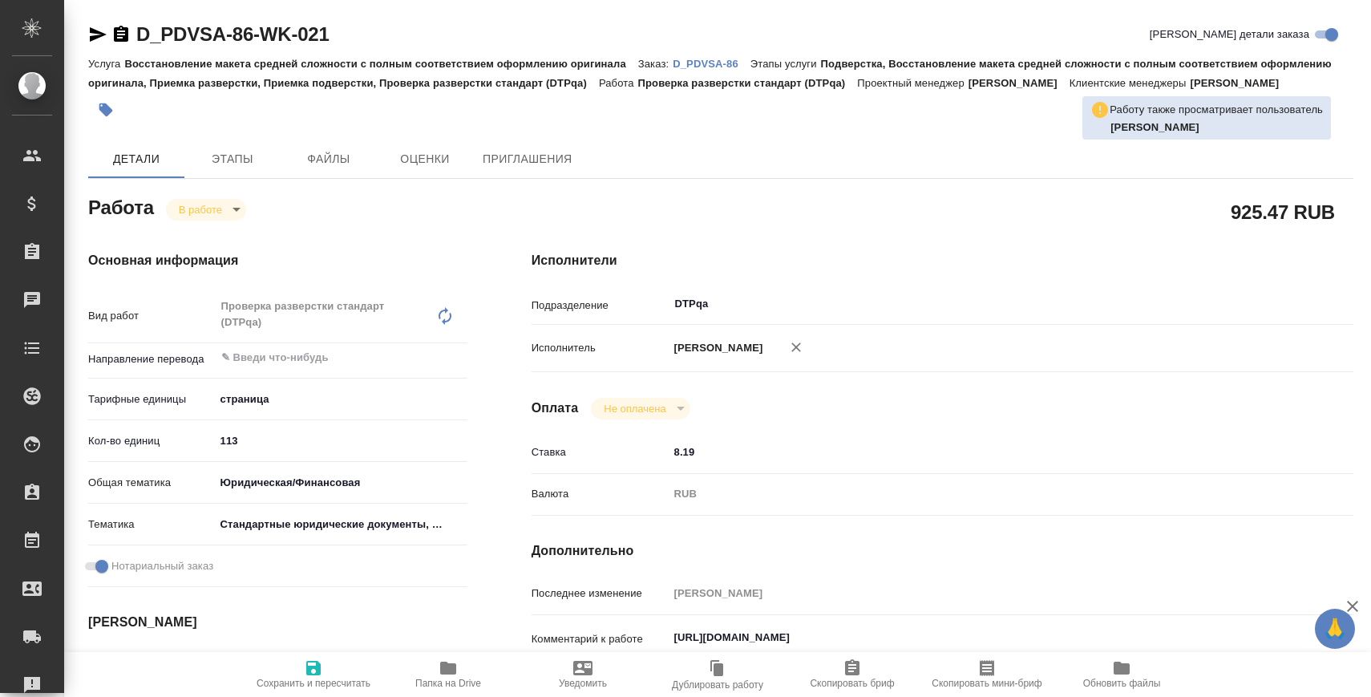
type textarea "x"
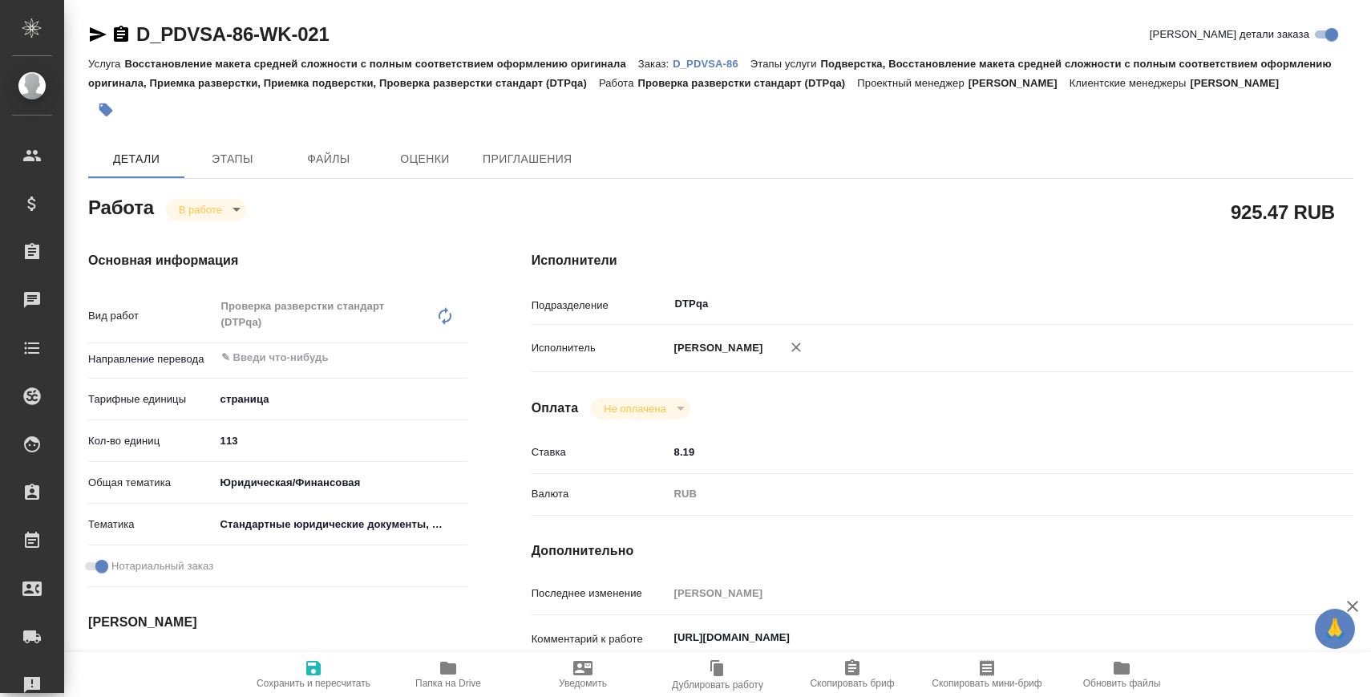
type textarea "x"
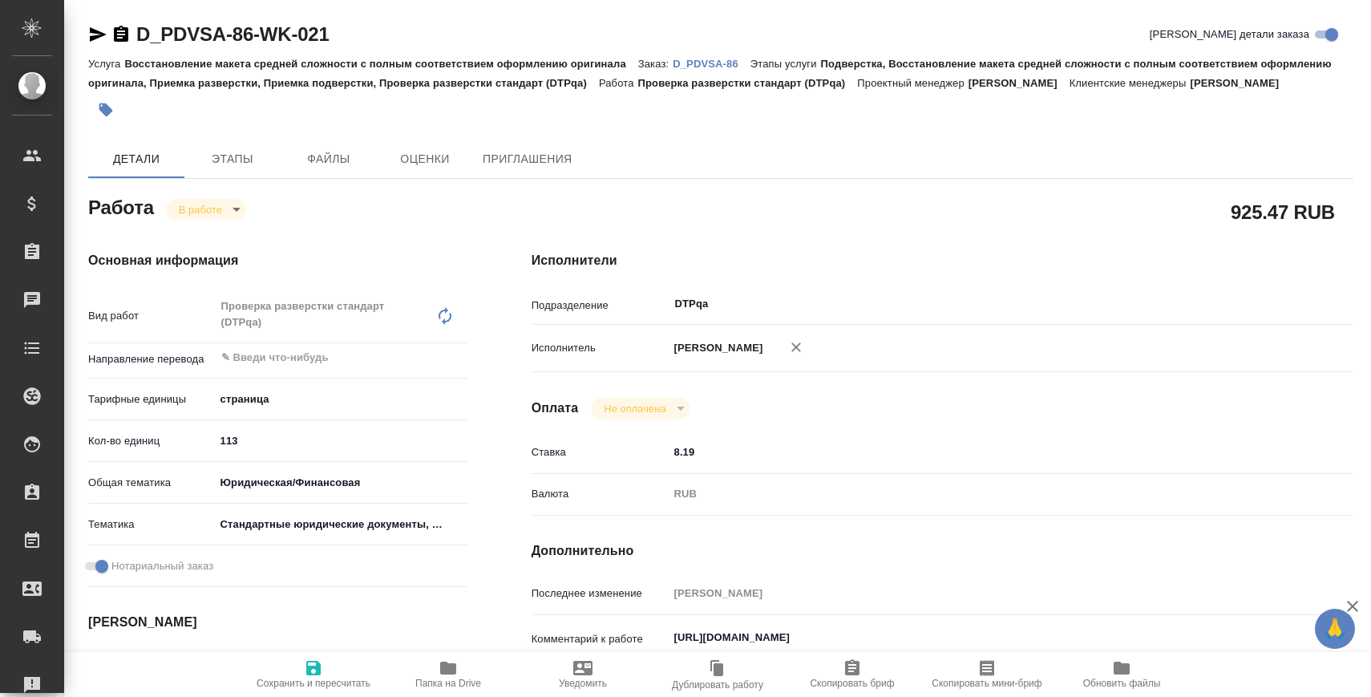
type textarea "x"
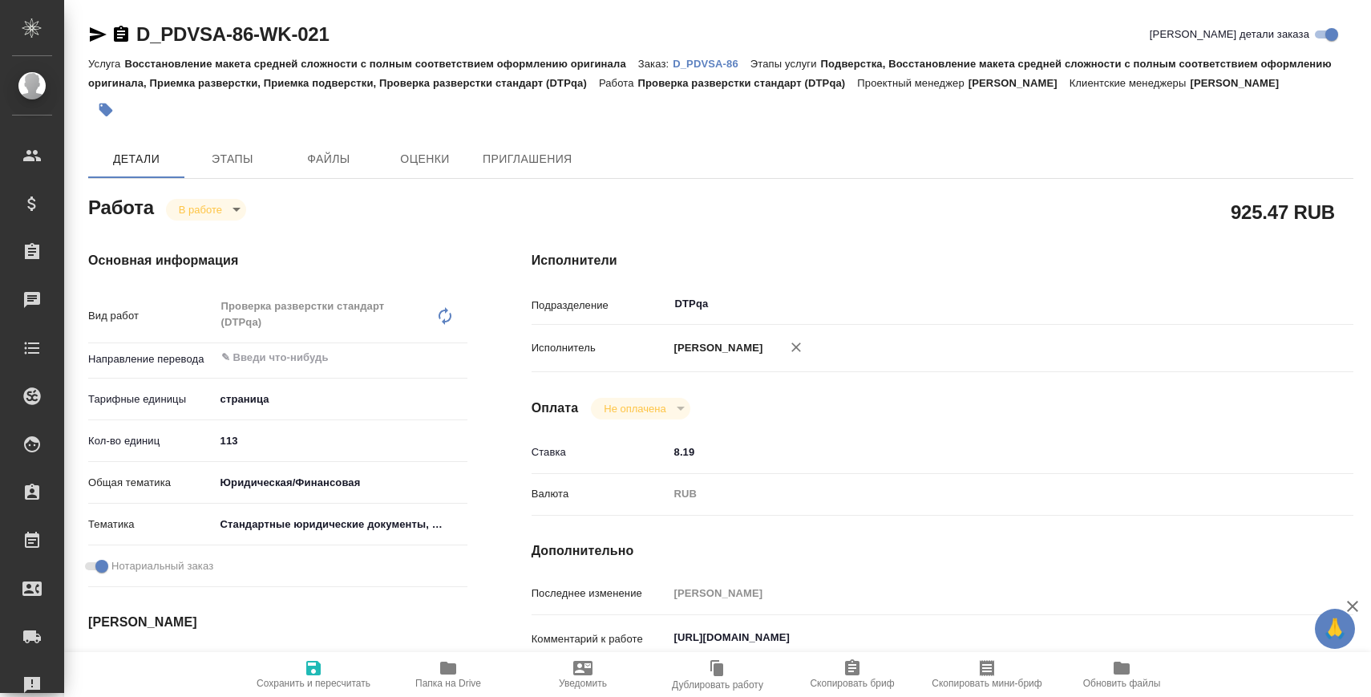
type textarea "x"
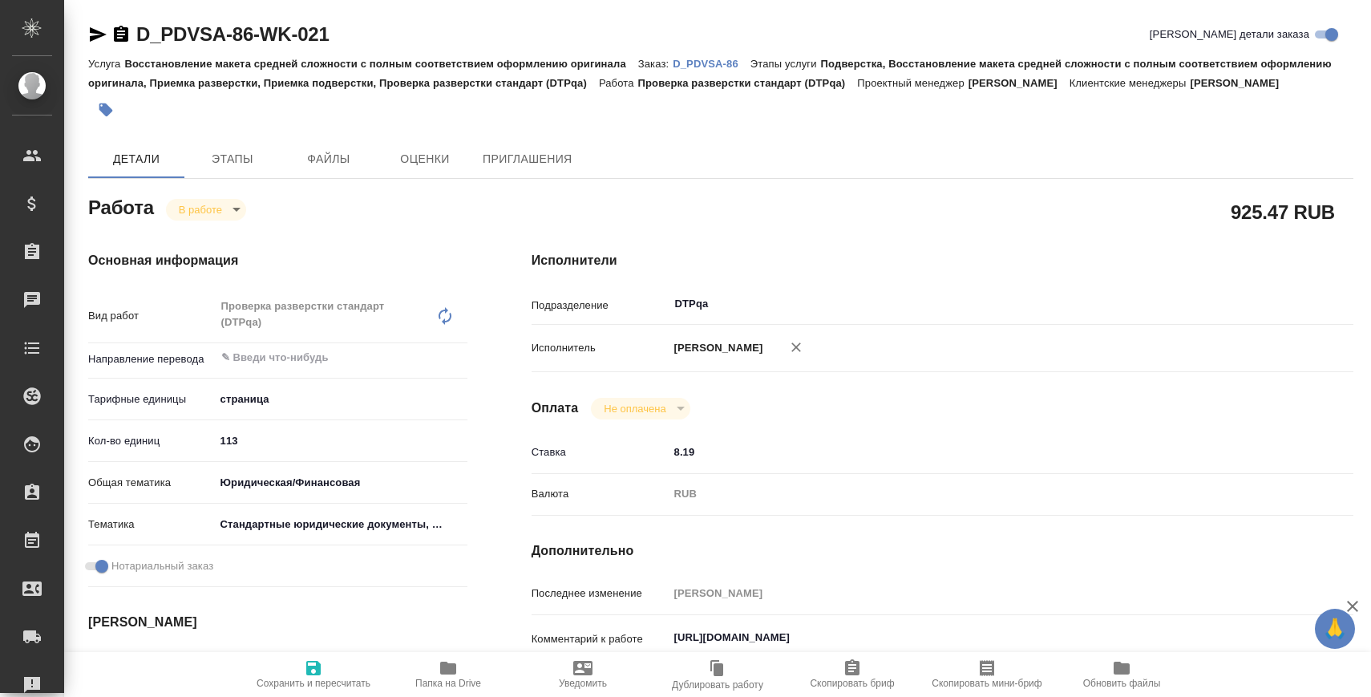
type textarea "x"
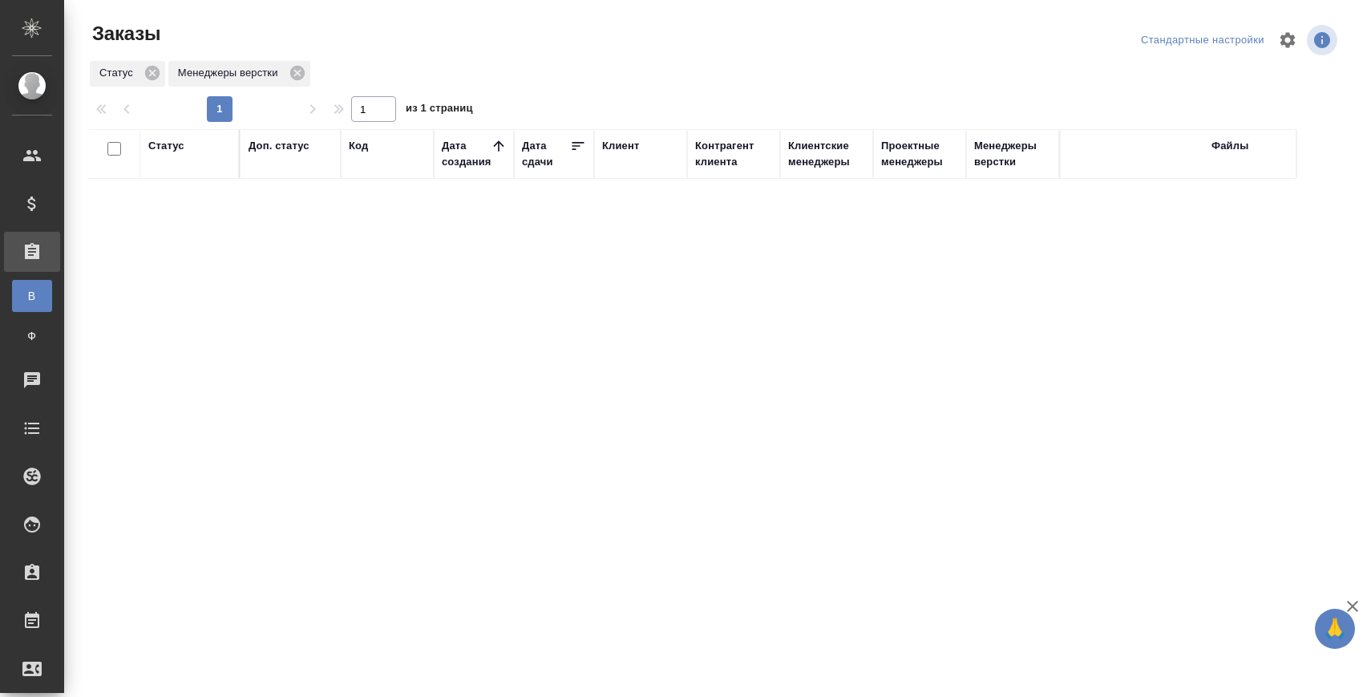
click at [744, 247] on div "Статус Доп. статус Код Дата создания Дата сдачи Клиент Контрагент клиента Клиен…" at bounding box center [714, 417] width 1252 height 577
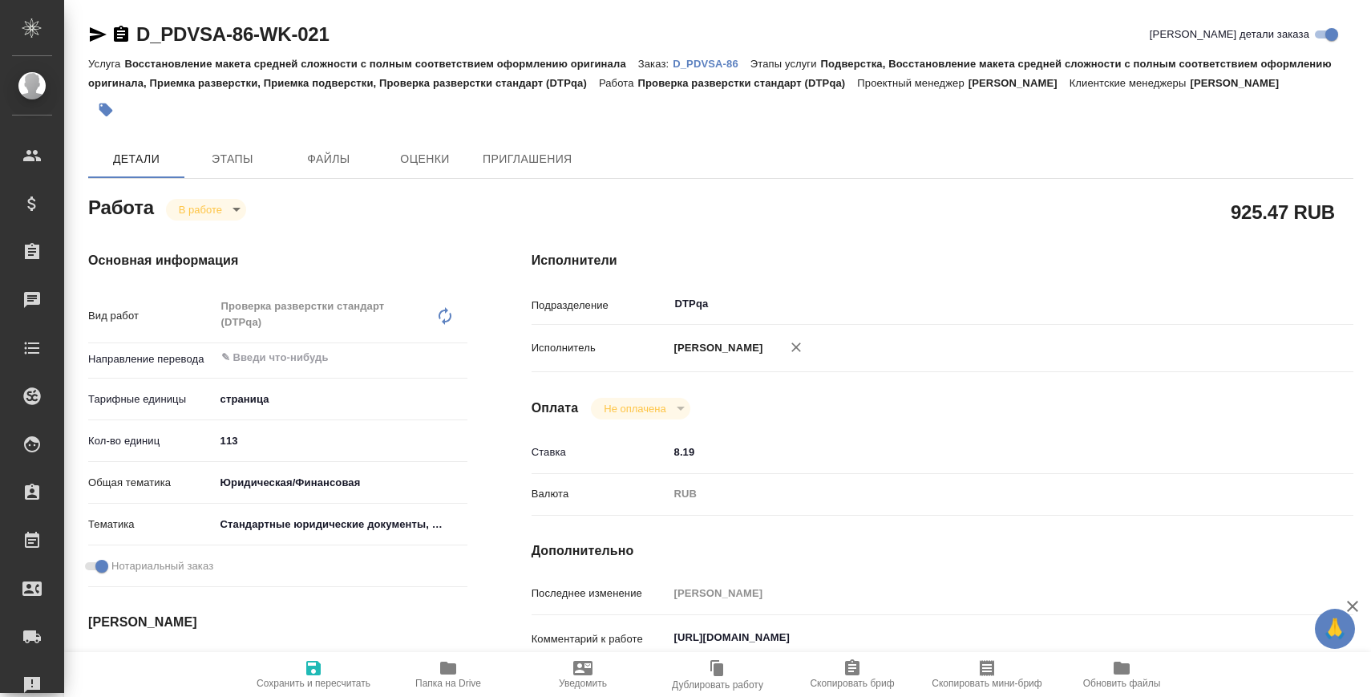
type textarea "x"
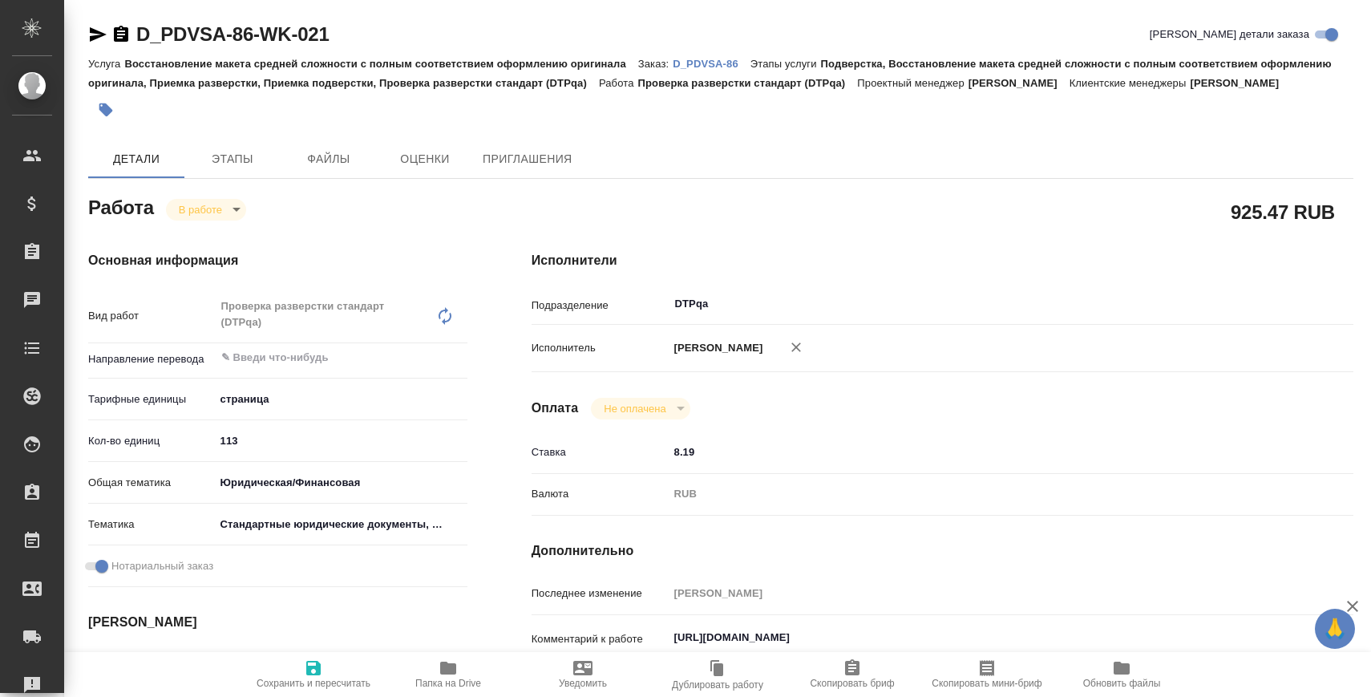
type textarea "x"
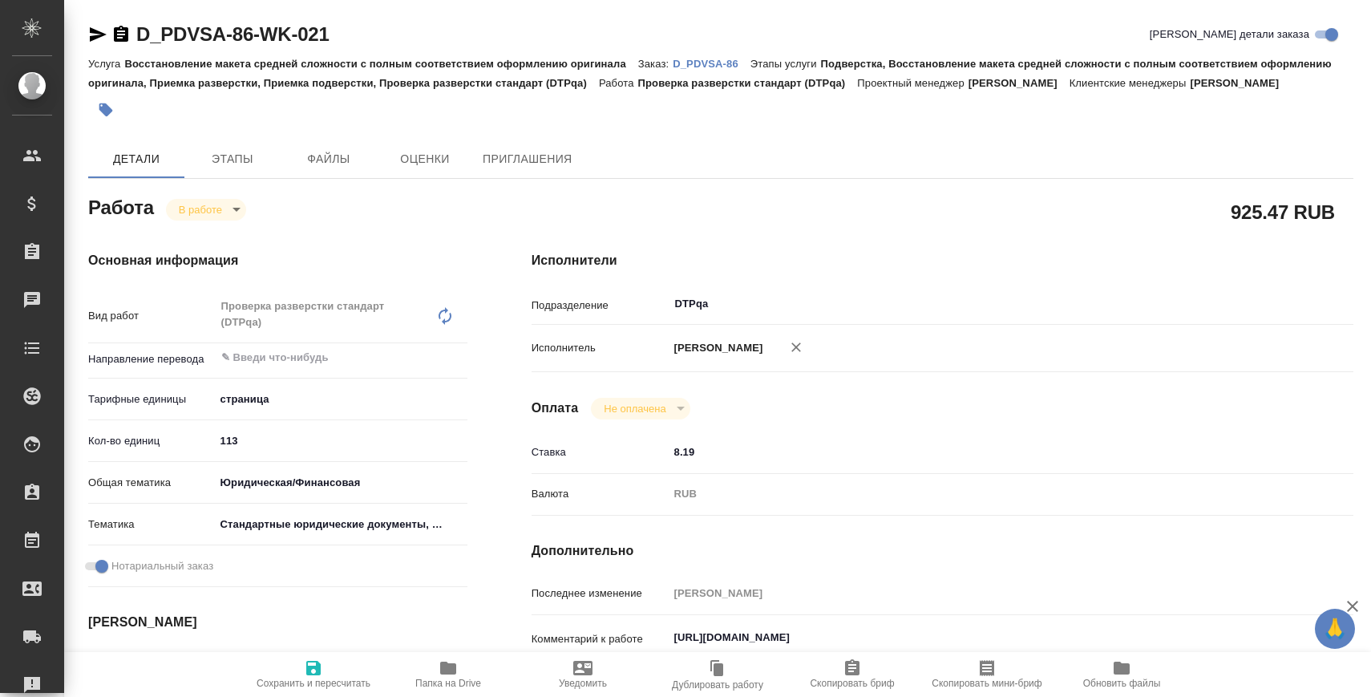
type textarea "x"
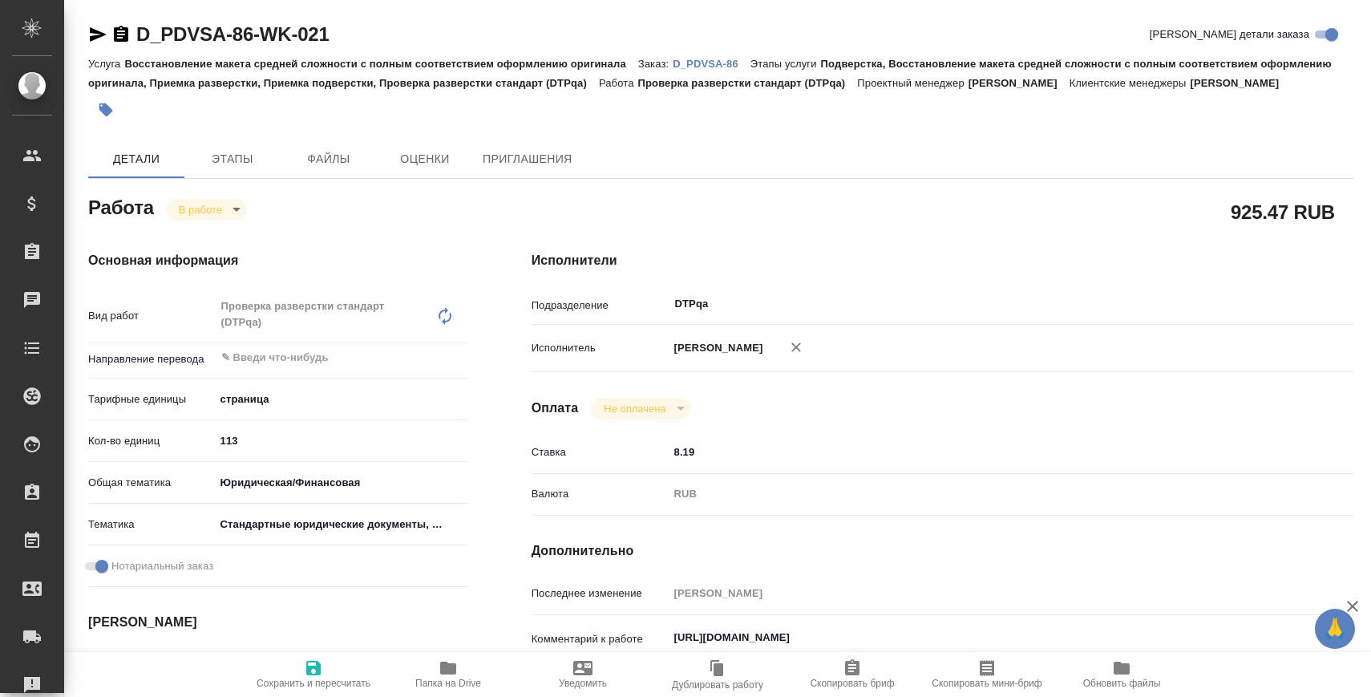
type textarea "x"
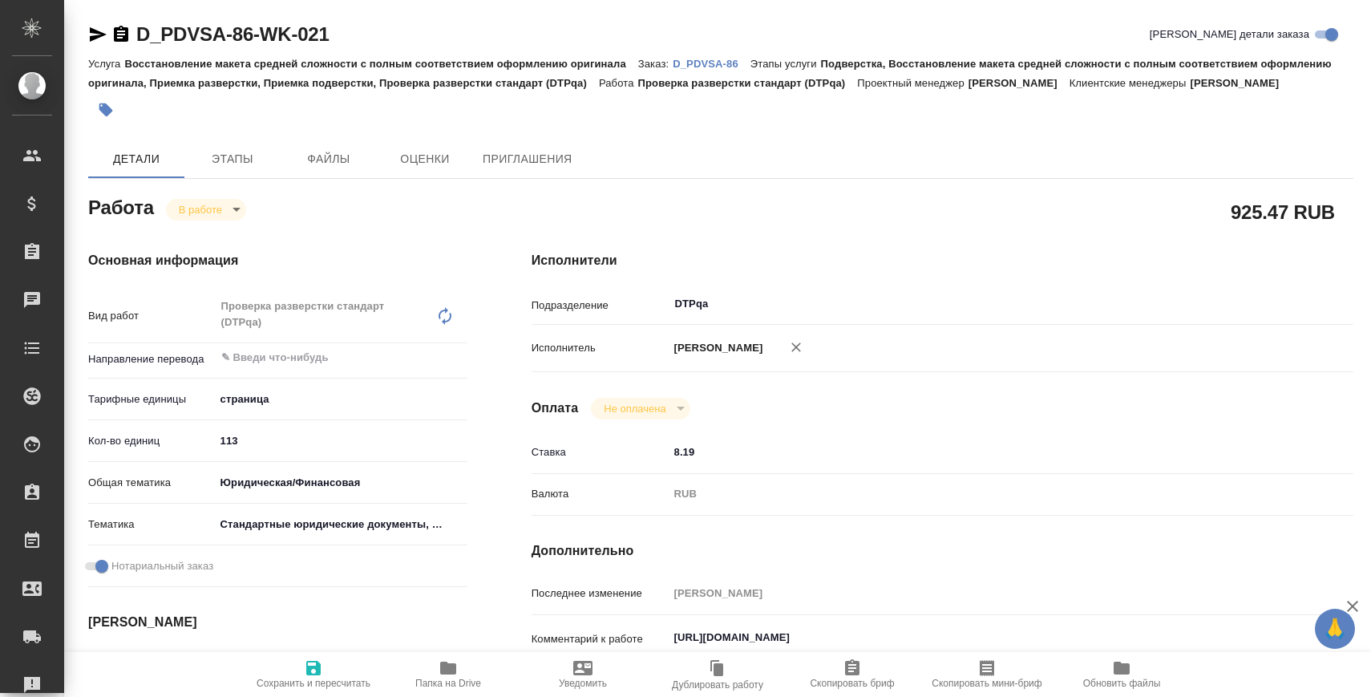
type textarea "x"
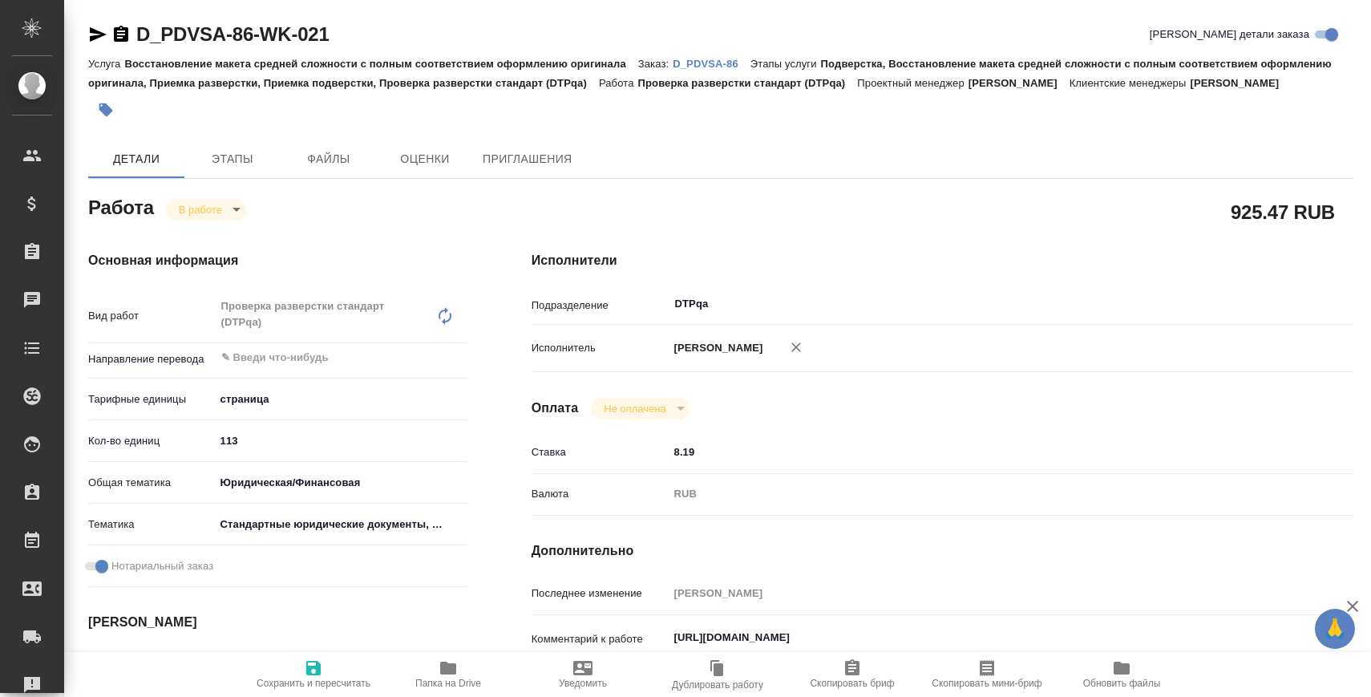
click at [732, 63] on p "D_PDVSA-86" at bounding box center [712, 64] width 78 height 12
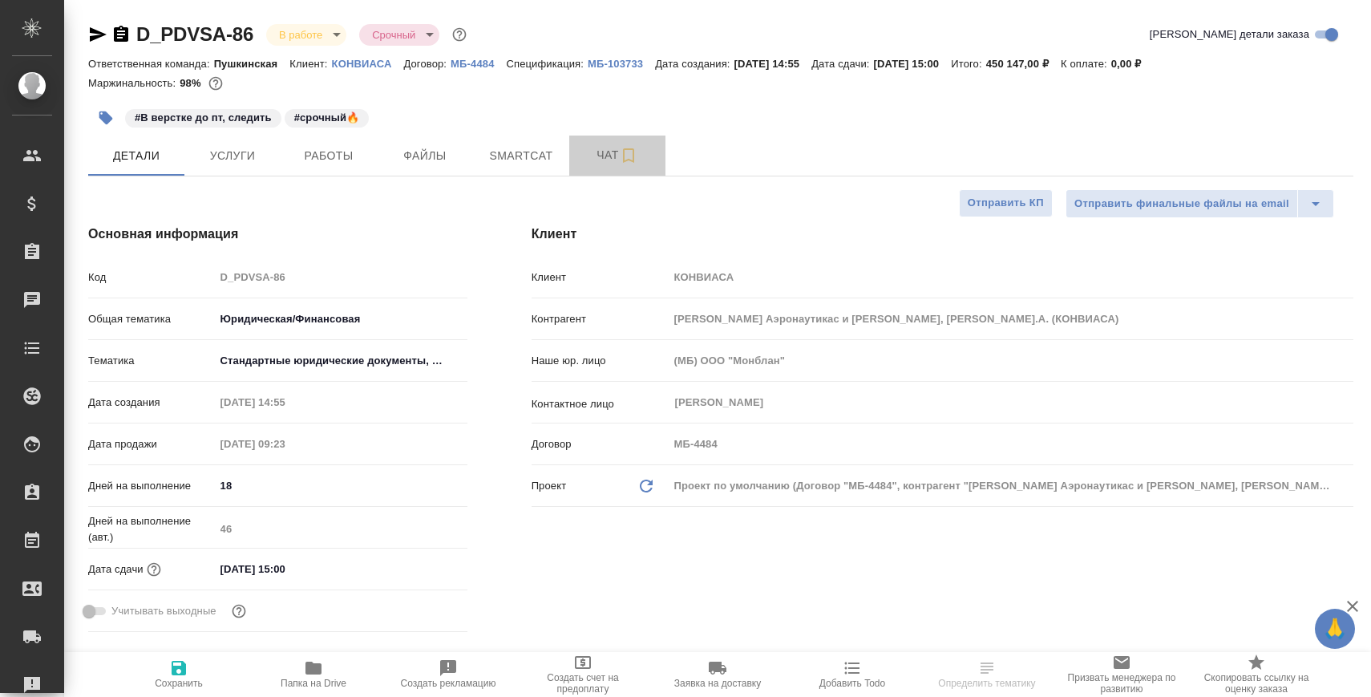
select select "RU"
click at [594, 156] on span "Чат" at bounding box center [617, 155] width 77 height 20
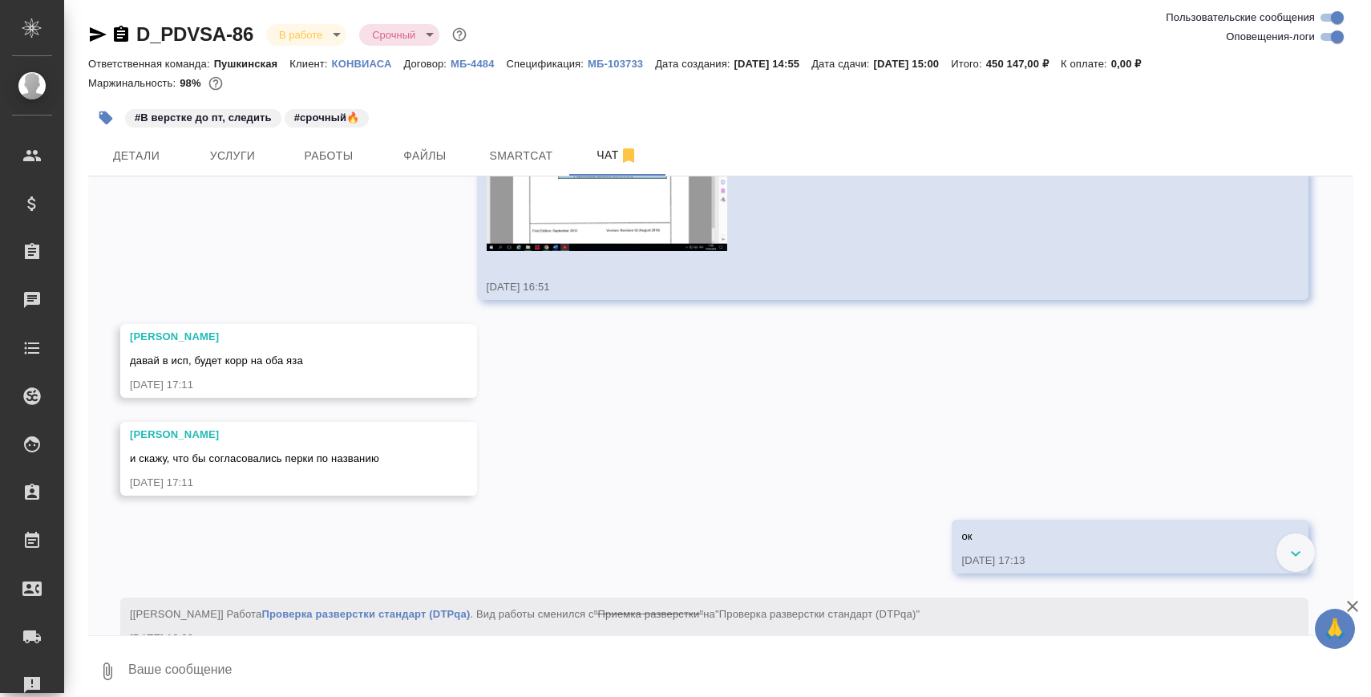
scroll to position [14542, 0]
